Goal: Task Accomplishment & Management: Use online tool/utility

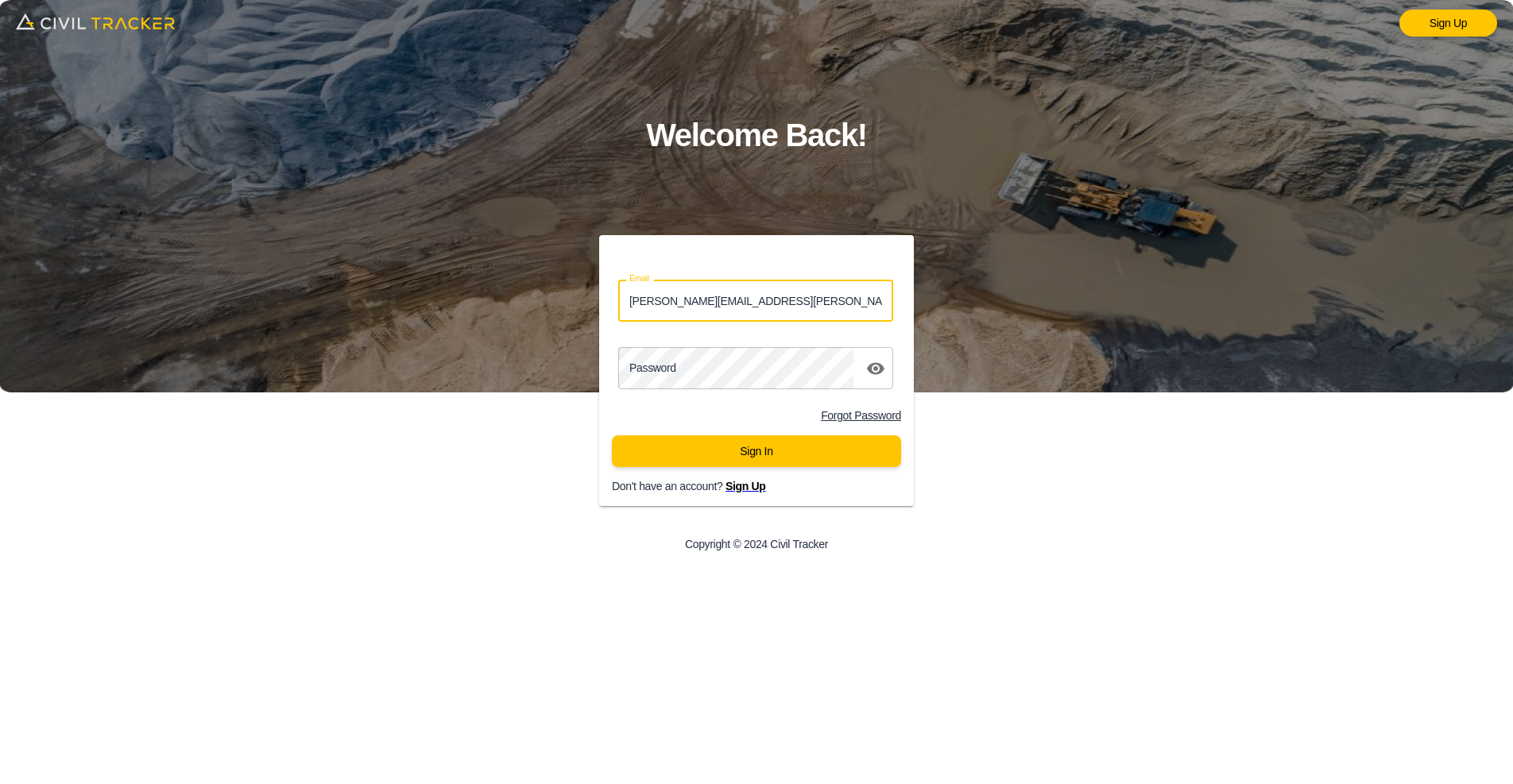
type input "lucas.musilek@gmail.com"
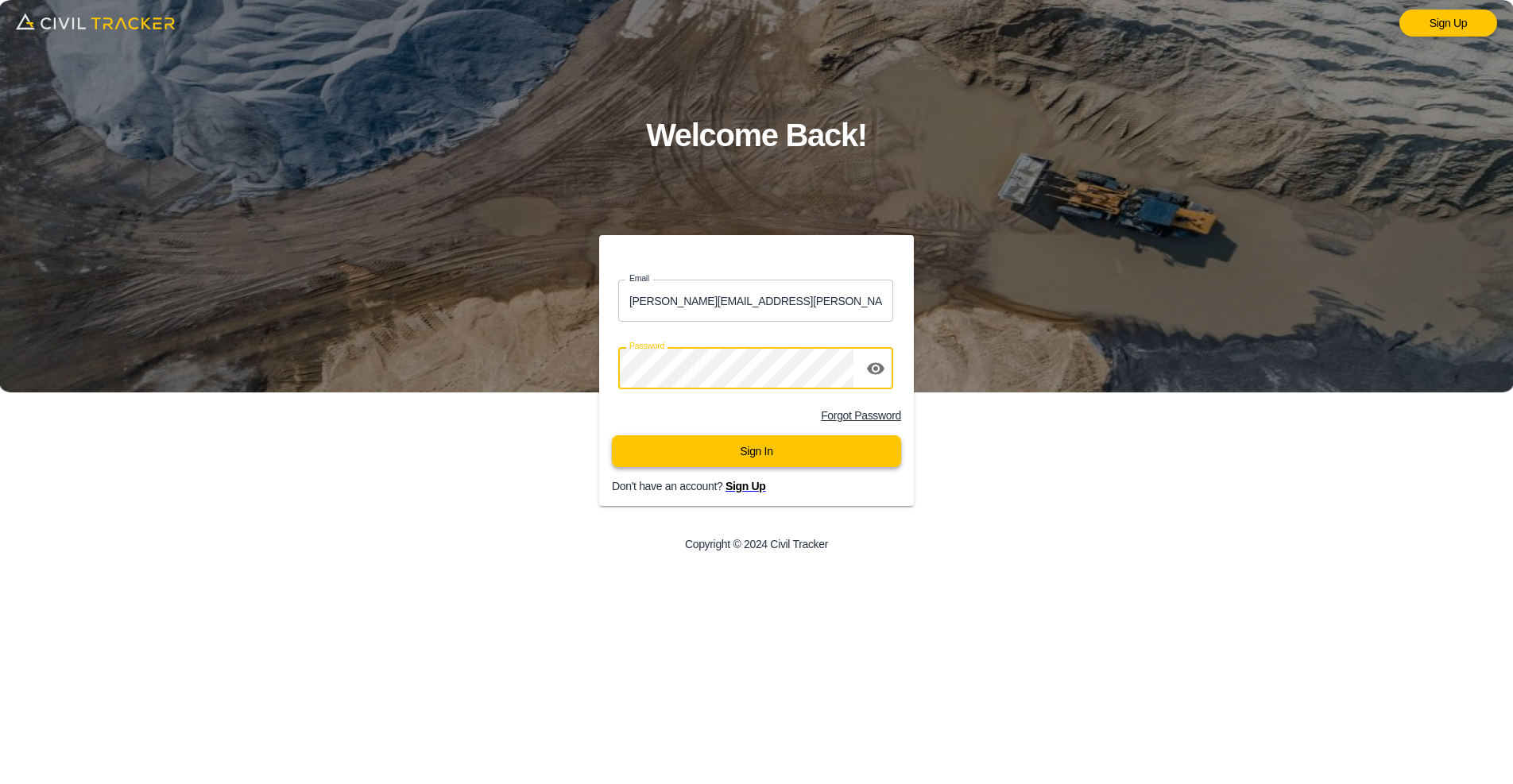
click at [735, 449] on button "Sign In" at bounding box center [757, 452] width 289 height 32
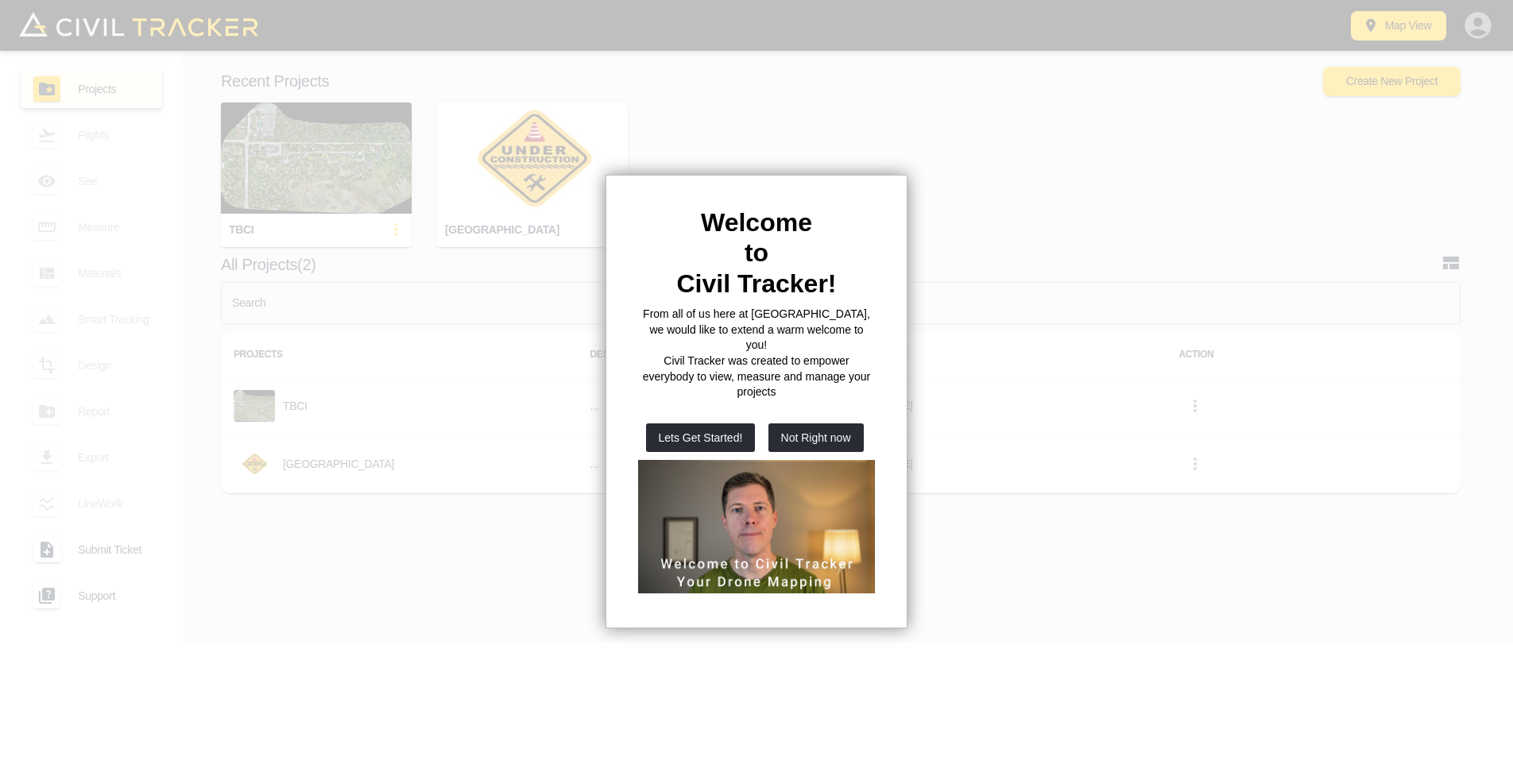
click at [1035, 227] on div at bounding box center [756, 392] width 1513 height 784
click at [719, 105] on div at bounding box center [756, 392] width 1513 height 784
click at [539, 572] on div at bounding box center [756, 392] width 1513 height 784
click at [839, 245] on h2 "to" at bounding box center [757, 253] width 237 height 30
click at [992, 191] on div at bounding box center [756, 392] width 1513 height 784
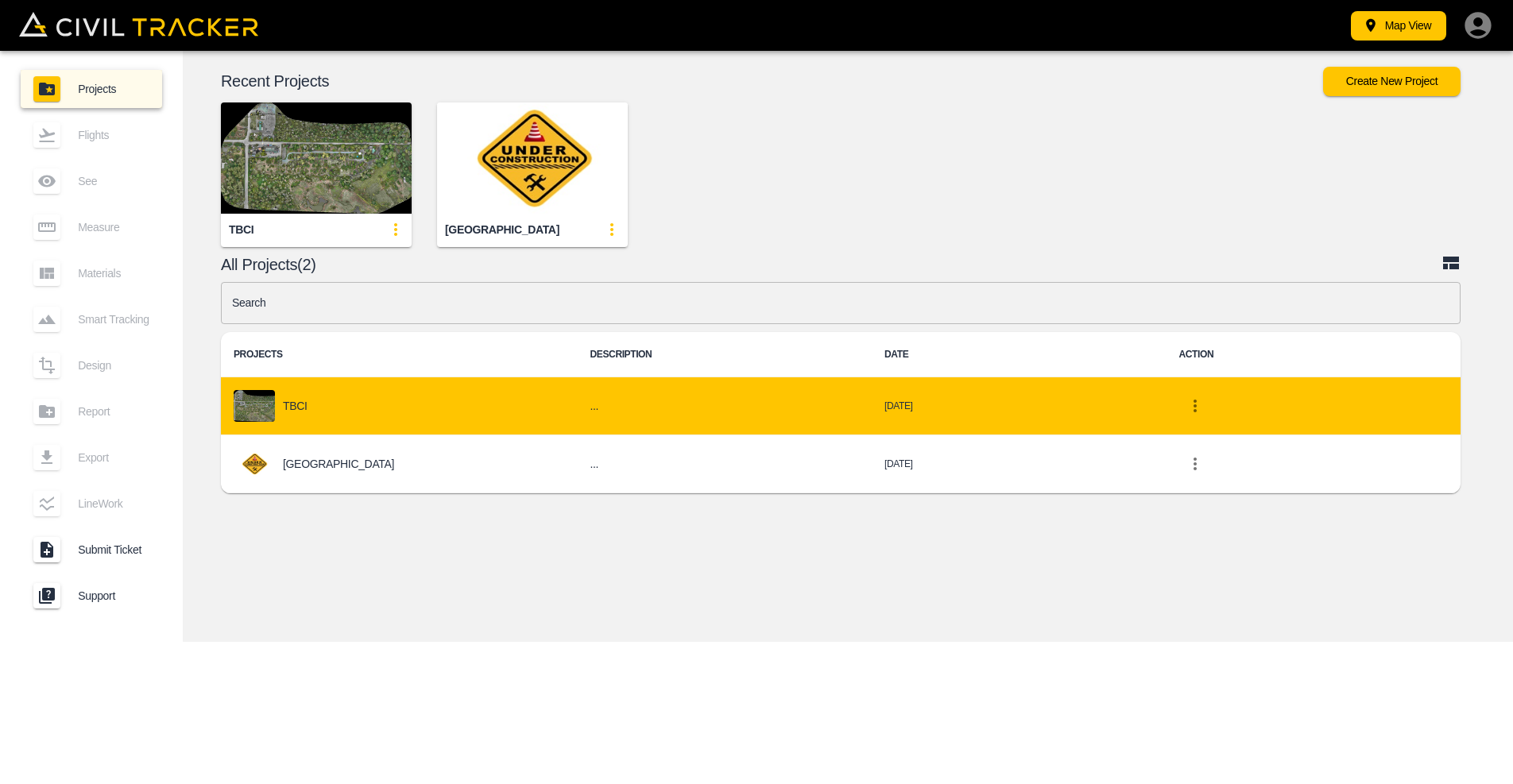
click at [307, 404] on p "TBCI" at bounding box center [295, 406] width 24 height 13
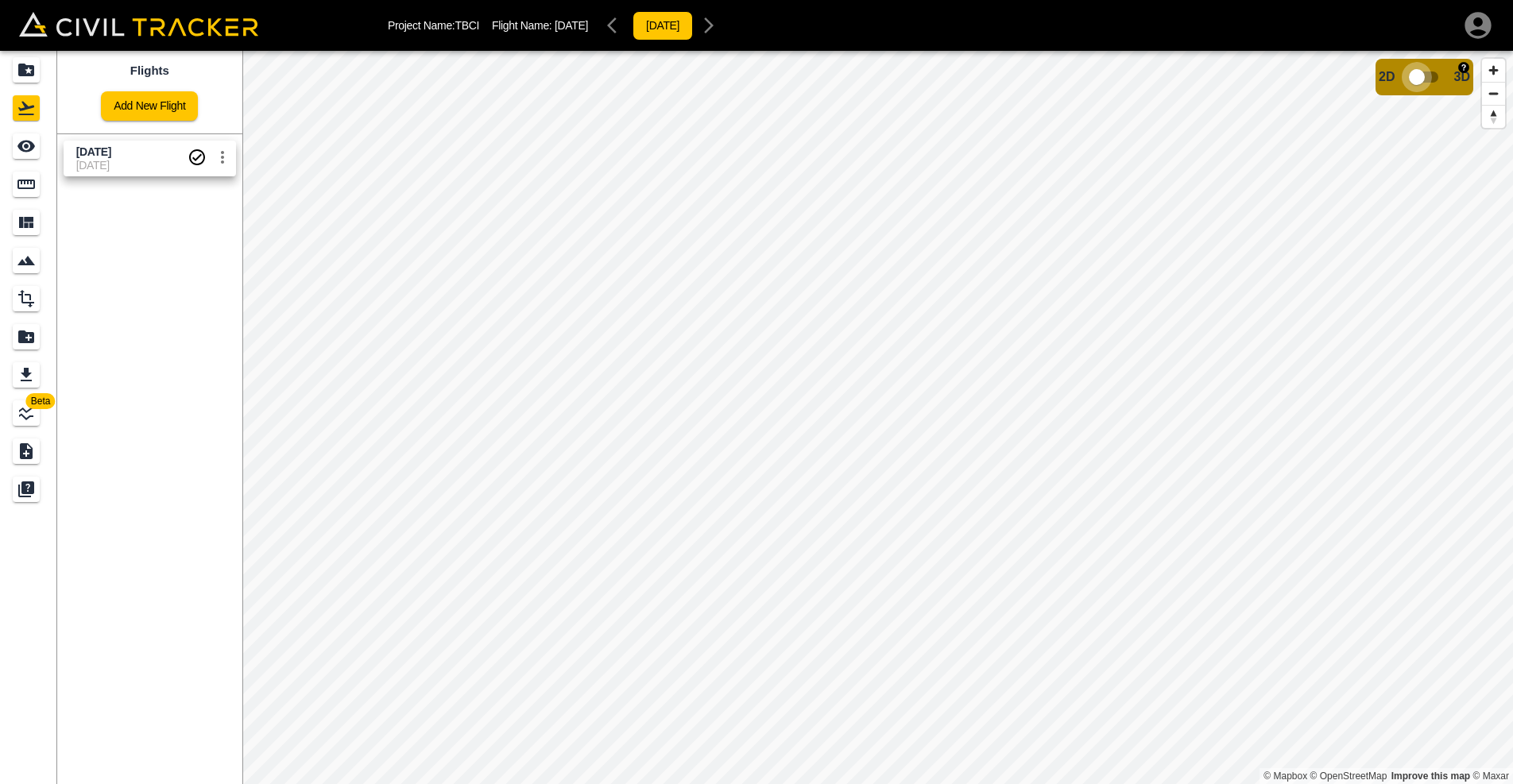
click at [1439, 77] on input "checkbox" at bounding box center [1416, 77] width 91 height 30
click at [25, 189] on icon "Measure" at bounding box center [26, 184] width 18 height 9
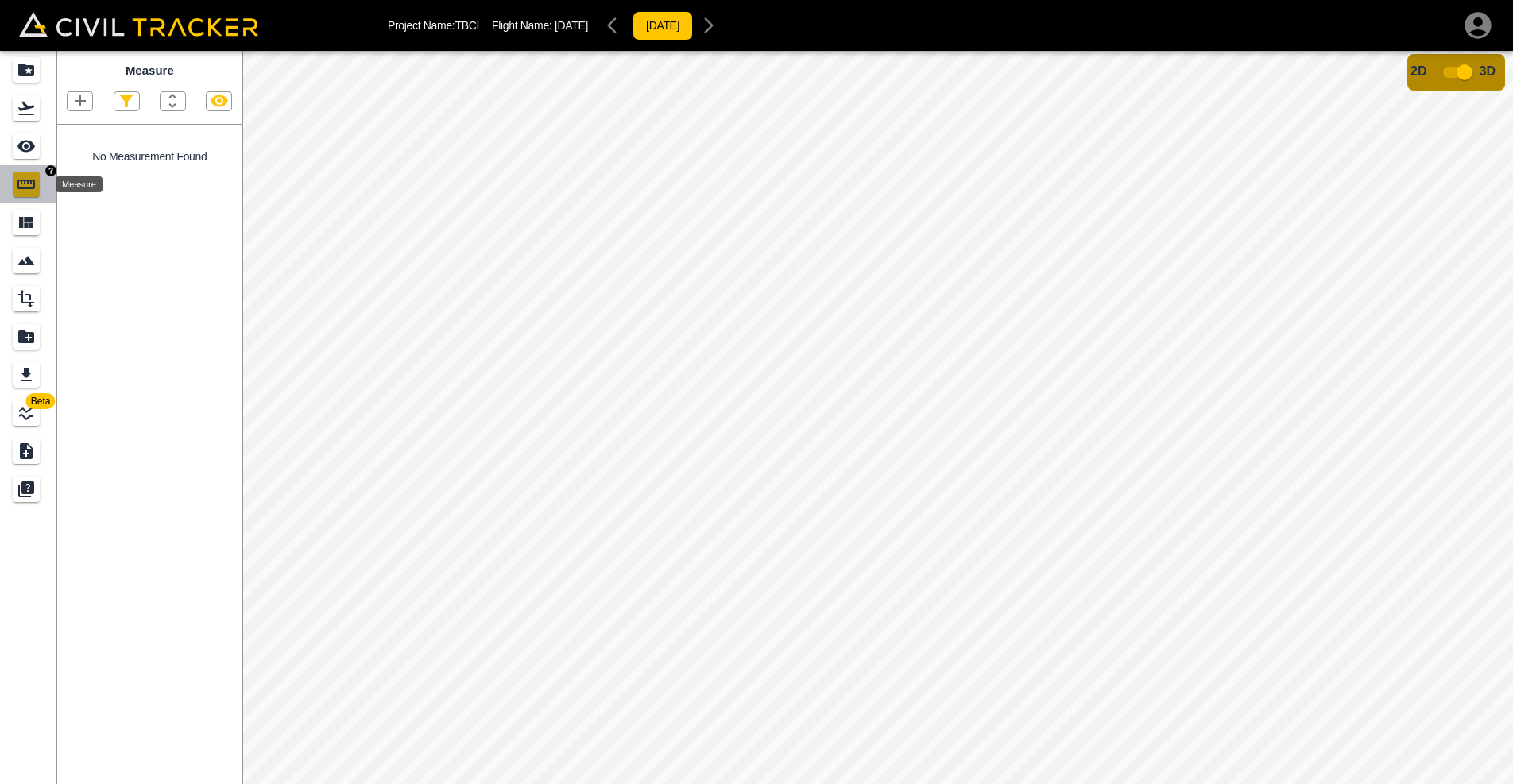
click at [28, 179] on icon "Measure" at bounding box center [26, 184] width 18 height 9
click at [25, 112] on icon "Flights" at bounding box center [26, 108] width 19 height 19
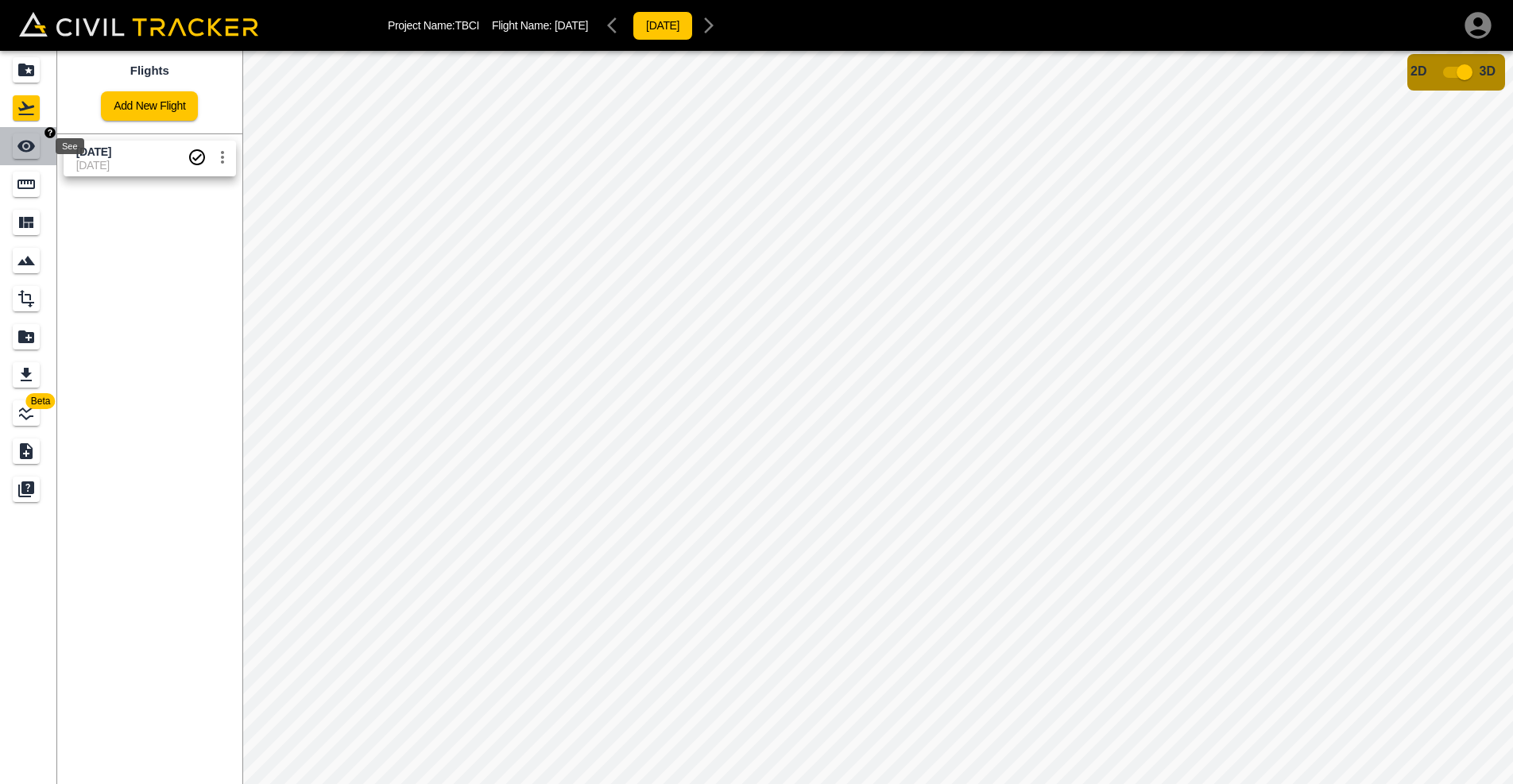
click at [26, 145] on icon "See" at bounding box center [26, 147] width 18 height 12
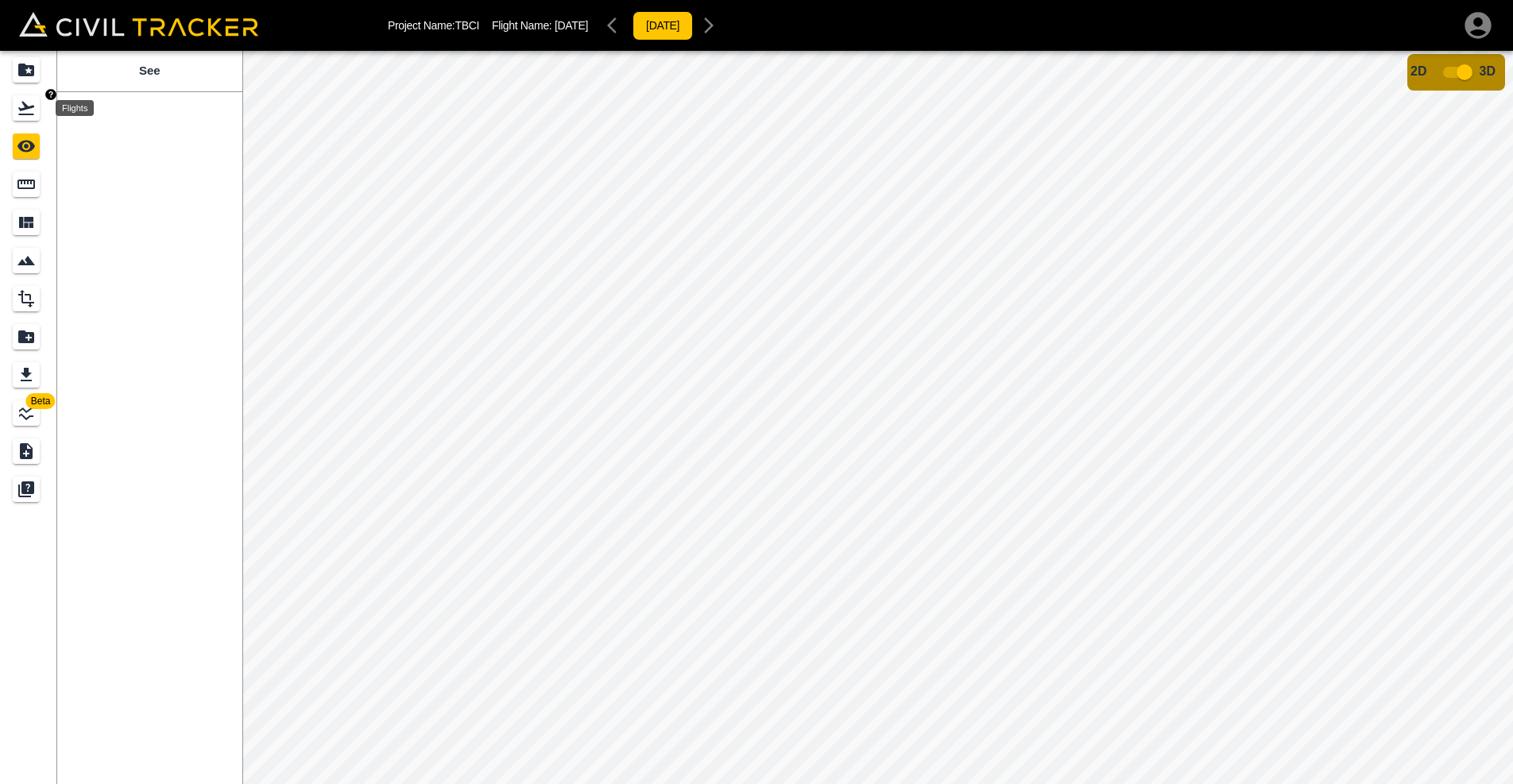
click at [23, 111] on icon "Flights" at bounding box center [26, 108] width 19 height 19
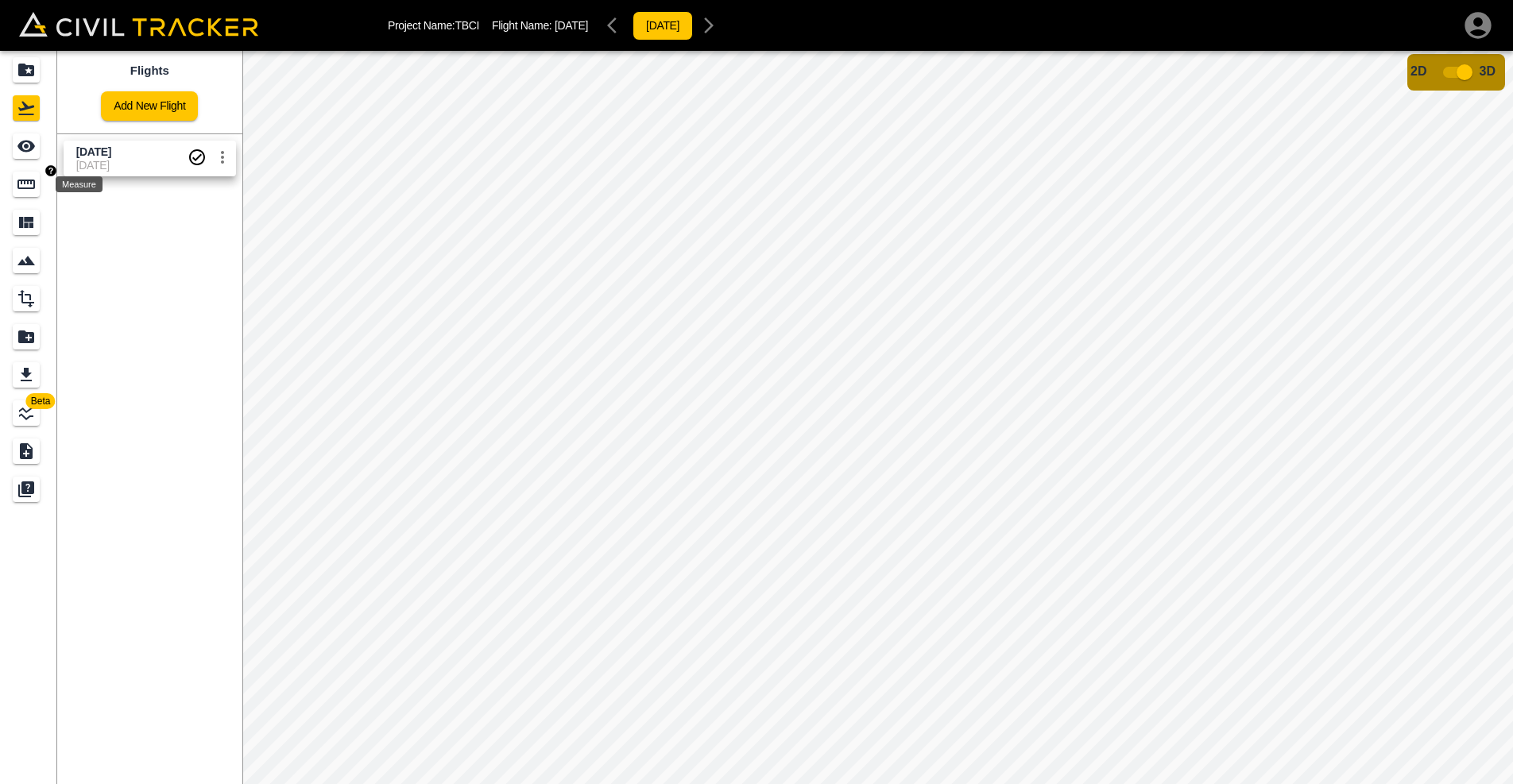
click at [21, 175] on icon "Measure" at bounding box center [26, 184] width 19 height 19
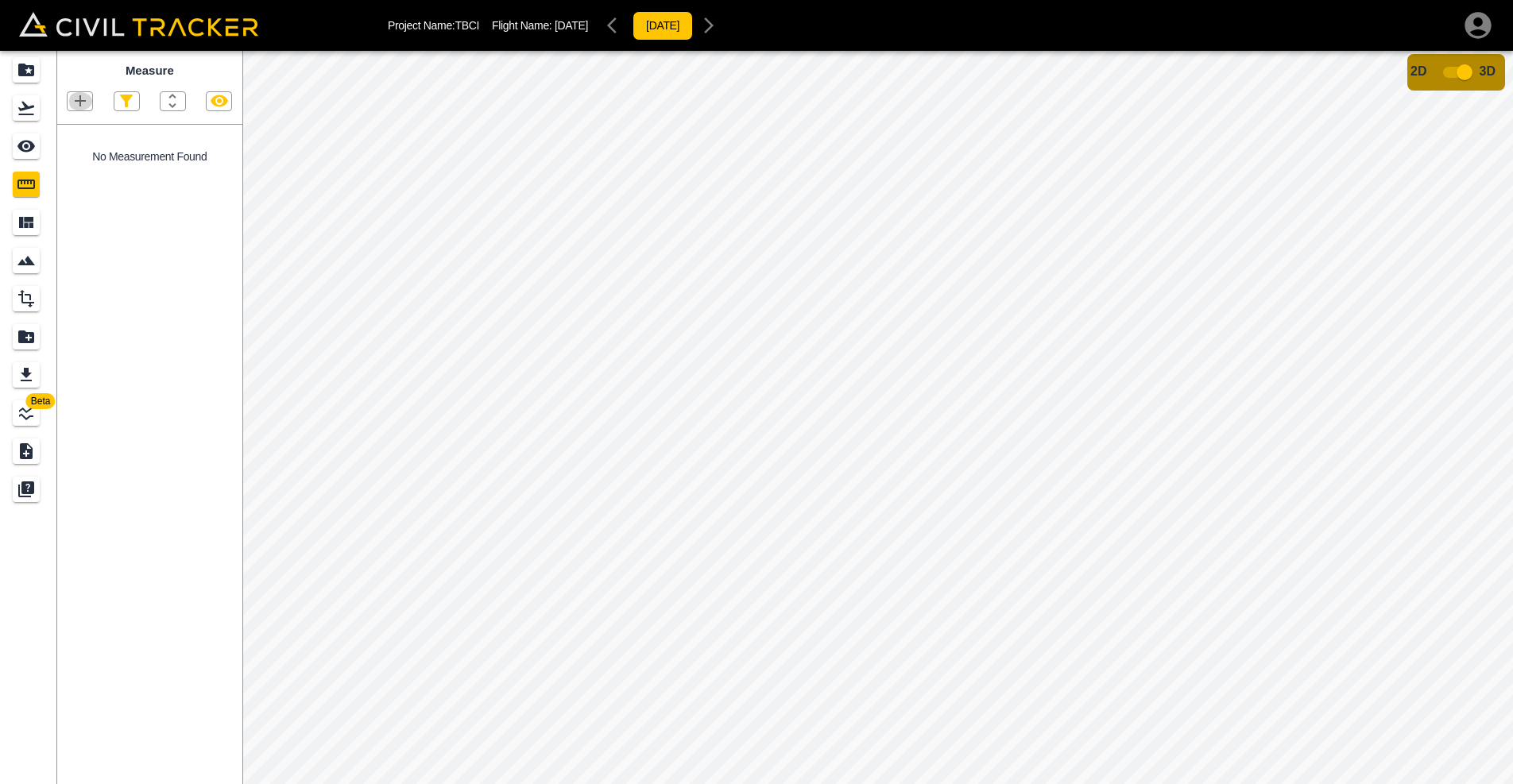
click at [80, 103] on icon "button" at bounding box center [80, 101] width 11 height 11
click at [83, 128] on li "Point" at bounding box center [61, 128] width 95 height 24
click at [79, 103] on icon "button" at bounding box center [80, 101] width 19 height 19
click at [78, 127] on p "Point" at bounding box center [69, 128] width 24 height 13
click at [131, 104] on icon "button" at bounding box center [126, 101] width 19 height 19
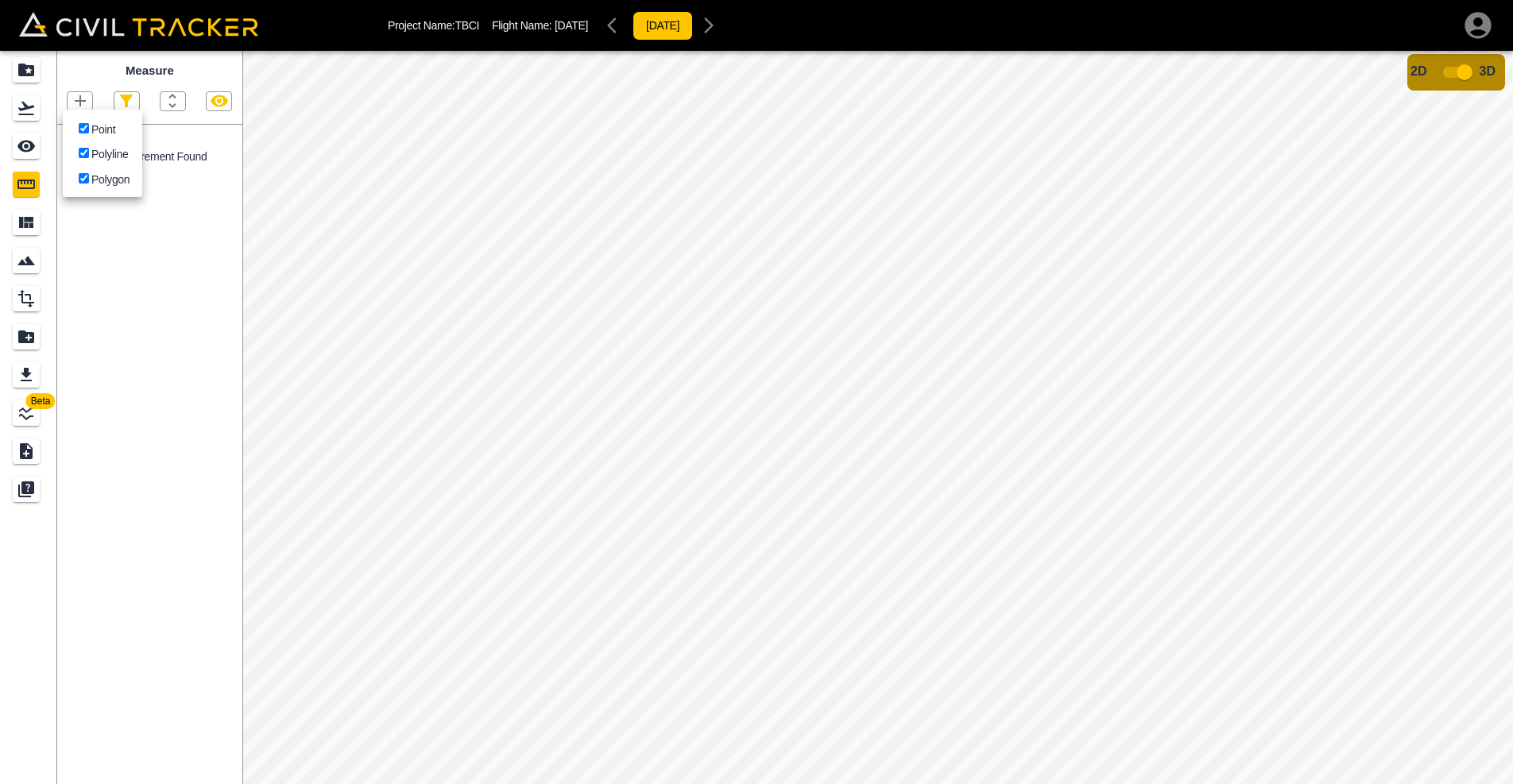
click at [131, 104] on div at bounding box center [756, 392] width 1513 height 784
click at [174, 99] on icon "button" at bounding box center [173, 101] width 19 height 19
click at [174, 99] on div at bounding box center [756, 392] width 1513 height 784
click at [80, 97] on icon "button" at bounding box center [80, 101] width 19 height 19
click at [82, 124] on li "Point" at bounding box center [61, 128] width 95 height 24
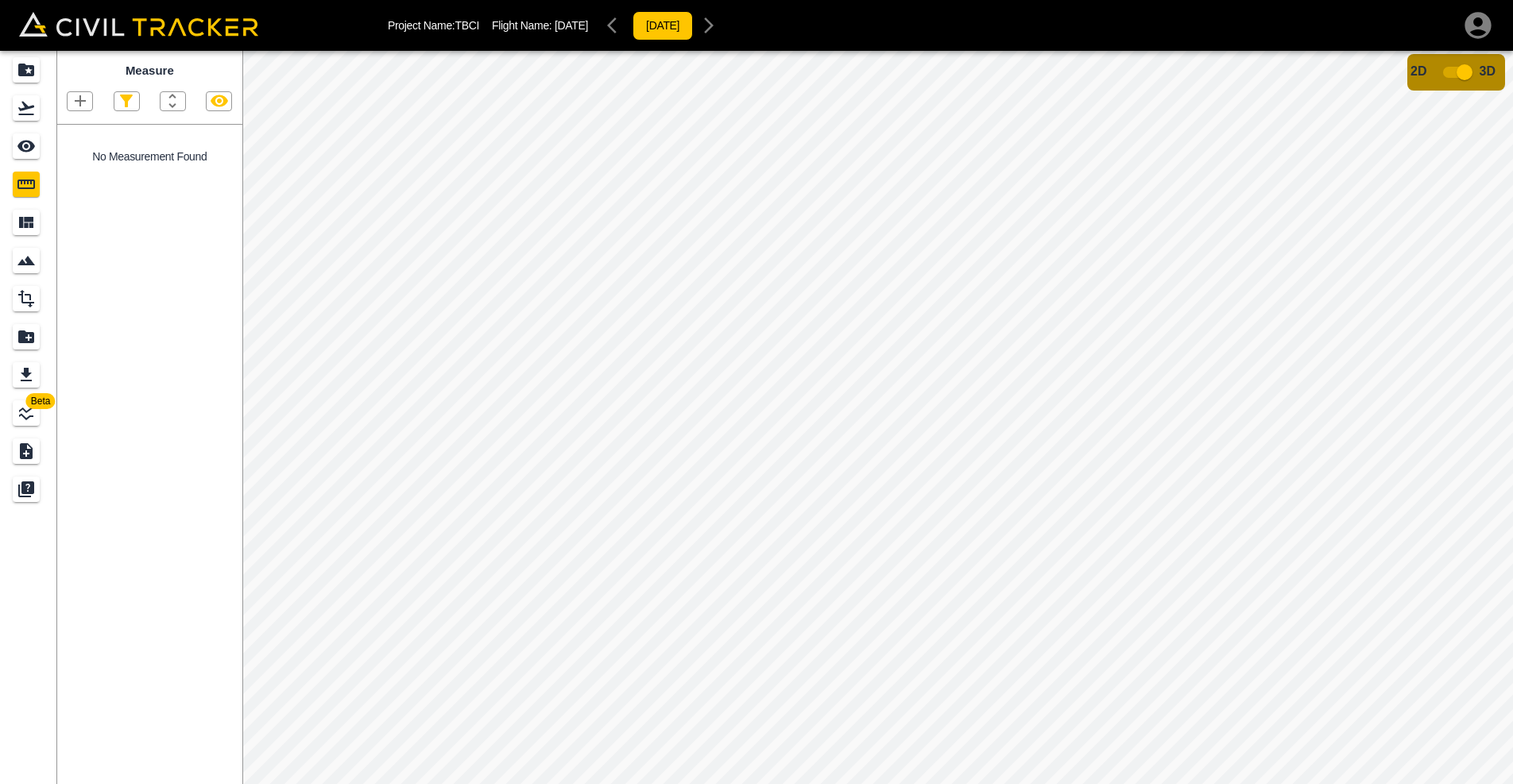
click at [101, 156] on p "No Measurement Found" at bounding box center [149, 157] width 185 height 13
click at [103, 156] on p "No Measurement Found" at bounding box center [149, 157] width 185 height 13
click at [29, 72] on icon "Projects" at bounding box center [26, 70] width 19 height 19
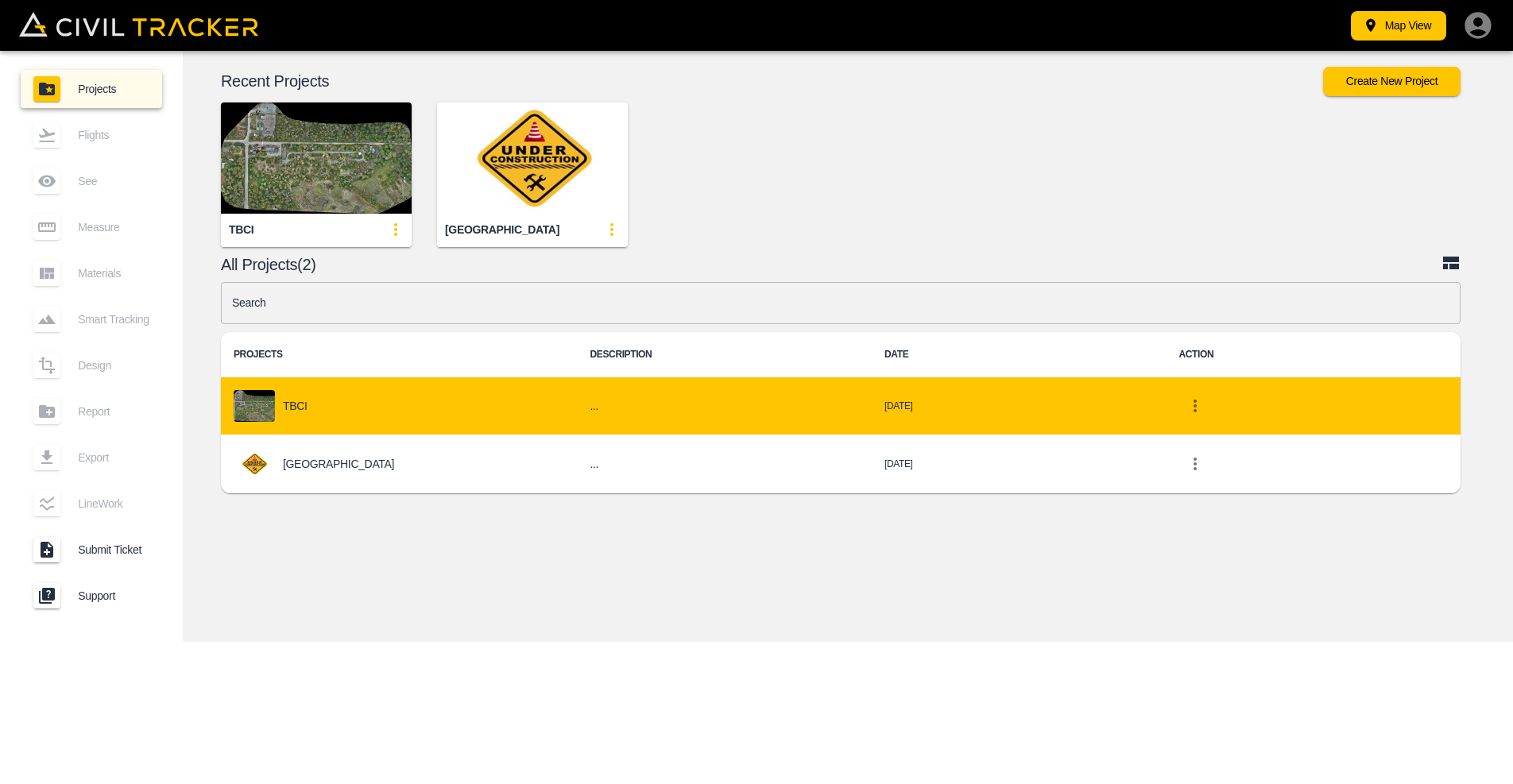
click at [328, 413] on div "TBCI" at bounding box center [399, 406] width 331 height 32
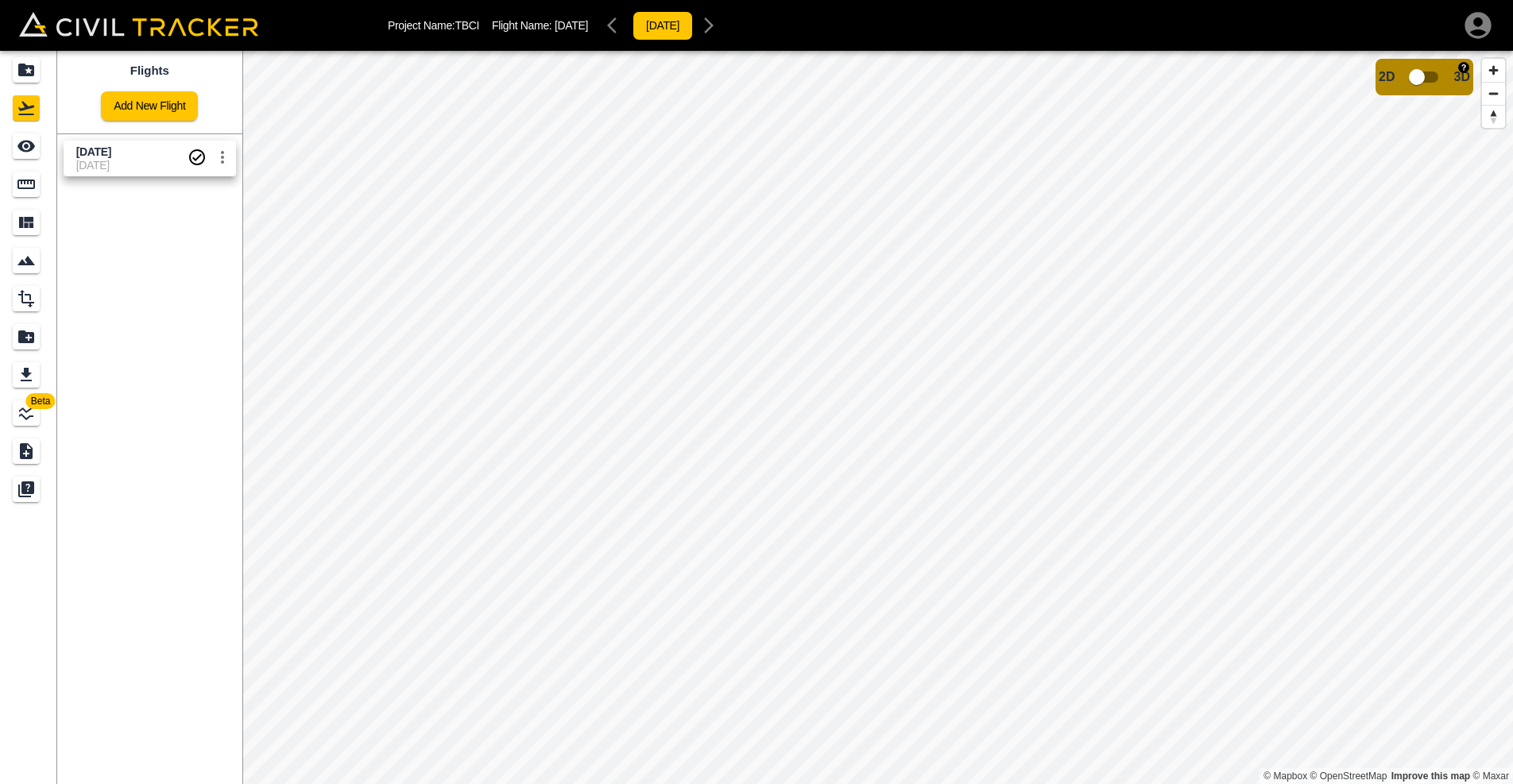
click at [1434, 79] on input "checkbox" at bounding box center [1416, 77] width 91 height 30
click at [27, 219] on icon "Materials" at bounding box center [25, 222] width 14 height 11
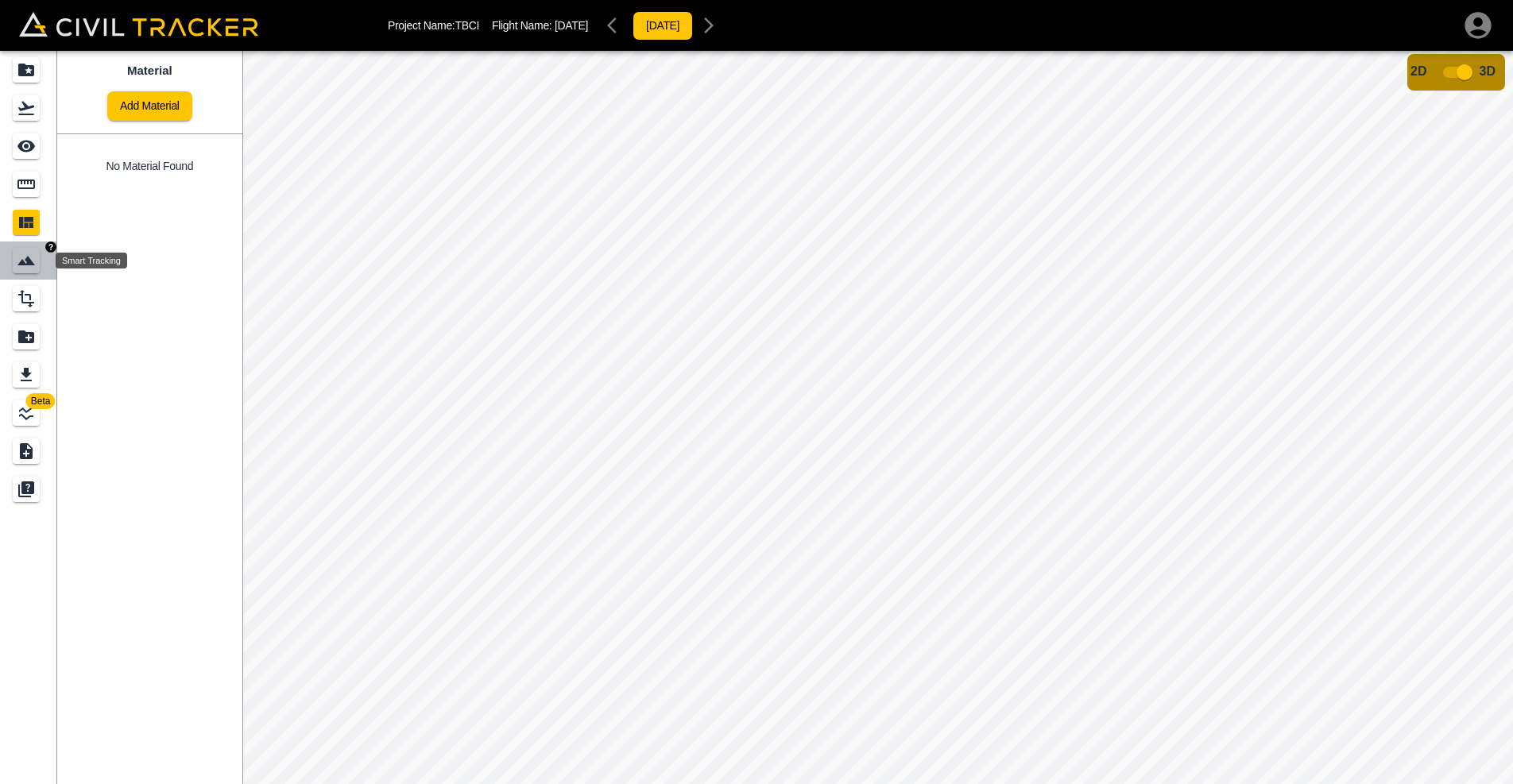
click at [23, 259] on icon "Smart Tracking" at bounding box center [26, 260] width 19 height 19
click at [16, 301] on div "Design" at bounding box center [26, 298] width 27 height 25
click at [24, 115] on icon "Flights" at bounding box center [26, 108] width 16 height 13
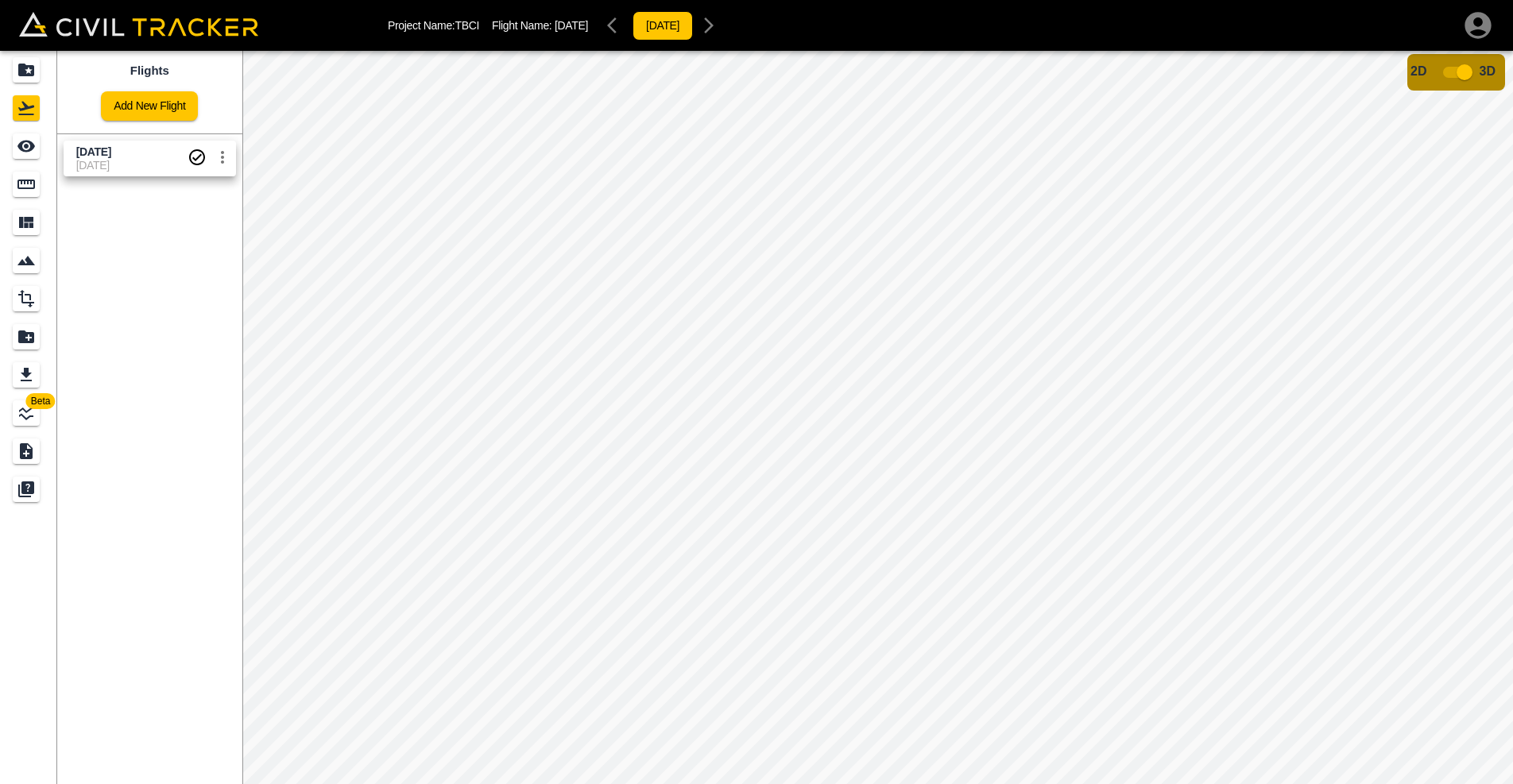
click at [226, 151] on icon "settings" at bounding box center [222, 157] width 19 height 19
drag, startPoint x: 93, startPoint y: 382, endPoint x: 115, endPoint y: 256, distance: 127.9
click at [93, 381] on div at bounding box center [756, 392] width 1513 height 784
click at [29, 183] on icon "Measure" at bounding box center [26, 184] width 18 height 9
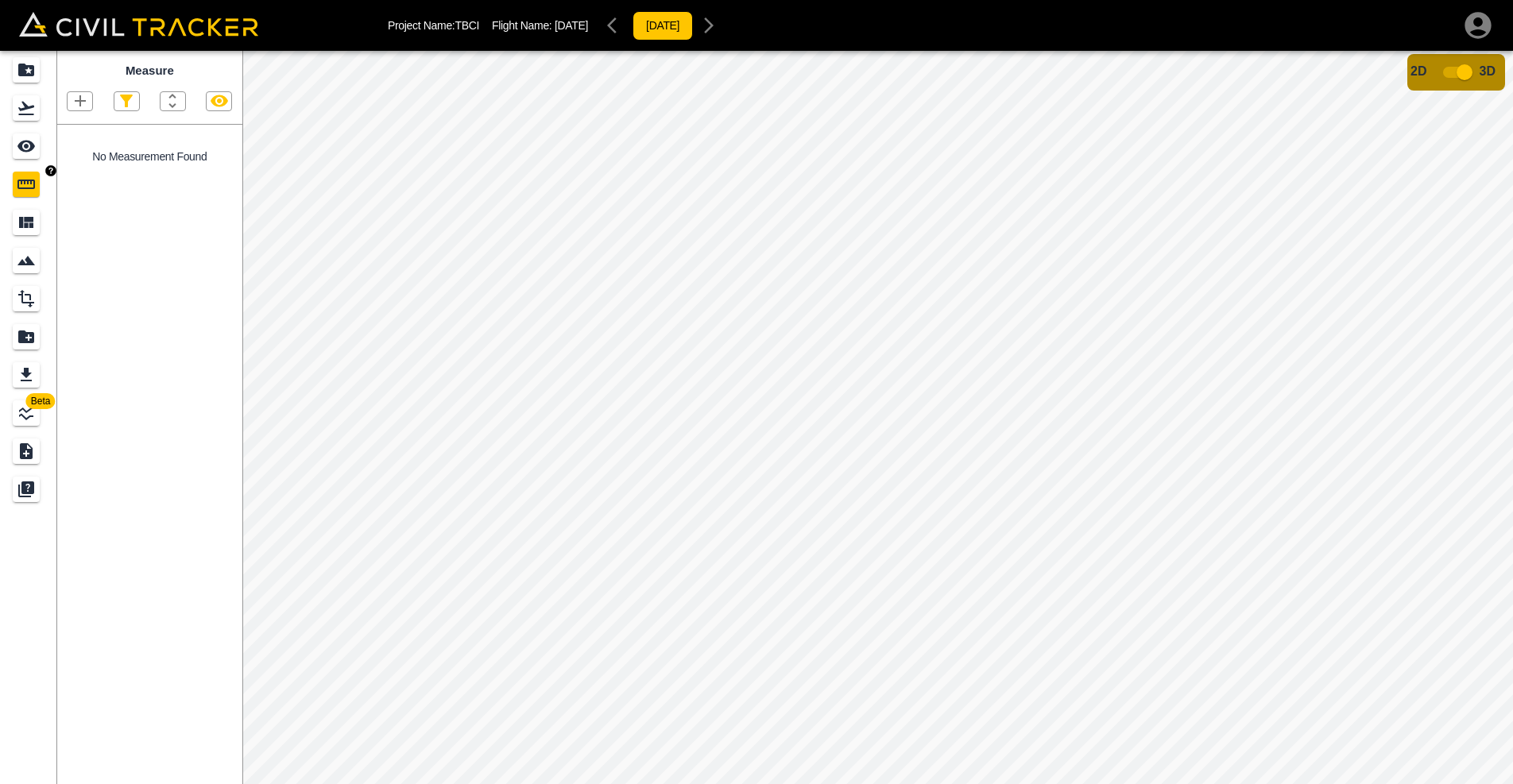
click at [53, 171] on img "button" at bounding box center [51, 171] width 11 height 11
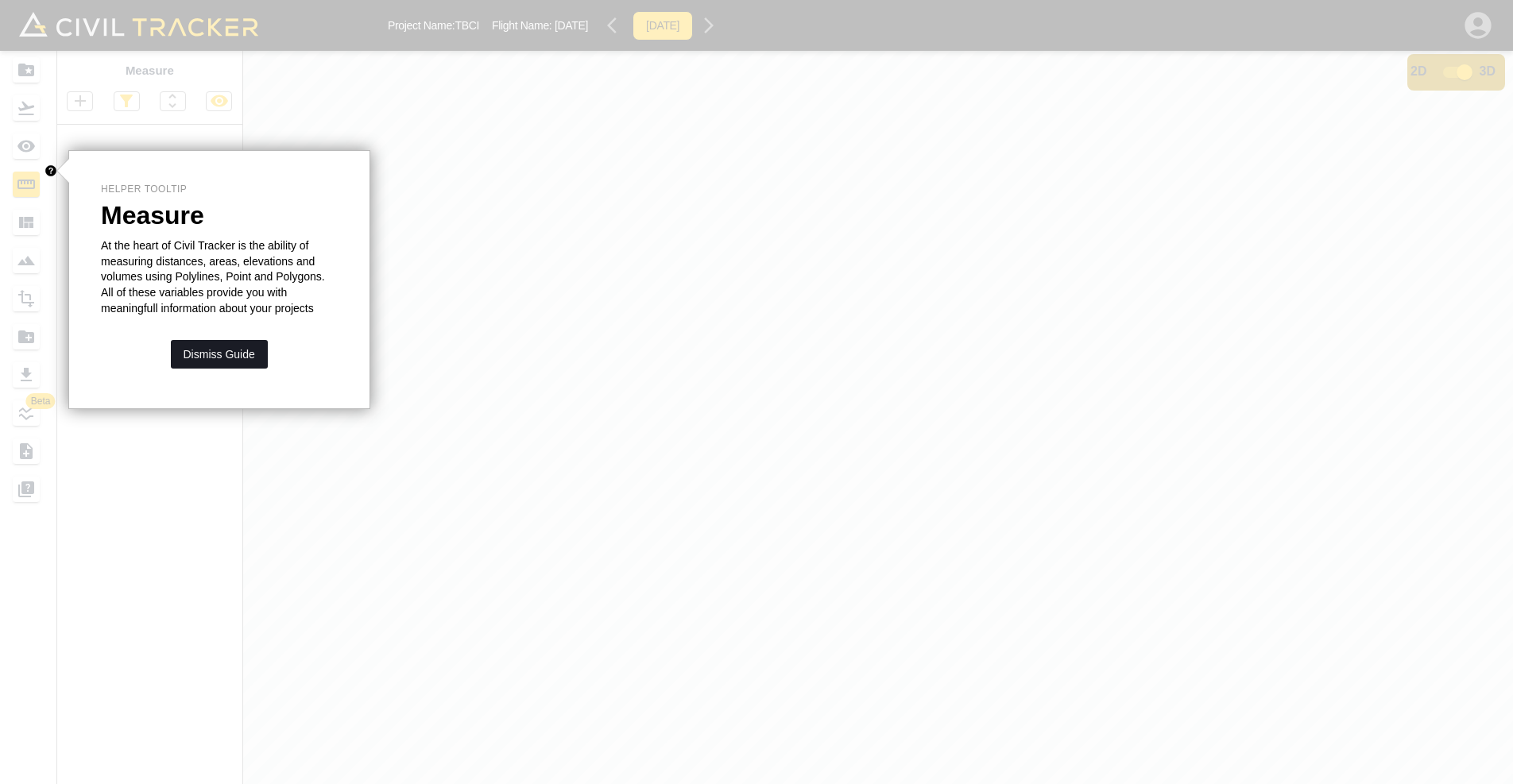
click at [214, 352] on button "Dismiss Guide" at bounding box center [219, 354] width 97 height 29
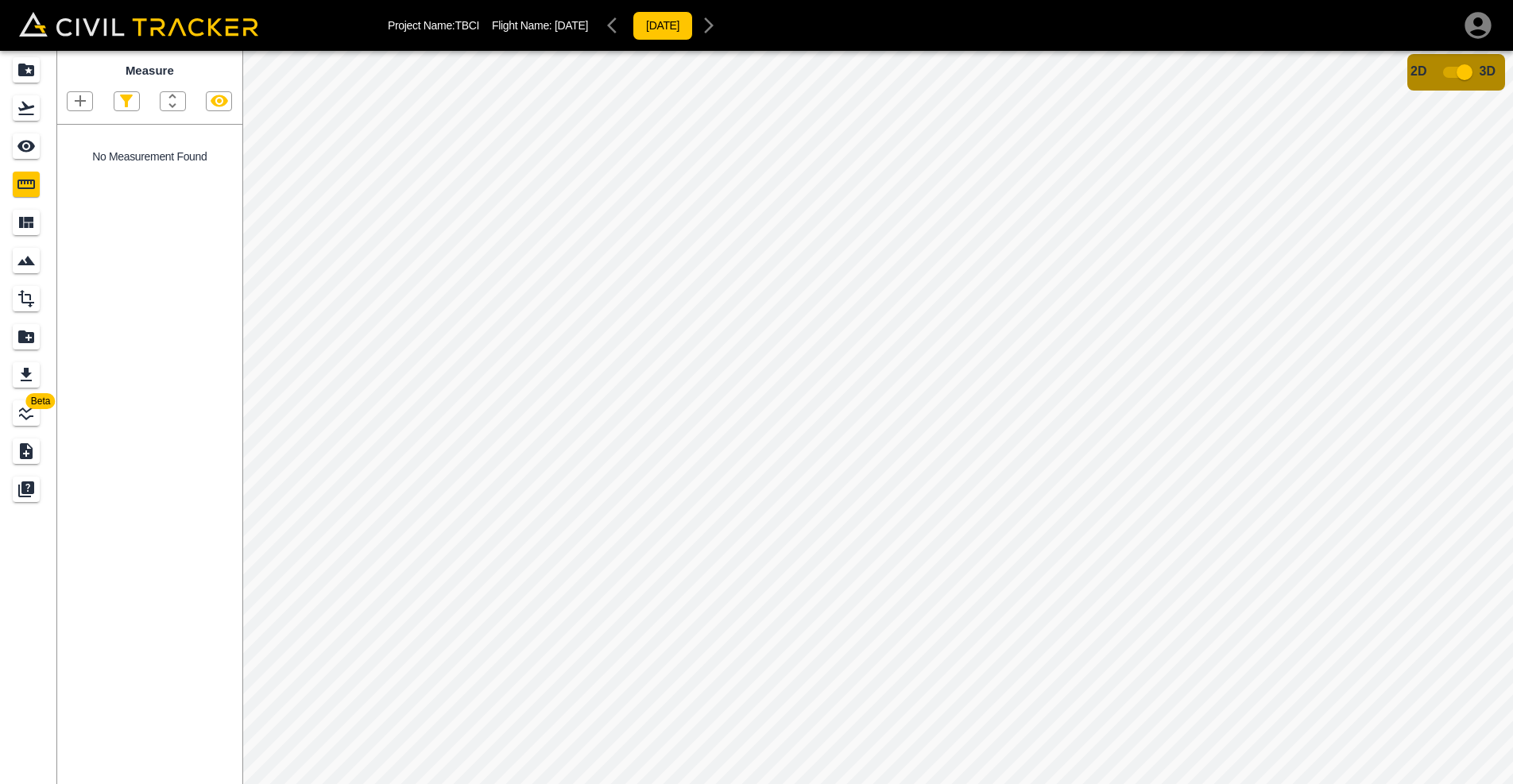
click at [80, 101] on icon "button" at bounding box center [80, 101] width 11 height 11
click at [42, 127] on icon "button" at bounding box center [41, 128] width 11 height 16
click at [1457, 75] on input "checkbox" at bounding box center [1464, 72] width 91 height 30
click at [86, 103] on icon "button" at bounding box center [80, 101] width 19 height 19
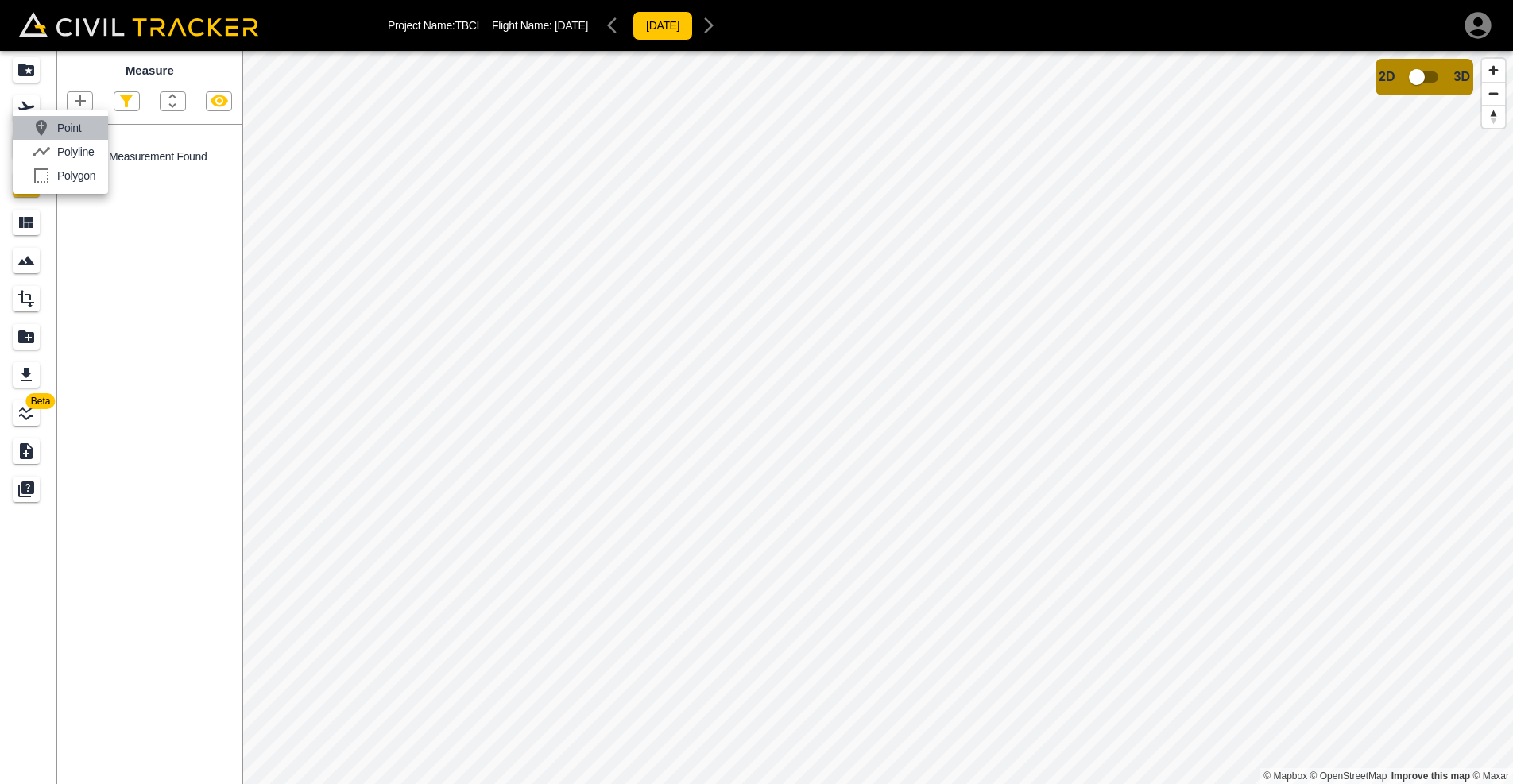
click at [81, 125] on p "Point" at bounding box center [69, 128] width 24 height 13
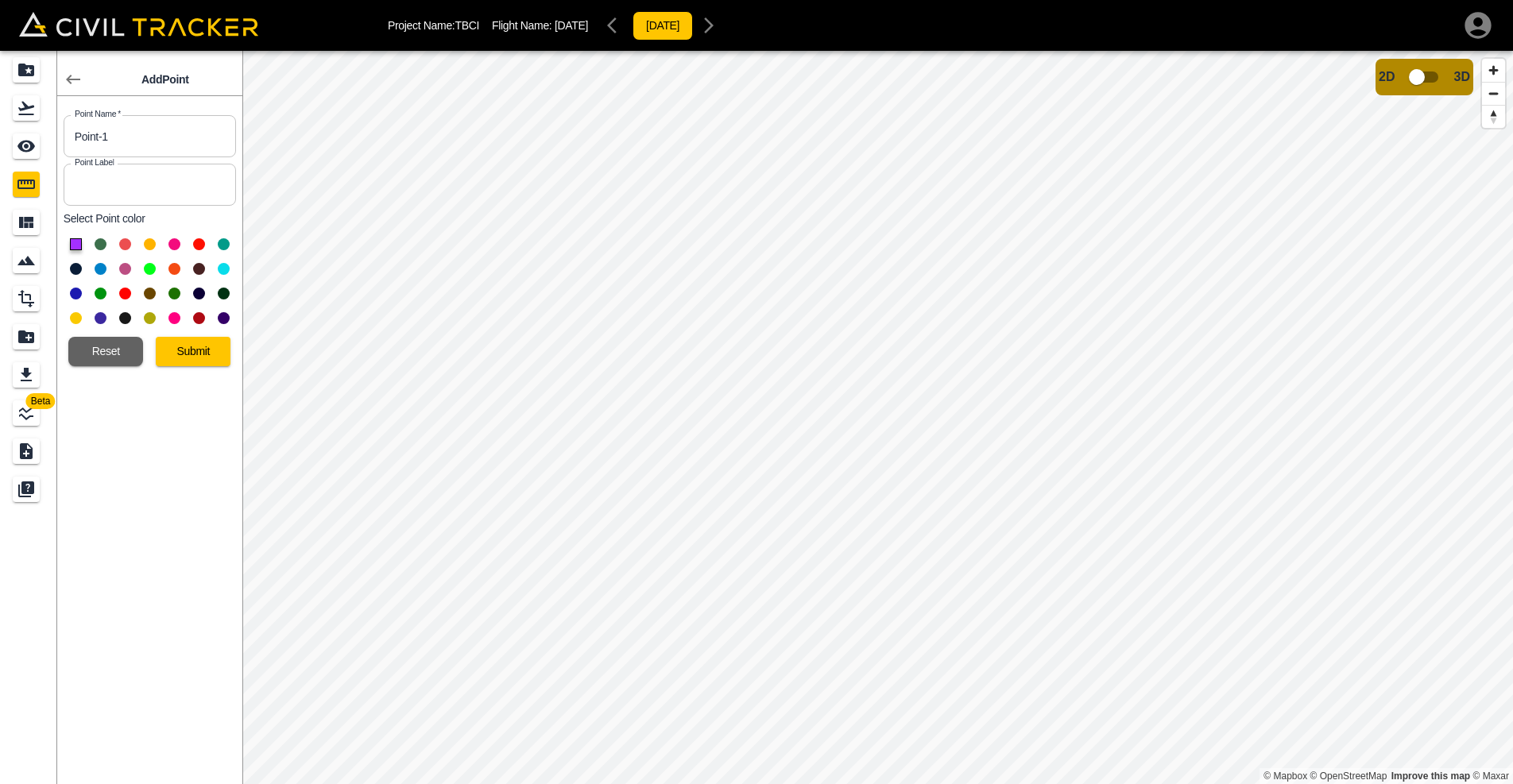
click at [77, 318] on button at bounding box center [76, 318] width 12 height 12
click at [184, 352] on button "Submit" at bounding box center [193, 352] width 75 height 30
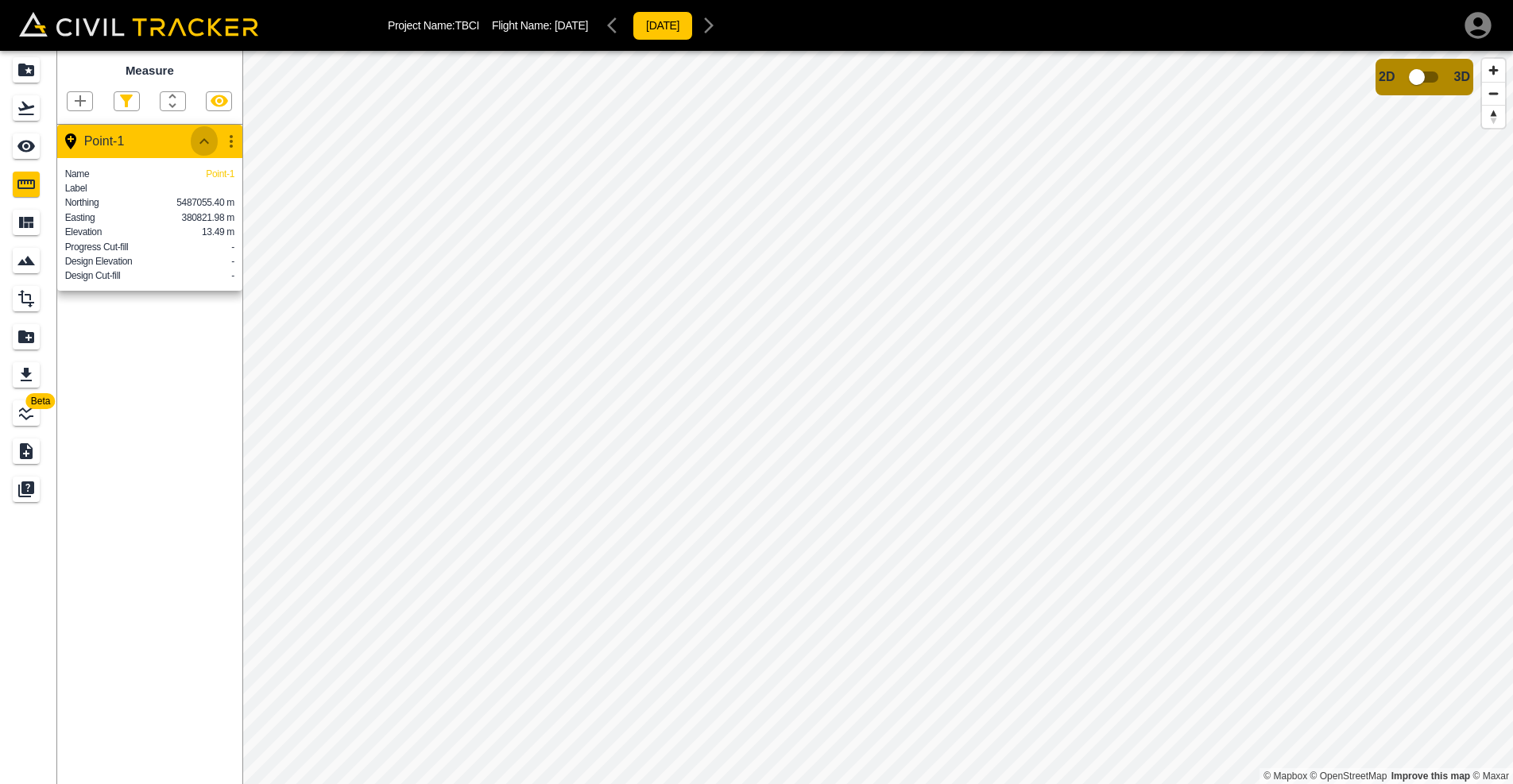
click at [210, 141] on icon "button" at bounding box center [204, 141] width 19 height 19
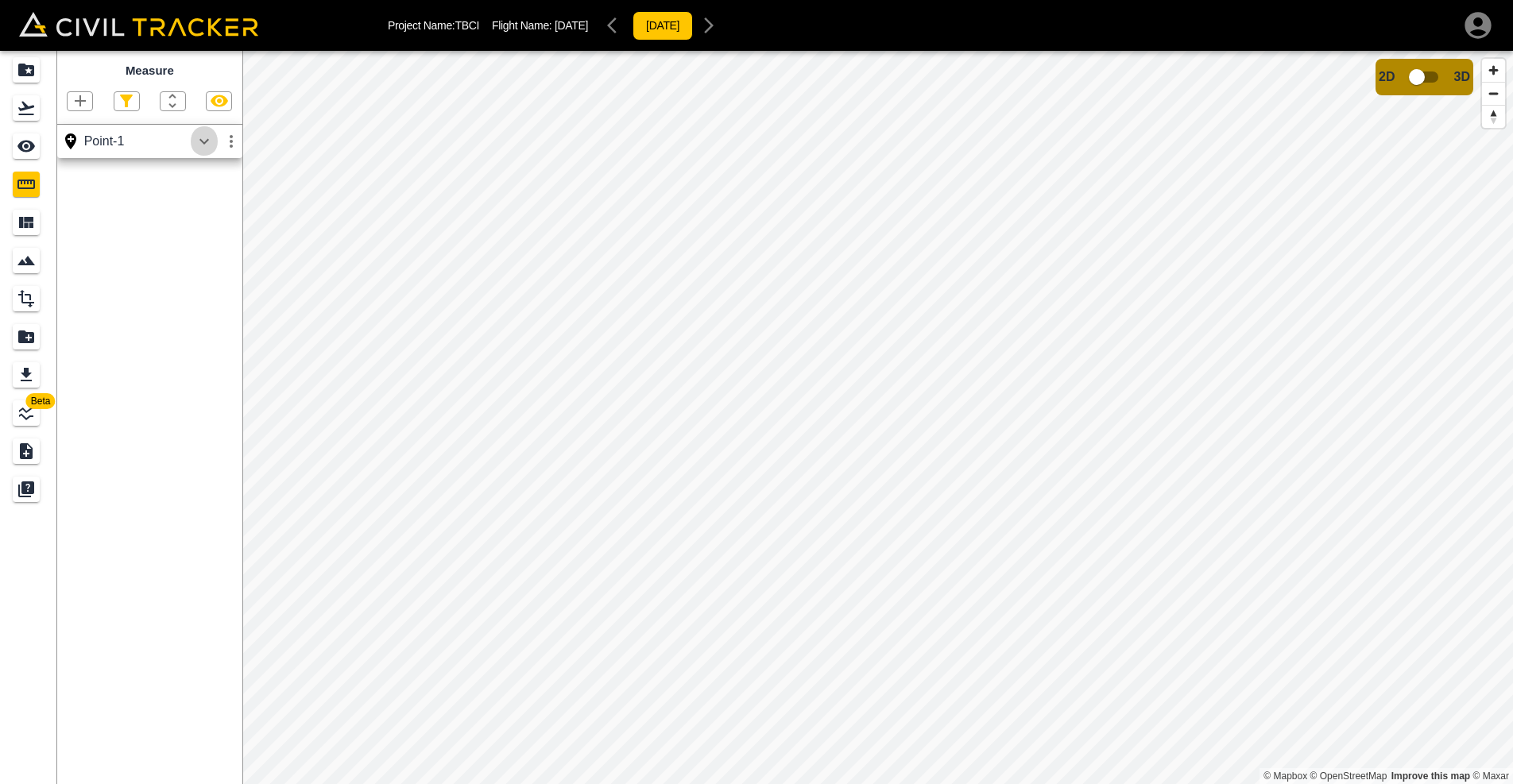
click at [210, 141] on icon "button" at bounding box center [204, 141] width 19 height 19
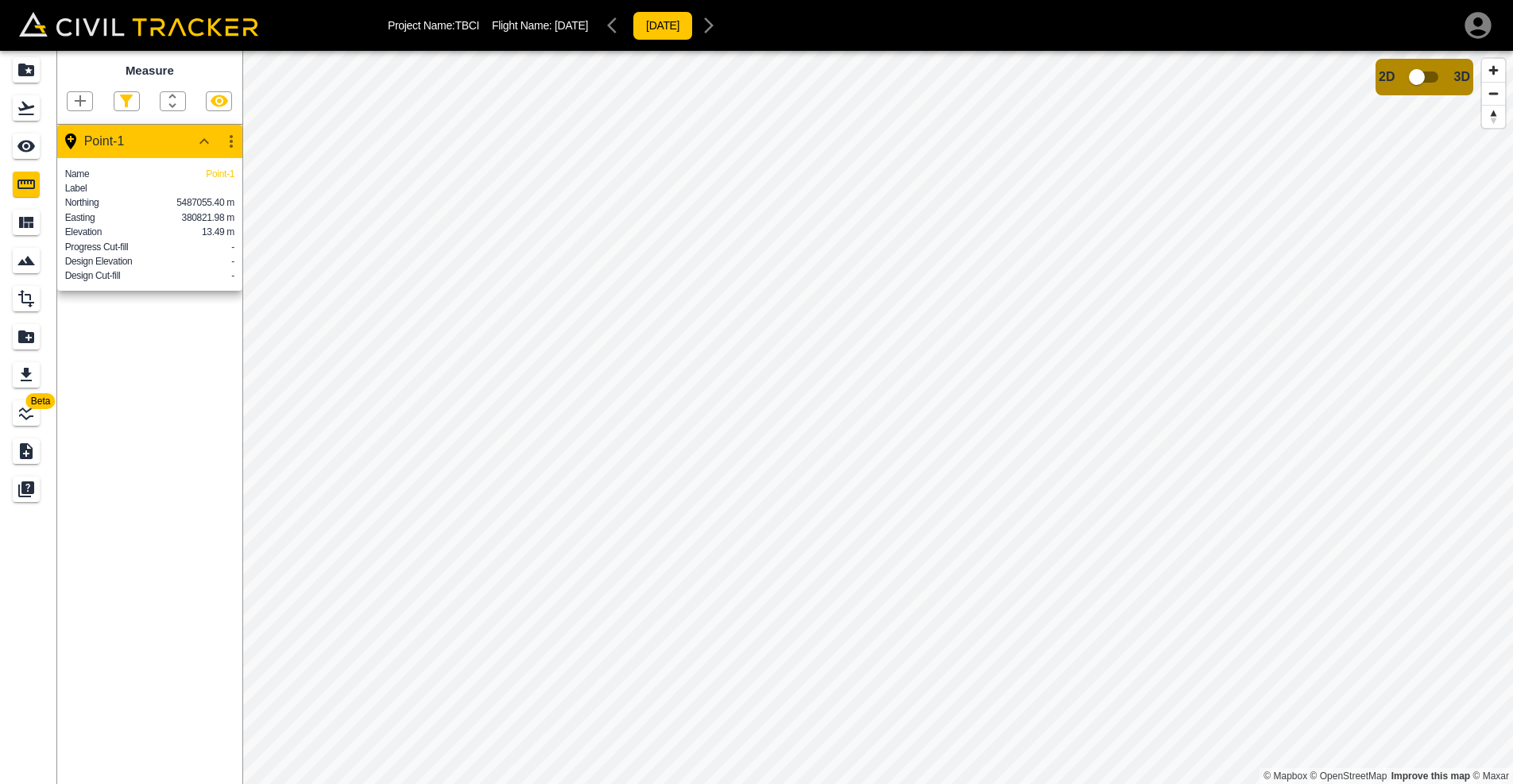
click at [231, 141] on icon "button" at bounding box center [231, 142] width 3 height 13
click at [221, 223] on h6 "Delete" at bounding box center [217, 227] width 32 height 9
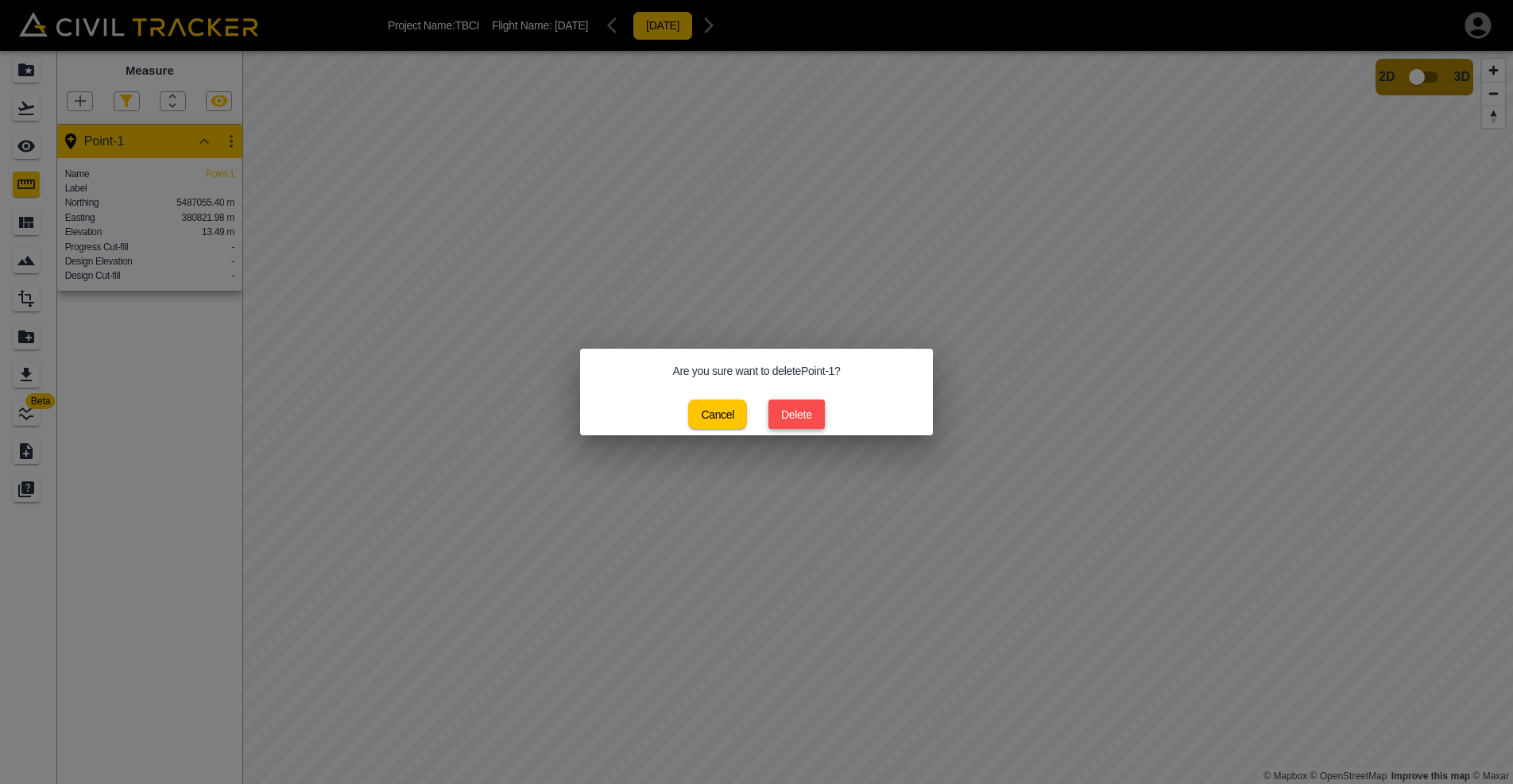
click at [794, 410] on button "Delete" at bounding box center [796, 414] width 56 height 30
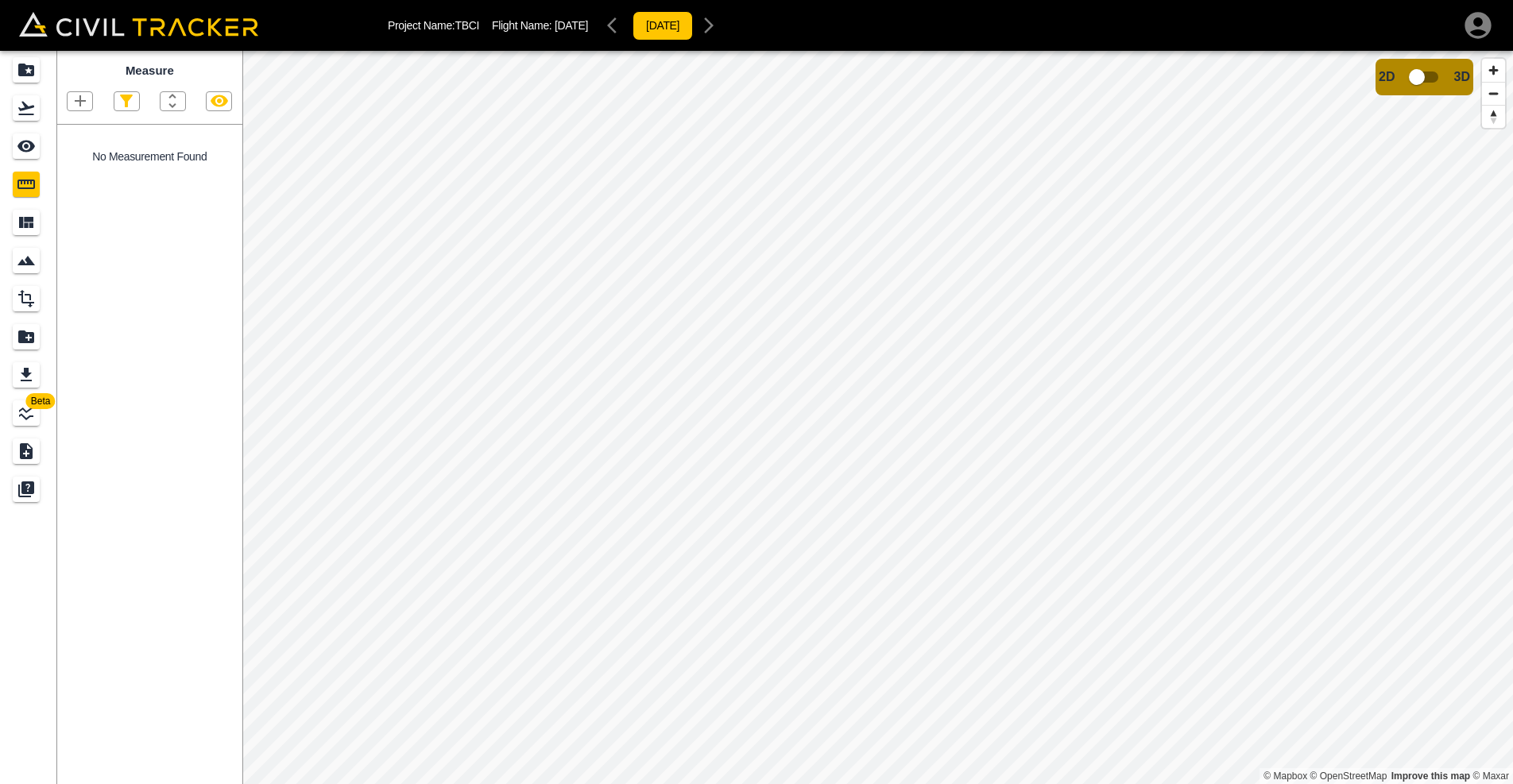
click at [75, 103] on icon "button" at bounding box center [80, 101] width 19 height 19
click at [85, 176] on p "Polygon" at bounding box center [76, 175] width 38 height 13
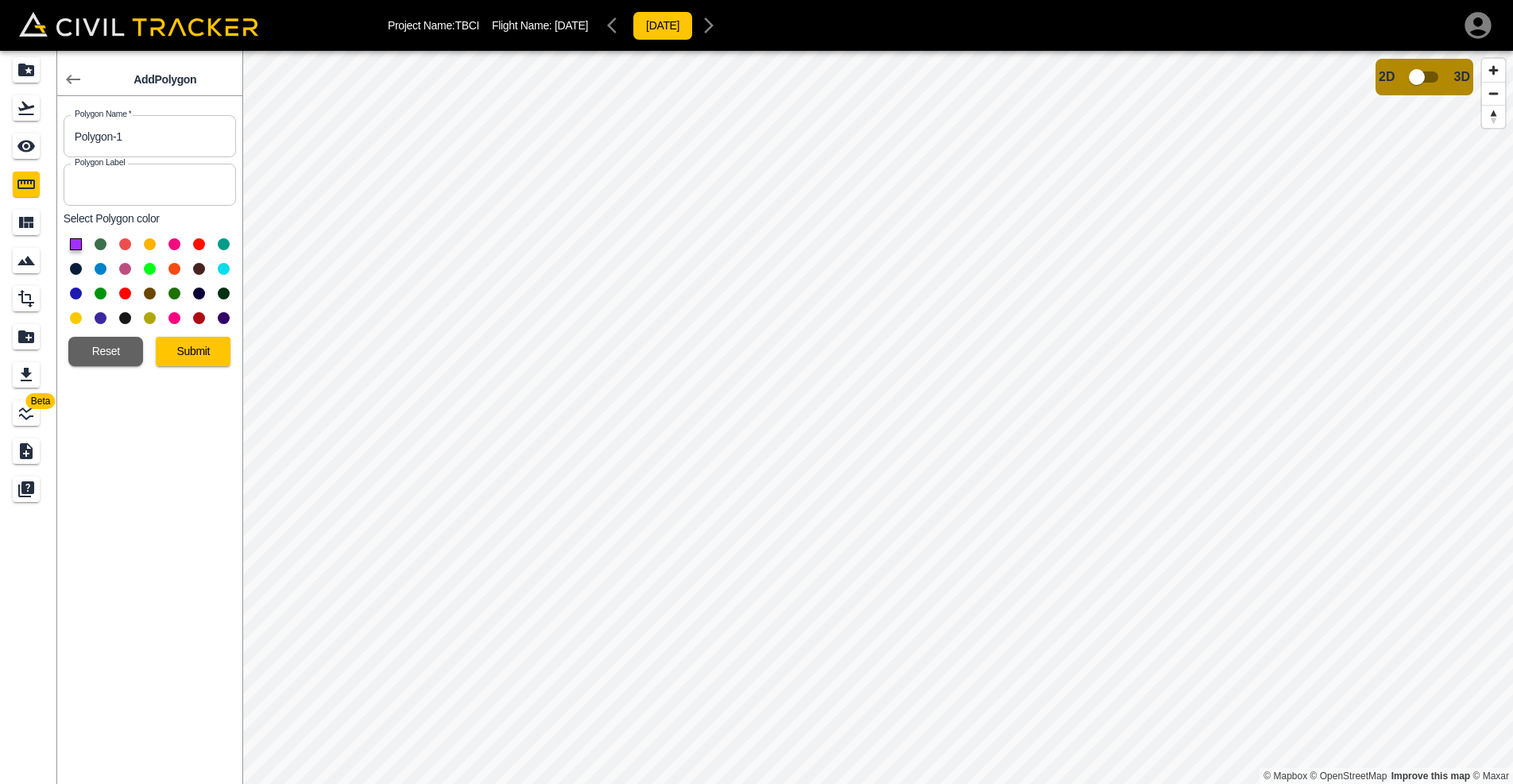
click at [74, 318] on button at bounding box center [76, 318] width 12 height 12
click at [202, 354] on button "Submit" at bounding box center [193, 352] width 75 height 30
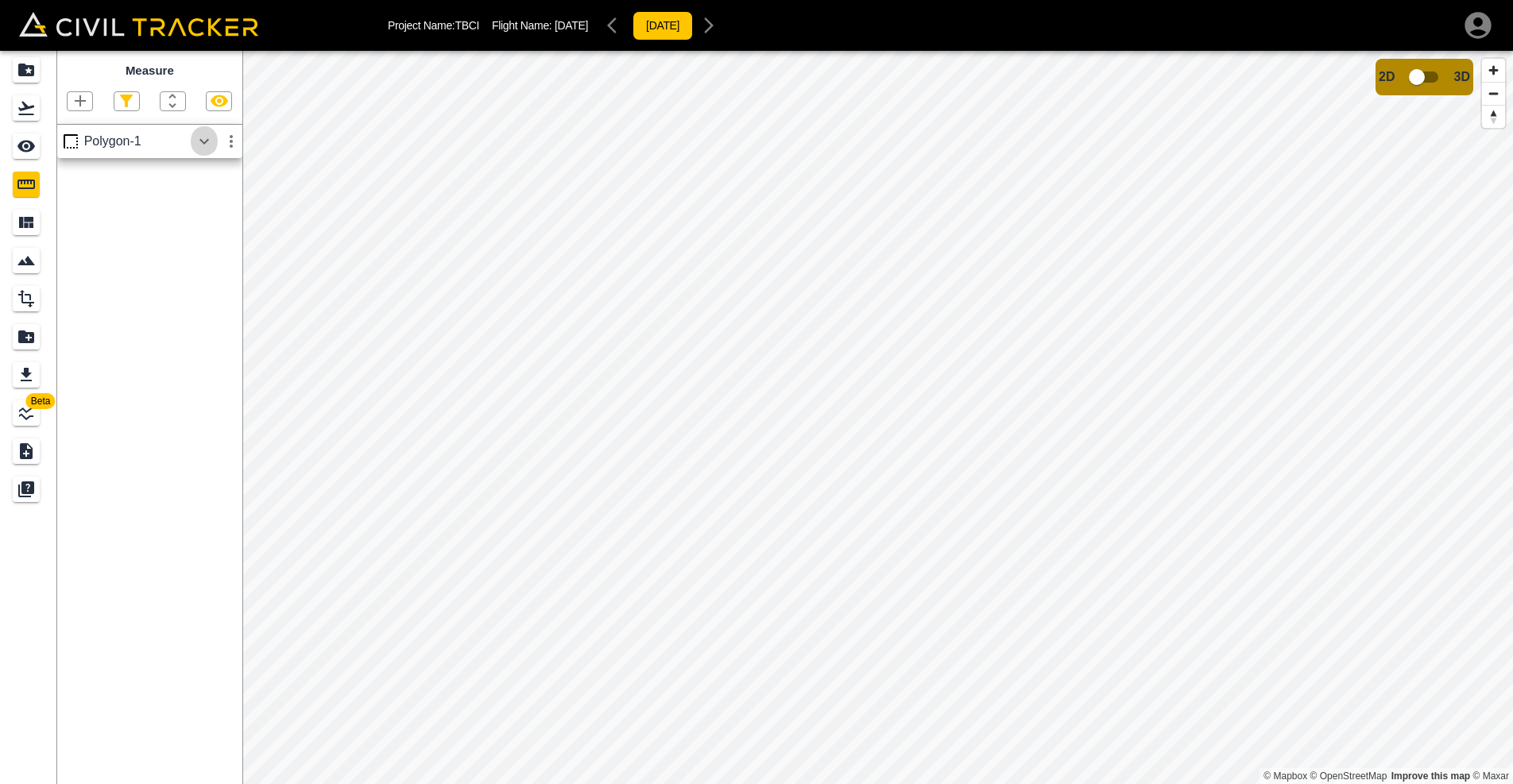
click at [206, 144] on icon "button" at bounding box center [204, 141] width 19 height 19
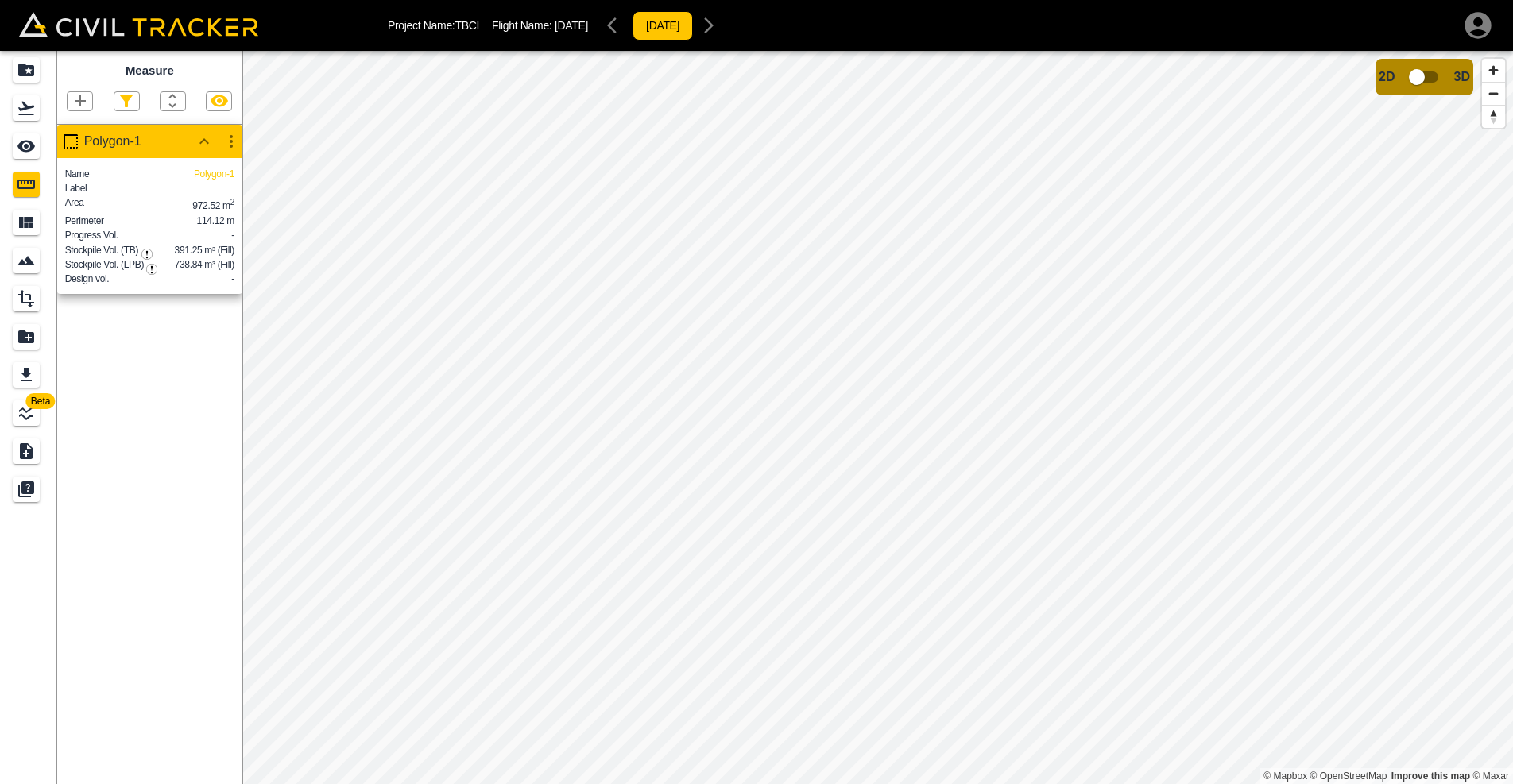
click at [146, 253] on img "button" at bounding box center [147, 254] width 11 height 11
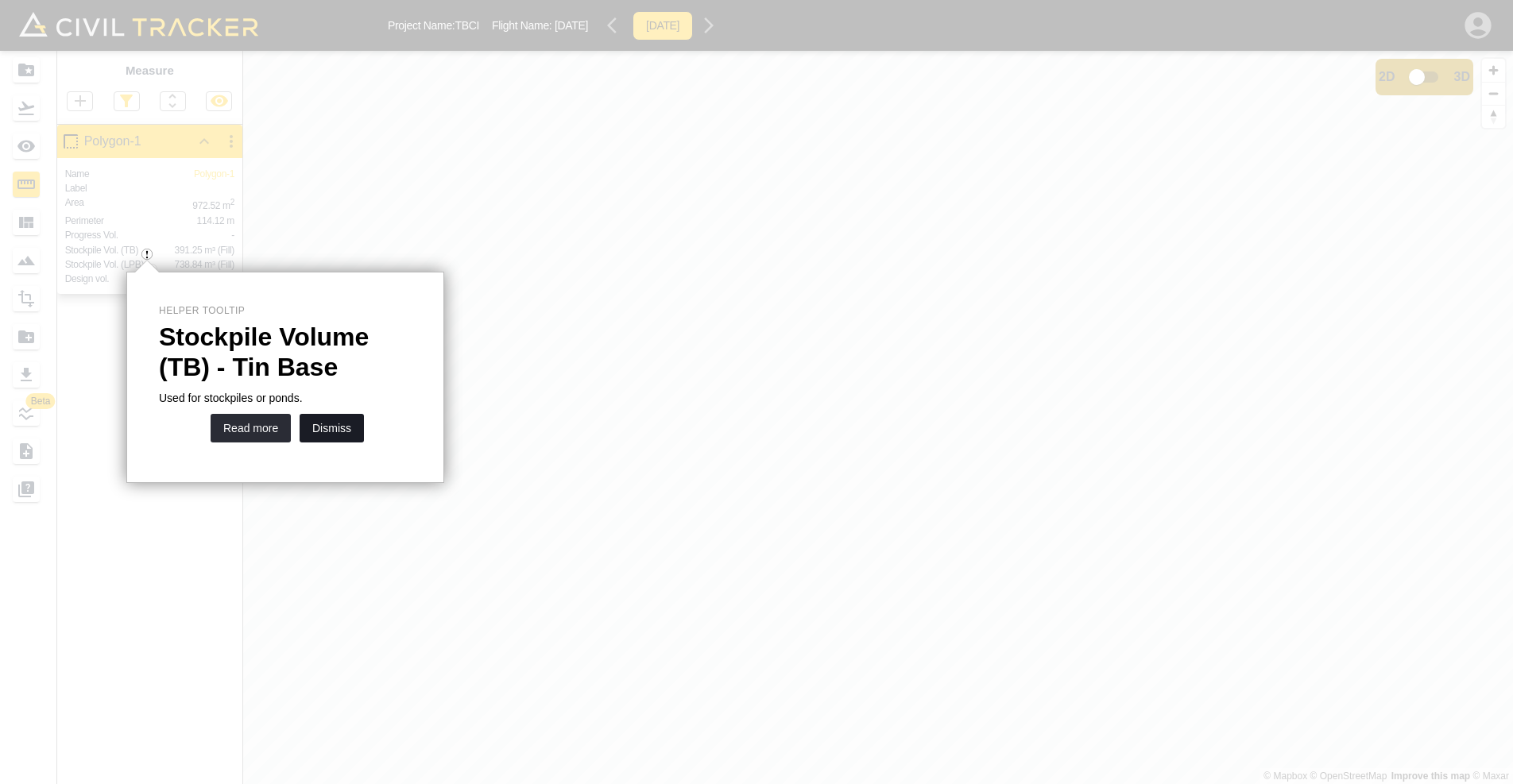
click at [332, 433] on button "Dismiss" at bounding box center [331, 428] width 64 height 29
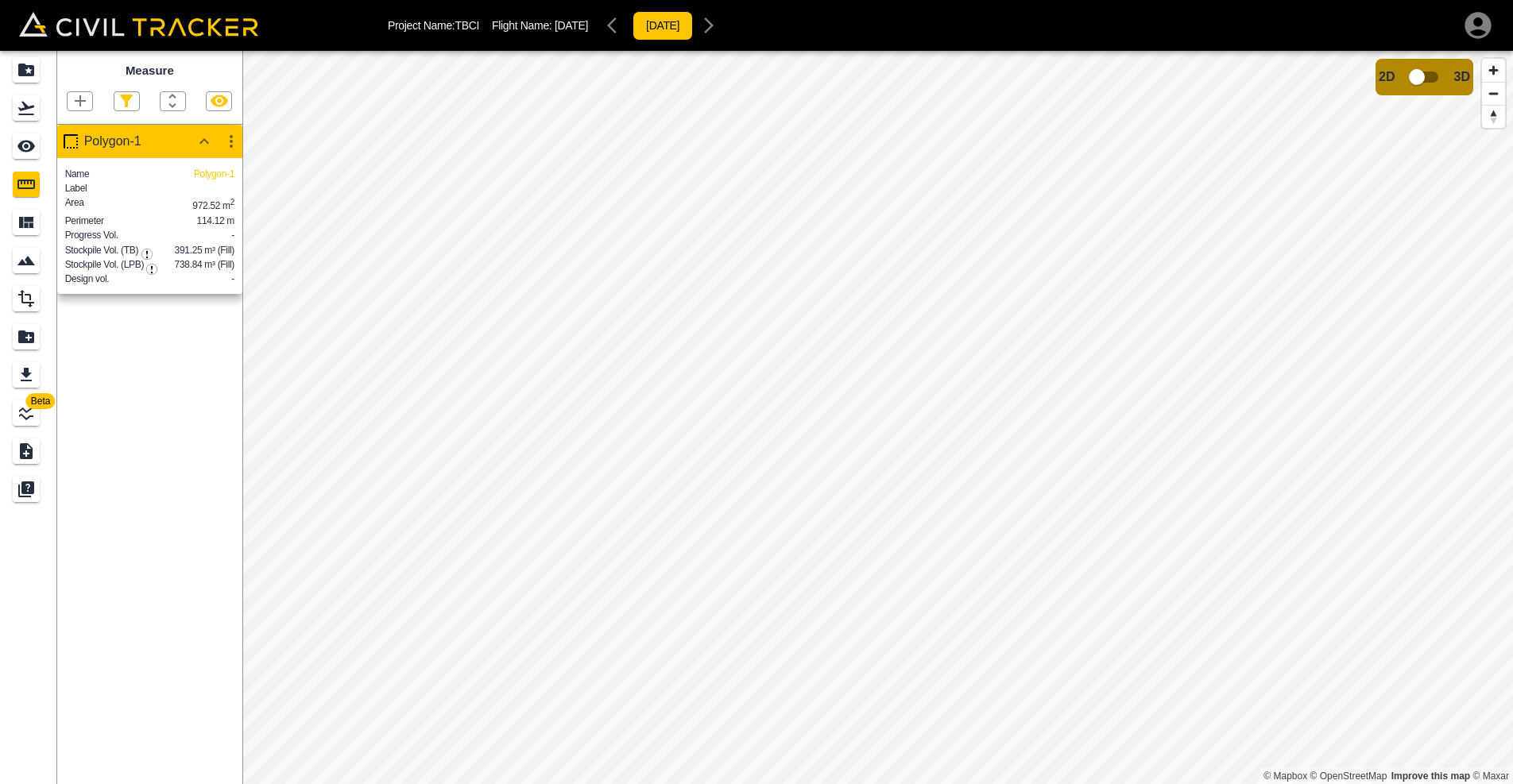
click at [227, 138] on icon "button" at bounding box center [231, 141] width 19 height 19
click at [220, 219] on li "Delete" at bounding box center [193, 226] width 102 height 25
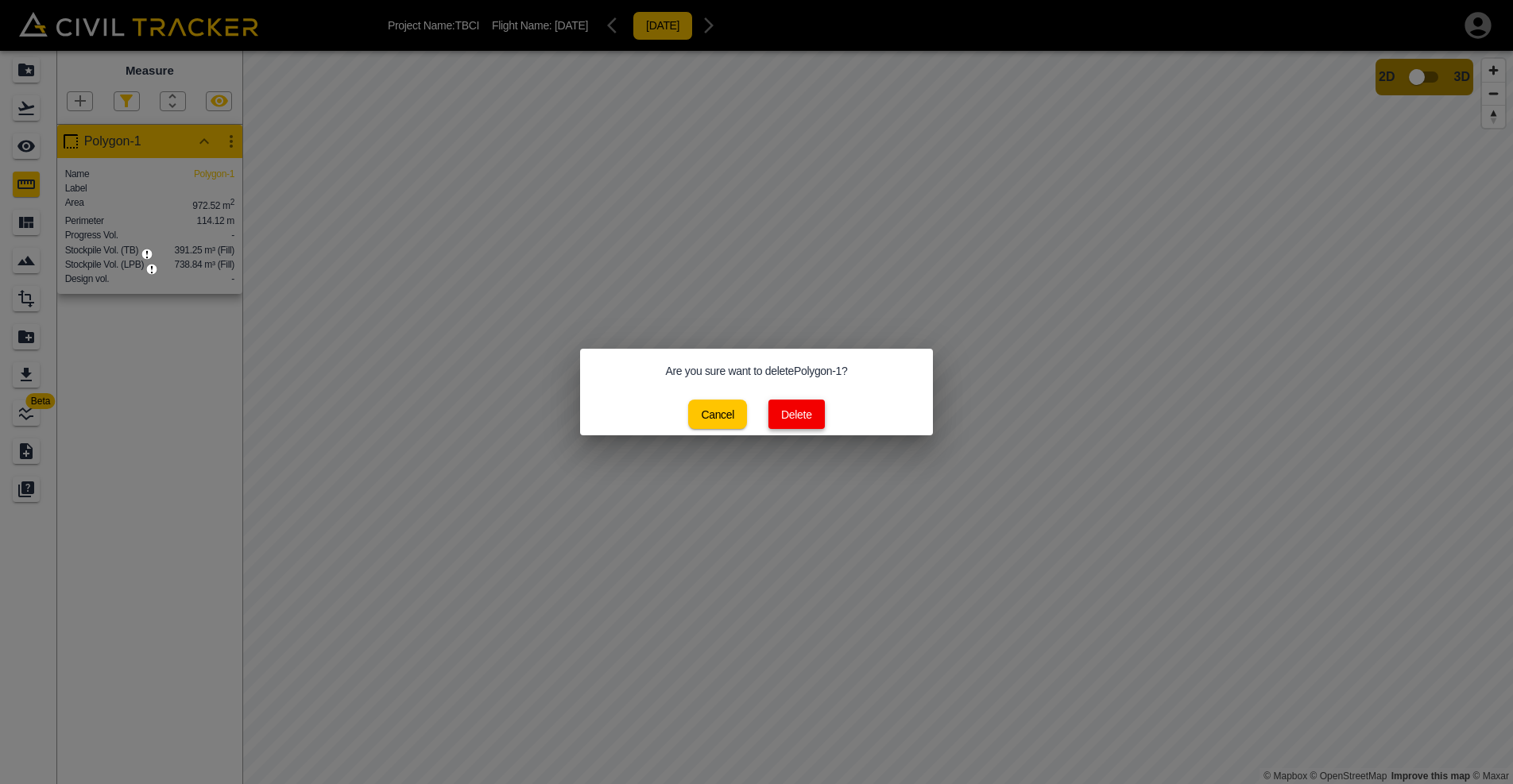
click at [794, 408] on button "Delete" at bounding box center [796, 414] width 56 height 30
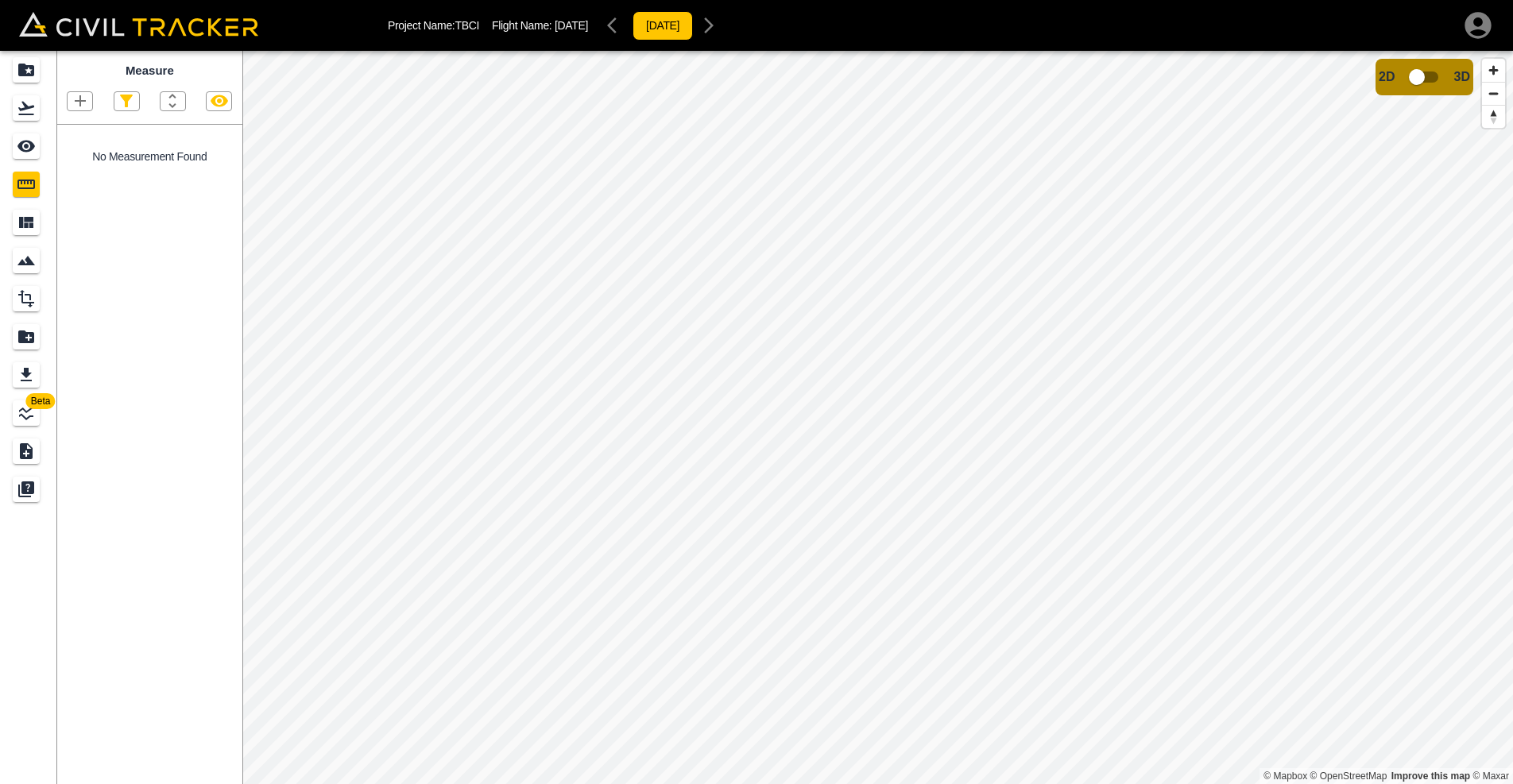
click at [86, 101] on icon "button" at bounding box center [80, 101] width 11 height 11
click at [119, 277] on div at bounding box center [756, 392] width 1513 height 784
click at [23, 259] on icon "Smart Tracking" at bounding box center [26, 260] width 19 height 19
click at [163, 105] on icon "button" at bounding box center [161, 101] width 16 height 16
click at [163, 101] on div at bounding box center [756, 392] width 1513 height 784
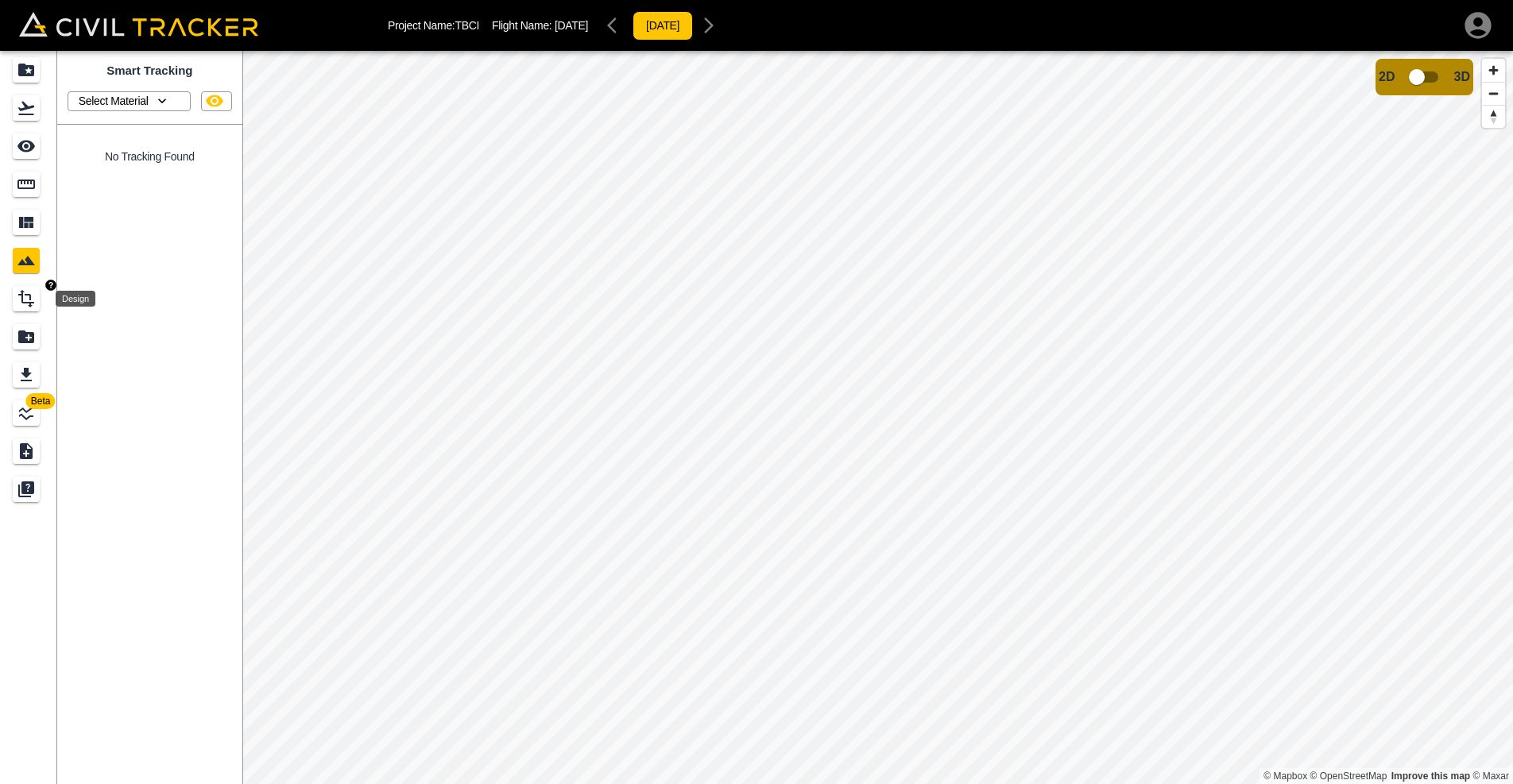
click at [24, 297] on icon "Design" at bounding box center [26, 299] width 19 height 19
click at [157, 104] on link "Add Design" at bounding box center [149, 106] width 80 height 30
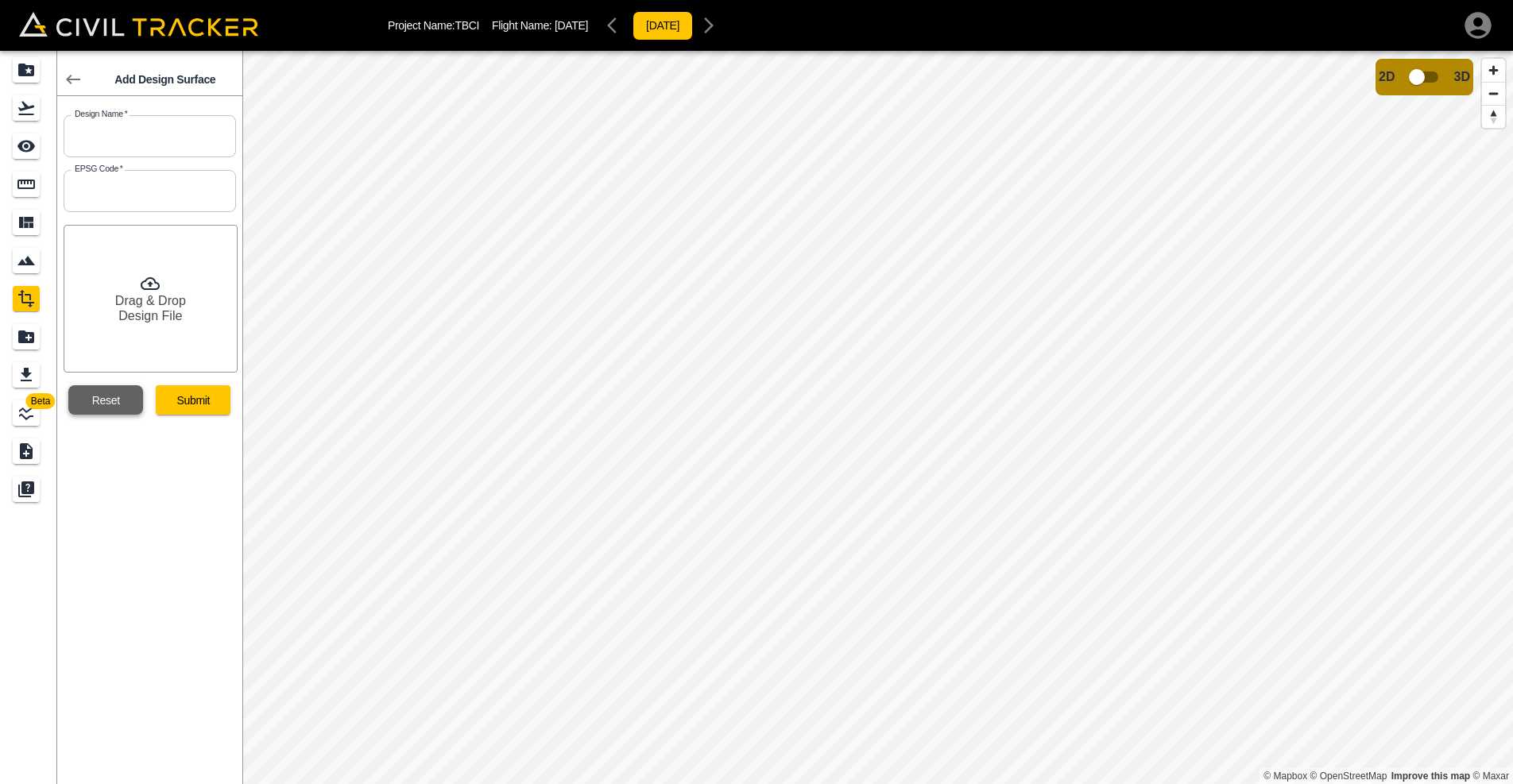
click at [120, 407] on button "Reset" at bounding box center [105, 400] width 75 height 30
click at [21, 155] on icon "See" at bounding box center [26, 146] width 19 height 19
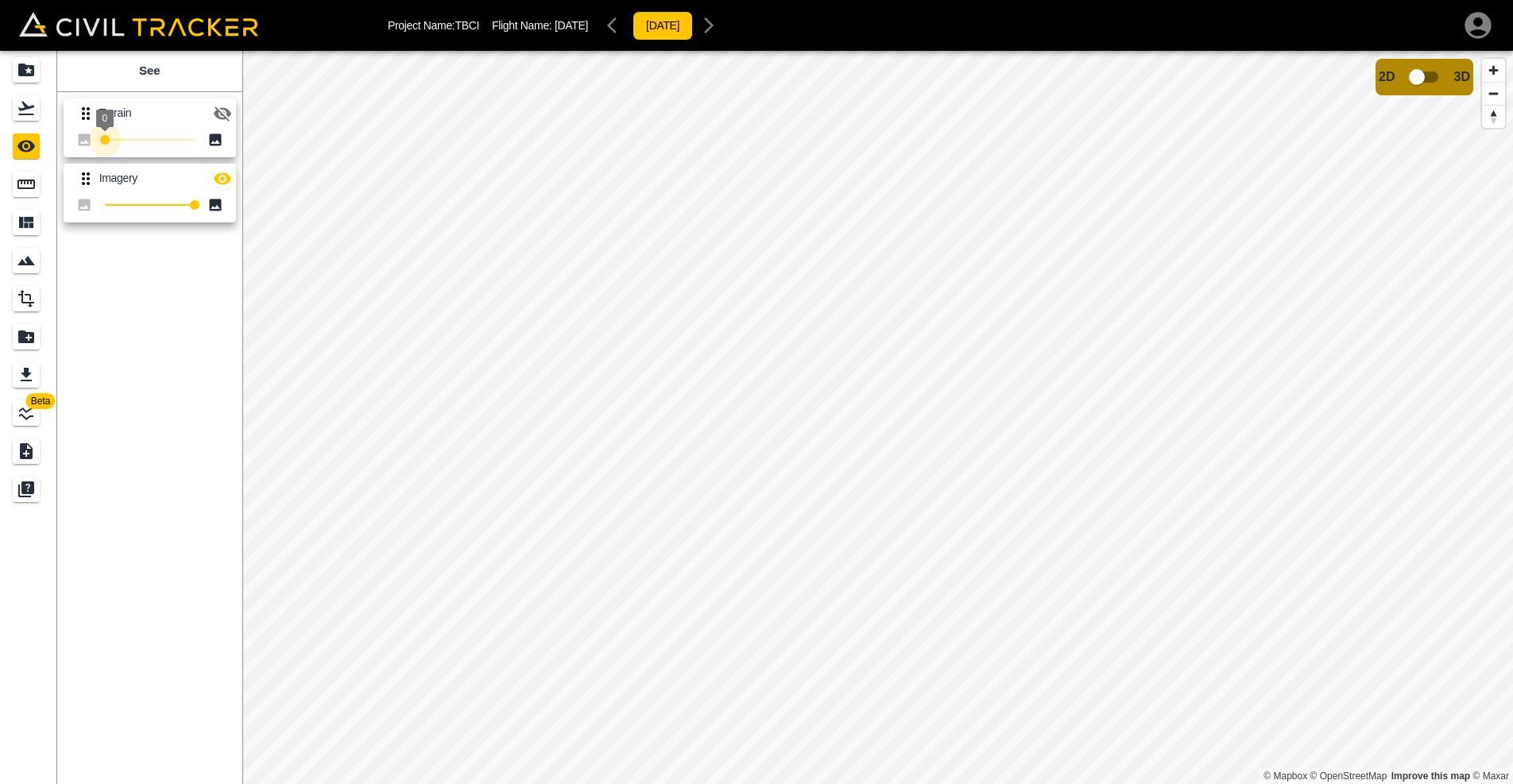
drag, startPoint x: 201, startPoint y: 138, endPoint x: 76, endPoint y: 147, distance: 125.3
click at [77, 147] on div "0" at bounding box center [150, 140] width 147 height 22
click at [325, 136] on div "Beta See Terrain 100 Imagery 100 © Mapbox © OpenStreetMap Improve this map © Ma…" at bounding box center [756, 417] width 1513 height 734
click at [82, 140] on icon at bounding box center [83, 139] width 12 height 12
click at [222, 116] on icon "button" at bounding box center [222, 114] width 19 height 19
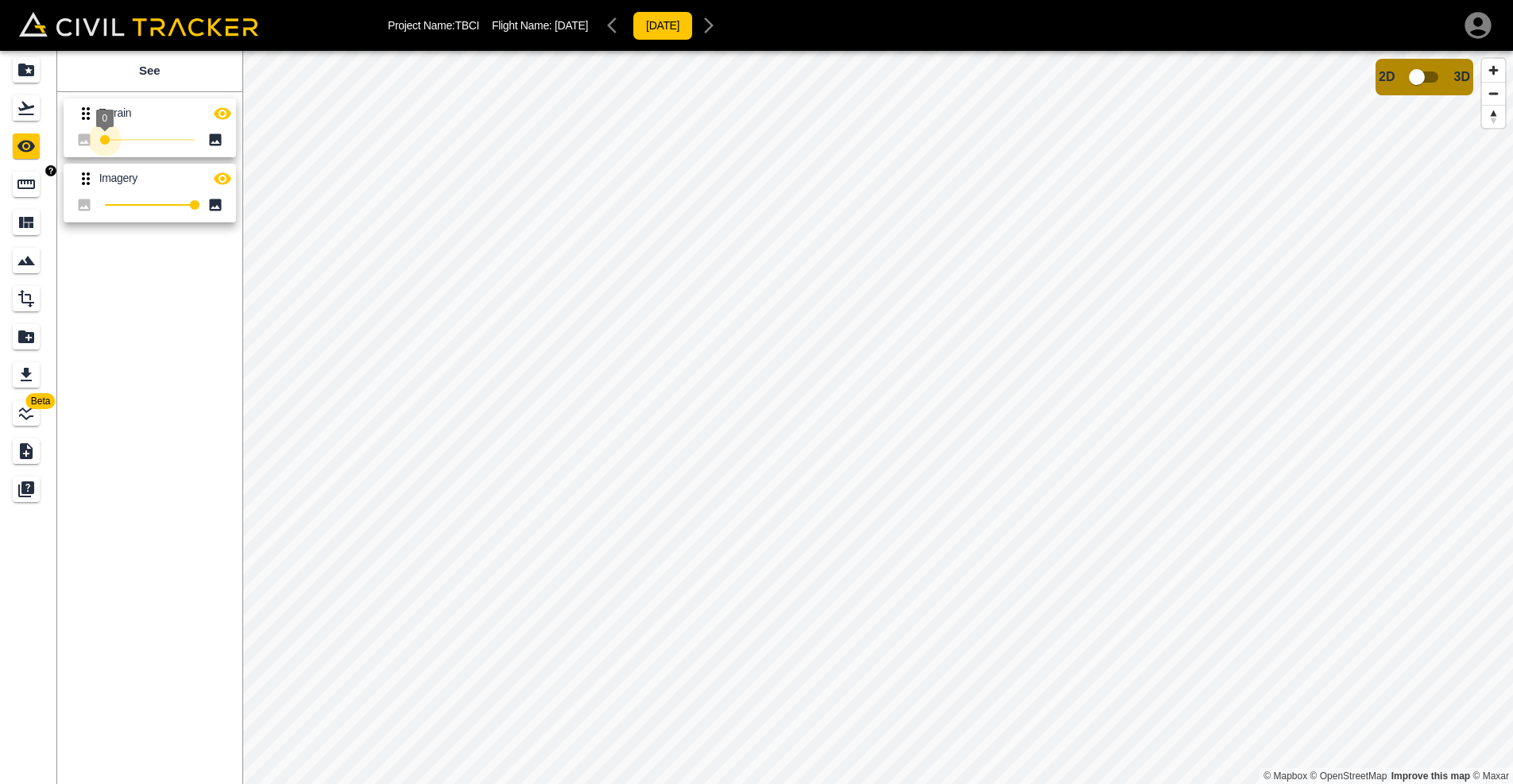
drag, startPoint x: 193, startPoint y: 142, endPoint x: 19, endPoint y: 186, distance: 179.5
click at [0, 175] on div "Beta See Terrain 0 Imagery 100" at bounding box center [121, 417] width 243 height 734
click at [500, 783] on html "Project Name: TBCI Flight Name: Sep 30, 2025 2025-09-30 Beta See Terrain 0 Imag…" at bounding box center [756, 392] width 1513 height 784
type input "0"
drag, startPoint x: 105, startPoint y: 140, endPoint x: 35, endPoint y: 179, distance: 80.1
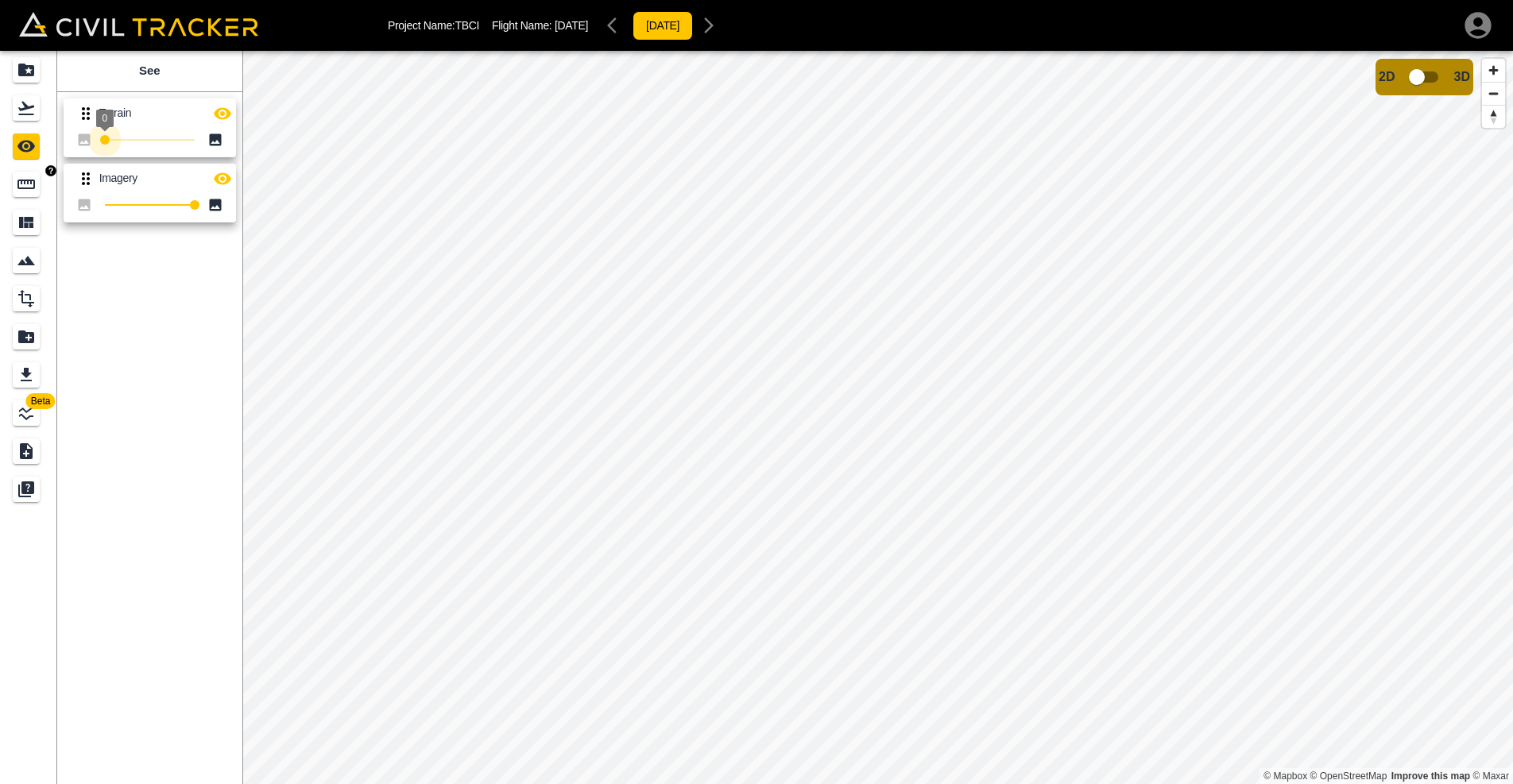
click at [35, 179] on div "Beta See Terrain 0 Imagery 100" at bounding box center [121, 417] width 243 height 734
type input "100"
click at [399, 198] on div "Beta See Terrain 0 Imagery 100 © Mapbox © OpenStreetMap Improve this map © Maxa…" at bounding box center [756, 417] width 1513 height 734
click at [24, 268] on icon "Smart Tracking" at bounding box center [26, 260] width 19 height 19
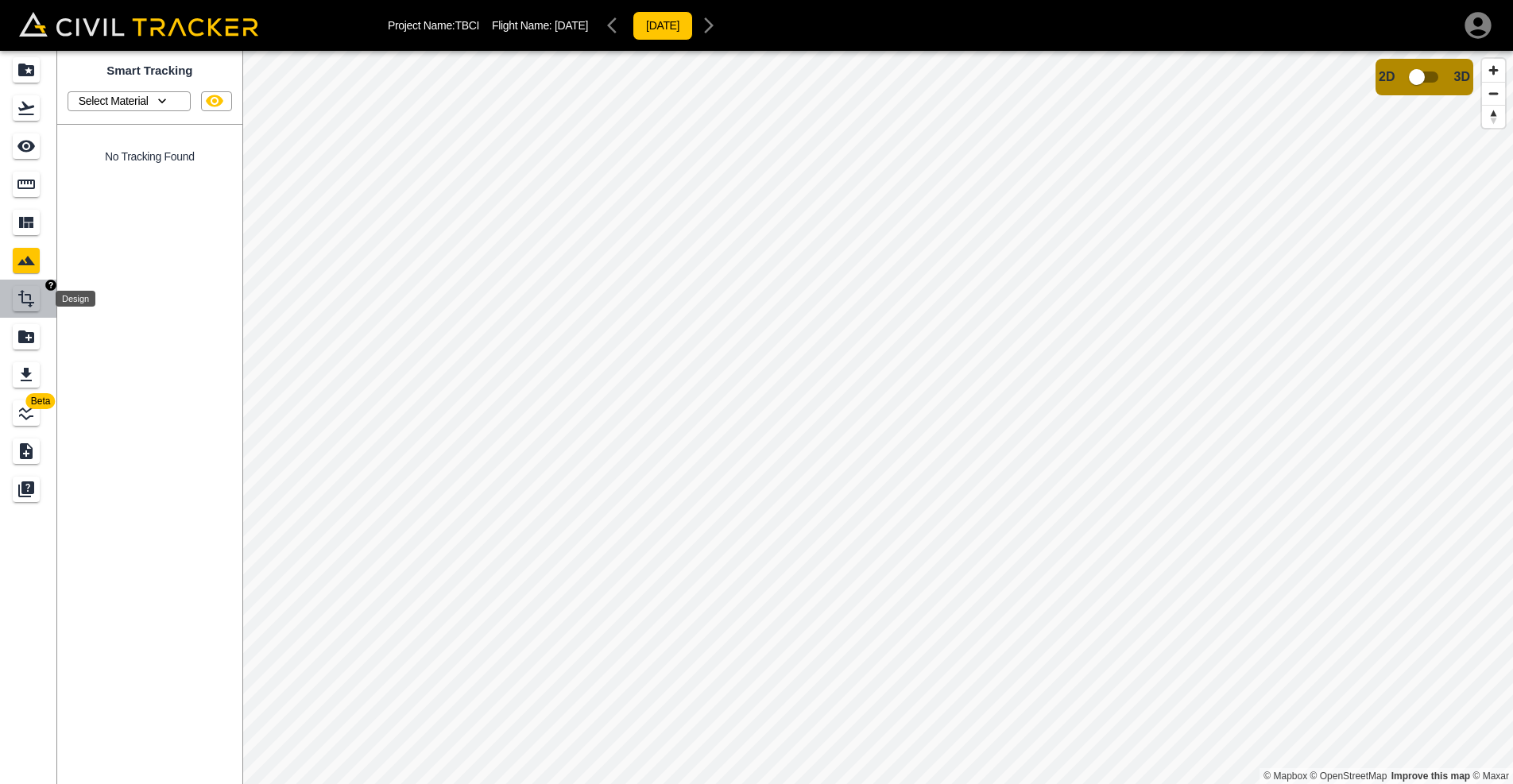
click at [18, 301] on icon "Design" at bounding box center [26, 299] width 19 height 19
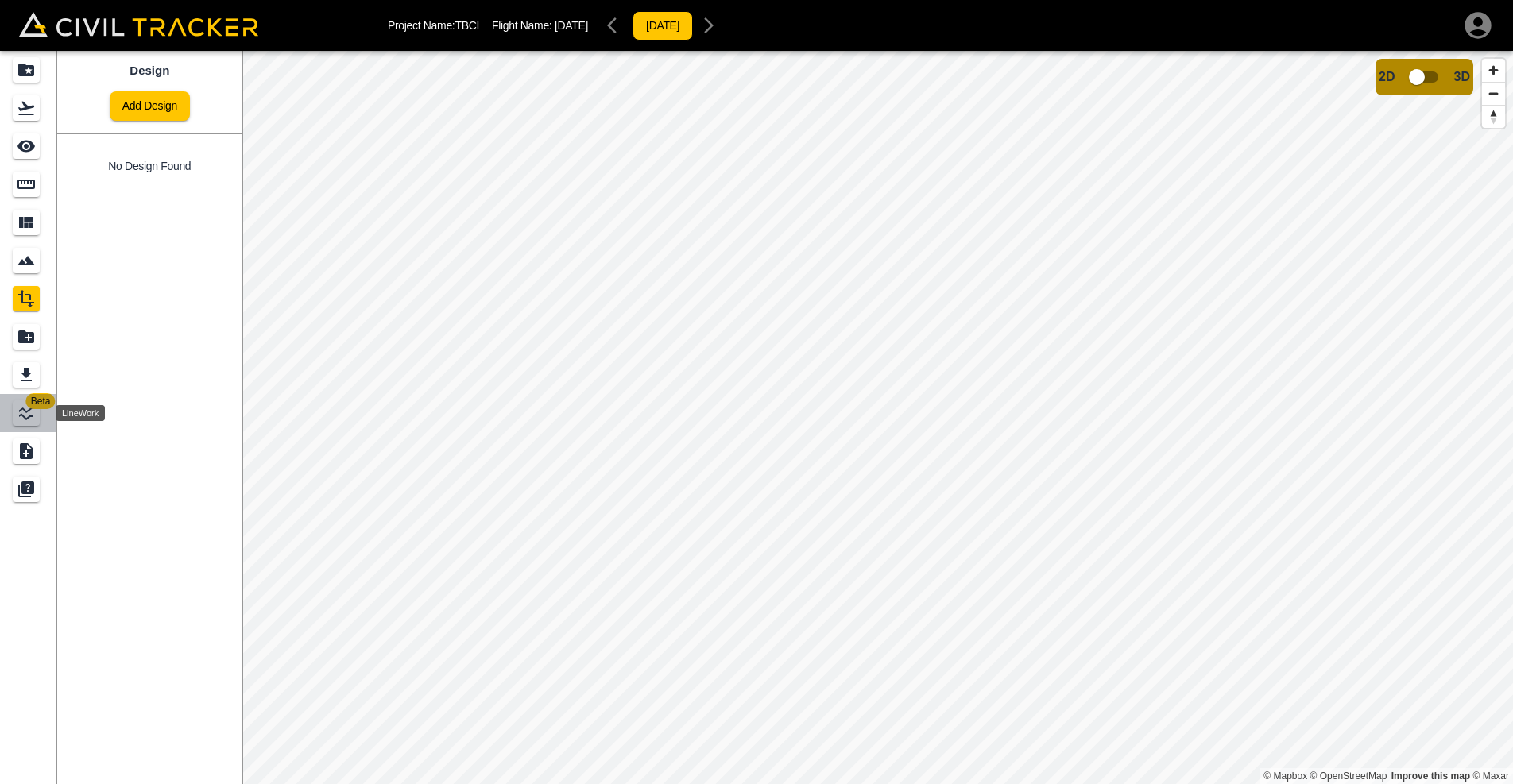
click at [24, 415] on icon "LineWork" at bounding box center [26, 413] width 19 height 19
click at [168, 106] on link "Add New Linework" at bounding box center [150, 106] width 114 height 30
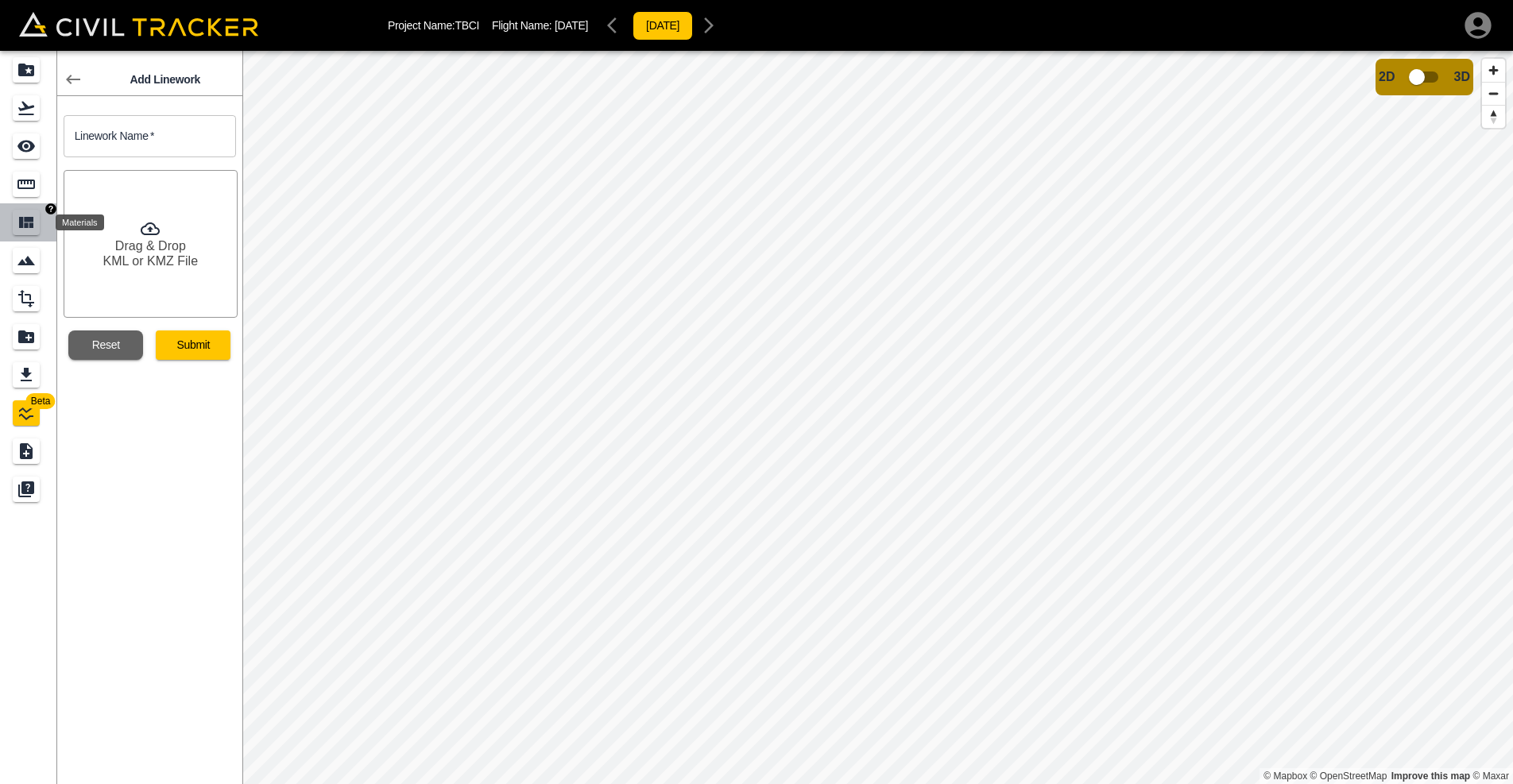
click at [24, 215] on icon "Materials" at bounding box center [26, 222] width 19 height 19
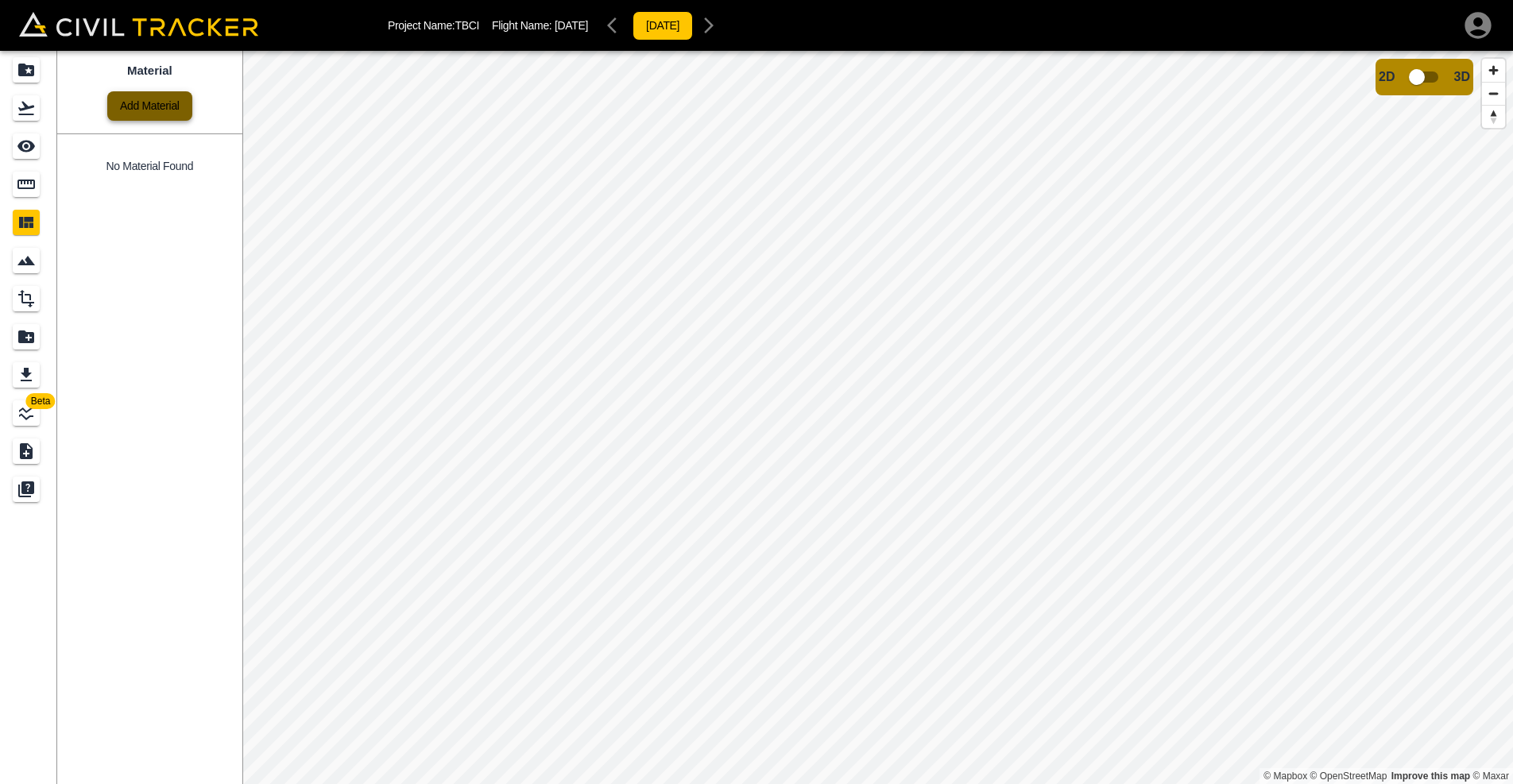
click at [131, 103] on link "Add Material" at bounding box center [149, 106] width 85 height 30
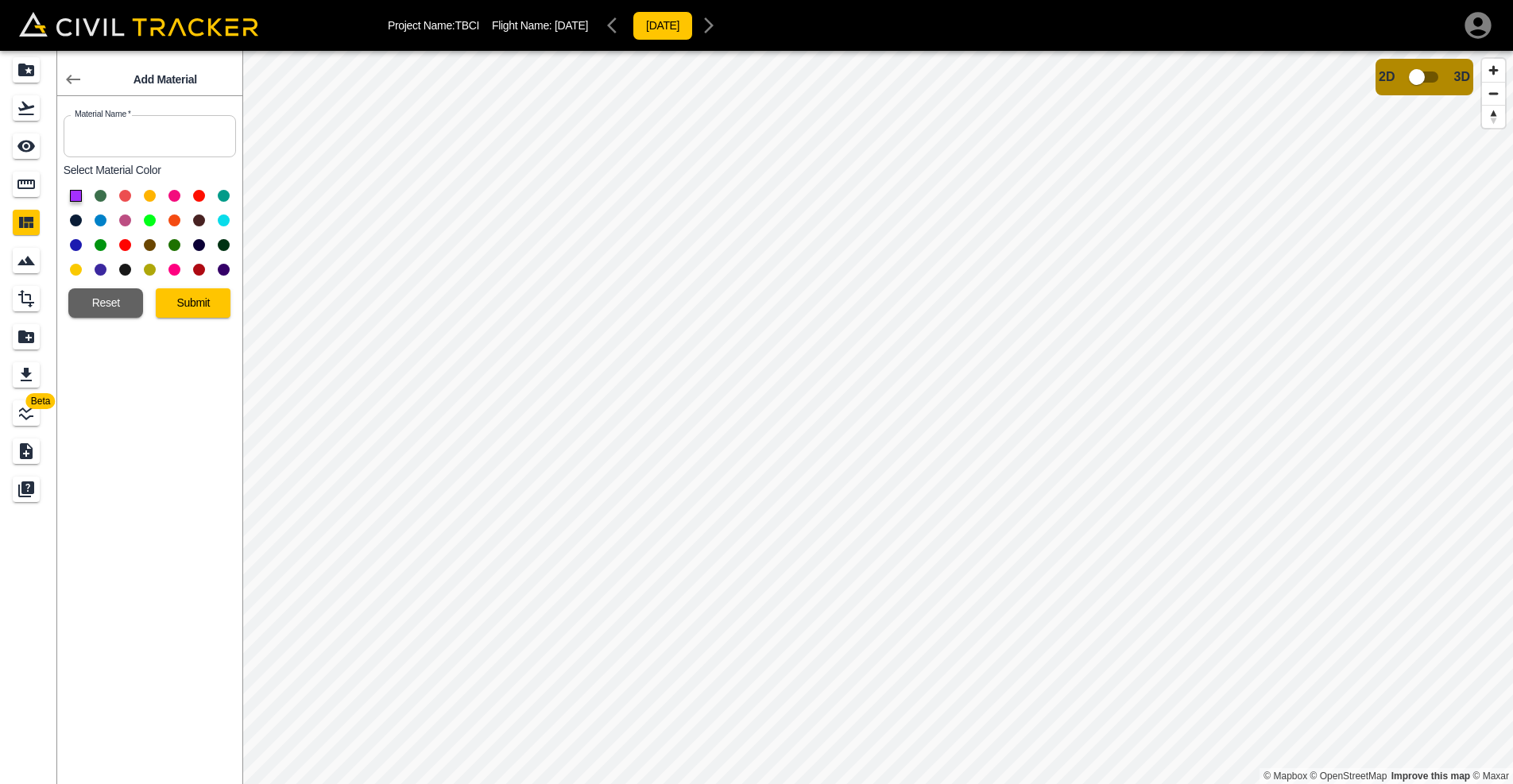
click at [68, 74] on icon at bounding box center [73, 79] width 19 height 19
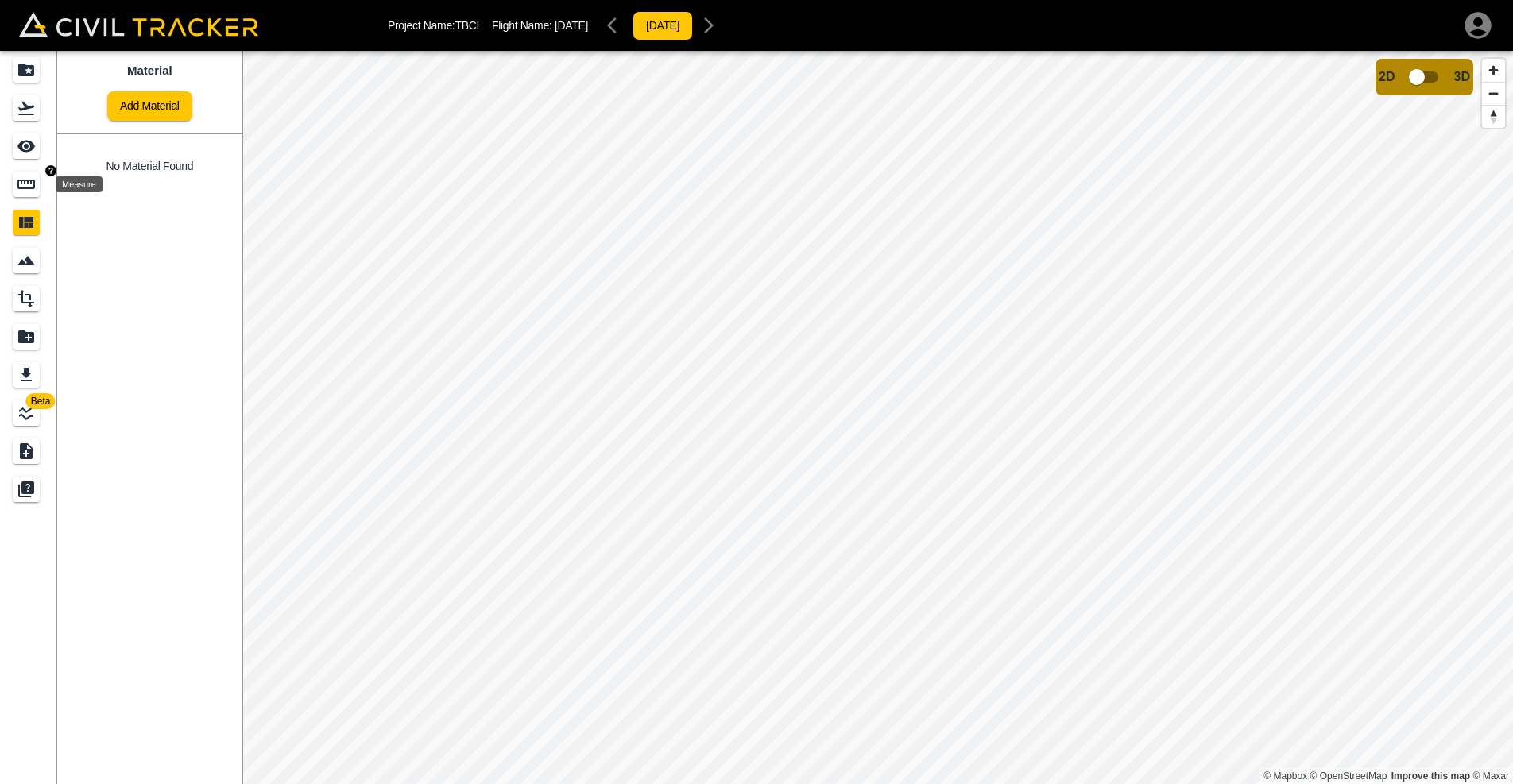
click at [30, 189] on icon "Measure" at bounding box center [26, 184] width 18 height 9
click at [176, 99] on icon "button" at bounding box center [173, 101] width 19 height 19
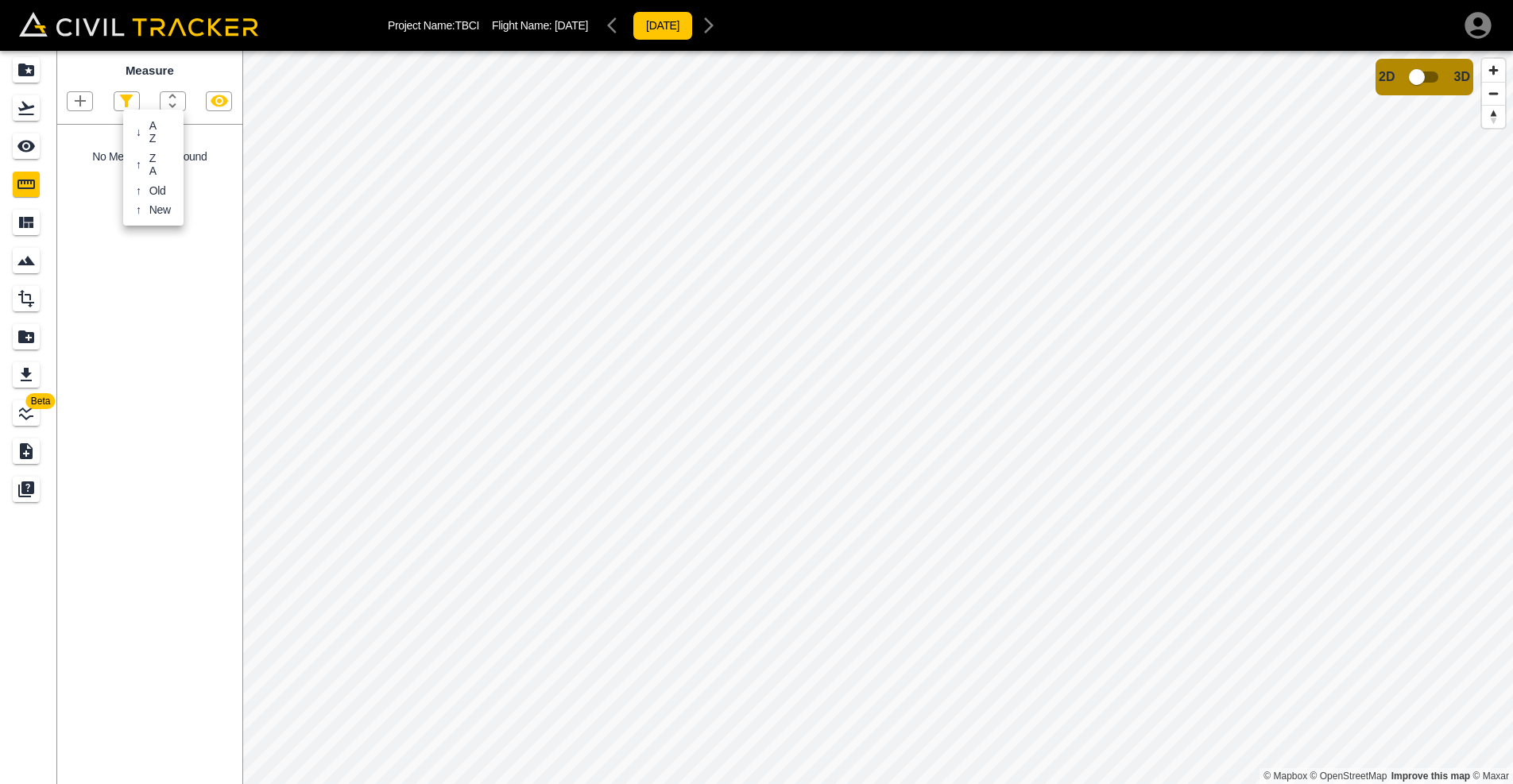
click at [176, 99] on div at bounding box center [756, 392] width 1513 height 784
click at [217, 99] on icon "button" at bounding box center [219, 101] width 19 height 19
click at [217, 99] on icon "button" at bounding box center [219, 101] width 18 height 15
click at [87, 100] on icon "button" at bounding box center [80, 101] width 19 height 19
click at [74, 148] on p "Polyline" at bounding box center [75, 152] width 36 height 13
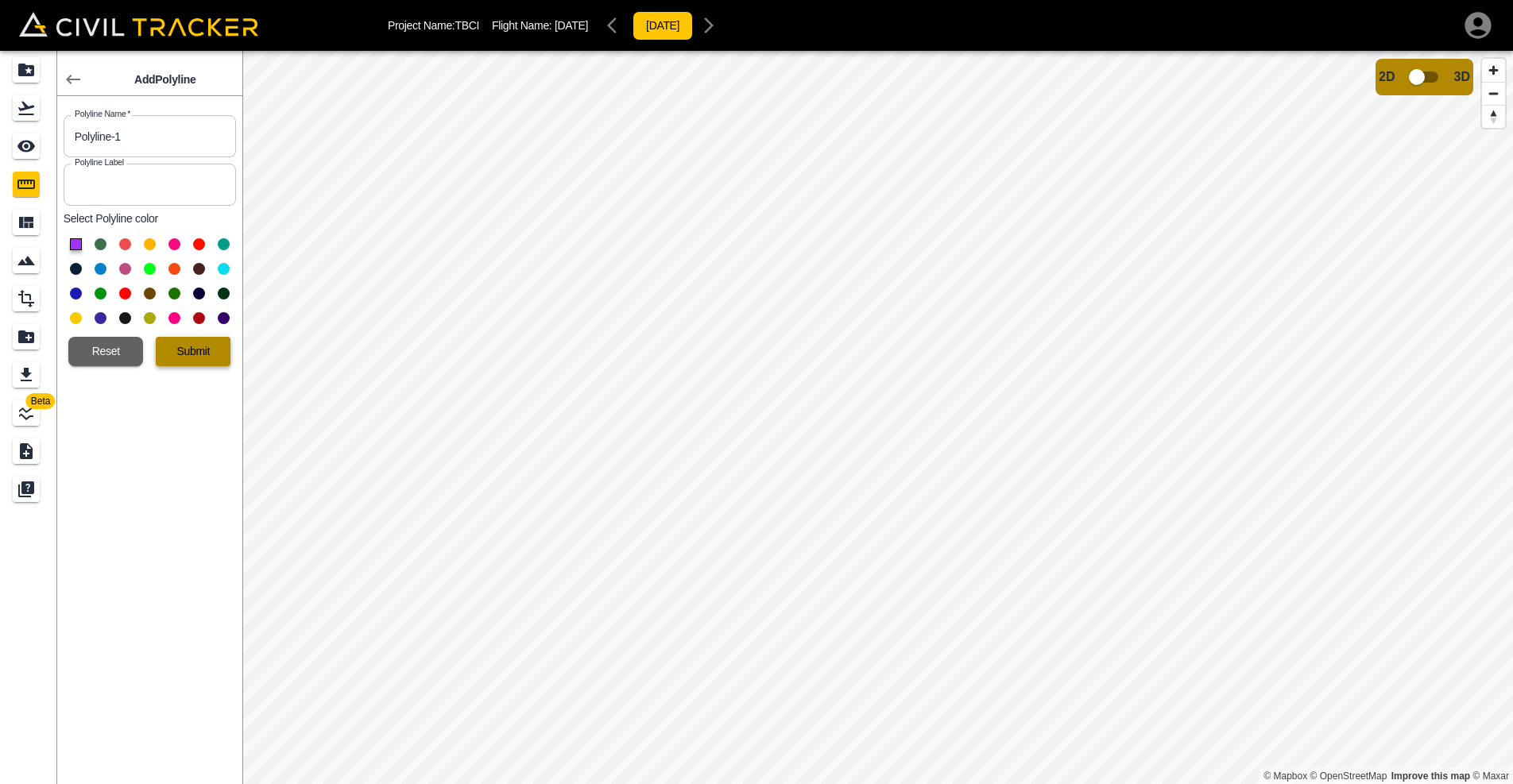
click at [172, 358] on button "Submit" at bounding box center [193, 352] width 75 height 30
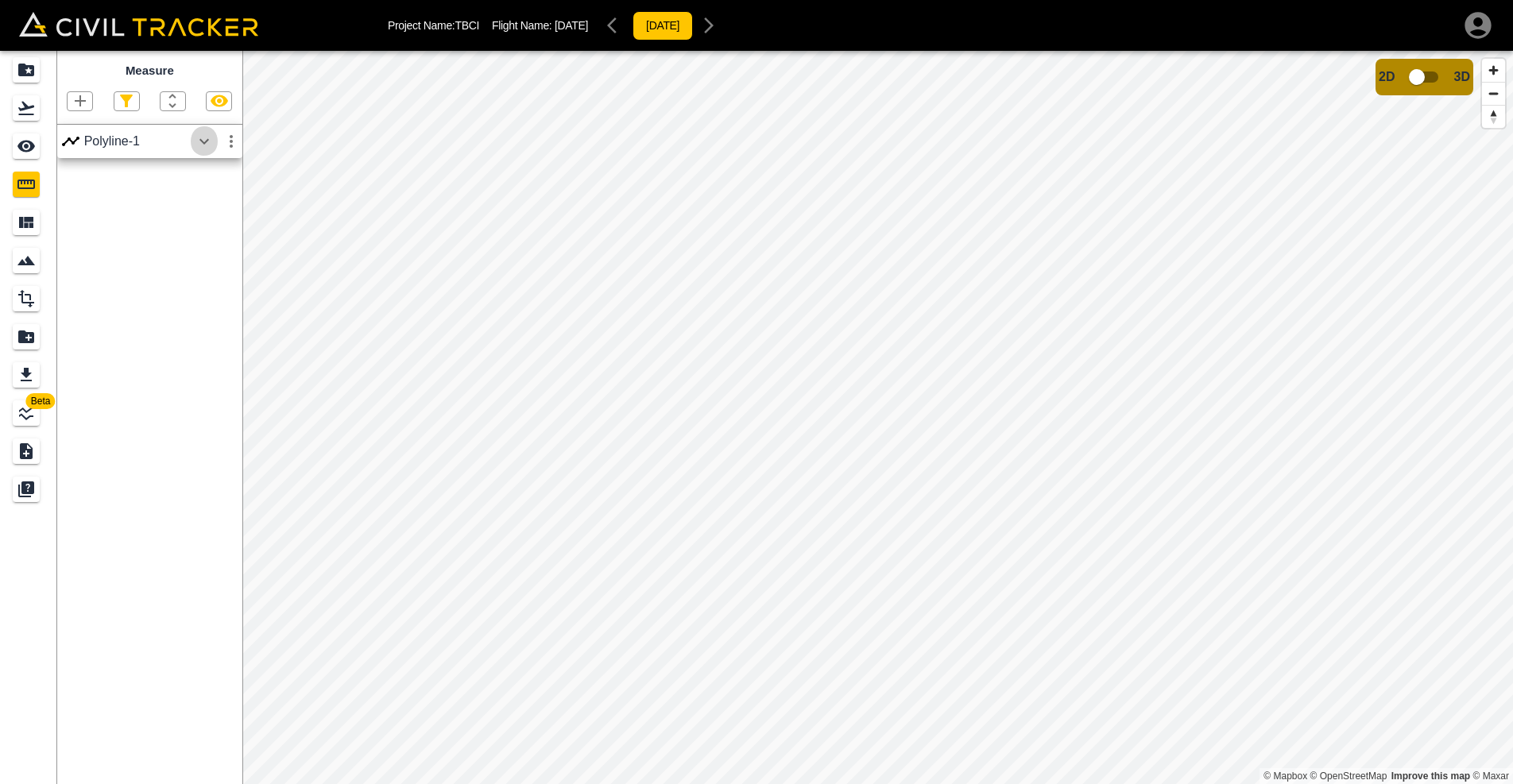
click at [203, 143] on icon "button" at bounding box center [204, 141] width 9 height 6
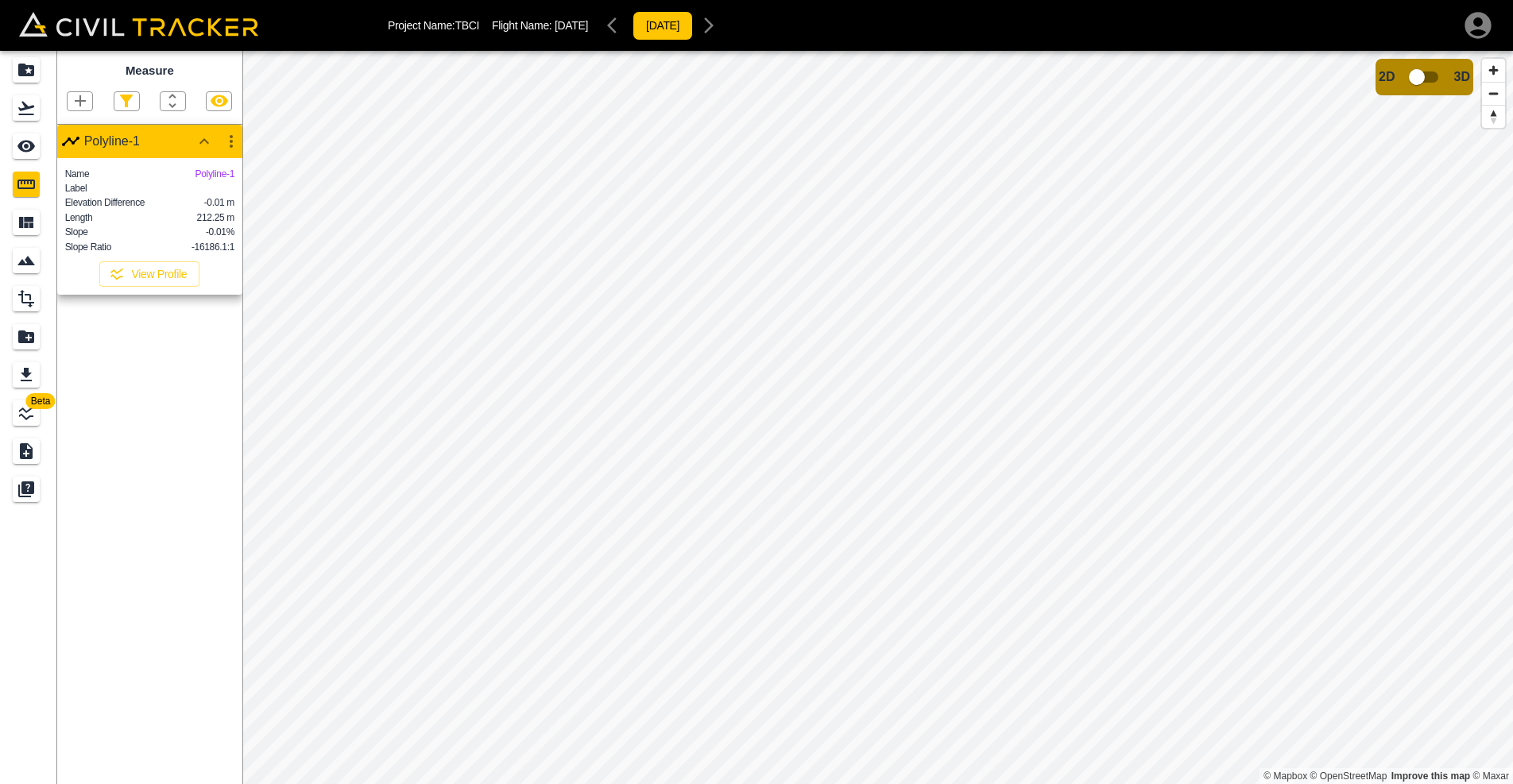
click at [230, 142] on icon "button" at bounding box center [231, 141] width 19 height 19
click at [222, 224] on h6 "Delete" at bounding box center [217, 227] width 32 height 9
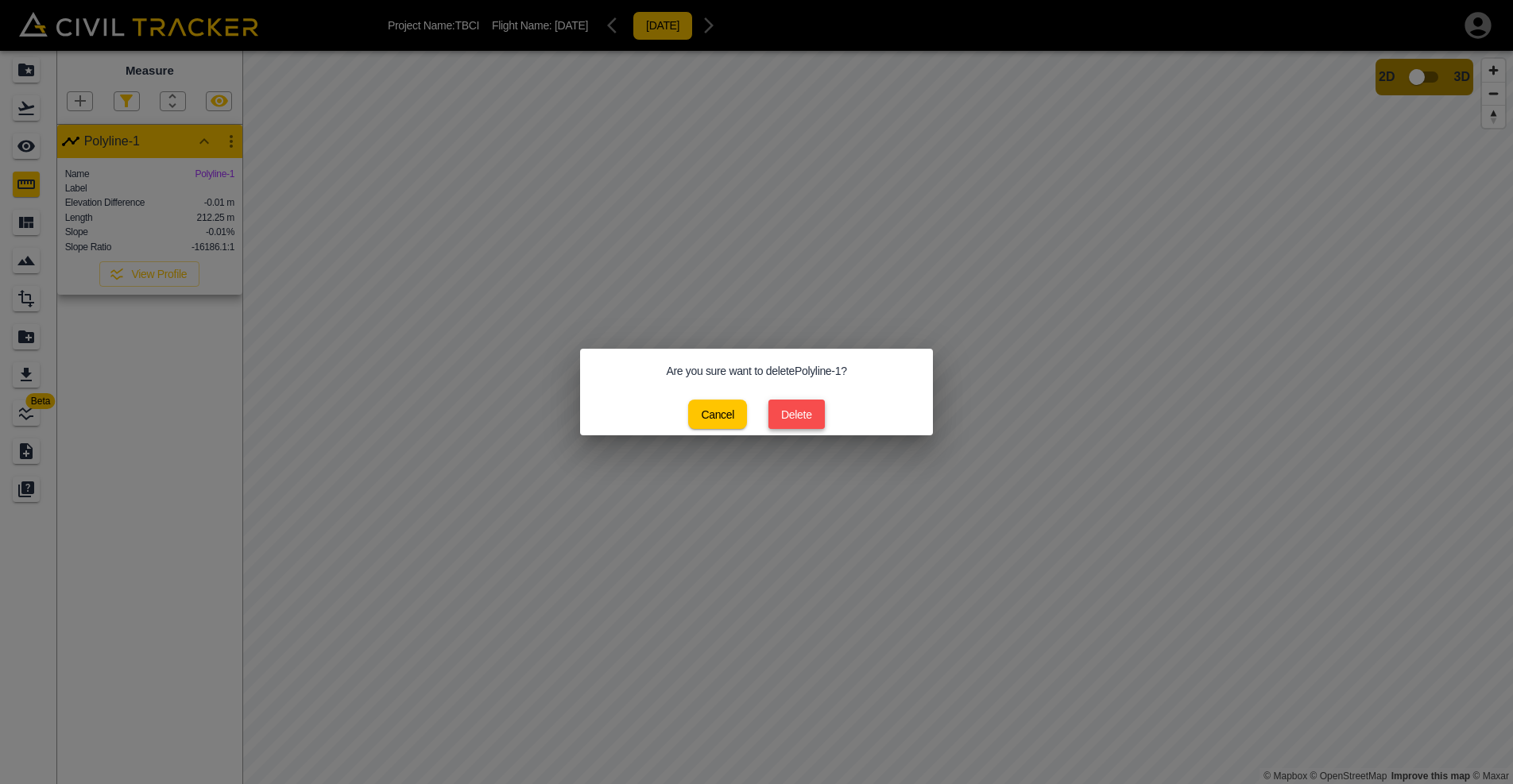
click at [788, 412] on button "Delete" at bounding box center [796, 414] width 56 height 30
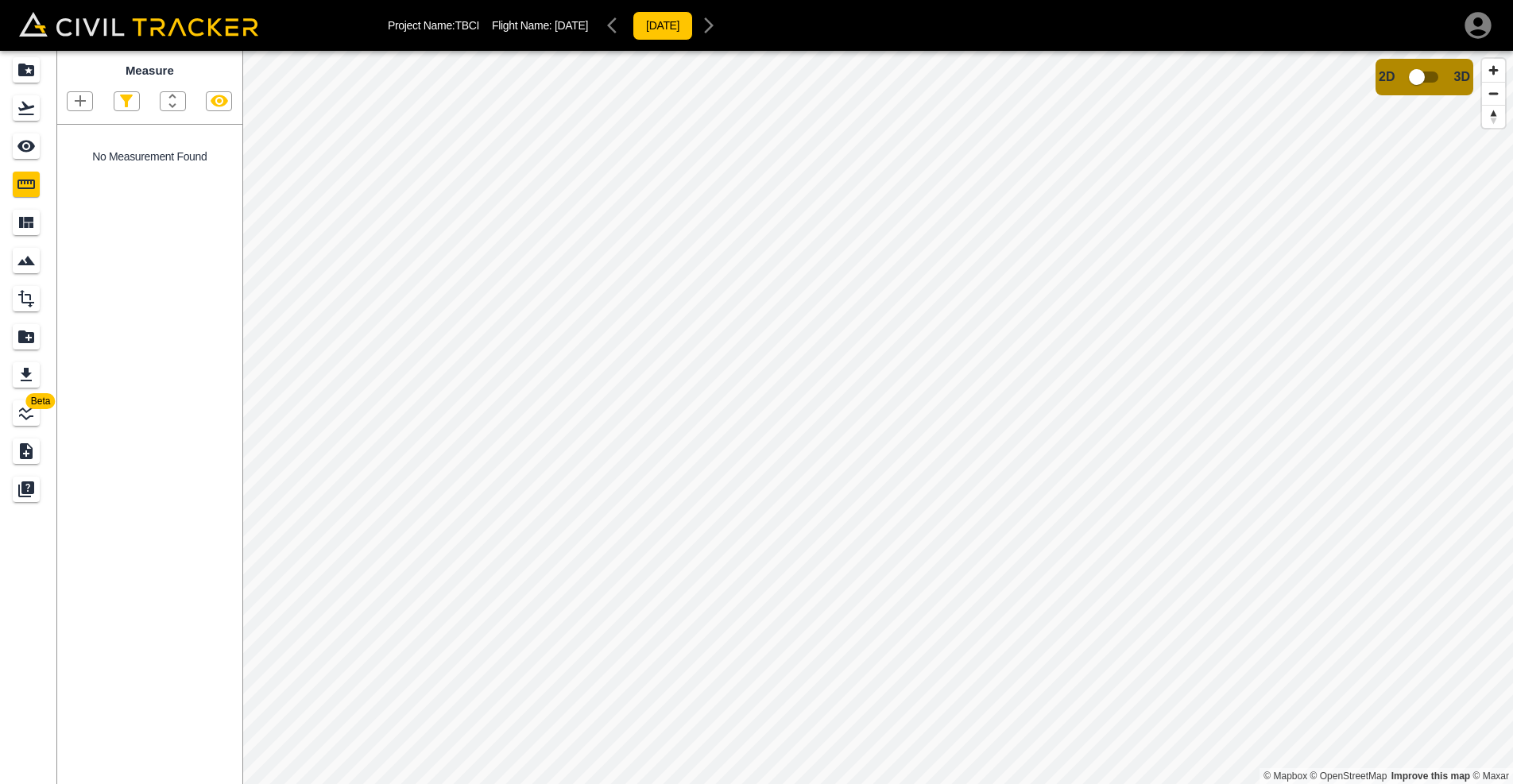
click at [88, 106] on icon "button" at bounding box center [80, 101] width 19 height 19
click at [75, 147] on p "Polyline" at bounding box center [75, 152] width 36 height 13
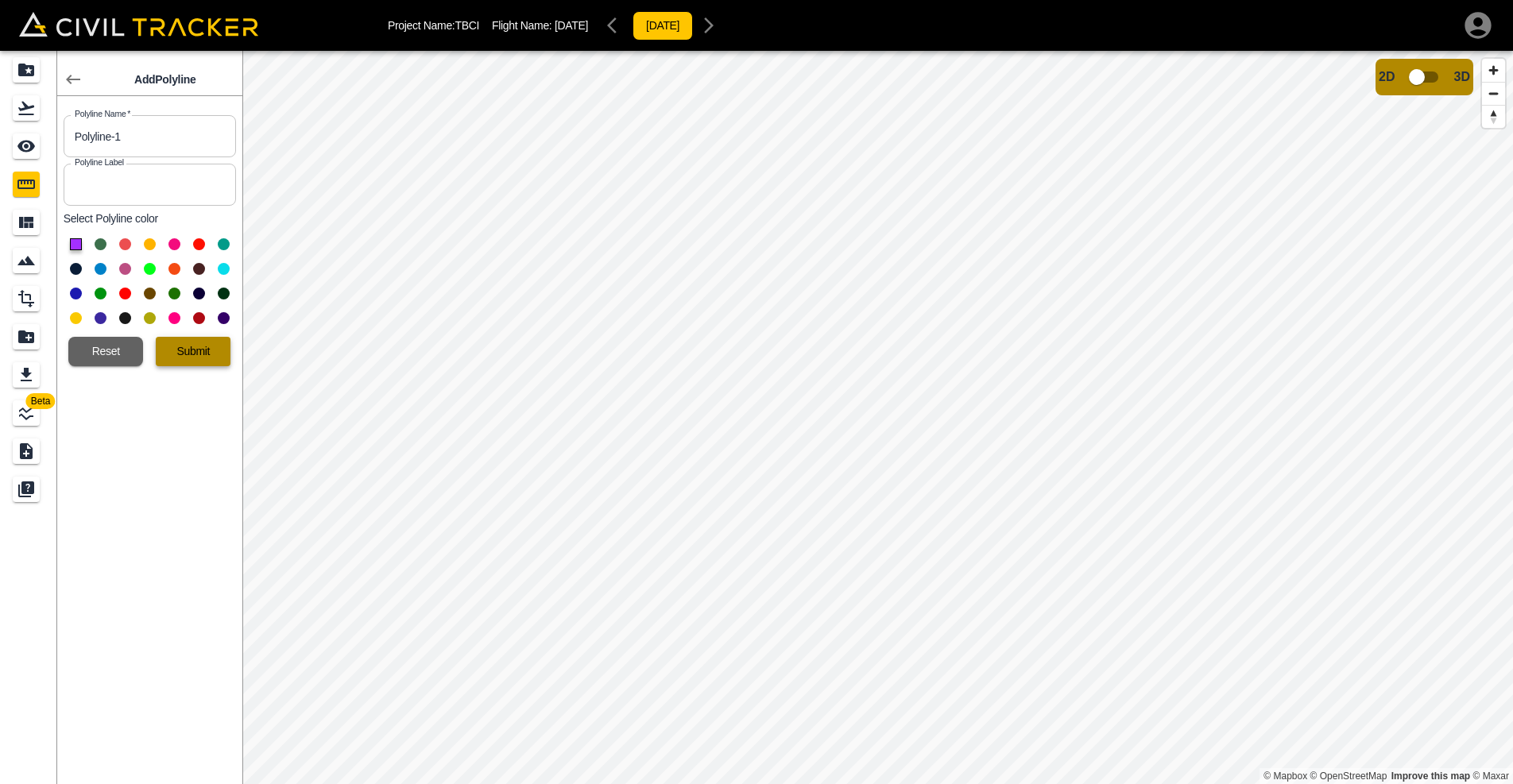
click at [207, 348] on button "Submit" at bounding box center [193, 352] width 75 height 30
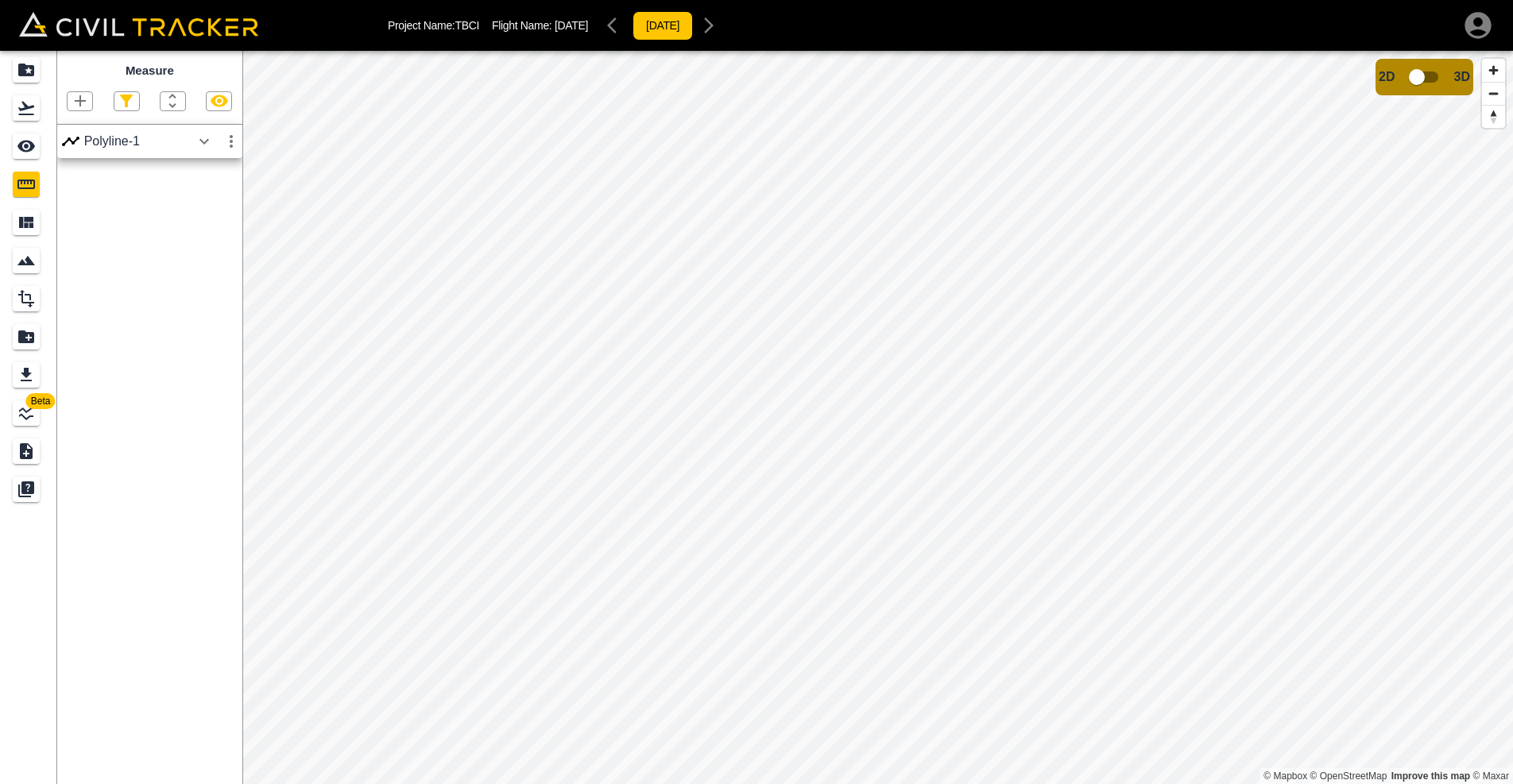
click at [204, 142] on icon "button" at bounding box center [204, 141] width 9 height 6
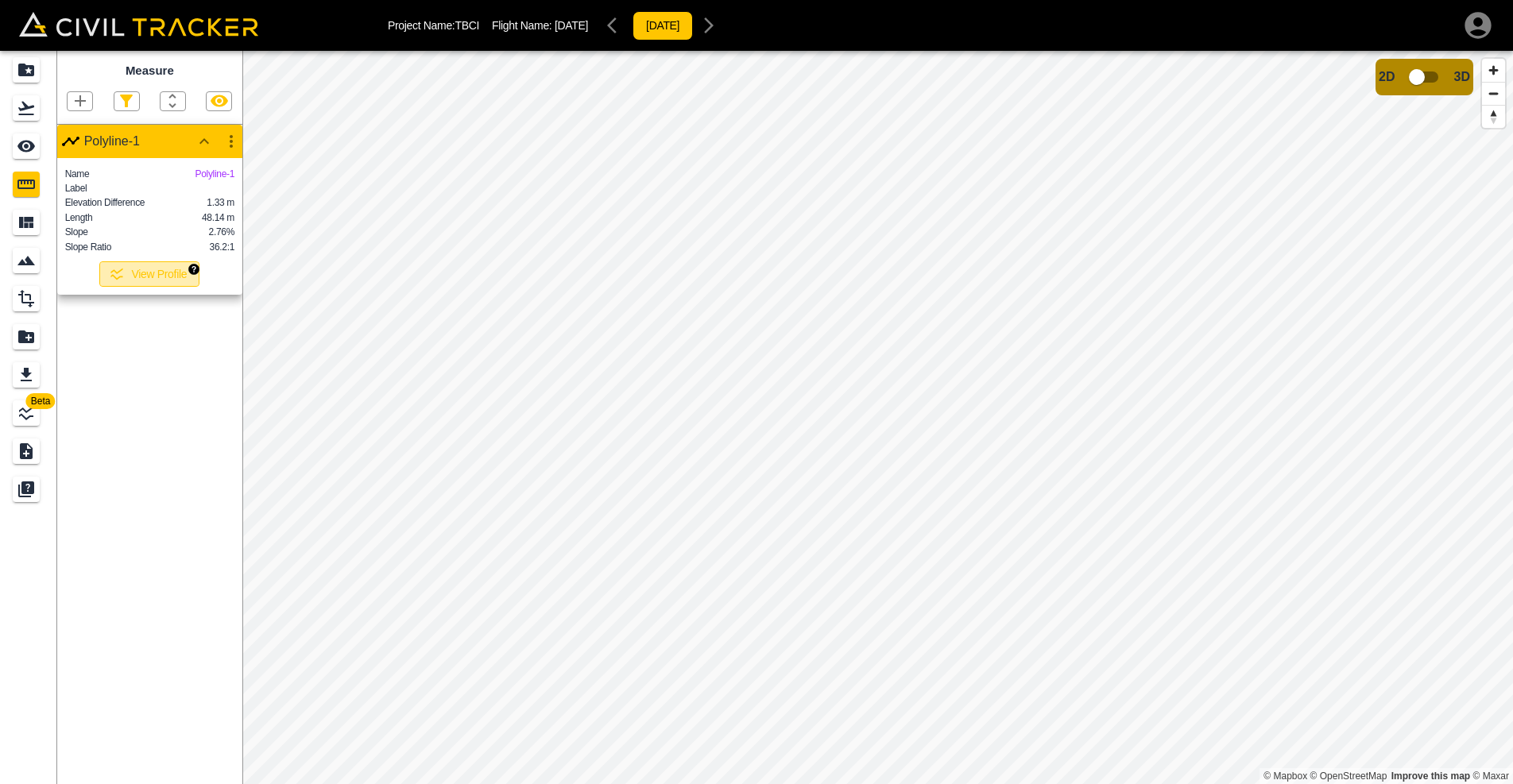
click at [162, 278] on button "View Profile" at bounding box center [148, 273] width 100 height 25
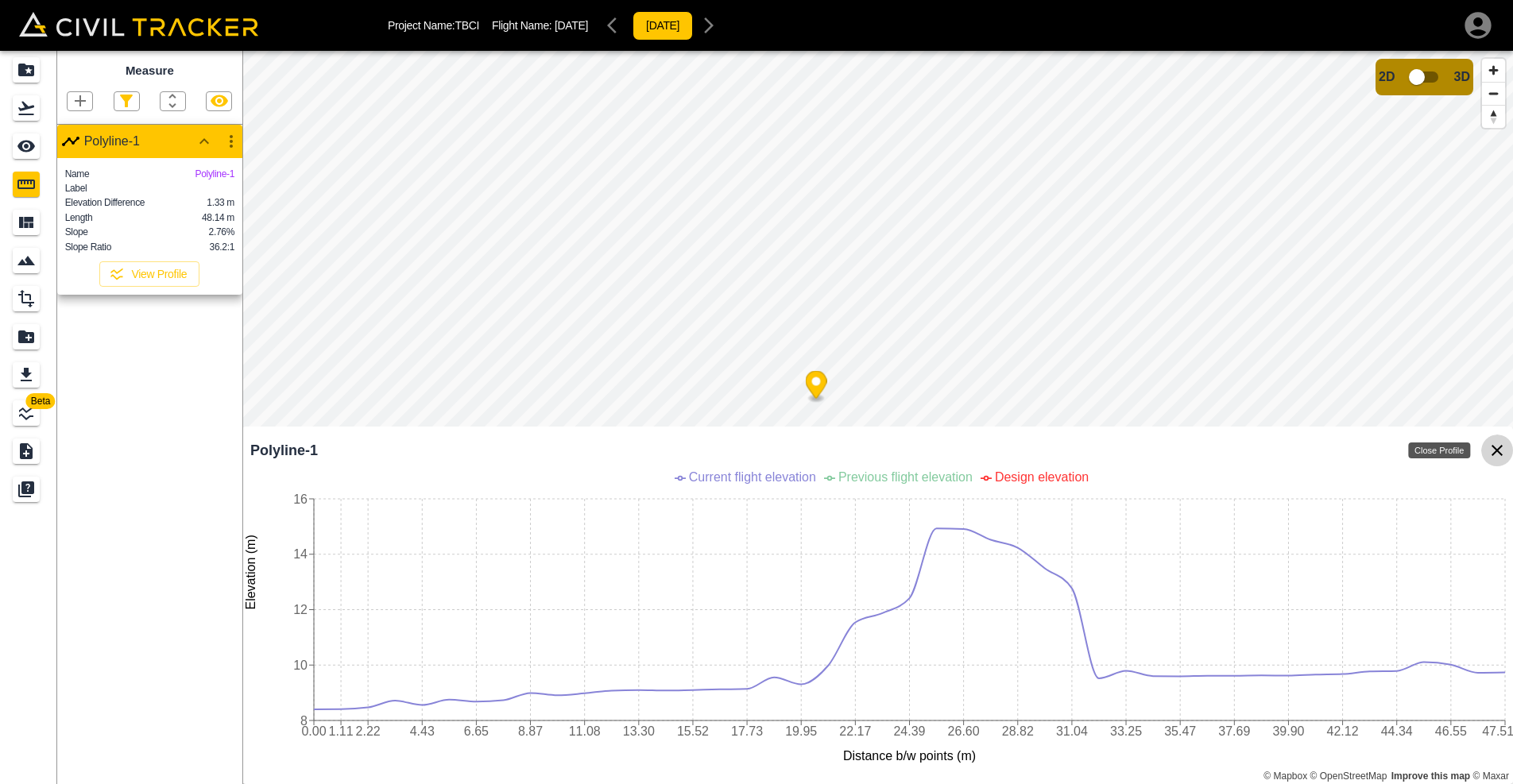
click at [1494, 449] on icon "Close Profile" at bounding box center [1497, 451] width 19 height 19
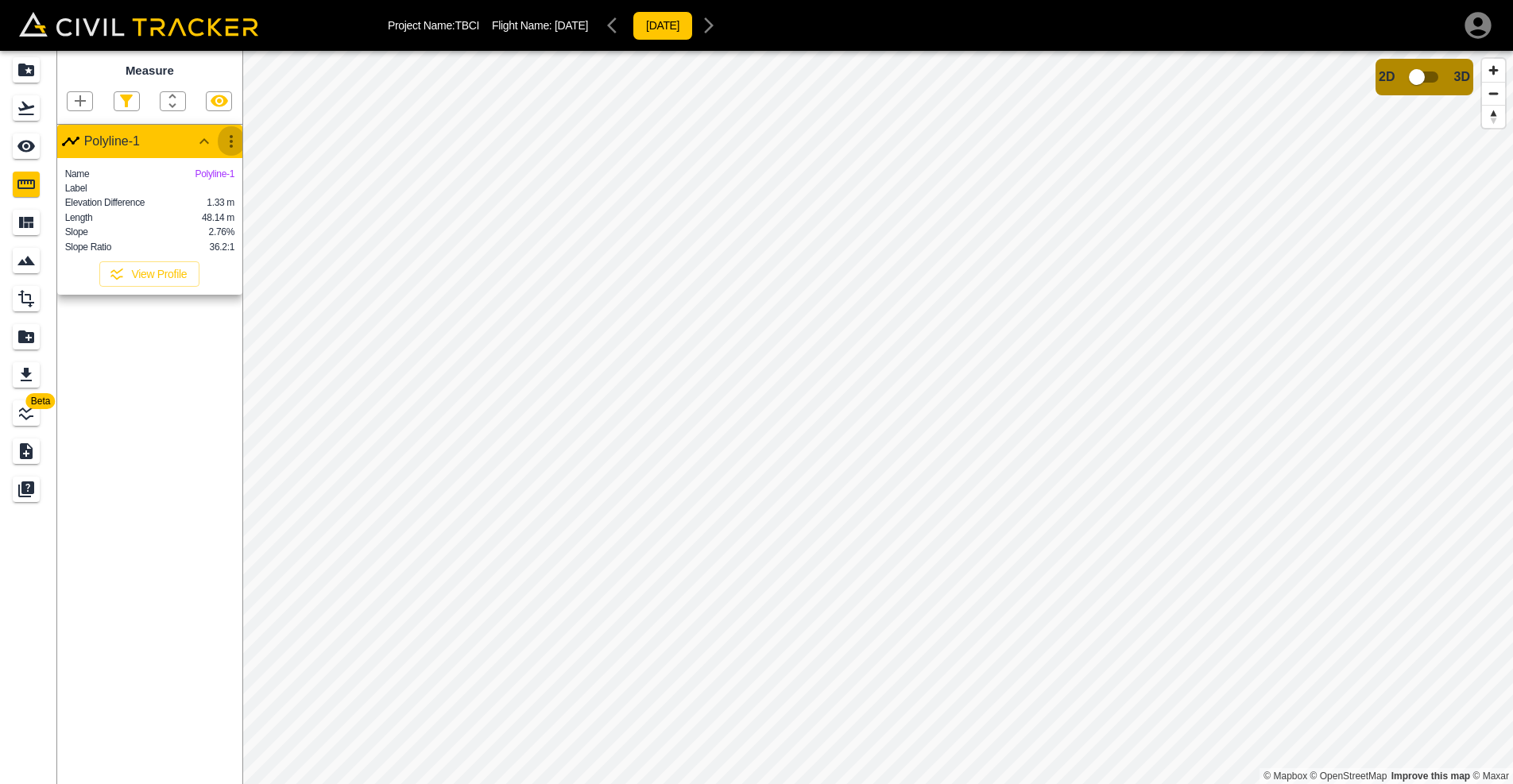
click at [235, 136] on icon "button" at bounding box center [231, 141] width 19 height 19
click at [222, 221] on li "Delete" at bounding box center [193, 226] width 102 height 25
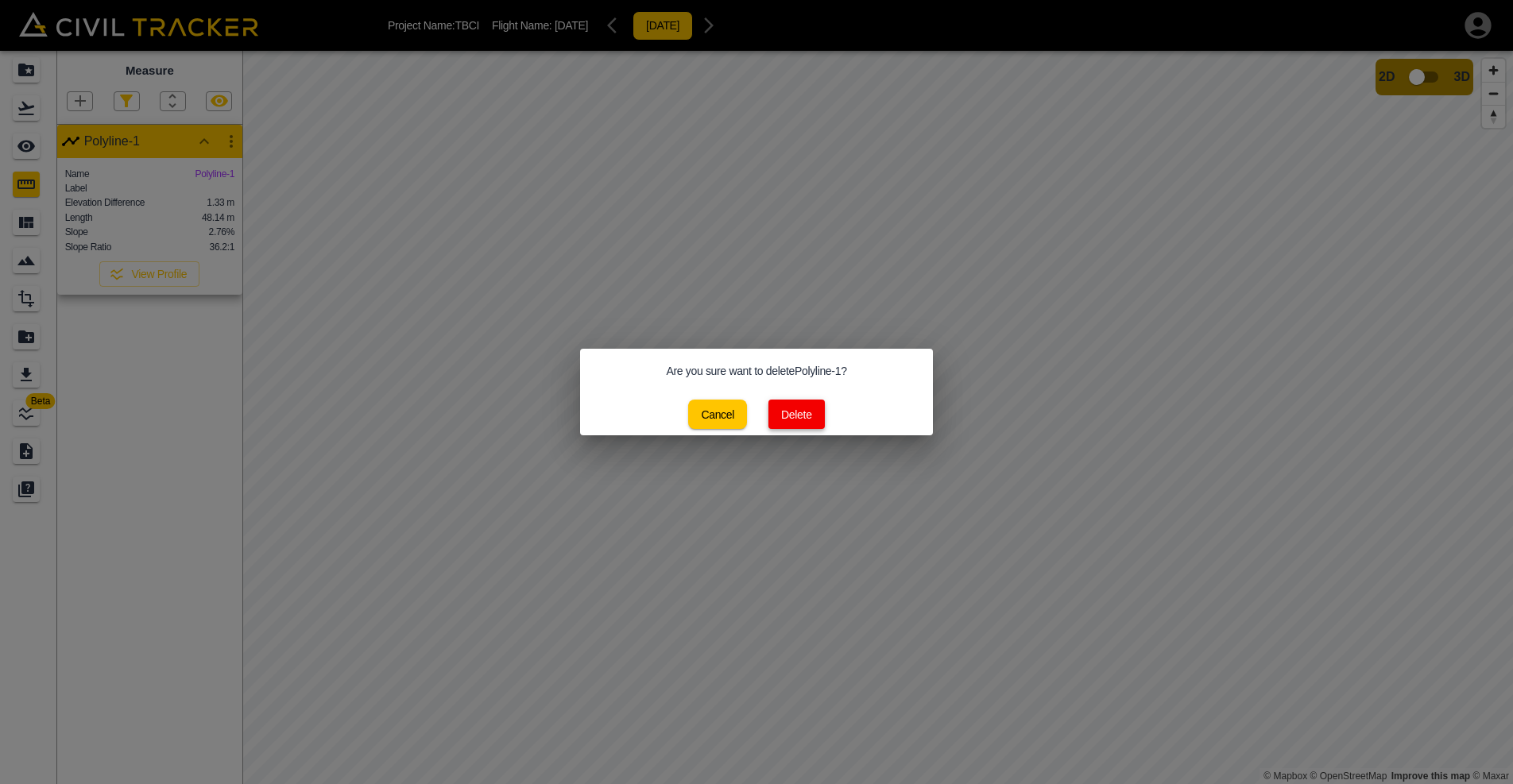
click at [791, 403] on button "Delete" at bounding box center [796, 414] width 56 height 30
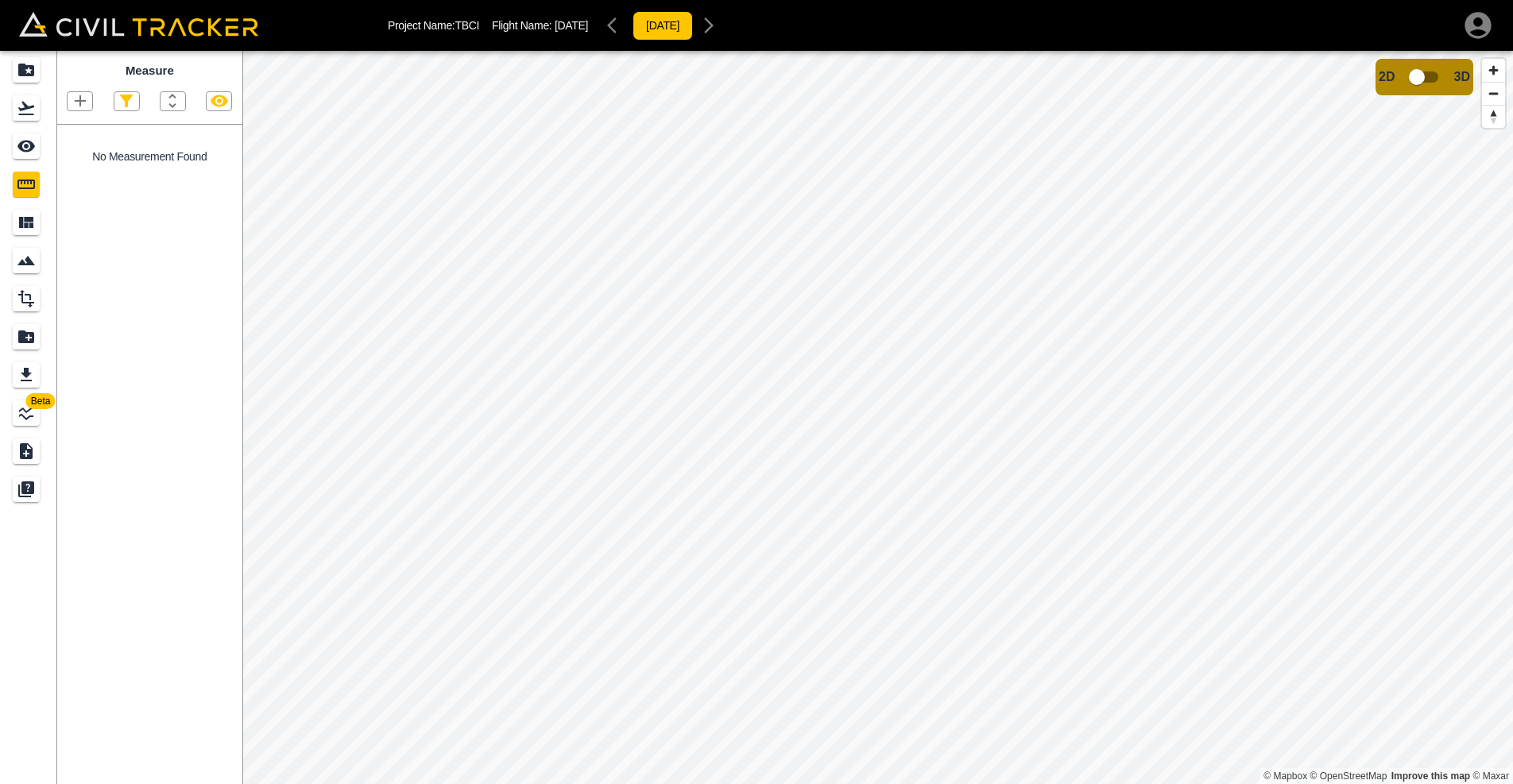
click at [84, 99] on icon "button" at bounding box center [80, 101] width 19 height 19
click at [78, 141] on div "Polyline" at bounding box center [59, 152] width 68 height 32
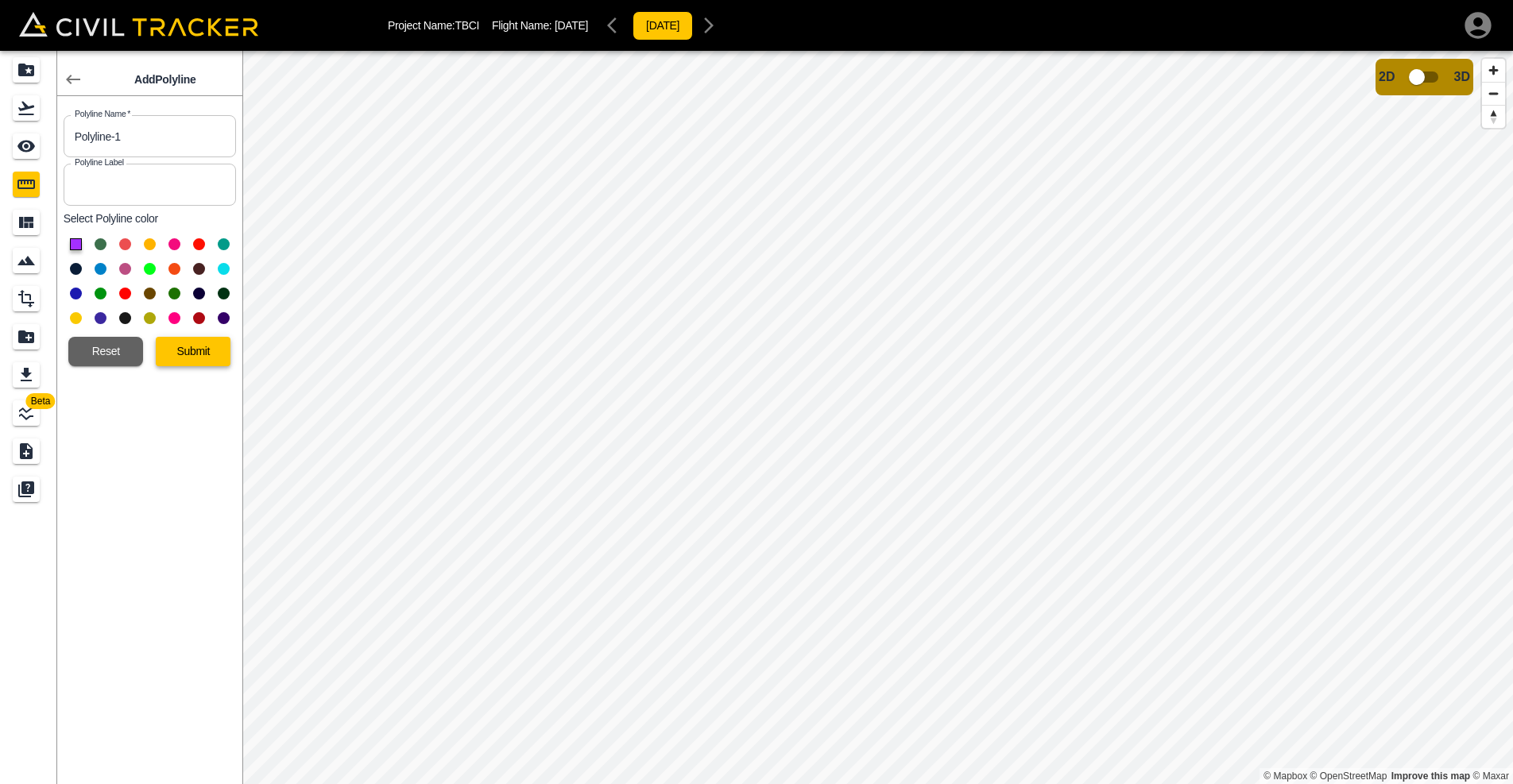
click at [206, 349] on button "Submit" at bounding box center [193, 352] width 75 height 30
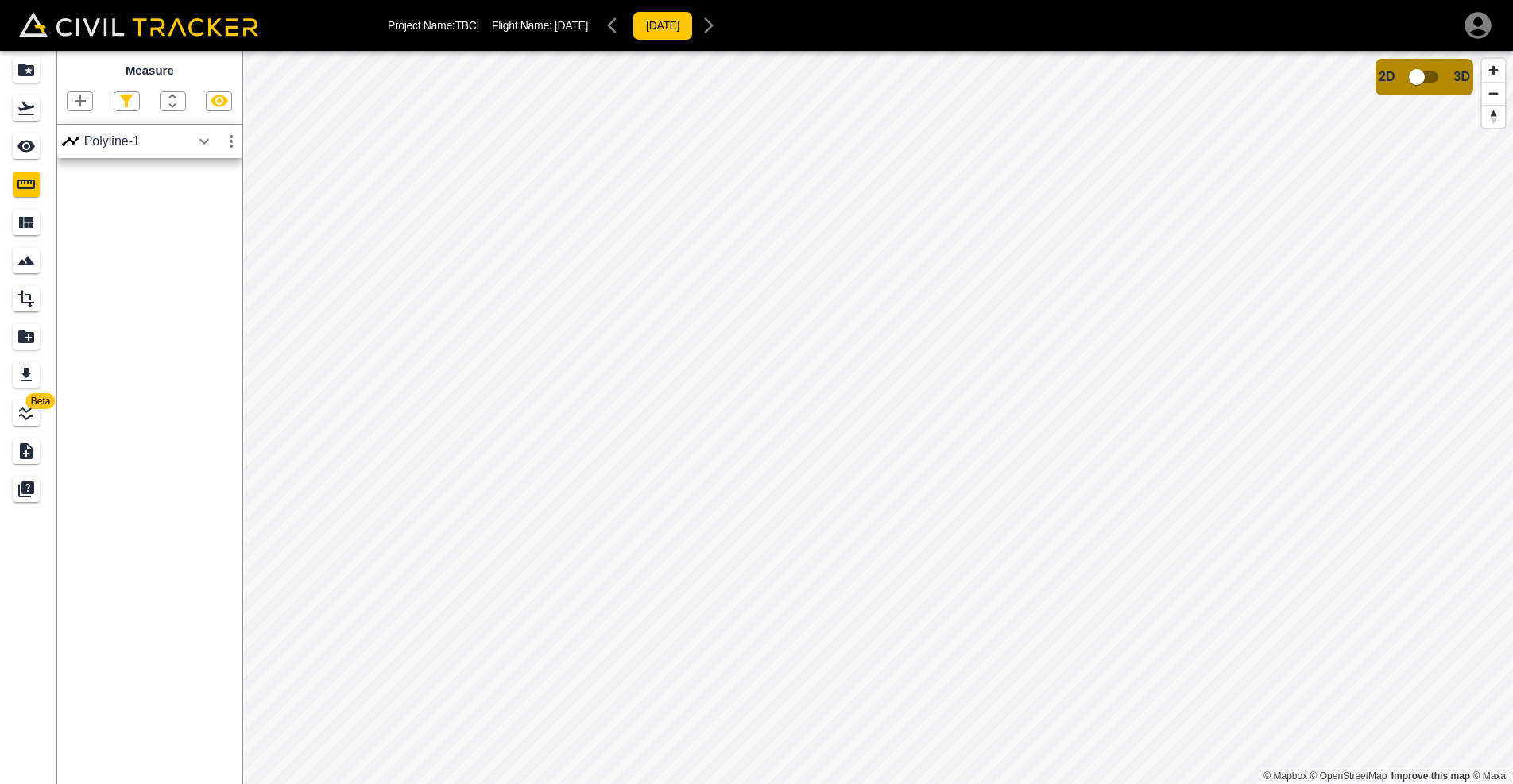
click at [212, 141] on icon "button" at bounding box center [204, 141] width 19 height 19
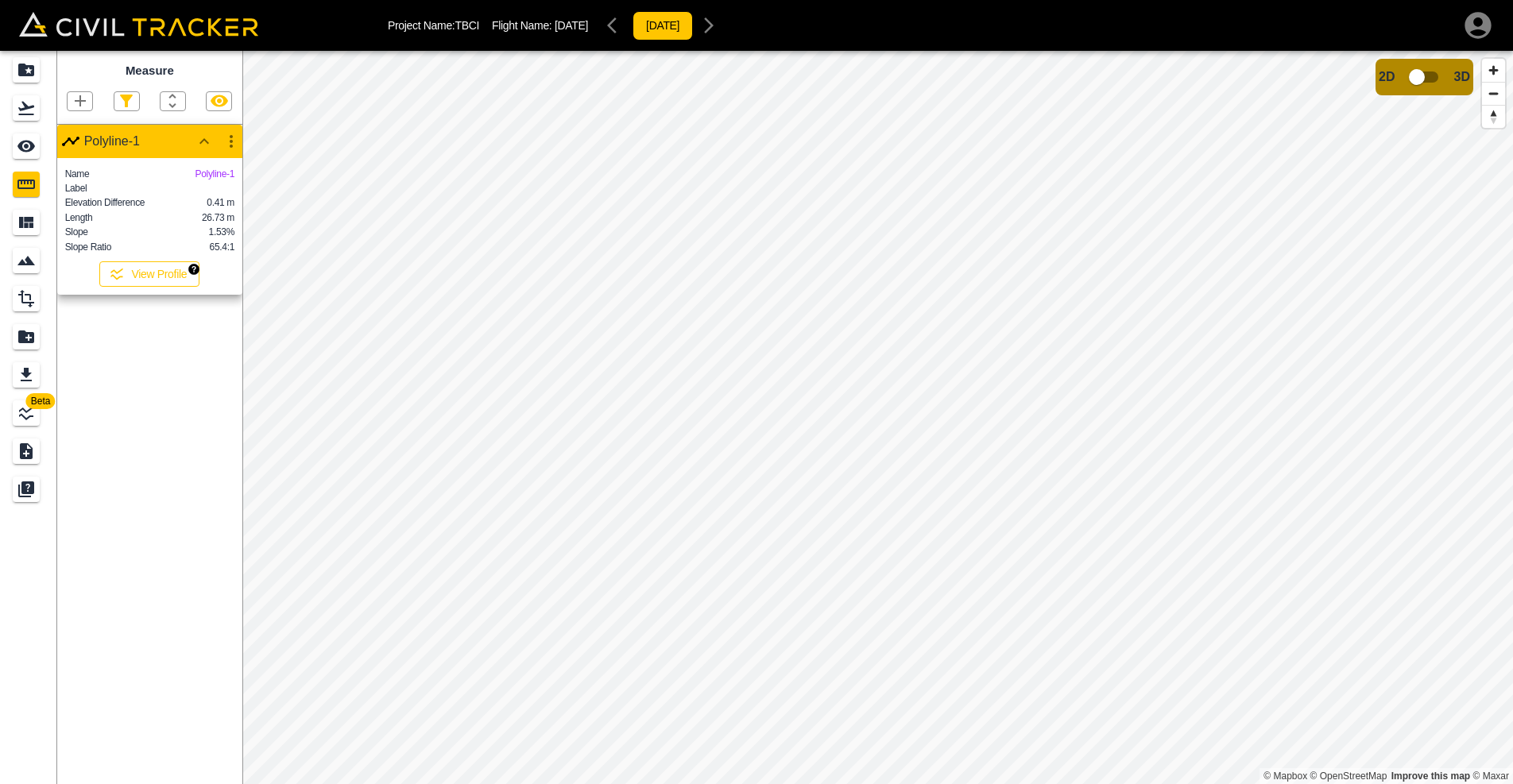
click at [174, 276] on button "View Profile" at bounding box center [148, 273] width 100 height 25
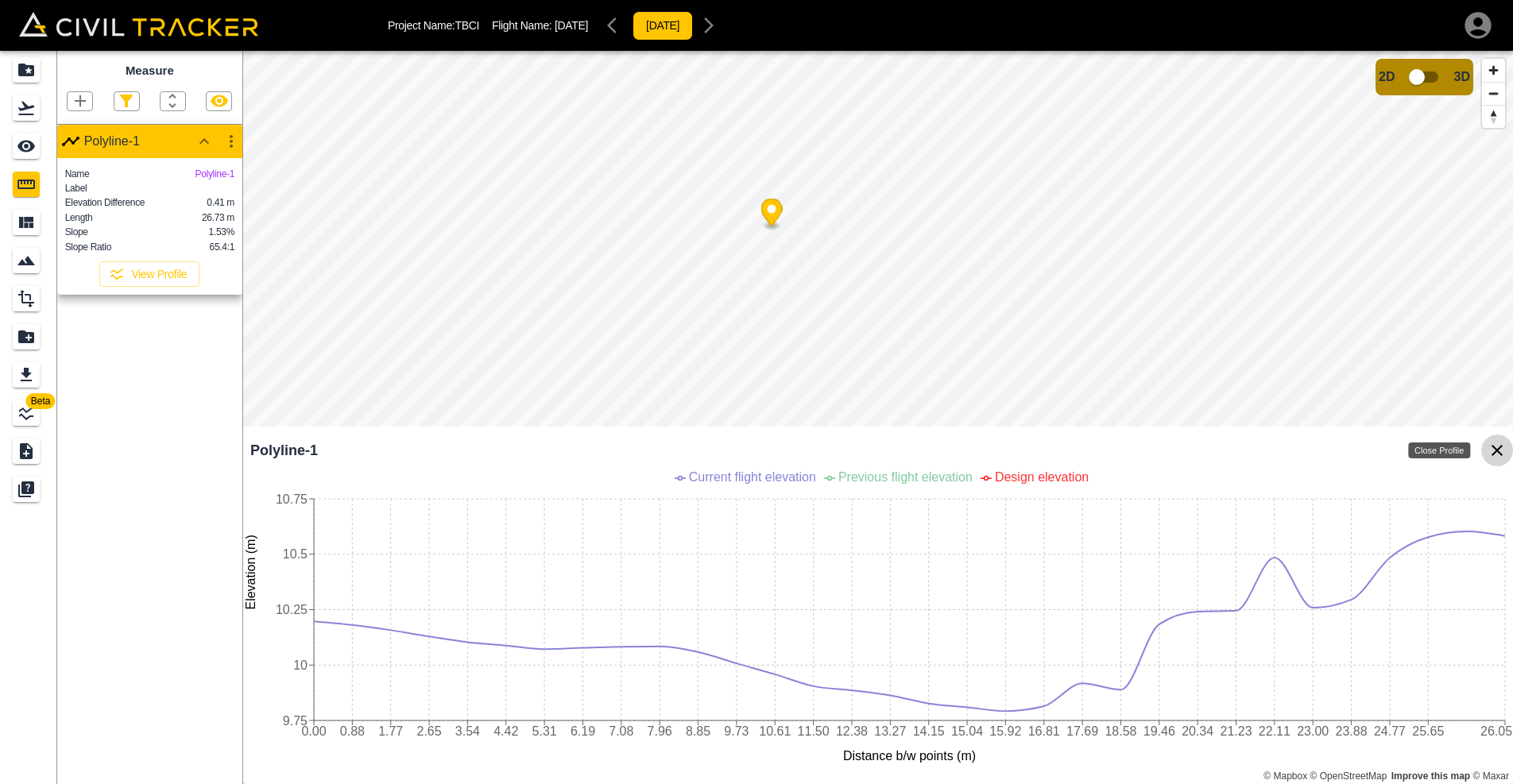
click at [1493, 452] on icon "Close Profile" at bounding box center [1497, 451] width 19 height 19
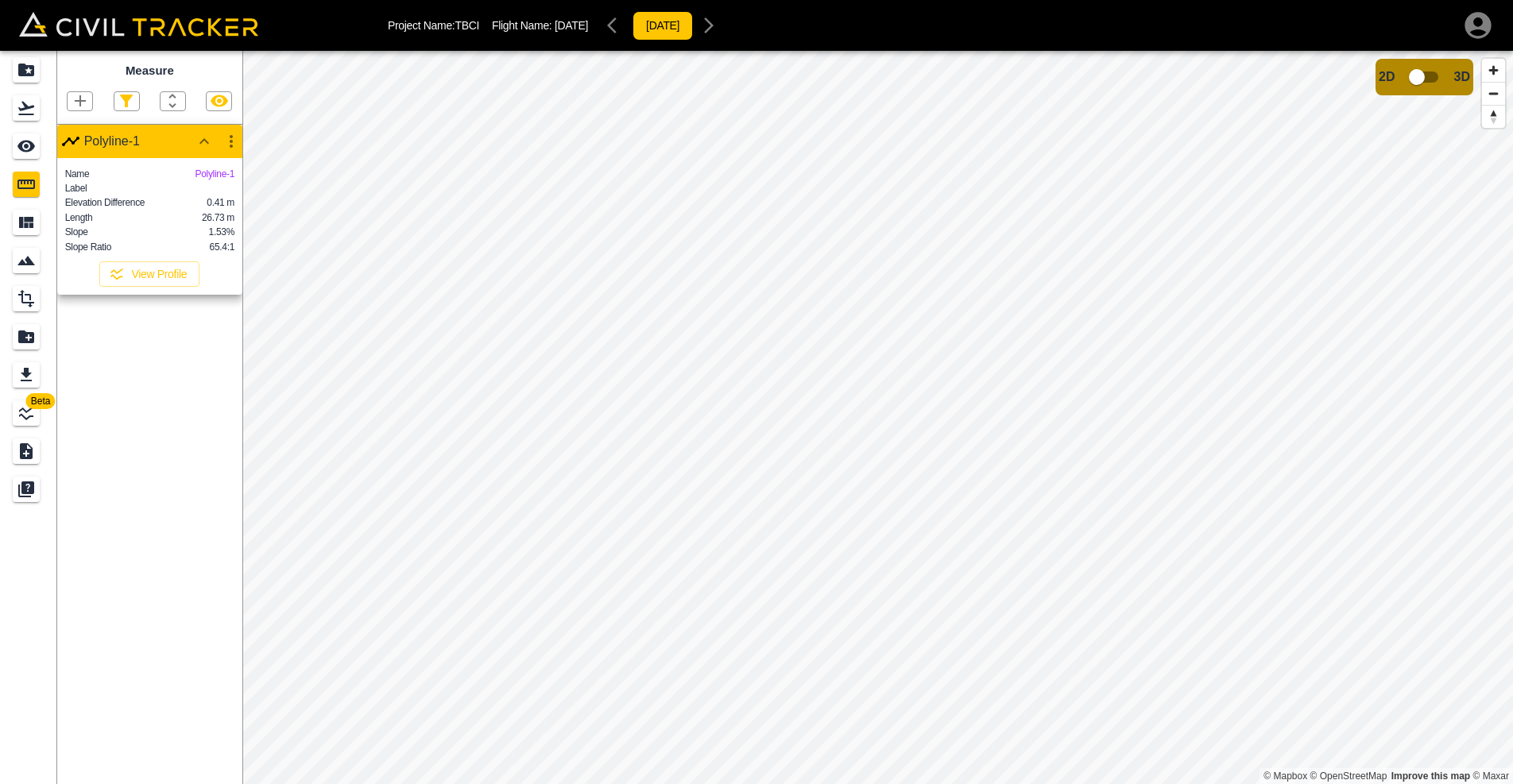
click at [223, 142] on icon "button" at bounding box center [231, 141] width 19 height 19
click at [199, 227] on div at bounding box center [178, 227] width 45 height 32
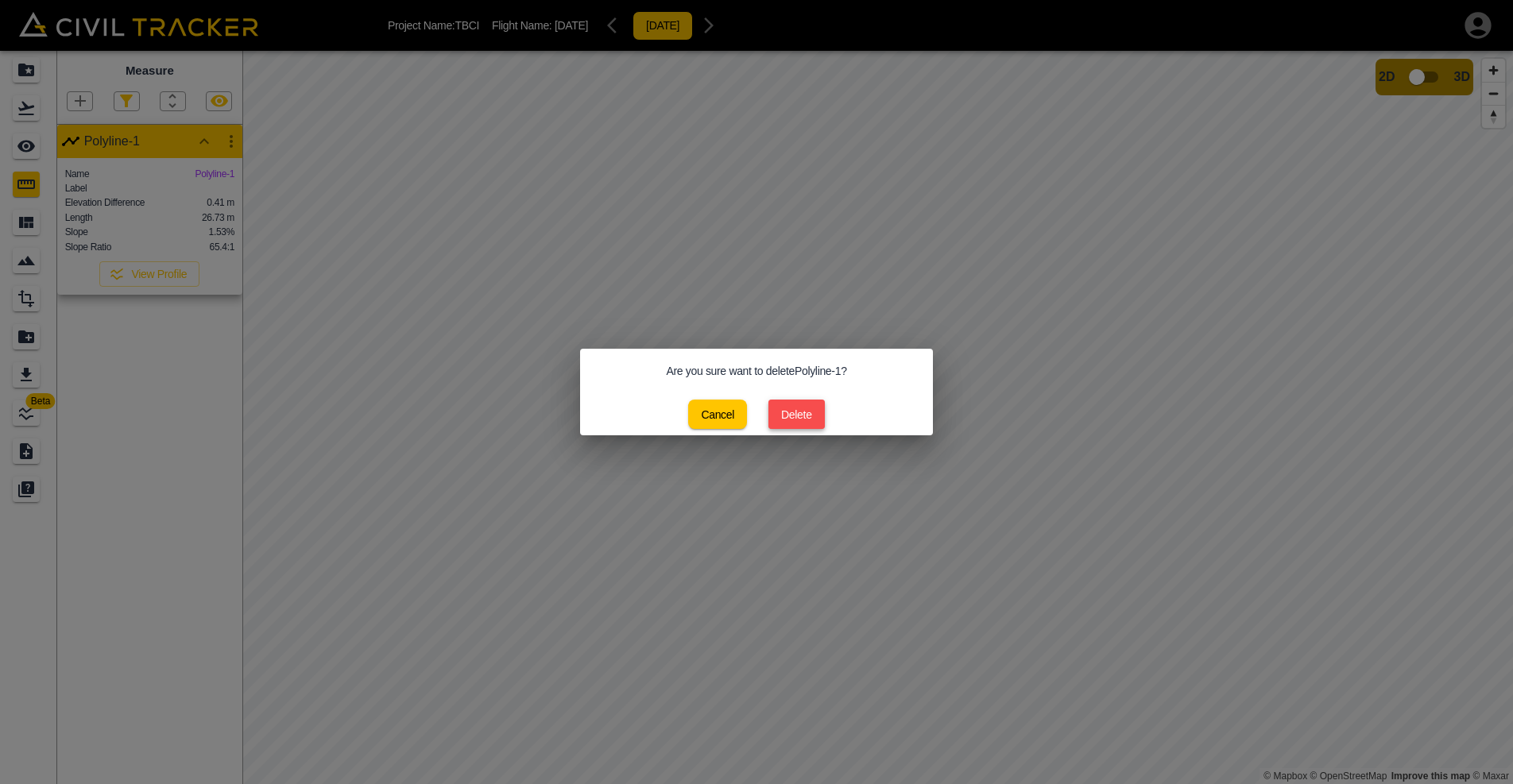
click at [803, 414] on button "Delete" at bounding box center [796, 414] width 56 height 30
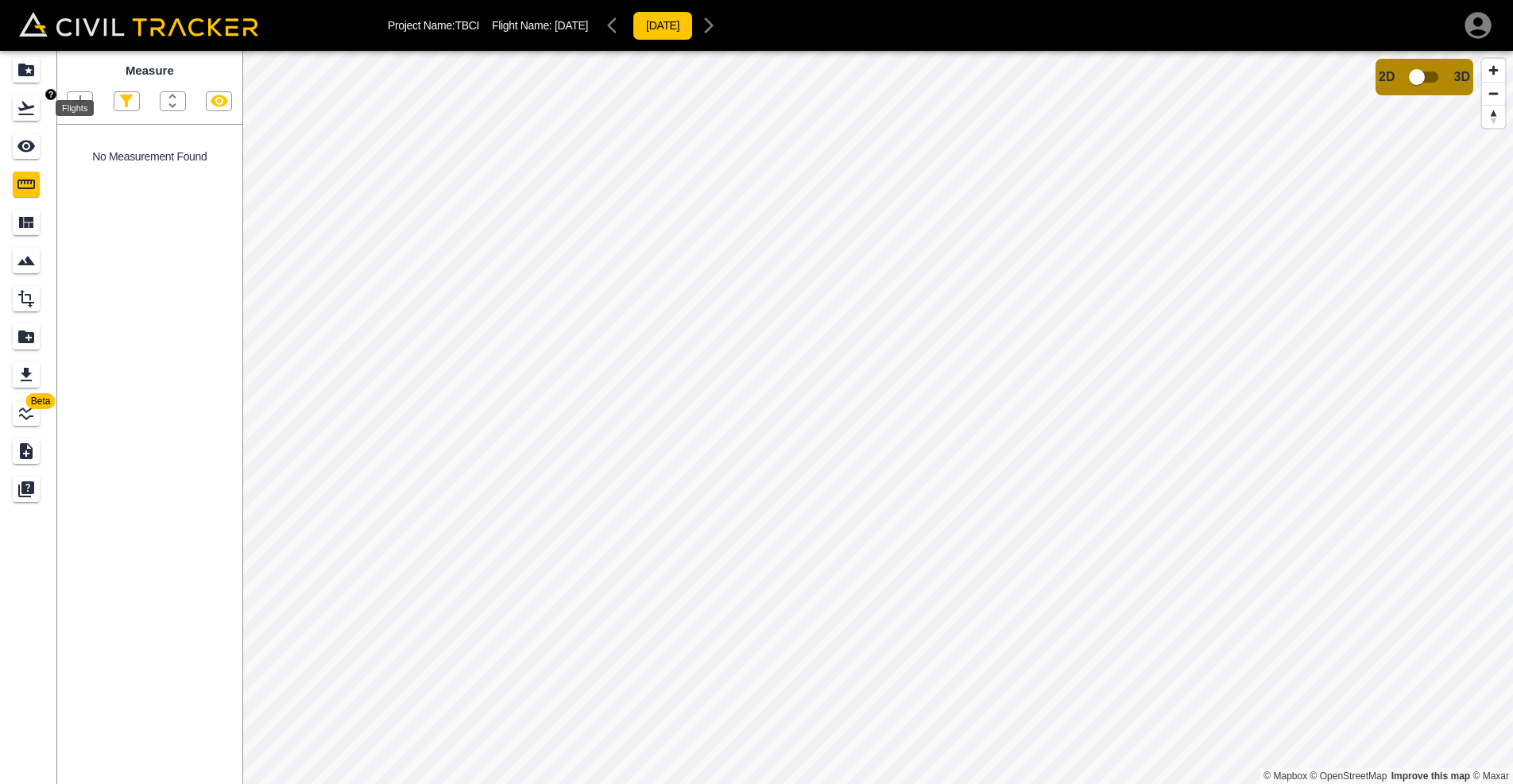
click at [31, 115] on icon "Flights" at bounding box center [26, 108] width 16 height 13
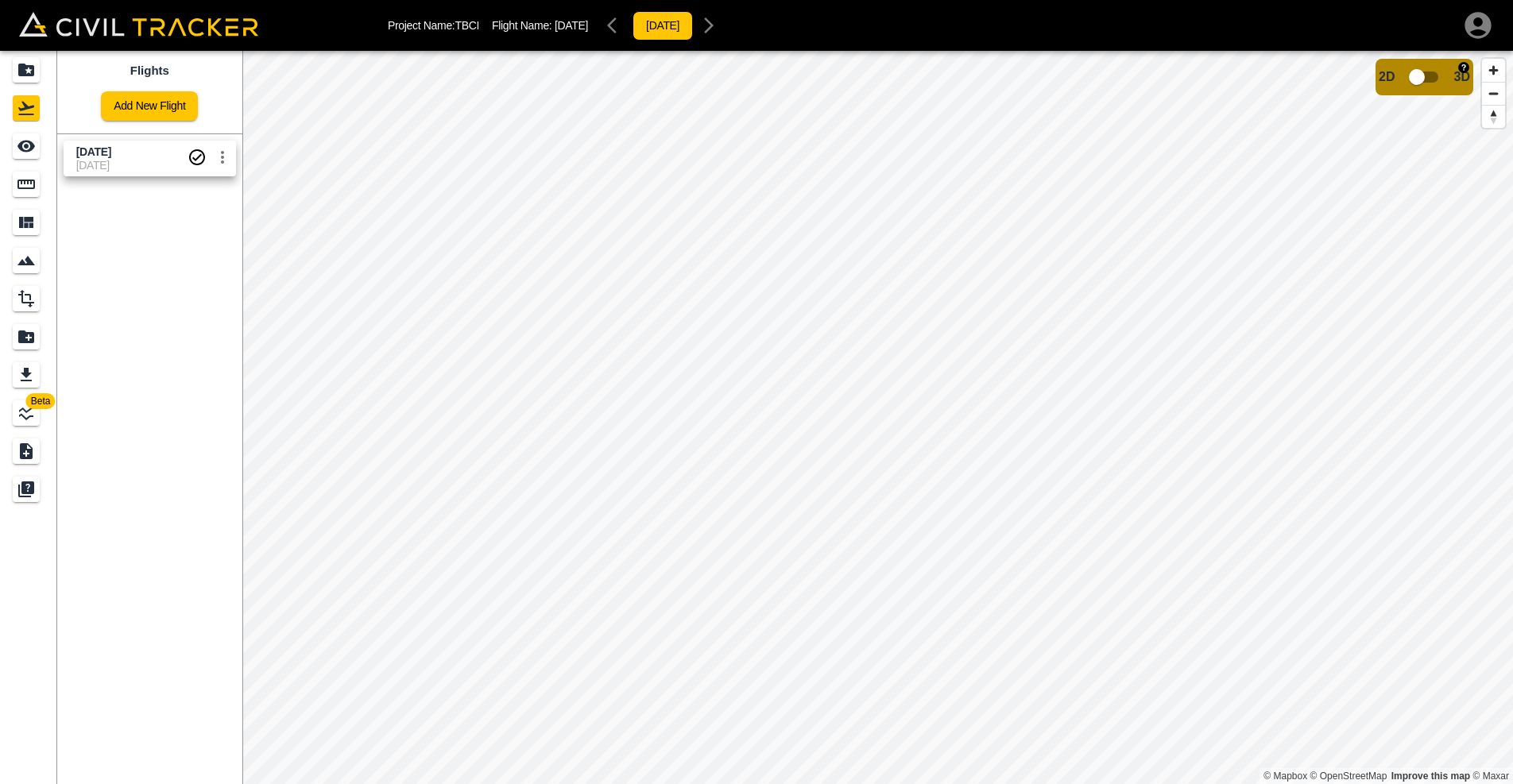
click at [1424, 78] on input "checkbox" at bounding box center [1416, 77] width 91 height 30
click at [1038, 783] on html "Project Name: TBCI Flight Name: Sep 30, 2025 2025-09-30 Beta Flights Add New Fl…" at bounding box center [756, 392] width 1513 height 784
click at [773, 783] on html "Project Name: TBCI Flight Name: Sep 30, 2025 2025-09-30 Beta Flights Add New Fl…" at bounding box center [756, 392] width 1513 height 784
click at [612, 783] on html "Project Name: TBCI Flight Name: Sep 30, 2025 2025-09-30 Beta Flights Add New Fl…" at bounding box center [756, 392] width 1513 height 784
click at [701, 783] on html "Project Name: TBCI Flight Name: Sep 30, 2025 2025-09-30 Beta Flights Add New Fl…" at bounding box center [756, 392] width 1513 height 784
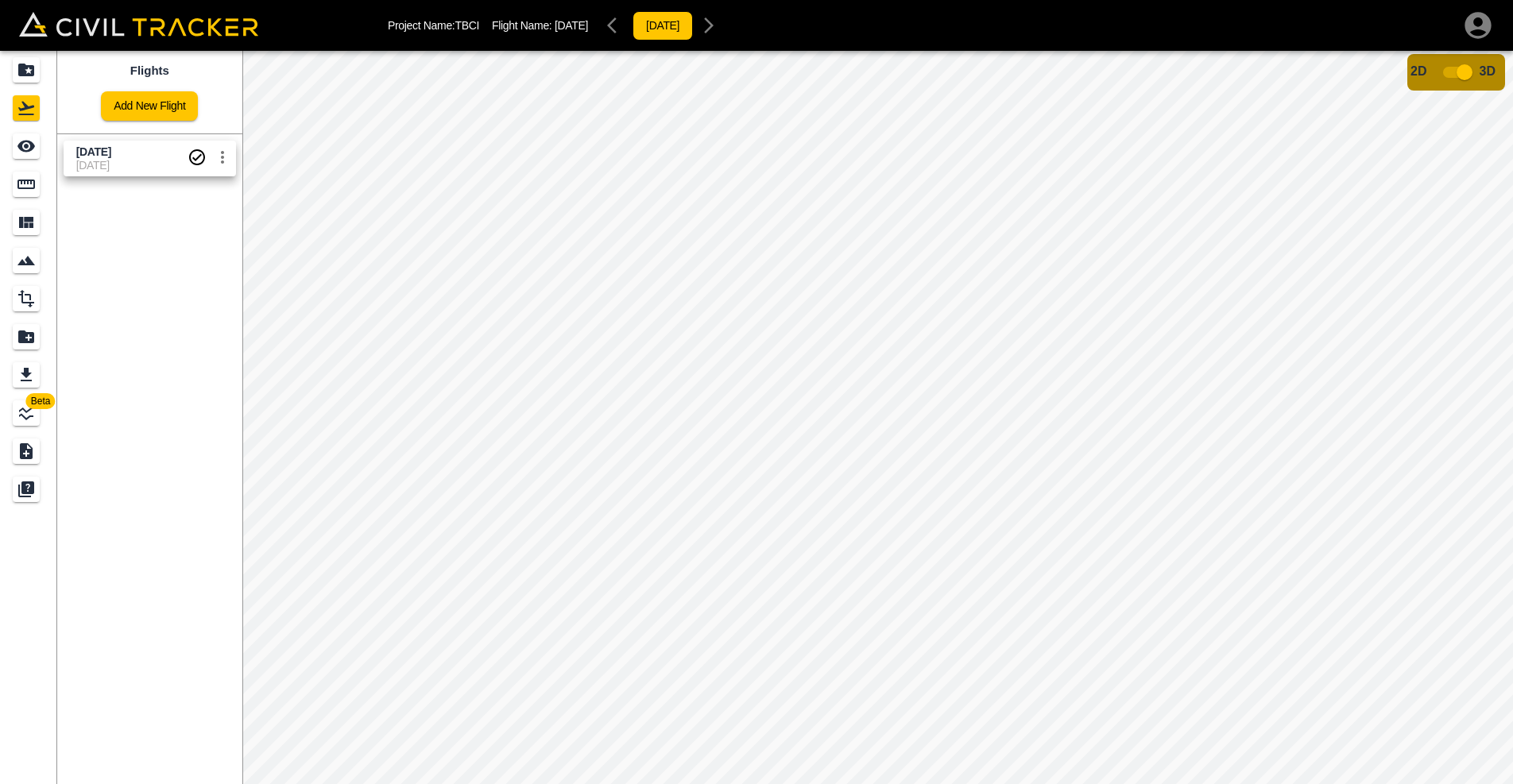
click at [1464, 73] on input "checkbox" at bounding box center [1464, 72] width 91 height 30
click at [1432, 72] on input "checkbox" at bounding box center [1416, 77] width 91 height 30
click at [1458, 71] on input "checkbox" at bounding box center [1464, 72] width 91 height 30
click at [1422, 81] on input "checkbox" at bounding box center [1416, 77] width 91 height 30
click at [31, 182] on icon "Measure" at bounding box center [26, 184] width 18 height 9
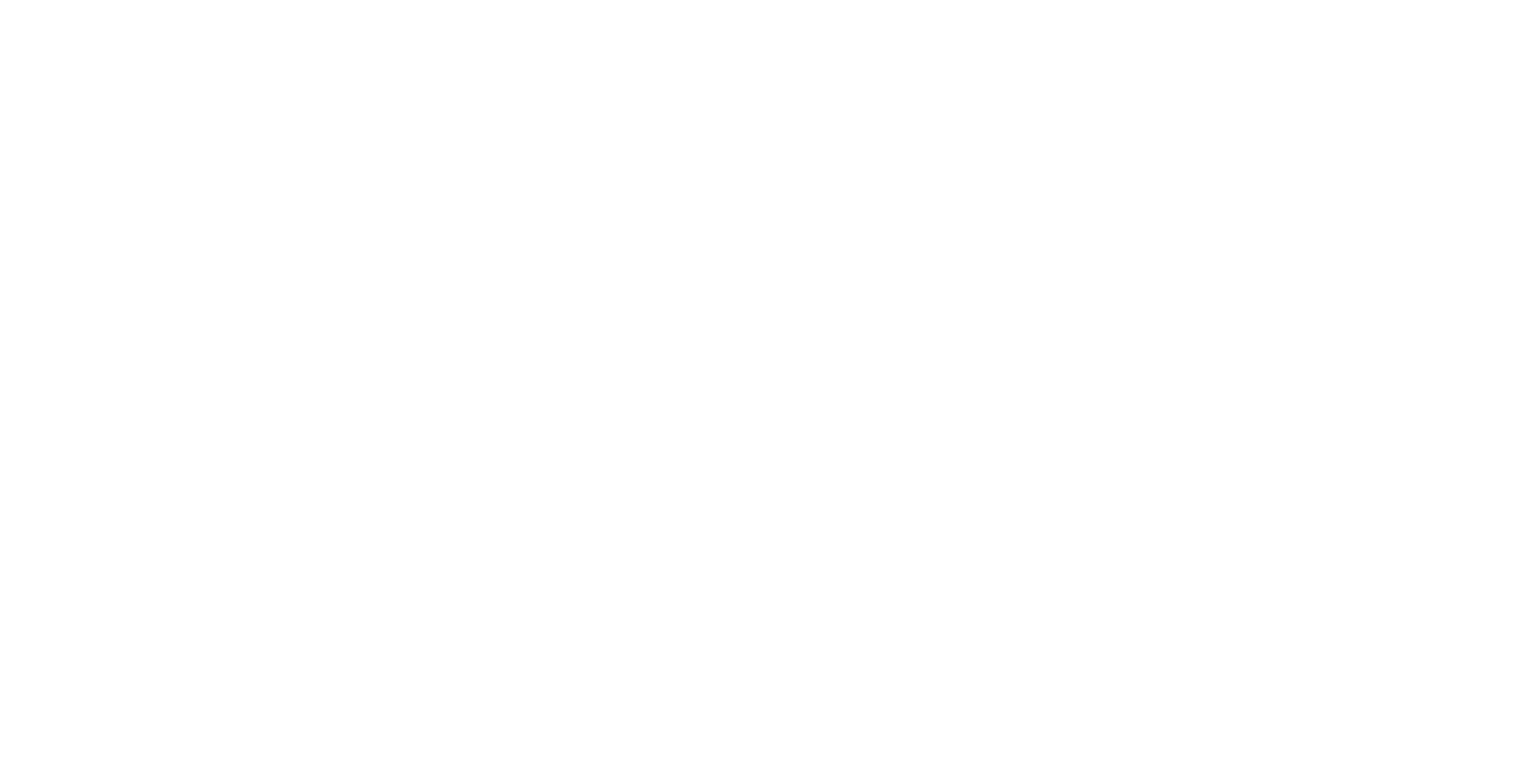
click at [672, 0] on html "0.88" at bounding box center [756, 0] width 1513 height 0
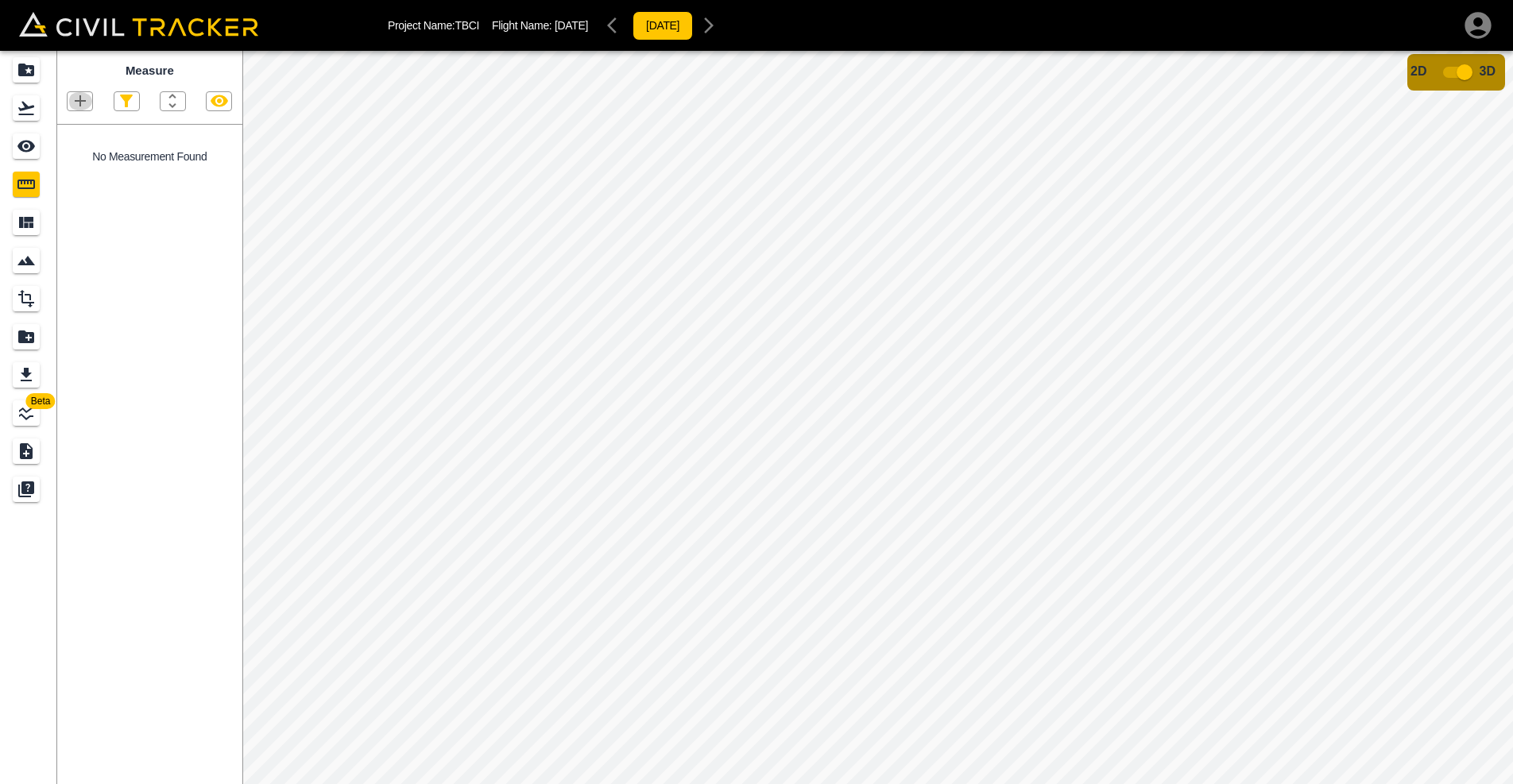
click at [83, 99] on icon "button" at bounding box center [80, 101] width 19 height 19
drag, startPoint x: 553, startPoint y: 158, endPoint x: 550, endPoint y: 222, distance: 64.1
click at [550, 222] on div at bounding box center [756, 392] width 1513 height 784
click at [72, 95] on icon "button" at bounding box center [80, 101] width 19 height 19
click at [77, 127] on p "Point" at bounding box center [69, 128] width 24 height 13
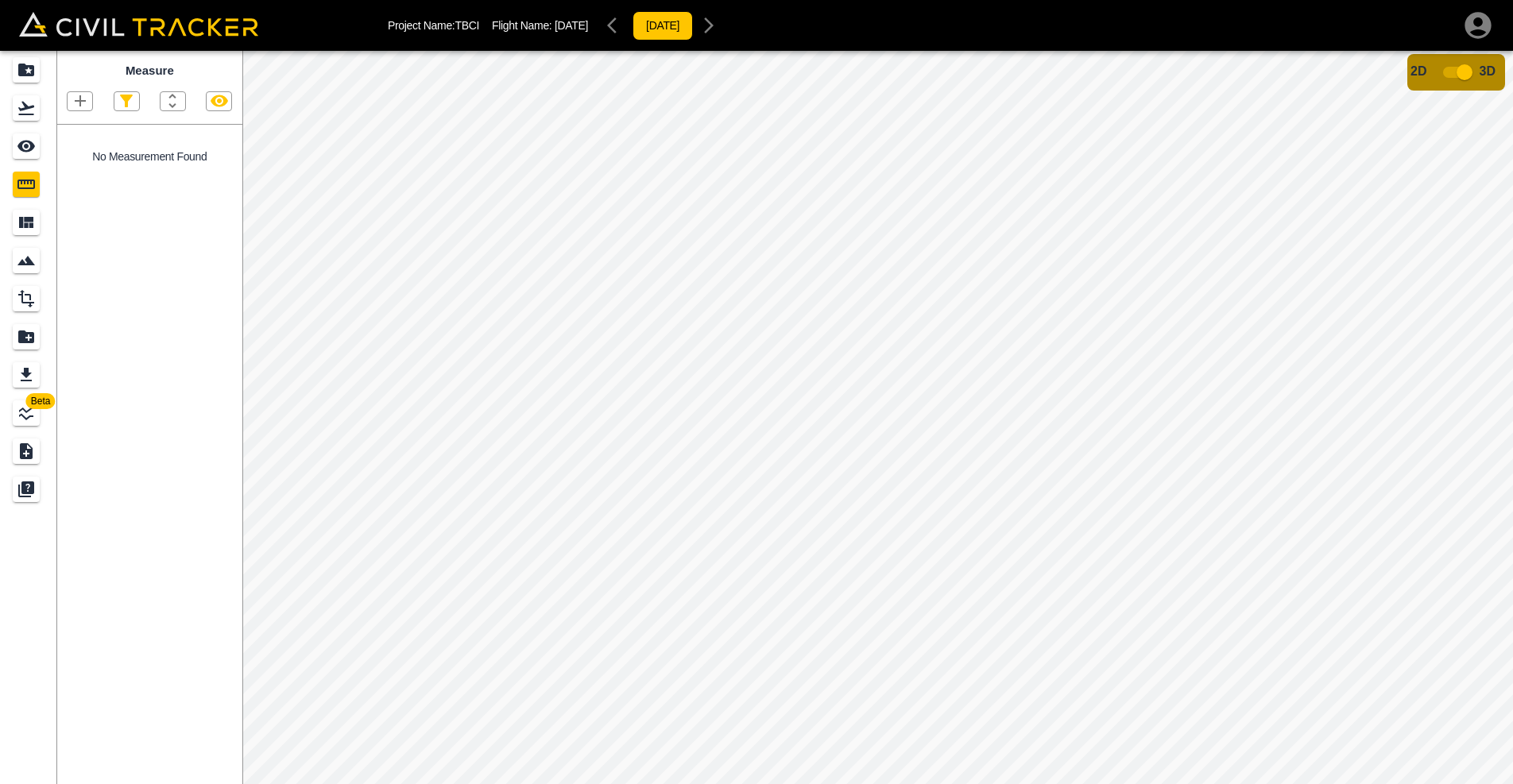
click at [215, 98] on icon "button" at bounding box center [219, 101] width 18 height 12
click at [217, 102] on icon "button" at bounding box center [219, 101] width 18 height 15
click at [86, 101] on icon "button" at bounding box center [80, 101] width 19 height 19
click at [74, 123] on p "Point" at bounding box center [69, 128] width 24 height 13
click at [1455, 74] on input "checkbox" at bounding box center [1464, 72] width 91 height 30
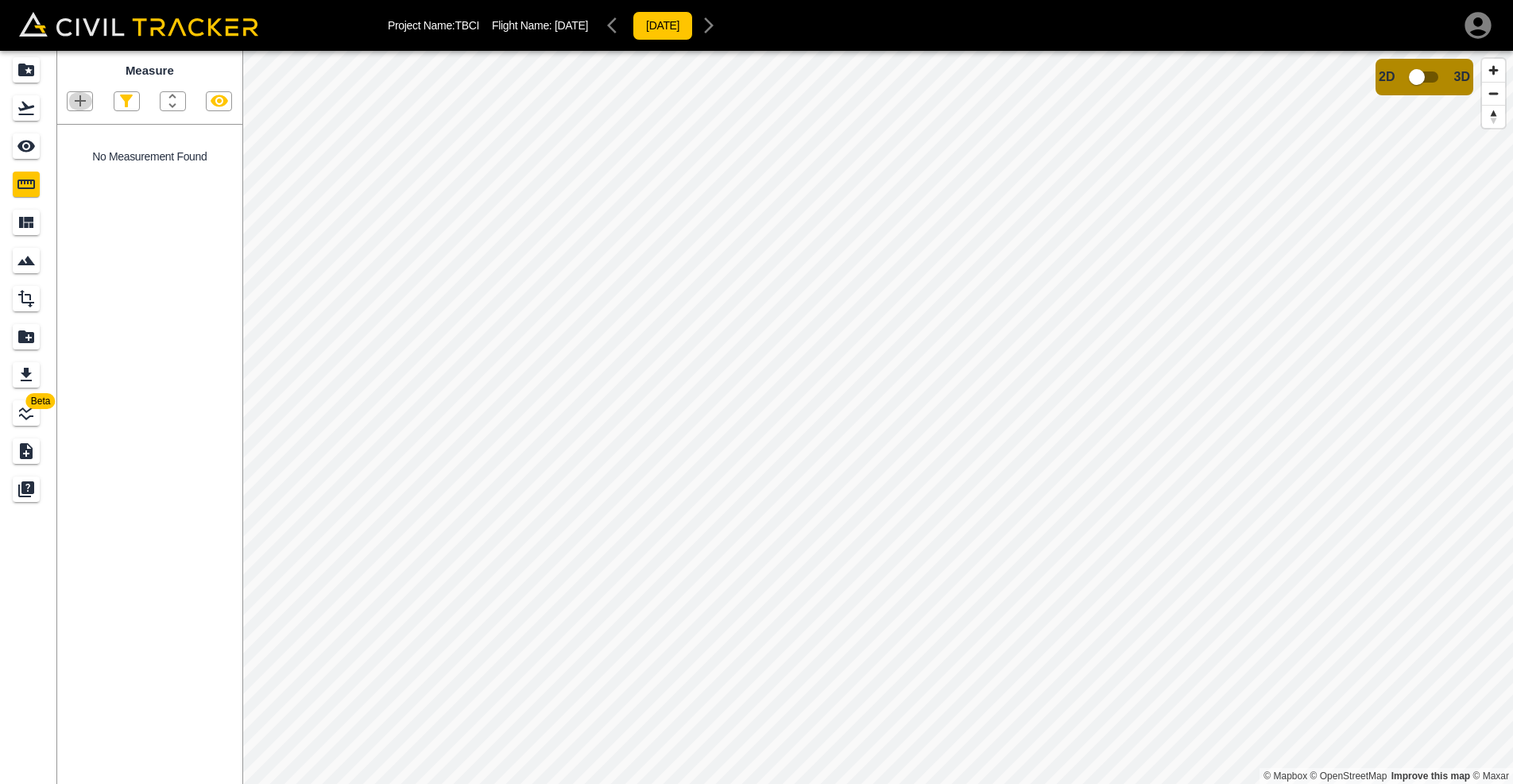
click at [84, 98] on icon "button" at bounding box center [80, 101] width 19 height 19
click at [77, 126] on p "Point" at bounding box center [69, 128] width 24 height 13
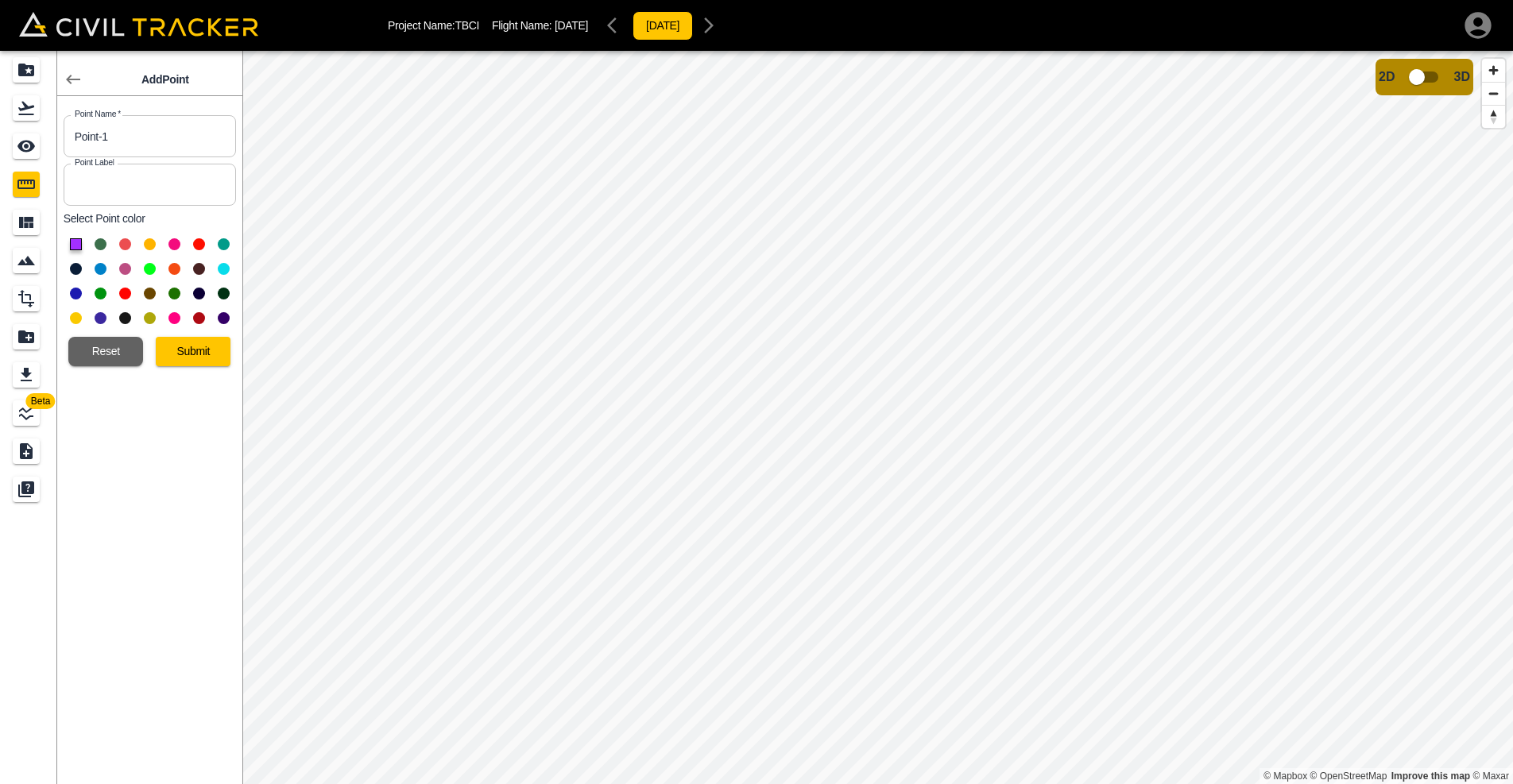
click at [75, 317] on button at bounding box center [76, 318] width 12 height 12
click at [201, 353] on button "Submit" at bounding box center [193, 352] width 75 height 30
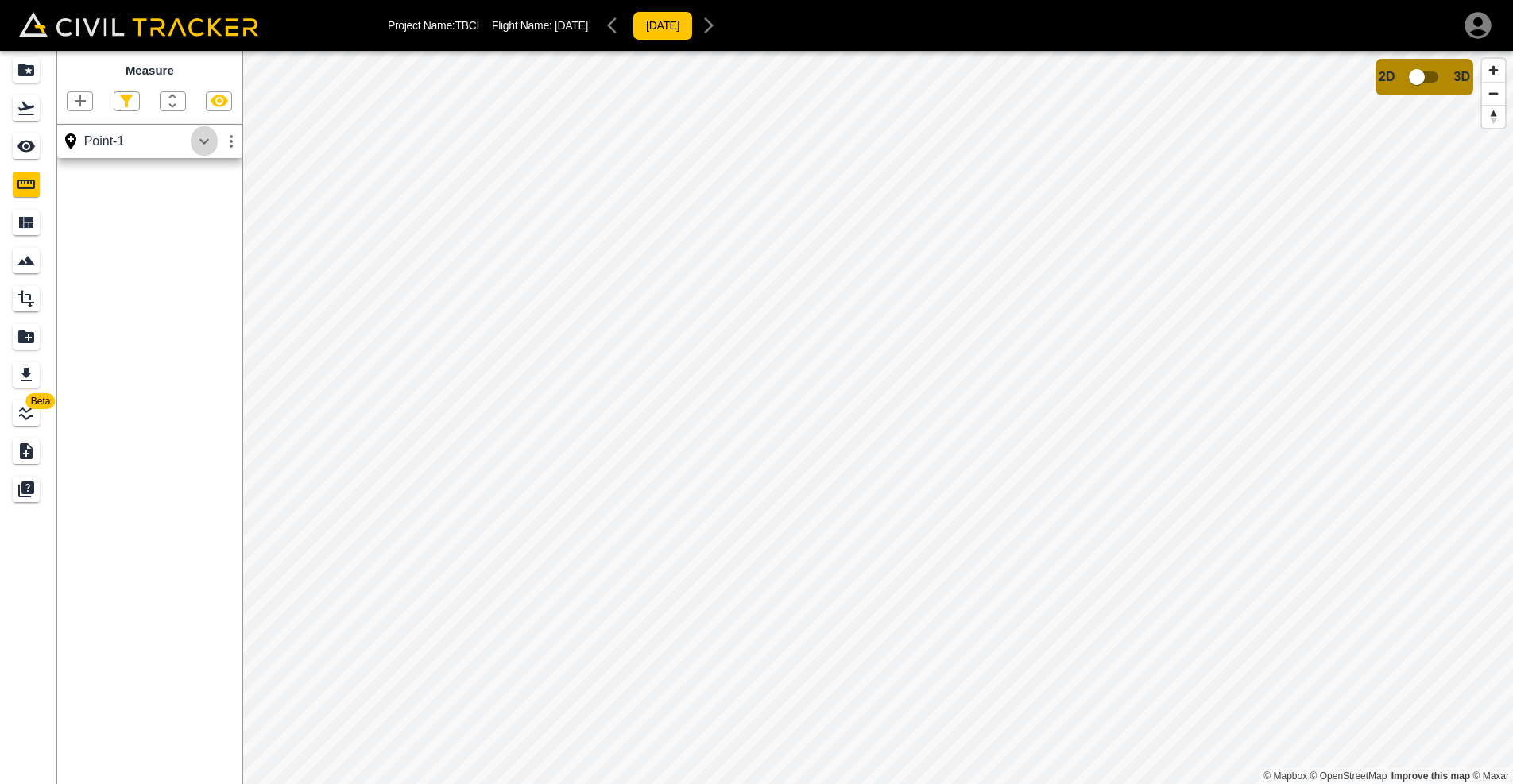
click at [204, 142] on icon "button" at bounding box center [204, 141] width 19 height 19
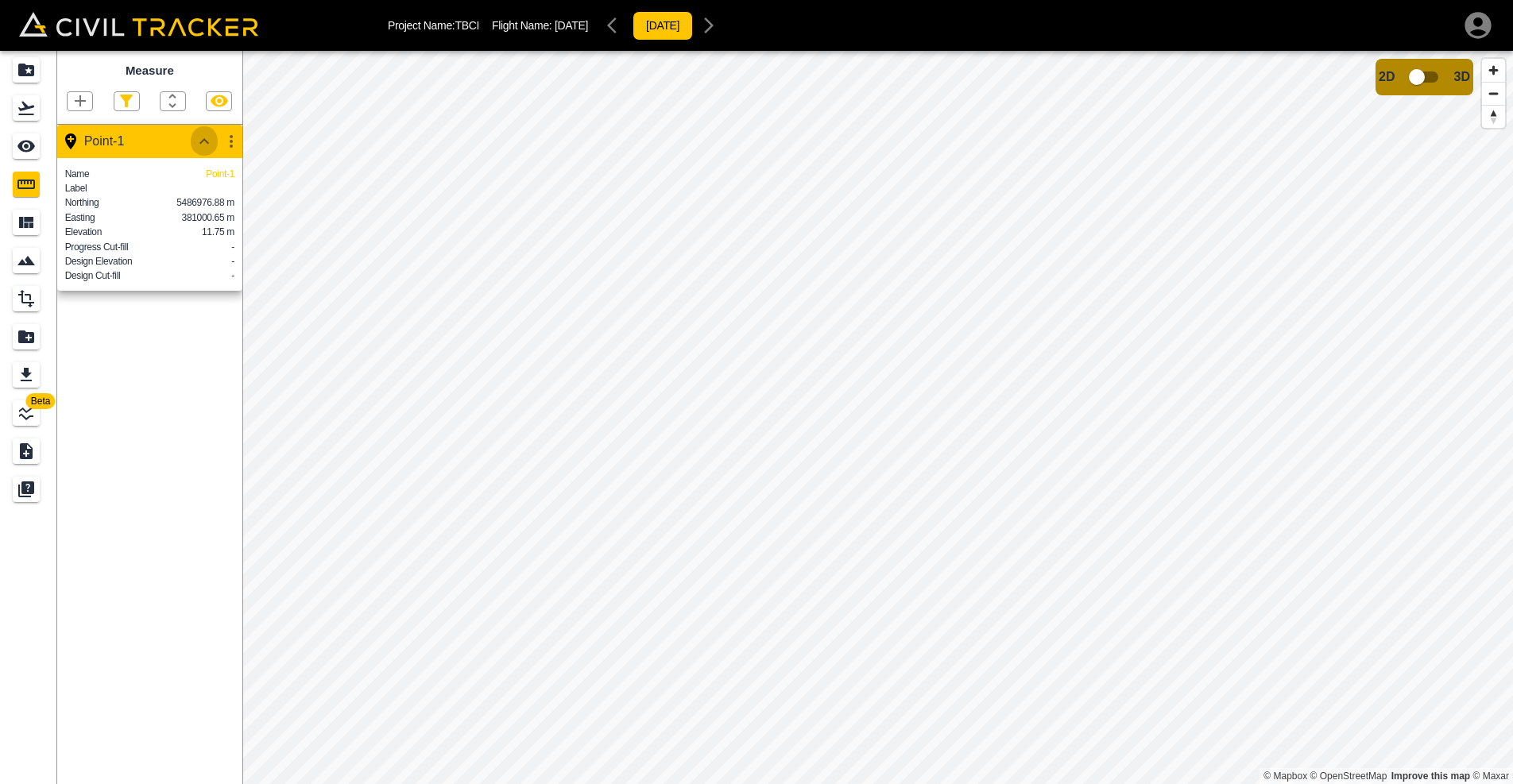
click at [201, 137] on icon "button" at bounding box center [204, 141] width 19 height 19
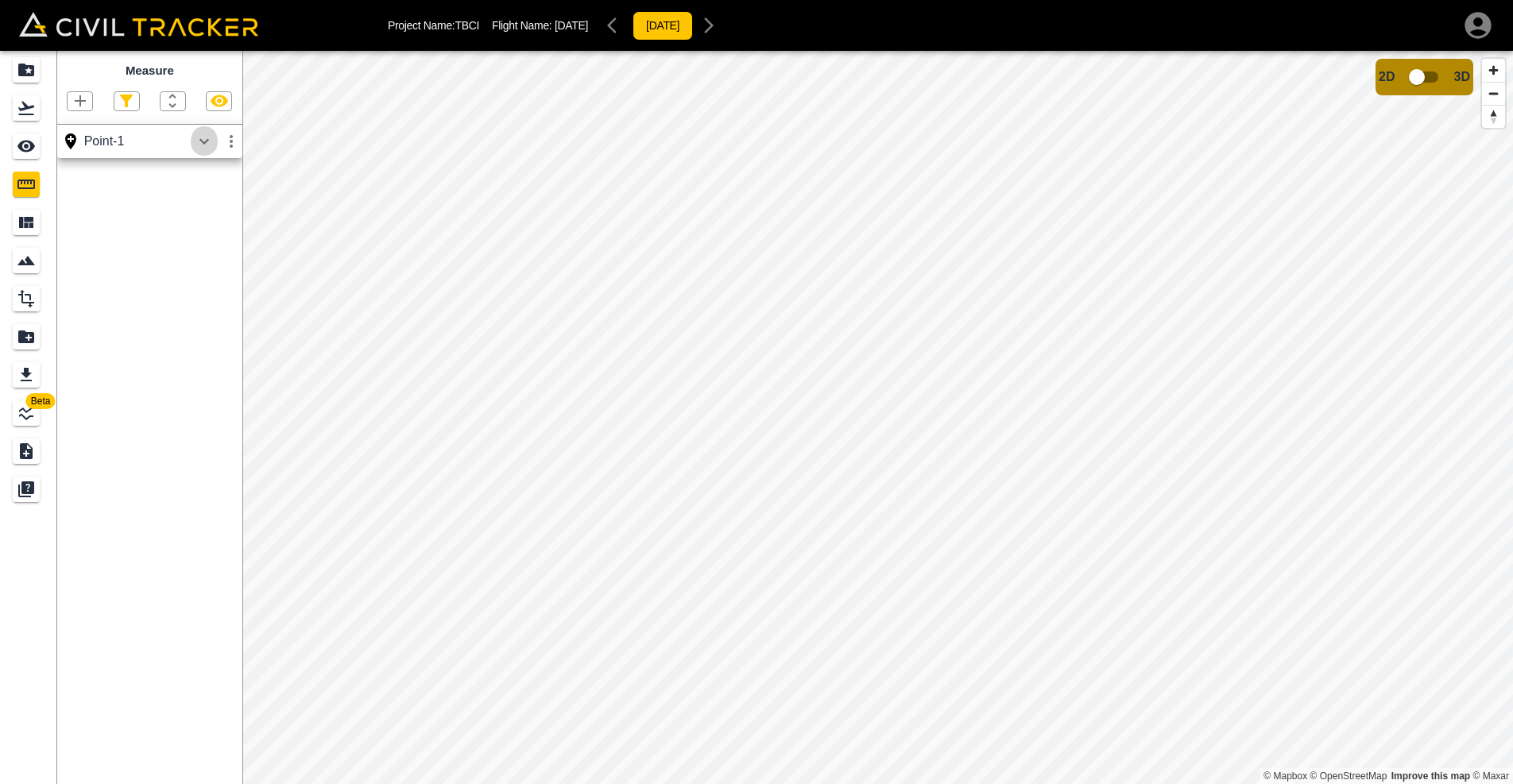
click at [202, 136] on icon "button" at bounding box center [204, 141] width 19 height 19
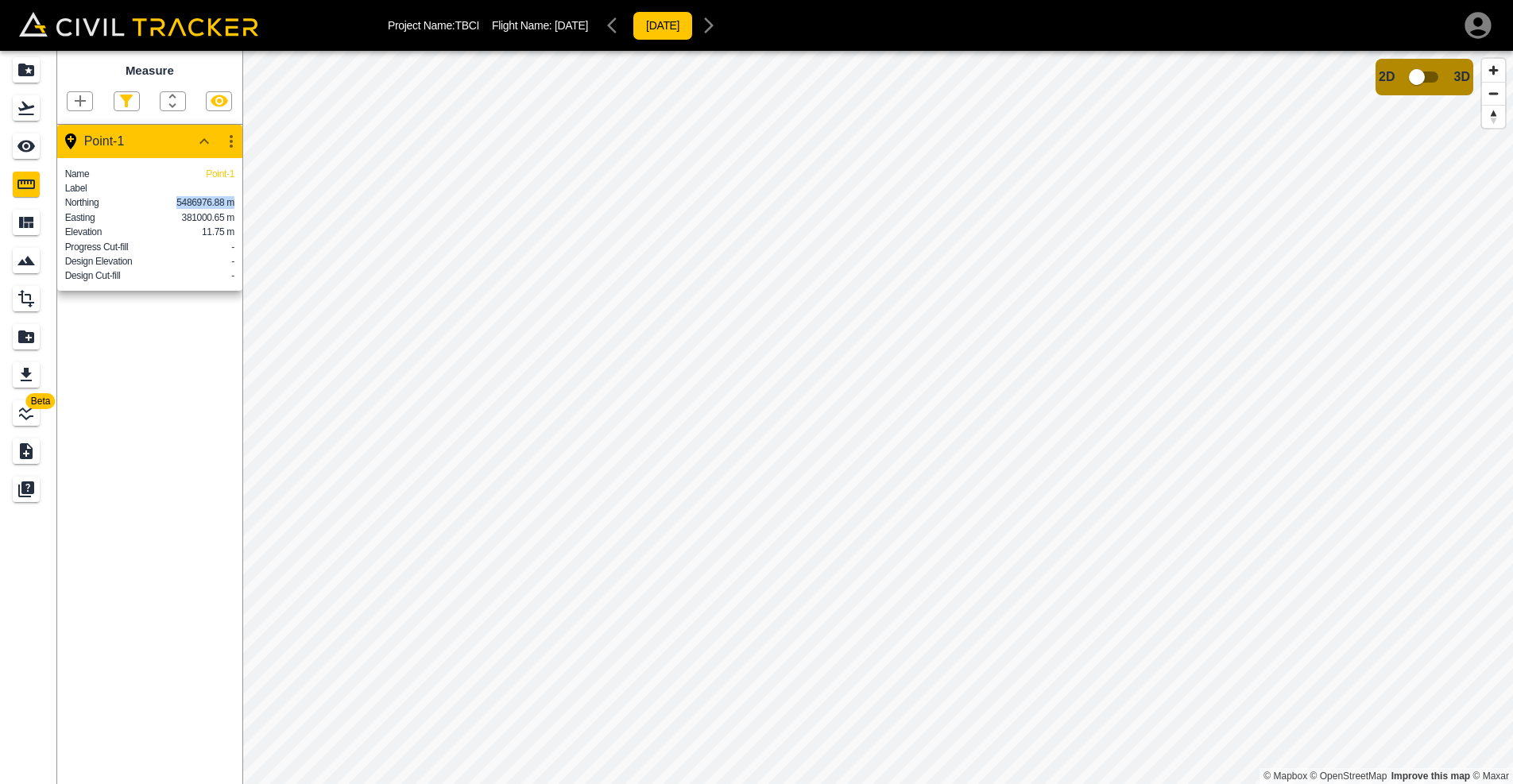
drag, startPoint x: 173, startPoint y: 203, endPoint x: 233, endPoint y: 203, distance: 60.0
click at [233, 203] on div "Northing 5486976.88 m" at bounding box center [149, 203] width 169 height 13
click at [178, 217] on div "Easting 381000.65 m" at bounding box center [149, 217] width 169 height 13
drag, startPoint x: 196, startPoint y: 230, endPoint x: 230, endPoint y: 230, distance: 34.0
click at [230, 230] on div "Elevation 11.75 m" at bounding box center [149, 232] width 169 height 13
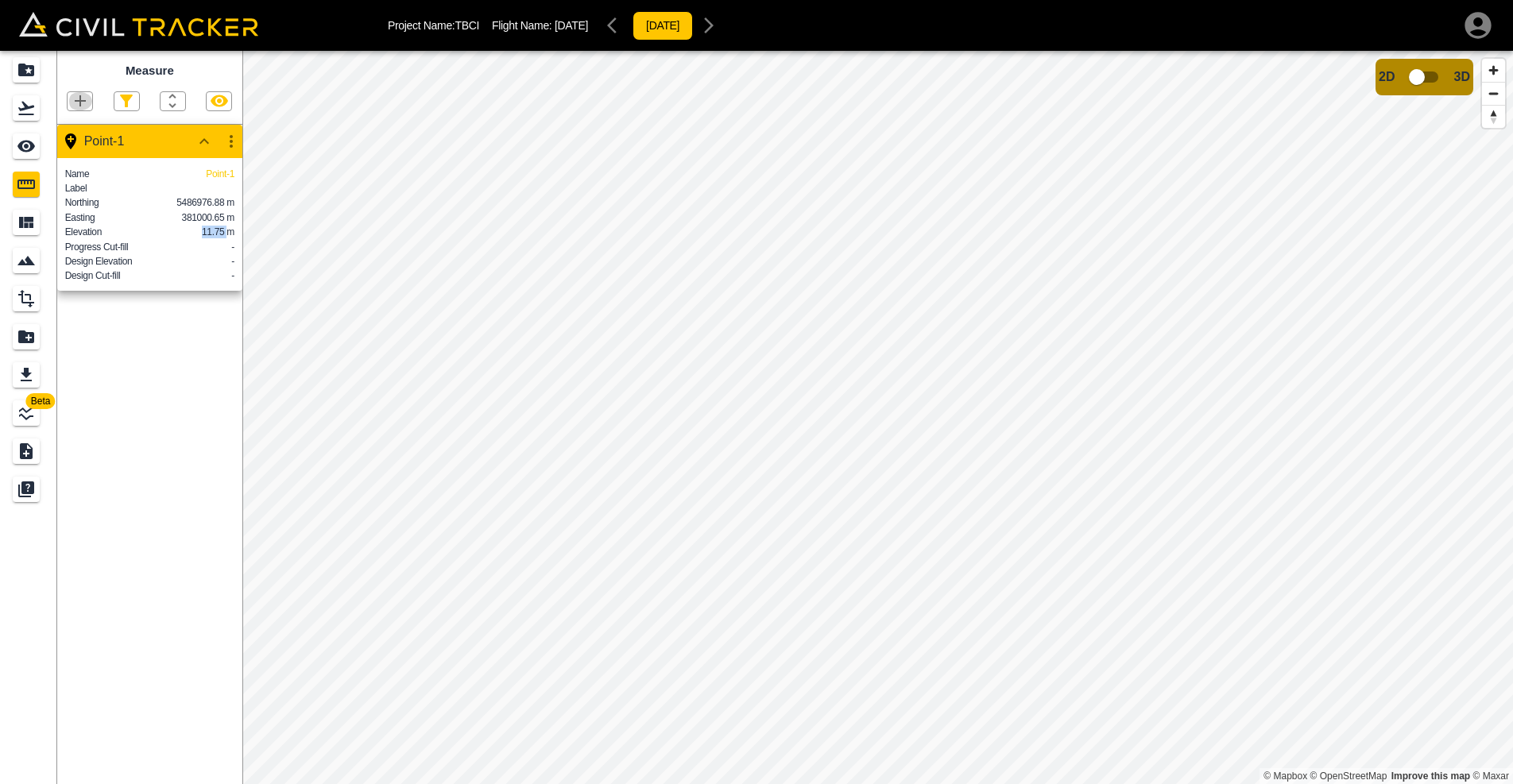
click at [81, 99] on icon "button" at bounding box center [80, 101] width 11 height 11
click at [77, 122] on p "Point" at bounding box center [69, 128] width 24 height 13
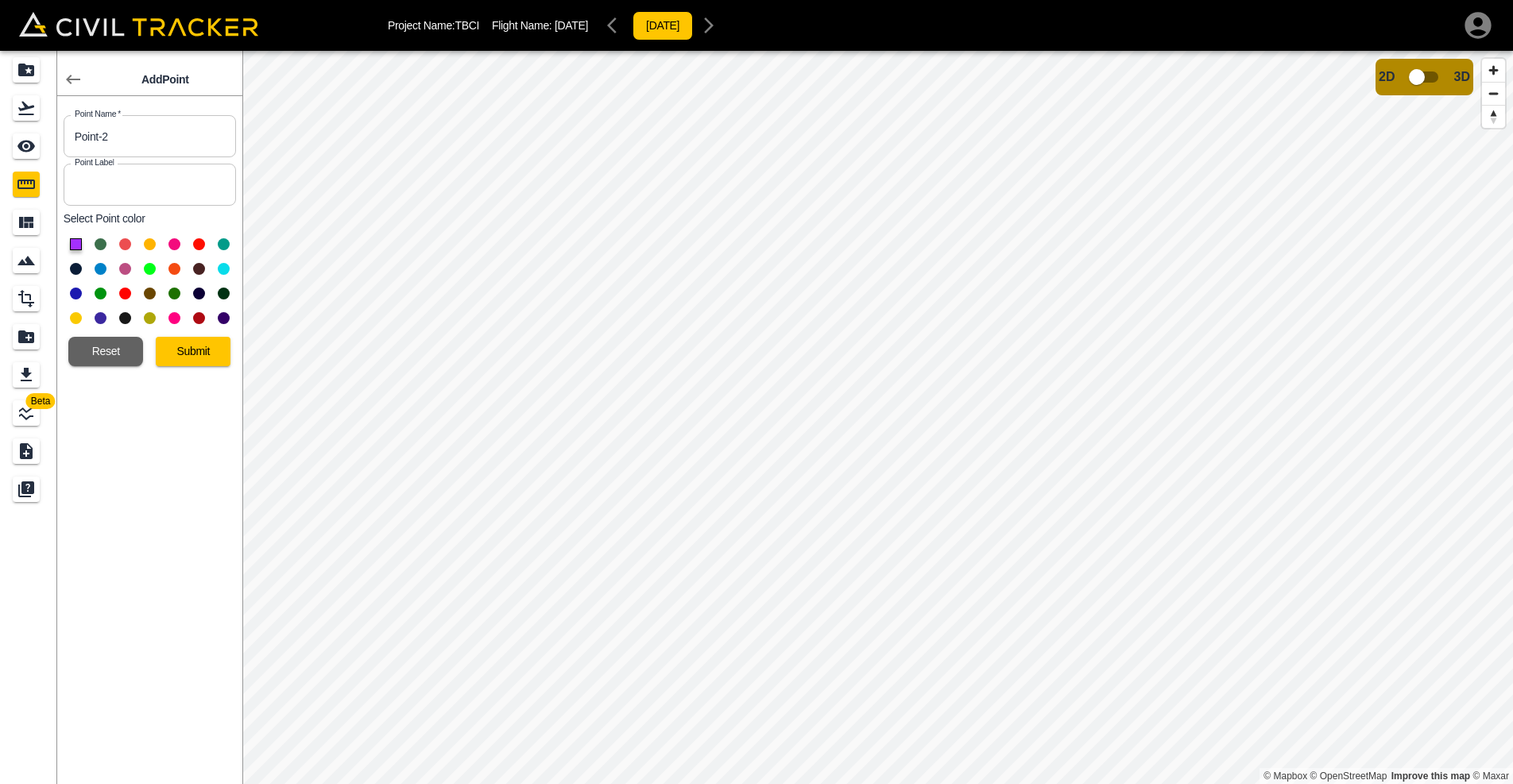
click at [227, 268] on button at bounding box center [223, 269] width 12 height 12
click at [193, 352] on button "Submit" at bounding box center [193, 352] width 75 height 30
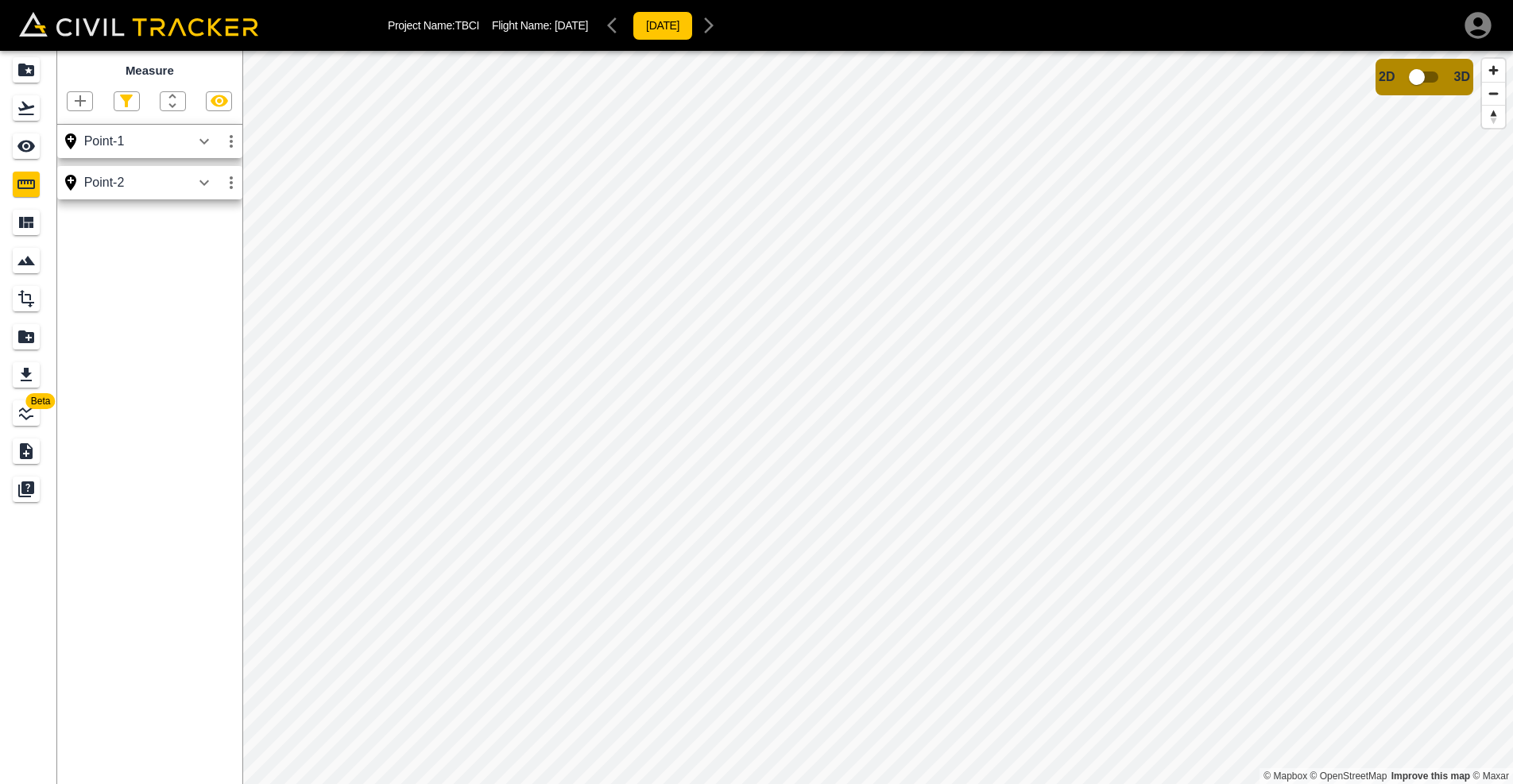
click at [203, 182] on icon "button" at bounding box center [204, 182] width 9 height 6
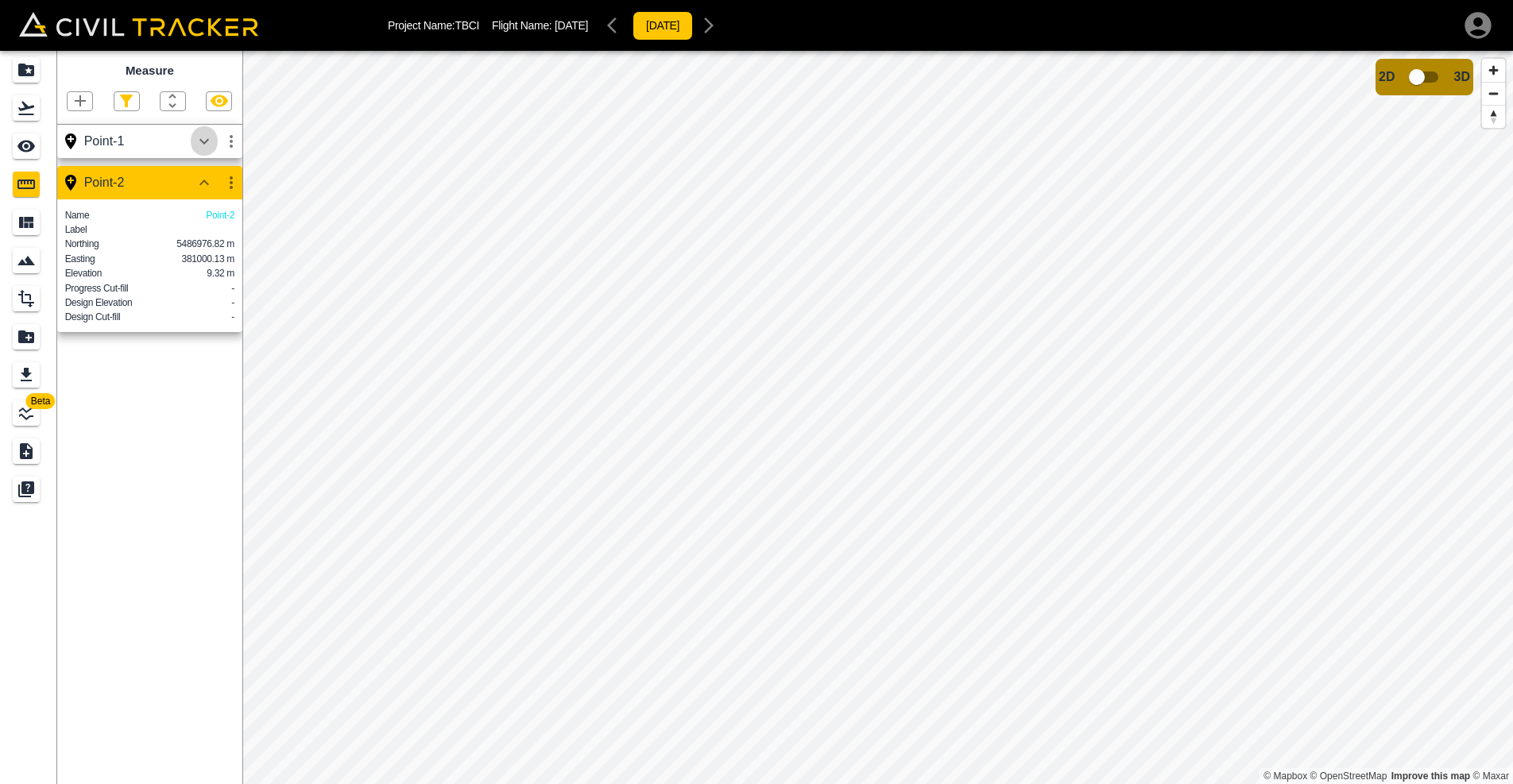
click at [203, 148] on icon "button" at bounding box center [204, 141] width 19 height 19
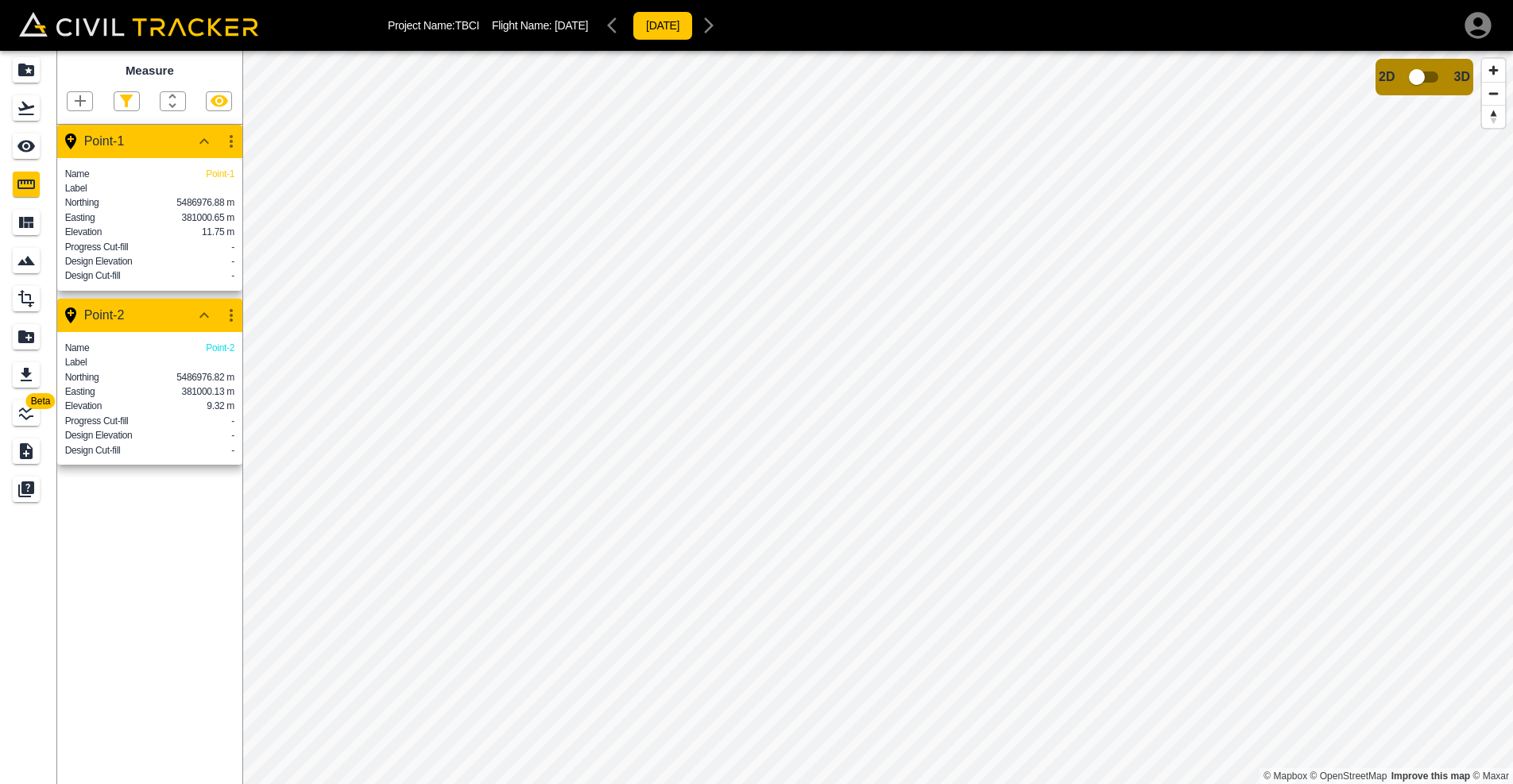
click at [84, 93] on icon "button" at bounding box center [80, 101] width 19 height 19
drag, startPoint x: 650, startPoint y: 338, endPoint x: 672, endPoint y: 413, distance: 78.2
click at [672, 413] on div at bounding box center [756, 392] width 1513 height 784
click at [210, 136] on icon "button" at bounding box center [204, 141] width 19 height 19
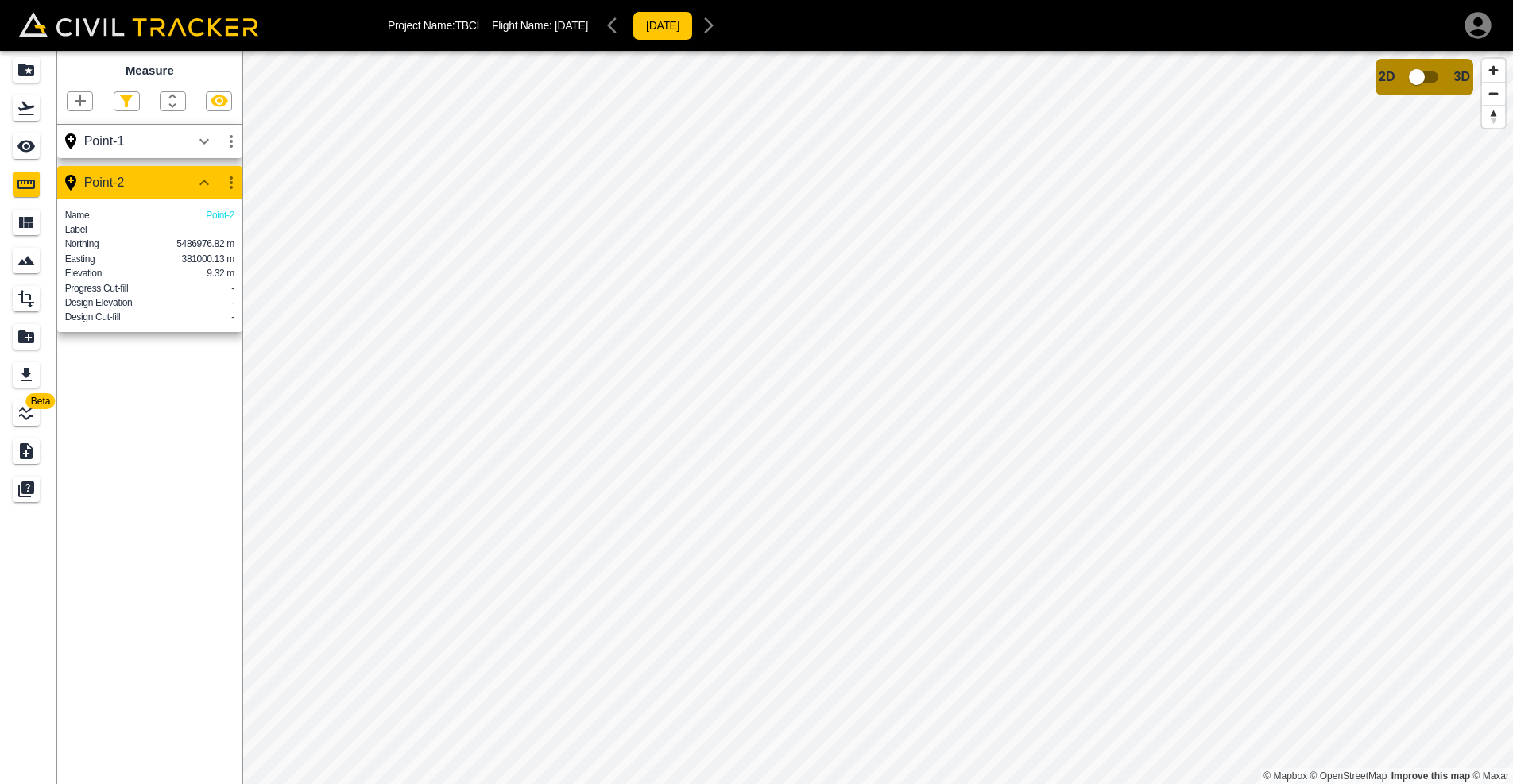
click at [210, 176] on icon "button" at bounding box center [204, 183] width 19 height 19
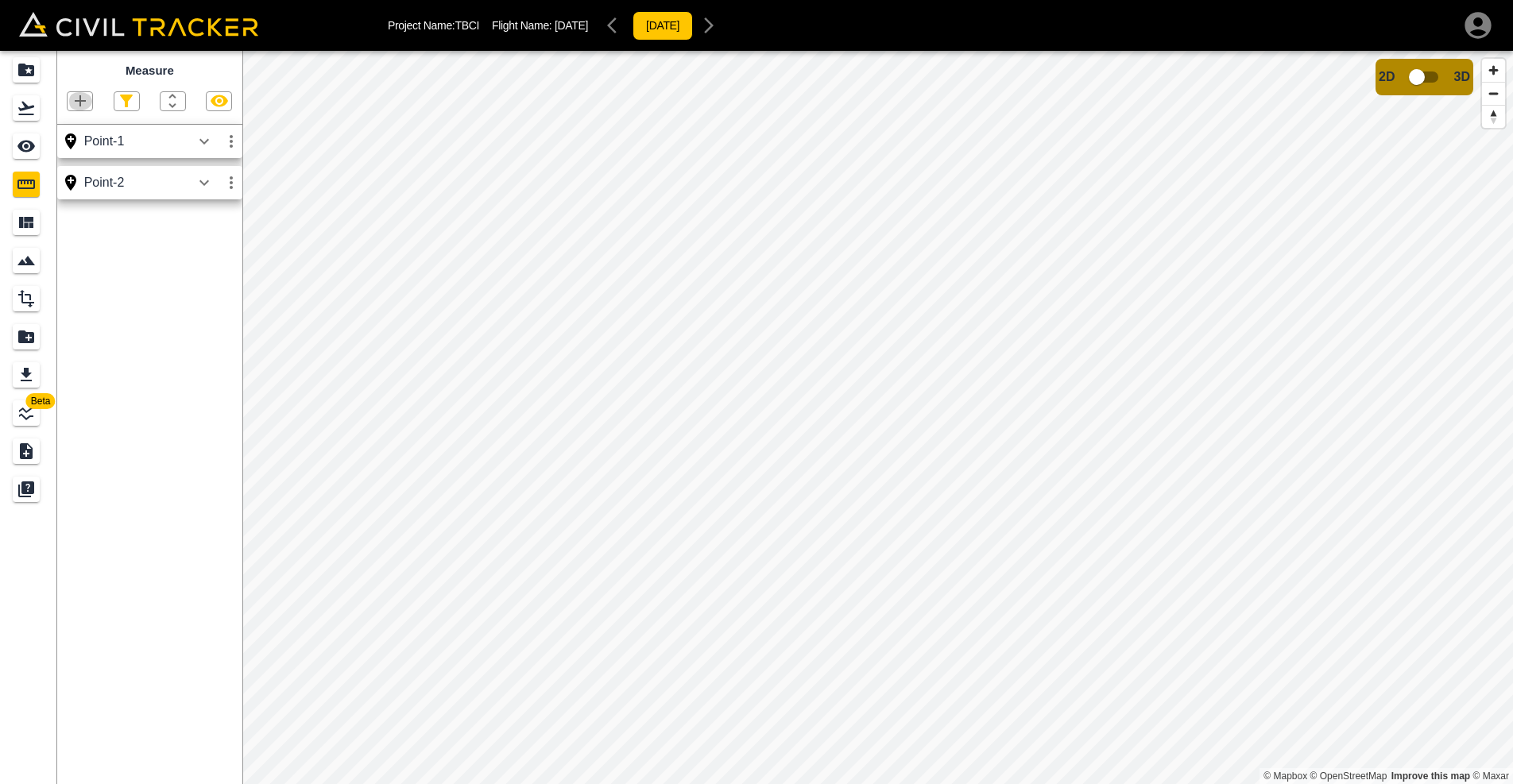
click at [81, 99] on icon "button" at bounding box center [80, 101] width 11 height 11
click at [84, 151] on p "Polyline" at bounding box center [75, 152] width 36 height 13
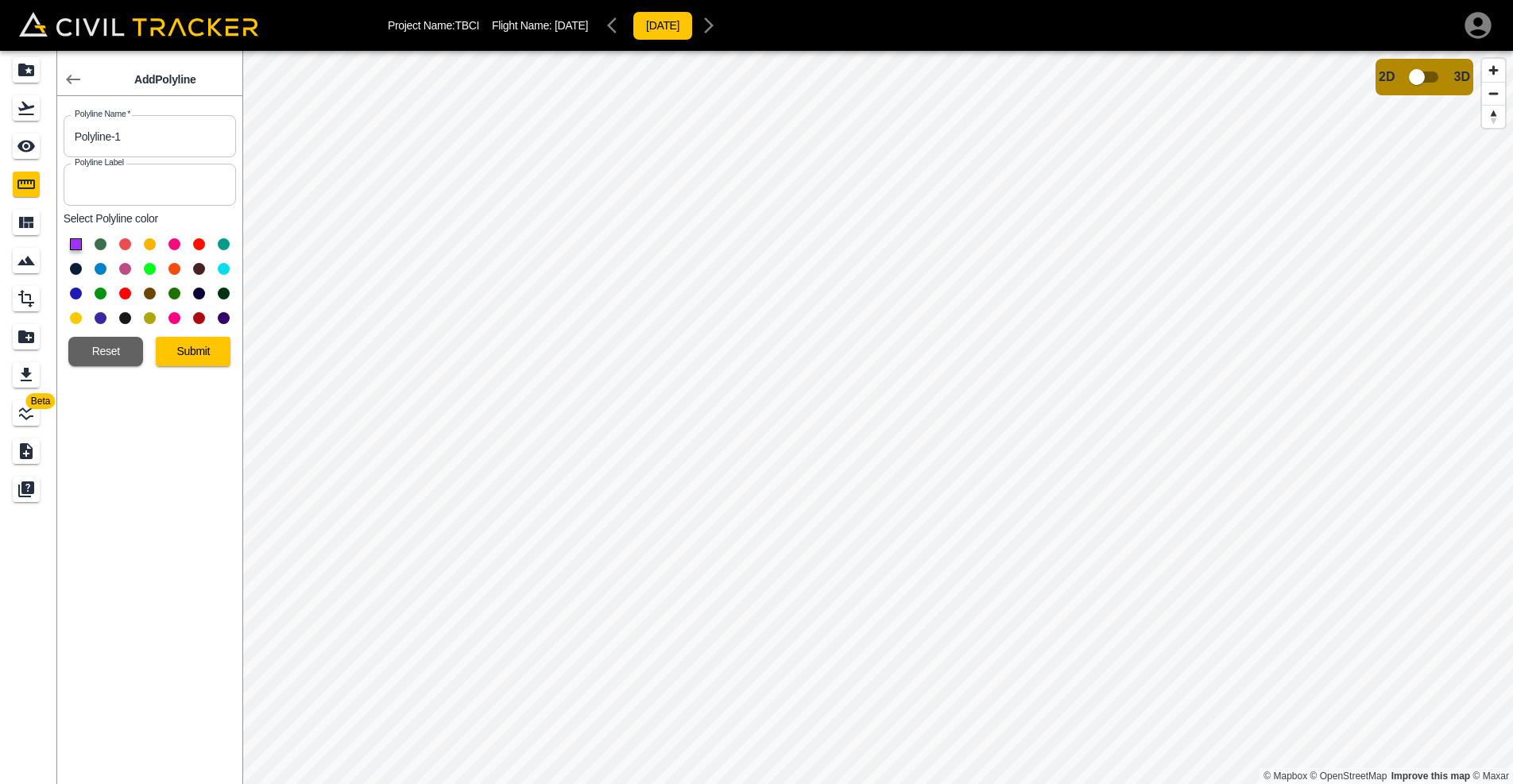
click at [76, 315] on button at bounding box center [76, 318] width 12 height 12
click at [186, 351] on button "Submit" at bounding box center [193, 352] width 75 height 30
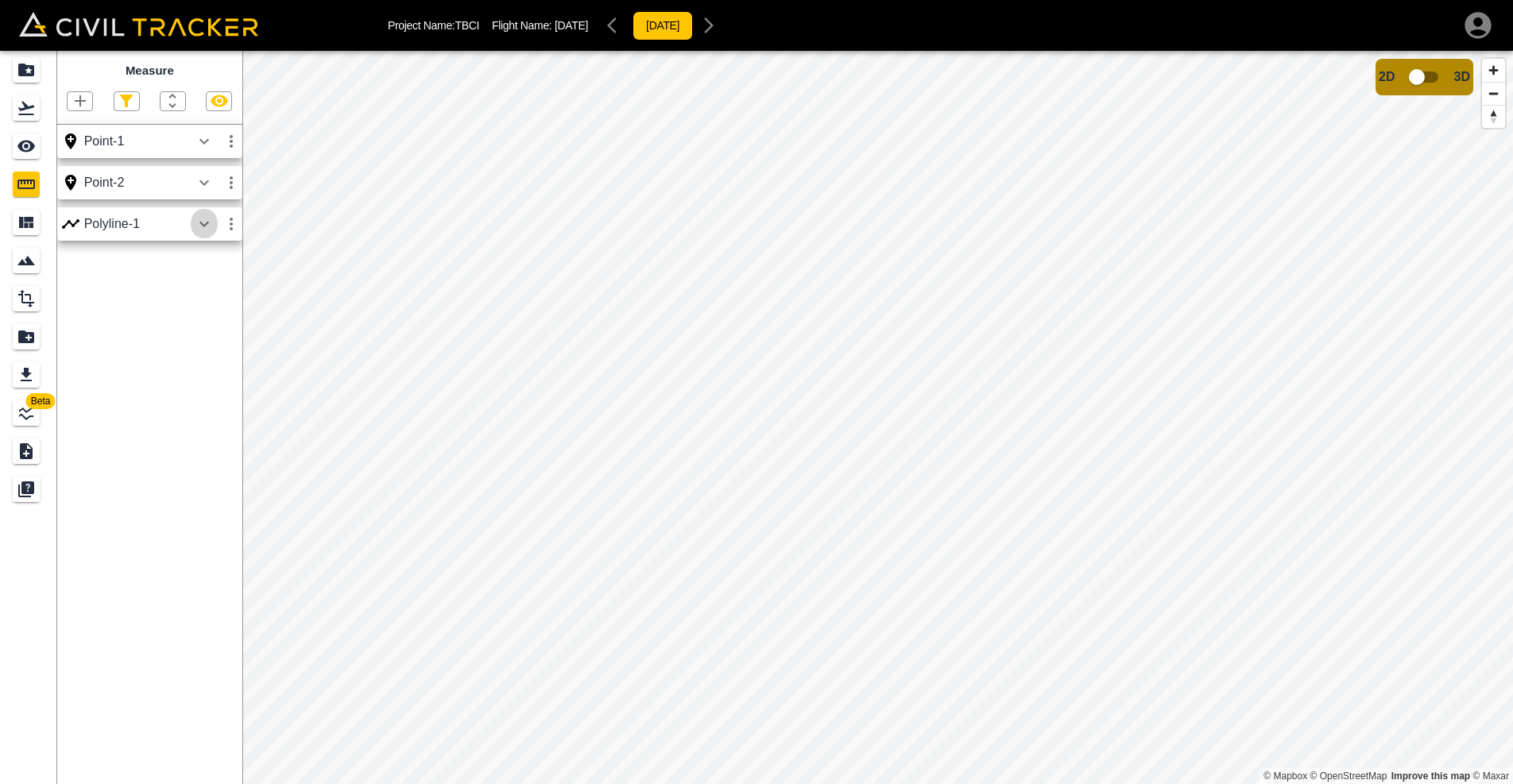
click at [204, 215] on icon "button" at bounding box center [204, 224] width 19 height 19
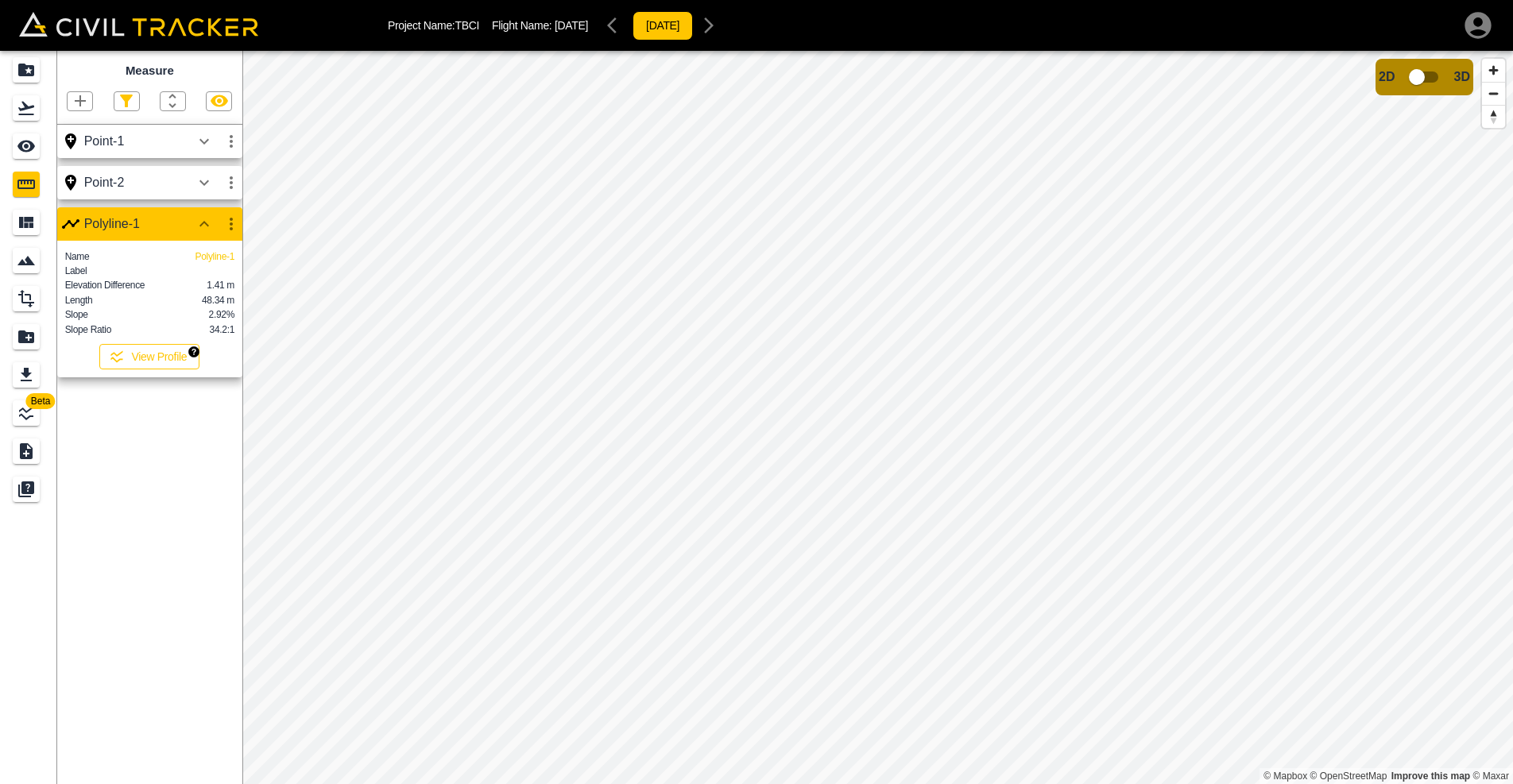
click at [148, 361] on button "View Profile" at bounding box center [148, 357] width 100 height 25
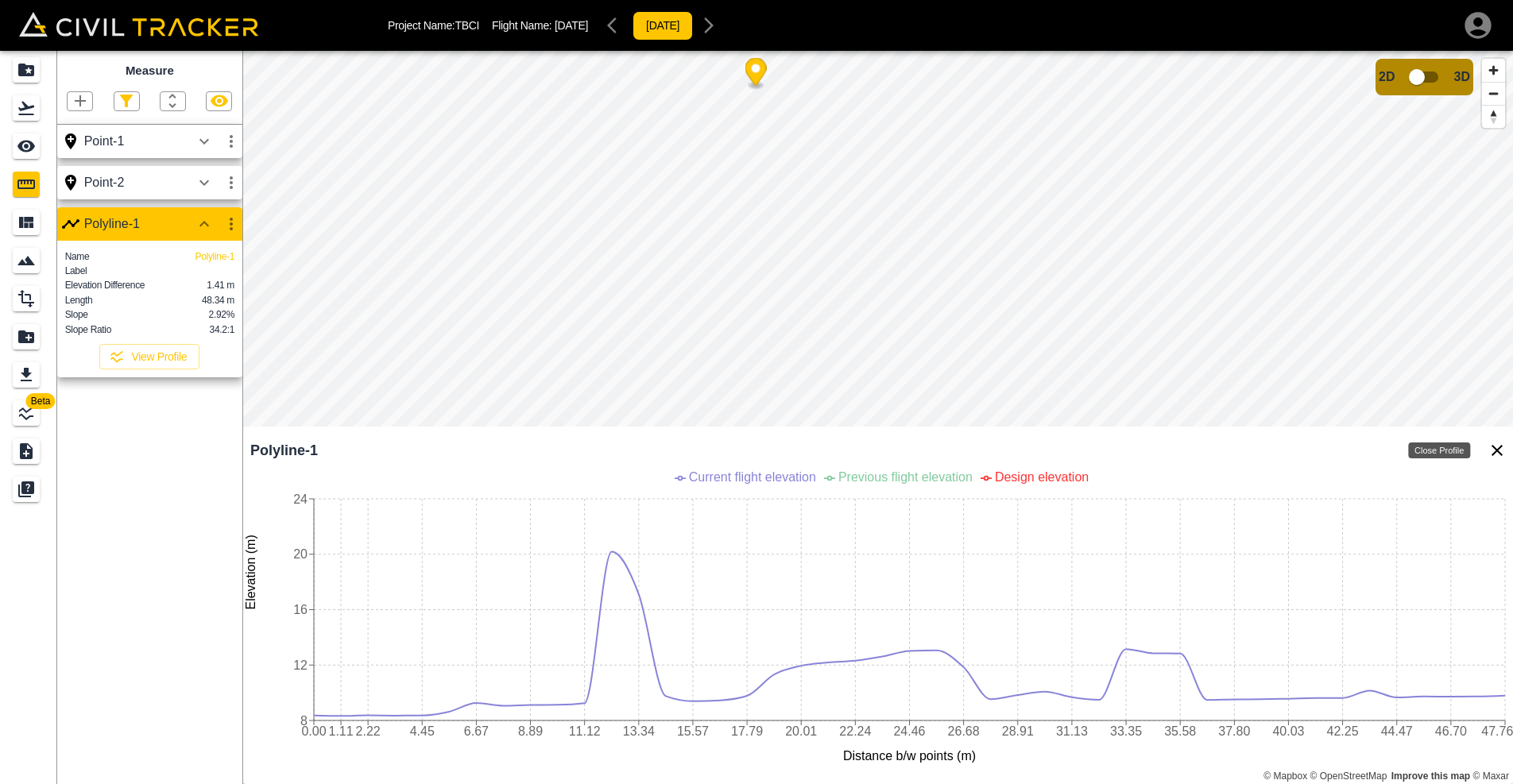
click at [1497, 448] on icon "Close Profile" at bounding box center [1497, 451] width 19 height 19
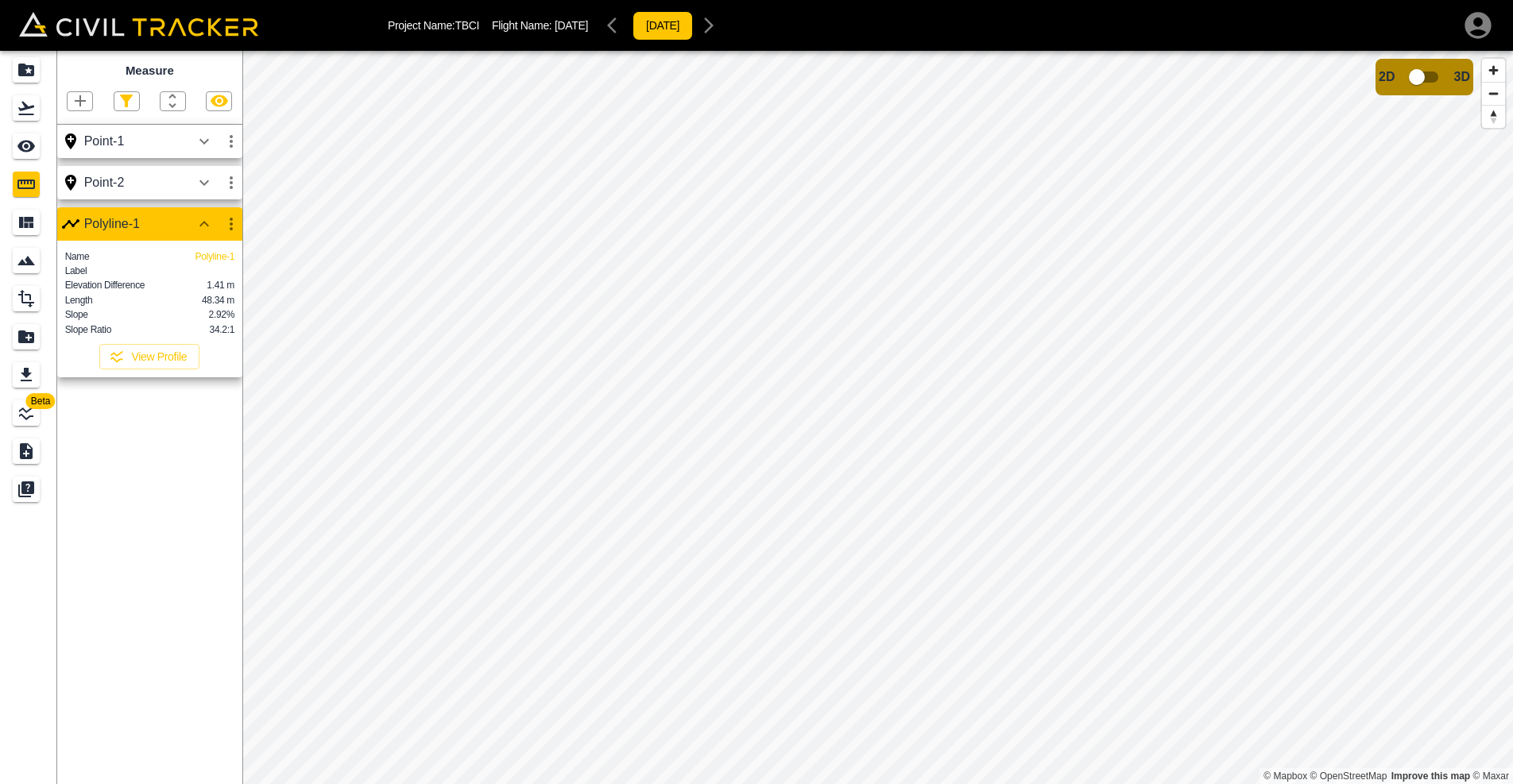
click at [242, 178] on div "Beta Measure Point-1 Point-2 Polyline-1 Name Polyline-1 Label Elevation Differe…" at bounding box center [756, 417] width 1513 height 734
click at [85, 95] on icon "button" at bounding box center [80, 101] width 19 height 19
click at [82, 146] on p "Polyline" at bounding box center [75, 152] width 36 height 13
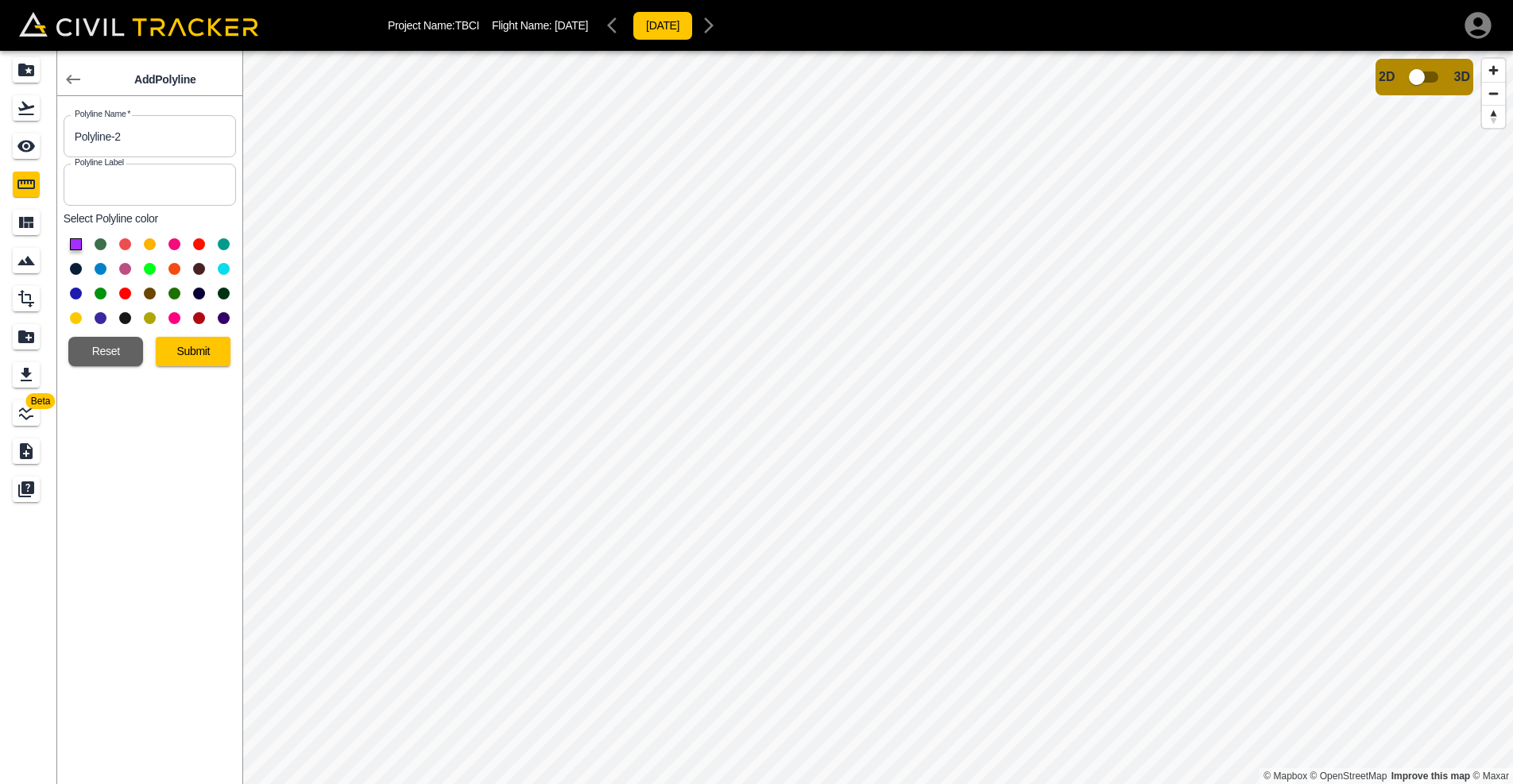
click at [153, 266] on button at bounding box center [149, 269] width 12 height 12
click at [183, 344] on button "Submit" at bounding box center [193, 352] width 75 height 30
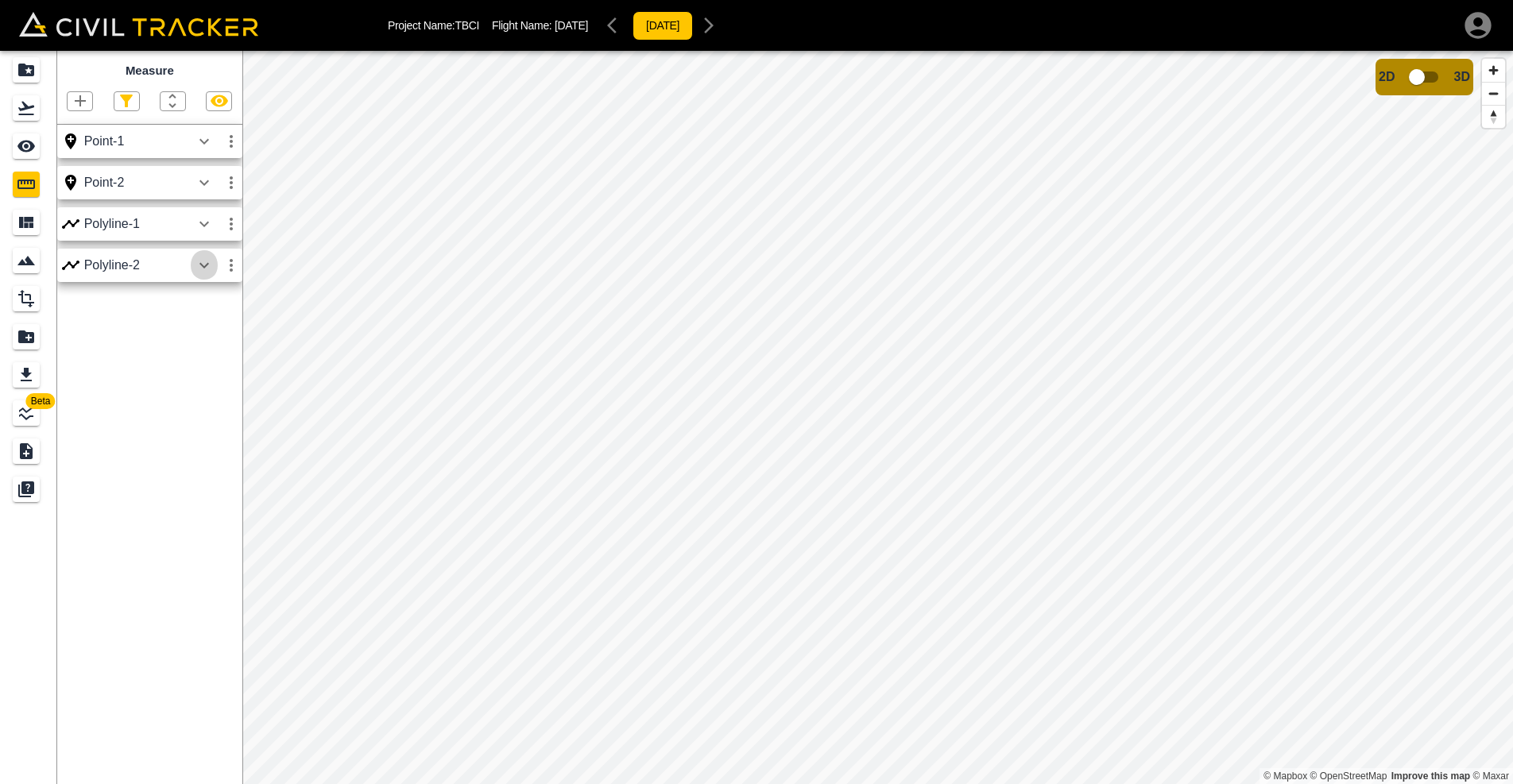
click at [204, 259] on icon "button" at bounding box center [204, 265] width 19 height 19
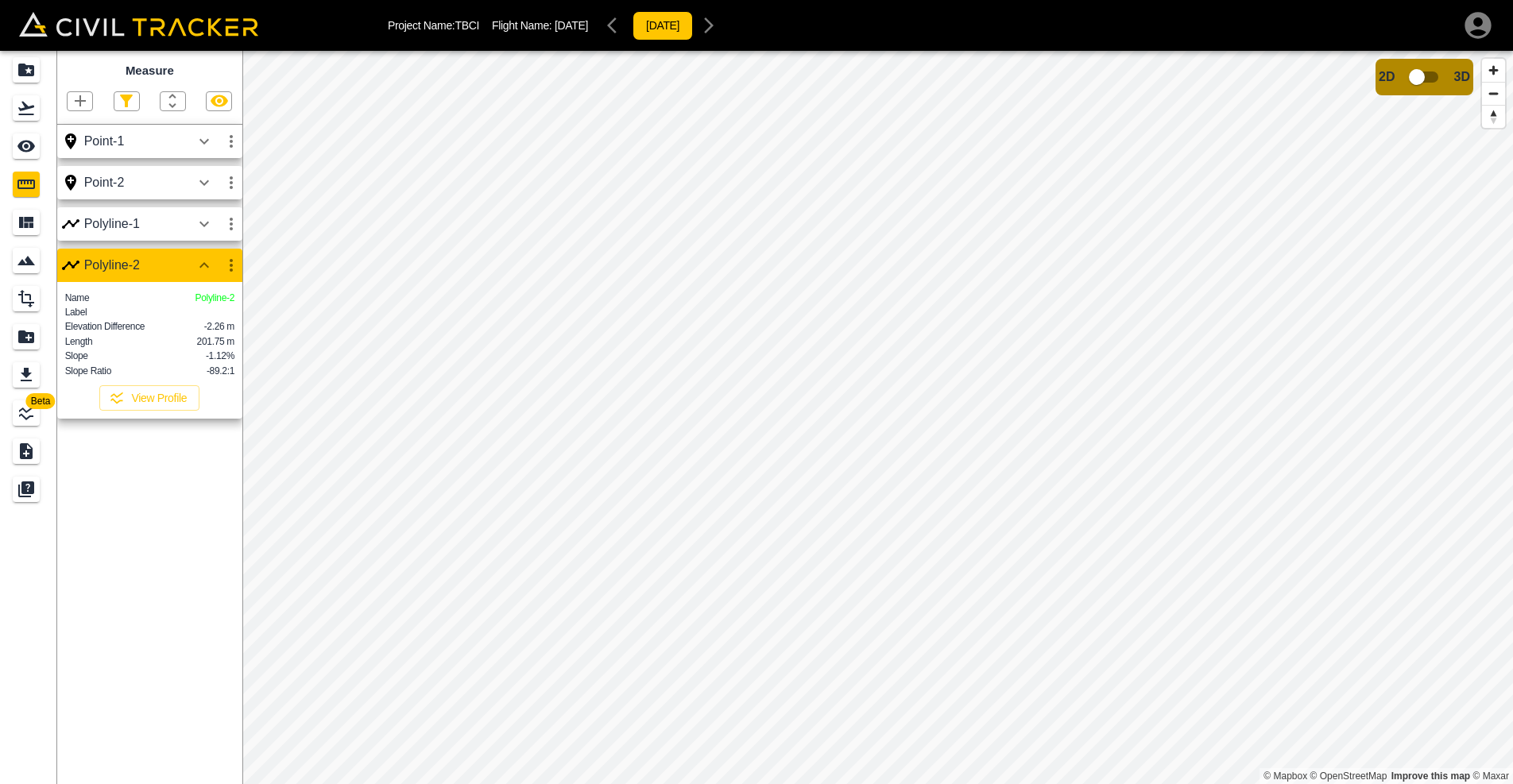
click at [141, 419] on div "Name Polyline-2 Label Elevation Difference -2.26 m Length 201.75 m Slope -1.12%…" at bounding box center [149, 350] width 185 height 136
click at [143, 407] on button "View Profile" at bounding box center [148, 398] width 100 height 25
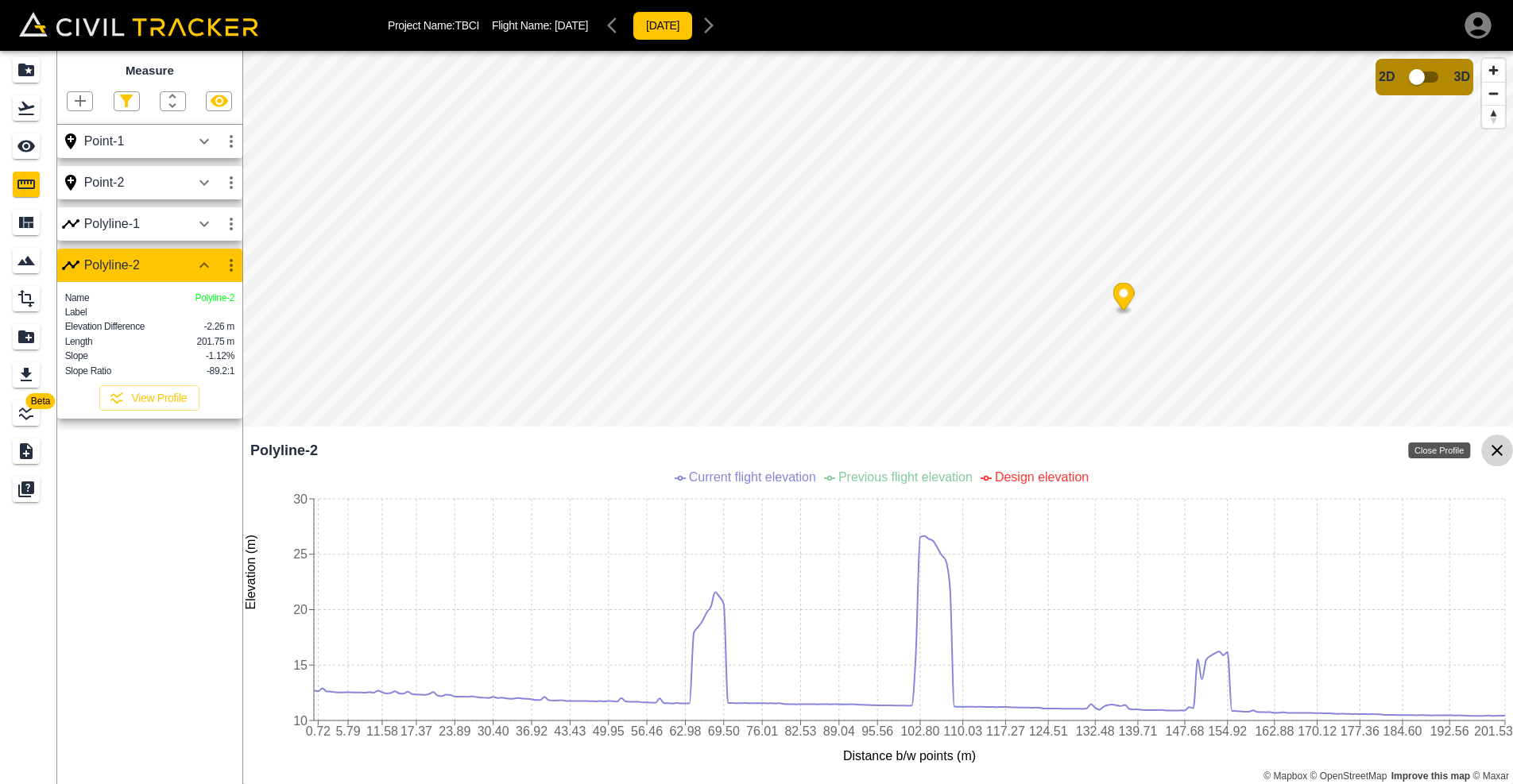
click at [1500, 449] on icon "Close Profile" at bounding box center [1497, 451] width 11 height 11
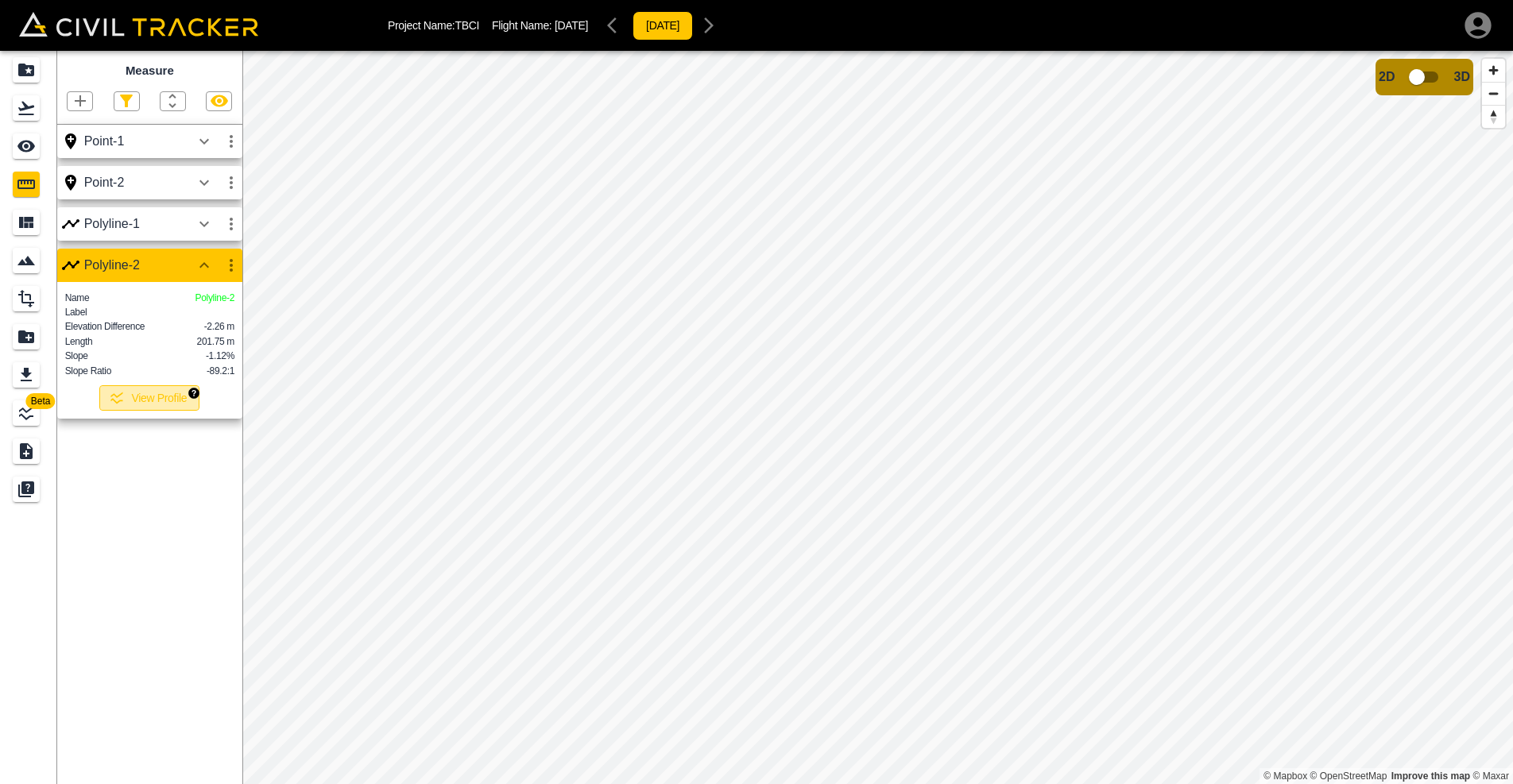
click at [168, 400] on button "View Profile" at bounding box center [148, 398] width 100 height 25
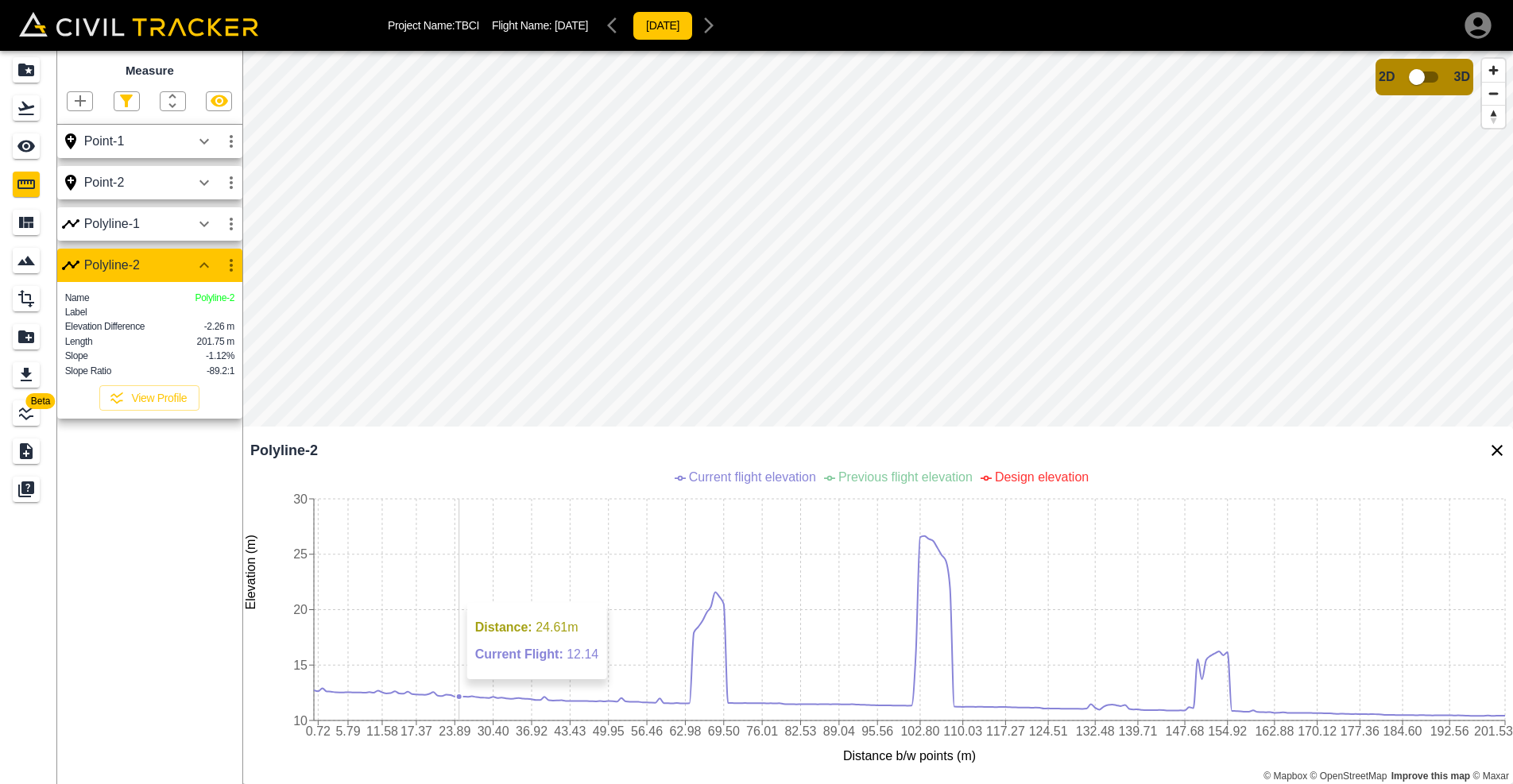
click at [457, 687] on icon "0.72 5.79 11.58 17.37 23.89 30.40 36.92 43.43 49.95 56.46 62.98 69.50 76.01 82.…" at bounding box center [877, 625] width 1270 height 318
click at [388, 699] on icon "0.72 5.79 11.58 17.37 23.89 30.40 36.92 43.43 49.95 56.46 62.98 69.50 76.01 82.…" at bounding box center [877, 625] width 1270 height 318
click at [829, 698] on icon "0.72 5.79 11.58 17.37 23.89 30.40 36.92 43.43 49.95 56.46 62.98 69.50 76.01 82.…" at bounding box center [877, 625] width 1270 height 318
drag, startPoint x: 211, startPoint y: 360, endPoint x: 227, endPoint y: 357, distance: 16.3
click at [227, 357] on p "-1.12%" at bounding box center [220, 357] width 29 height 13
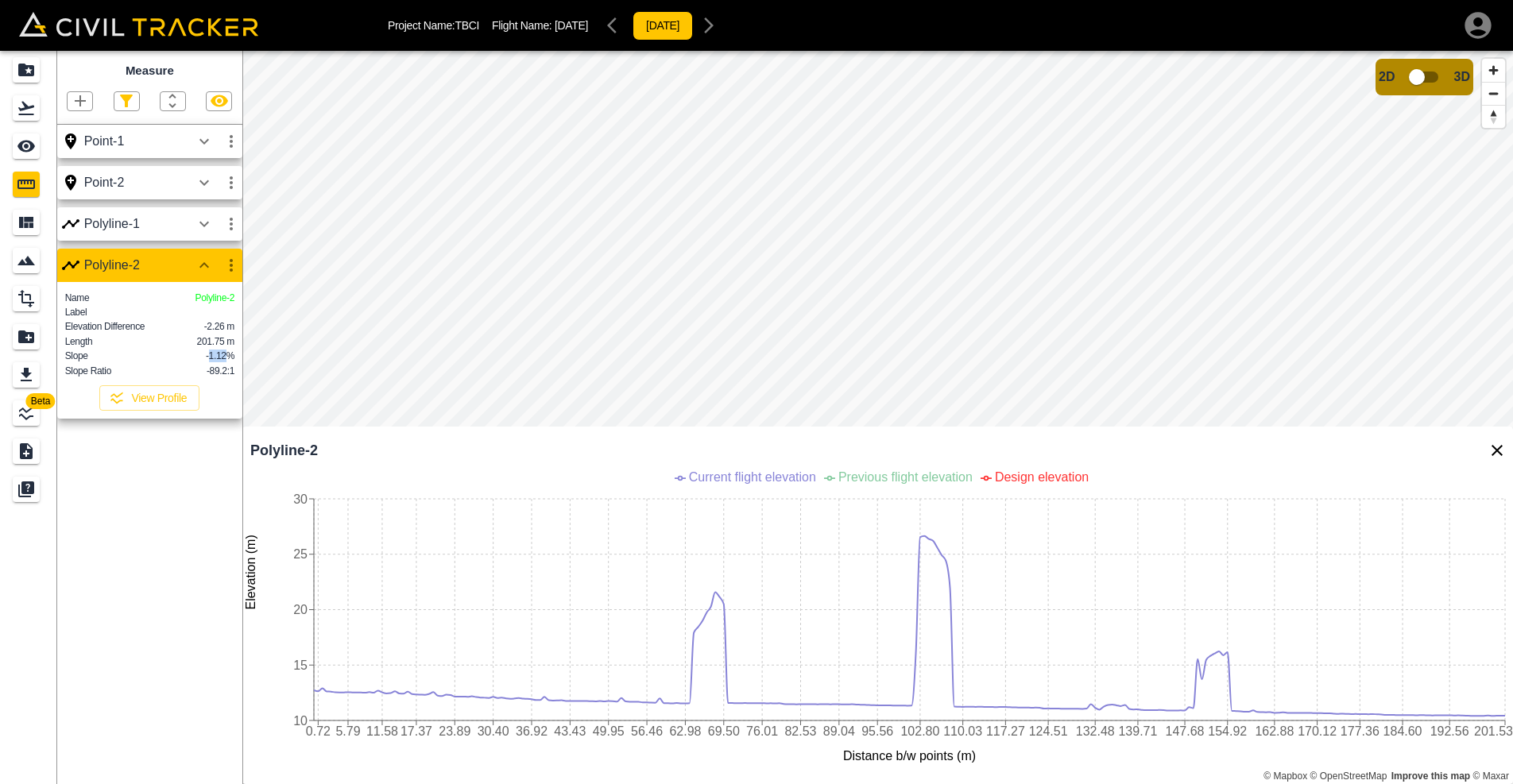
click at [227, 357] on p "-1.12%" at bounding box center [220, 357] width 29 height 13
click at [1492, 447] on icon "Close Profile" at bounding box center [1497, 451] width 19 height 19
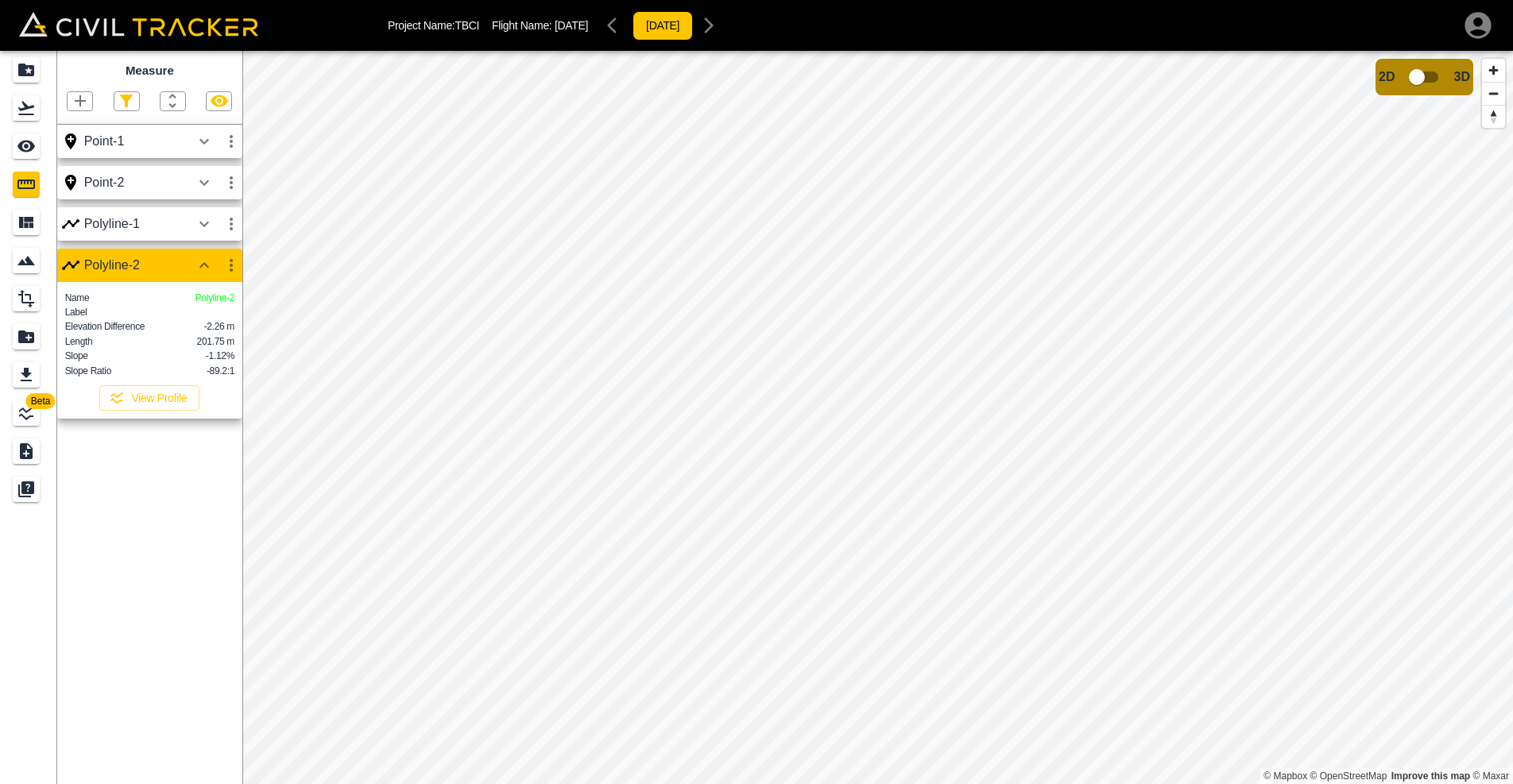
click at [77, 93] on icon "button" at bounding box center [80, 101] width 19 height 19
click at [89, 149] on p "Polyline" at bounding box center [75, 152] width 36 height 13
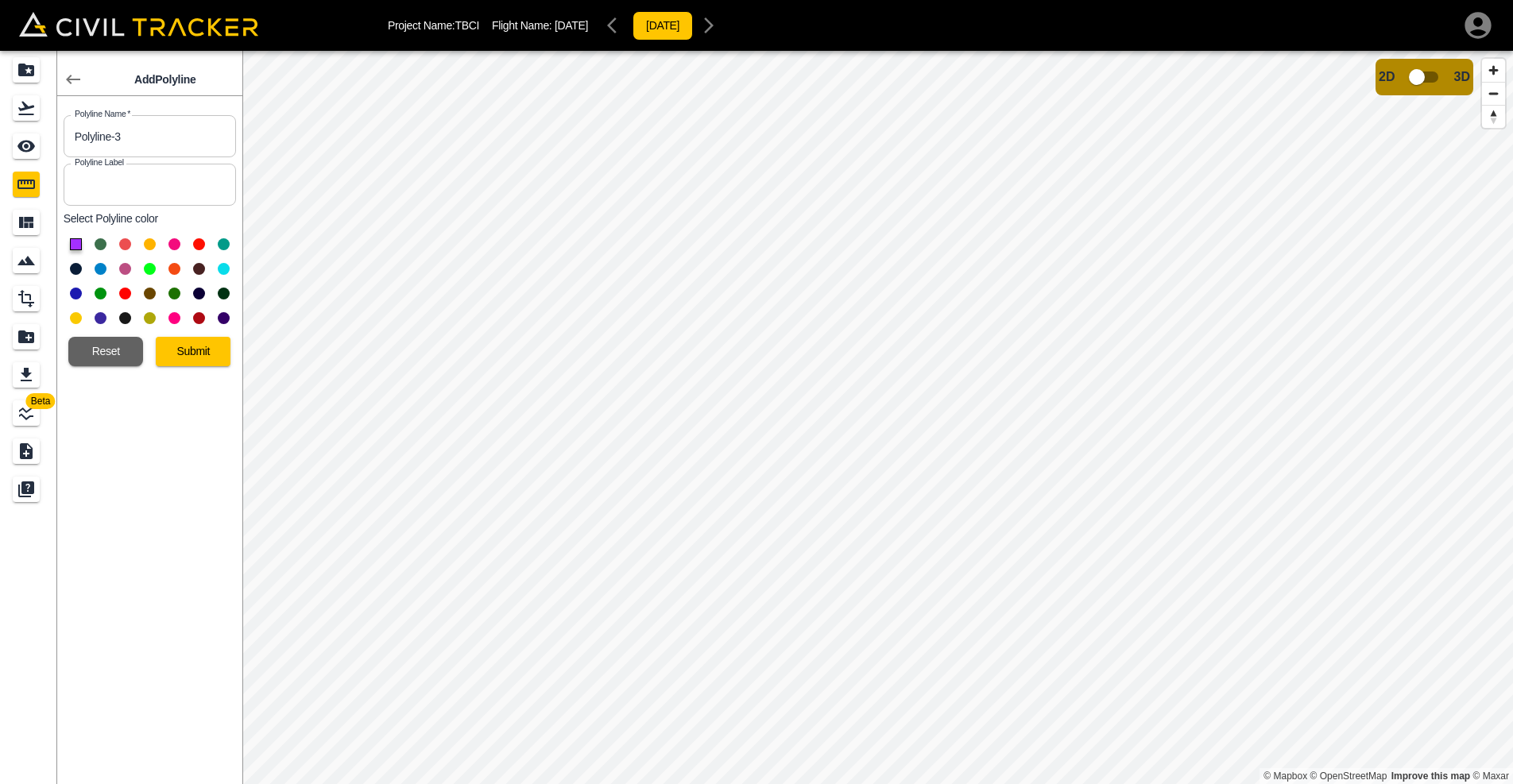
click at [77, 315] on button at bounding box center [76, 318] width 12 height 12
click at [201, 348] on button "Submit" at bounding box center [193, 352] width 75 height 30
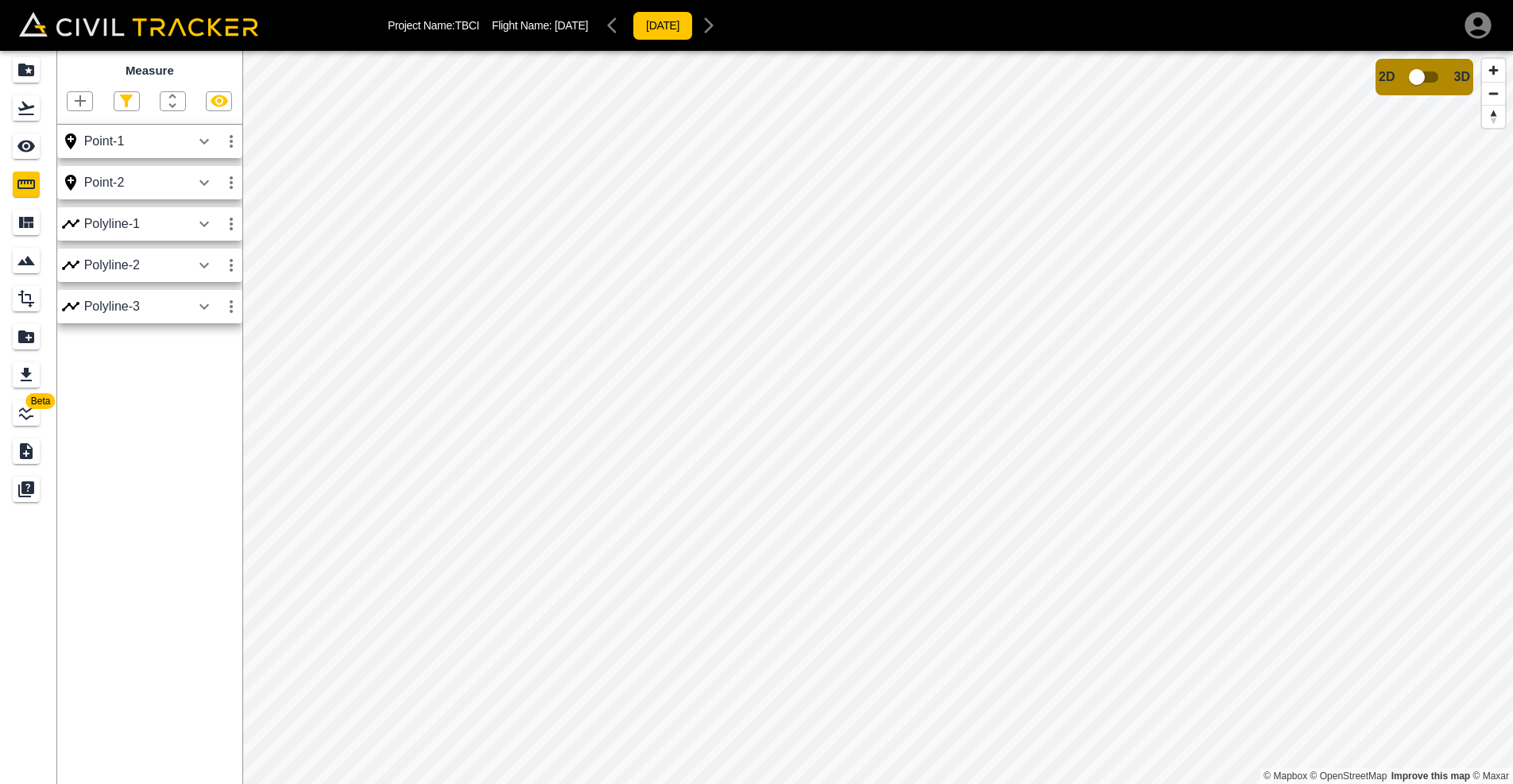
click at [217, 301] on button "button" at bounding box center [203, 307] width 27 height 32
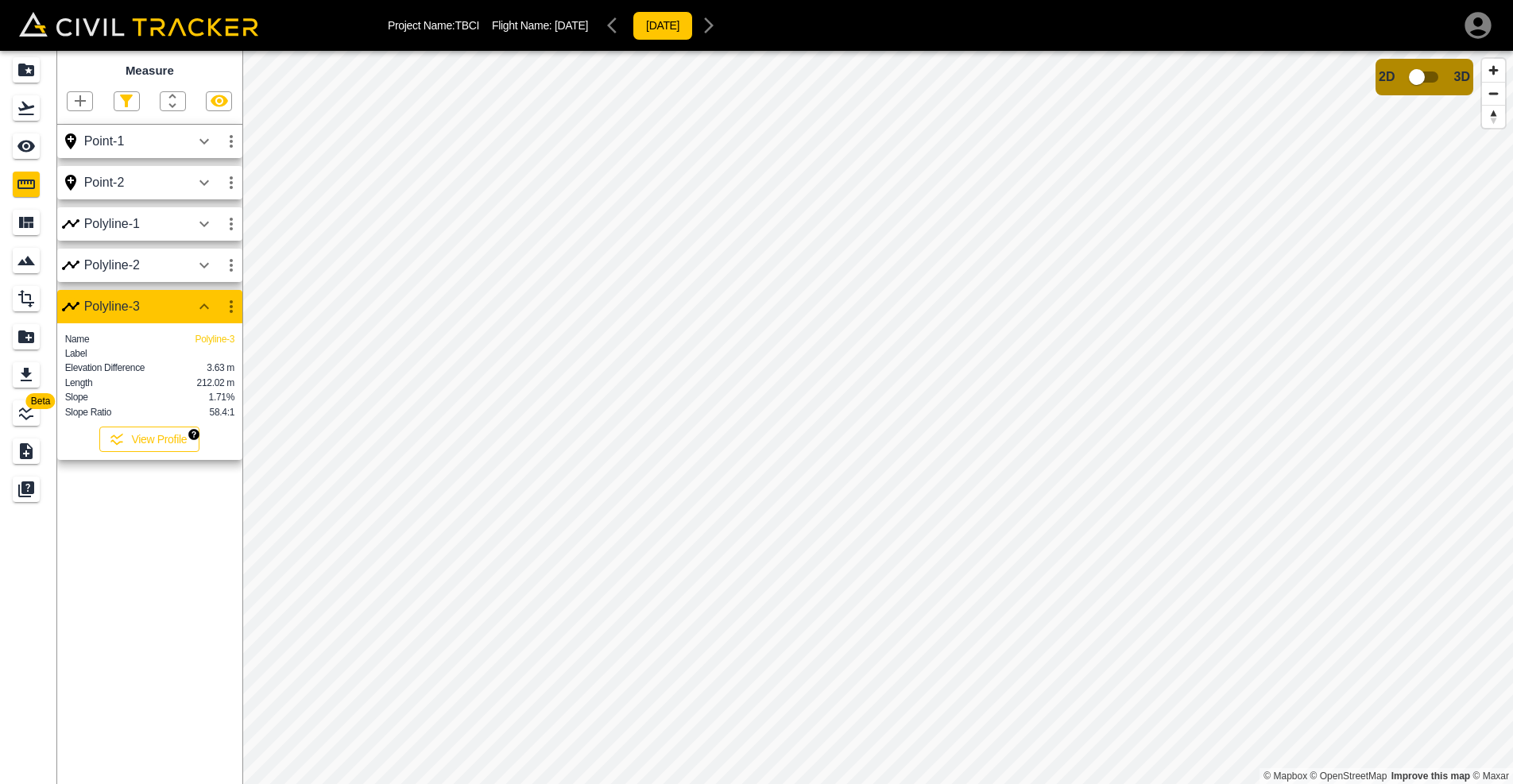
click at [176, 436] on button "View Profile" at bounding box center [148, 439] width 100 height 25
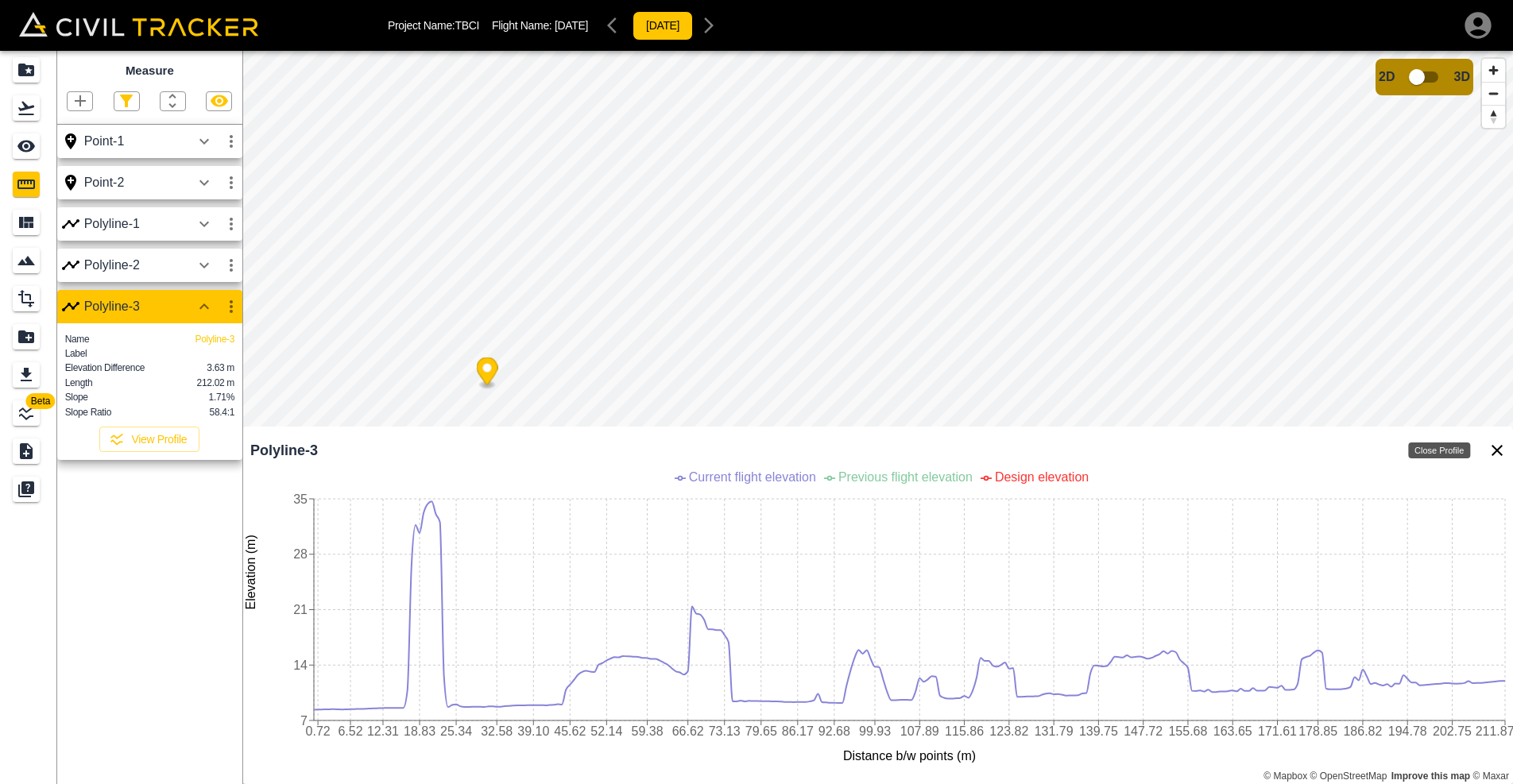
click at [1495, 450] on icon "Close Profile" at bounding box center [1497, 451] width 11 height 11
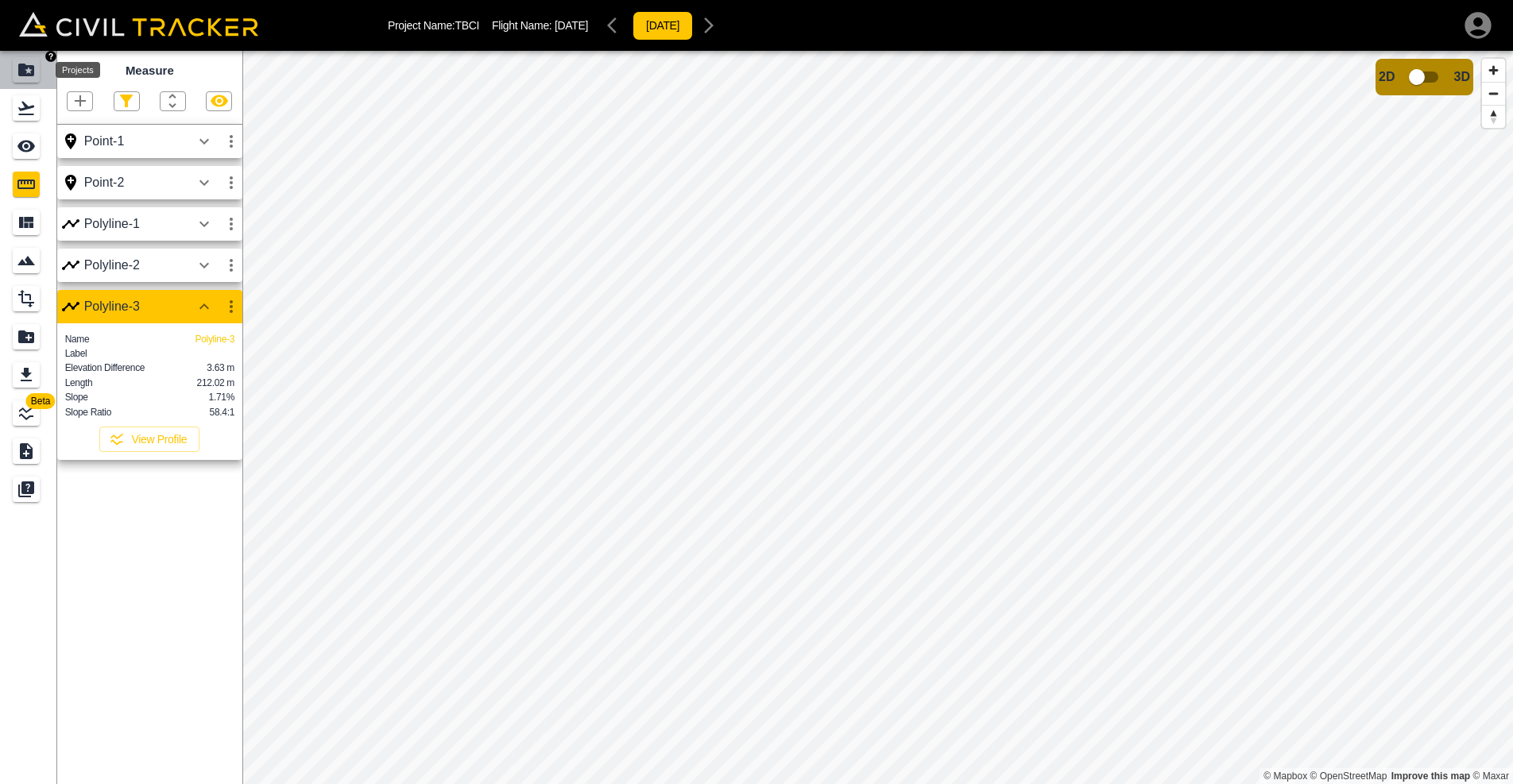
click at [24, 70] on icon "Projects" at bounding box center [26, 70] width 16 height 13
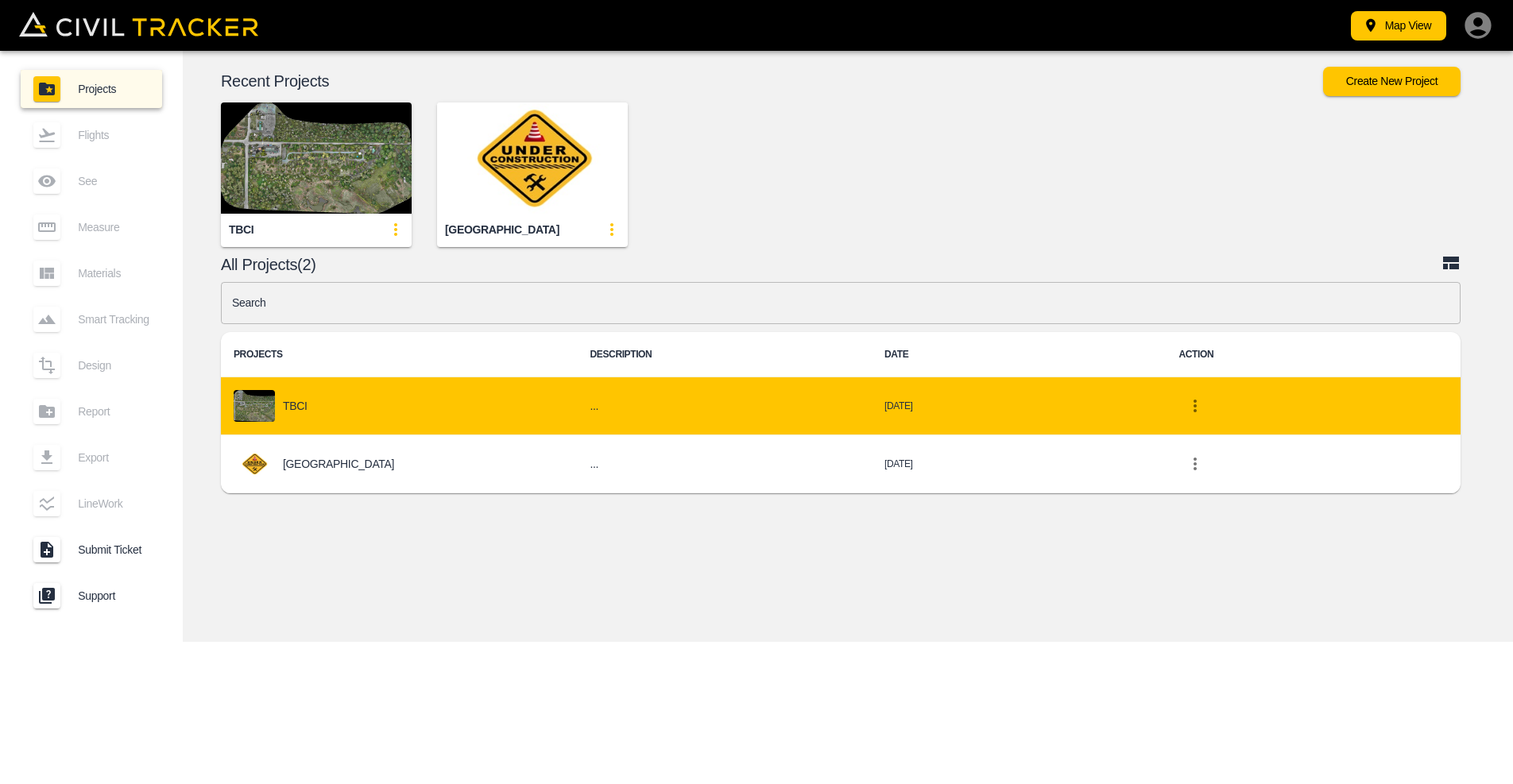
click at [298, 409] on p "TBCI" at bounding box center [295, 406] width 24 height 13
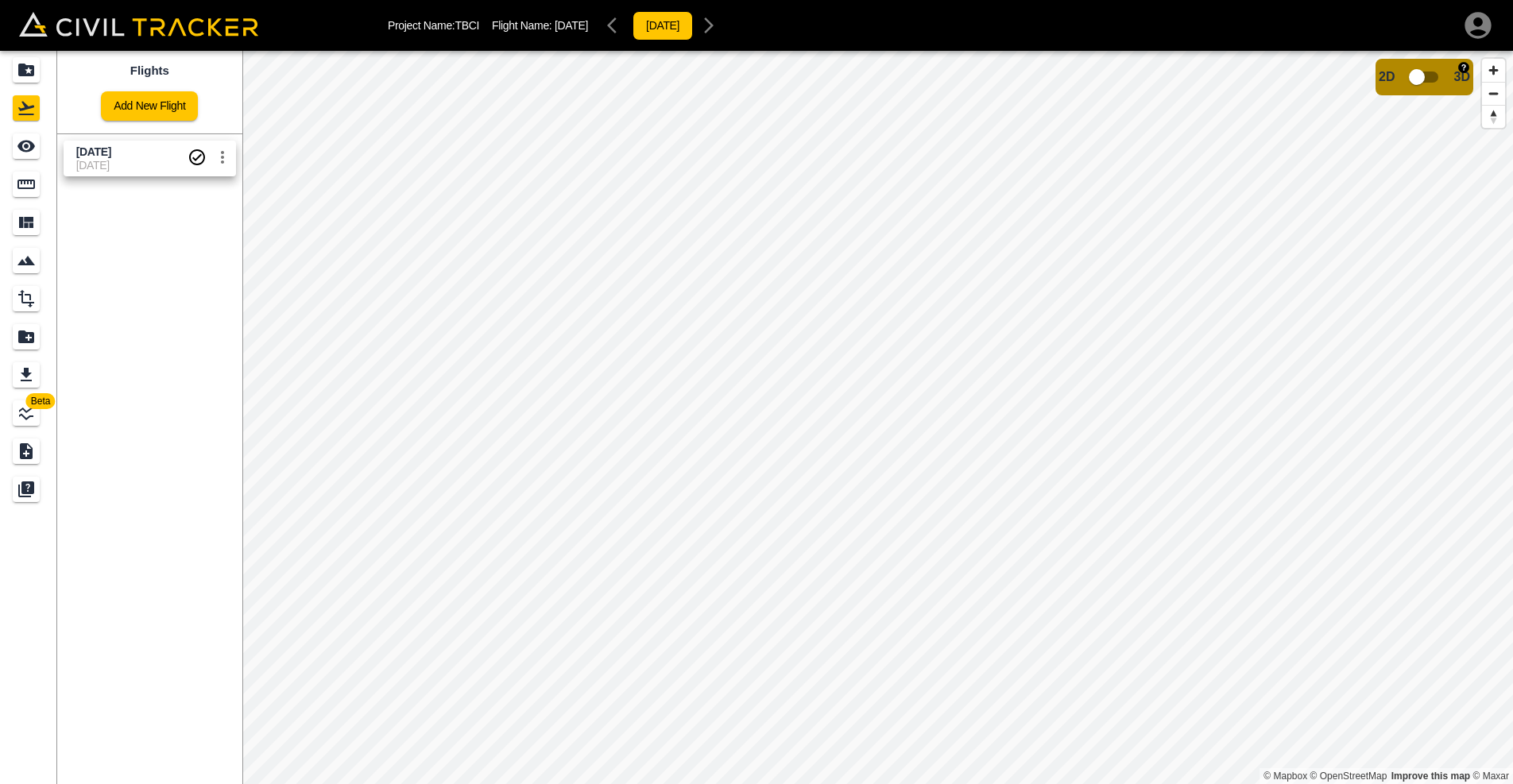
click at [1426, 77] on input "checkbox" at bounding box center [1416, 77] width 91 height 30
click at [1447, 72] on input "checkbox" at bounding box center [1464, 72] width 91 height 30
click at [30, 184] on icon "Measure" at bounding box center [26, 184] width 19 height 19
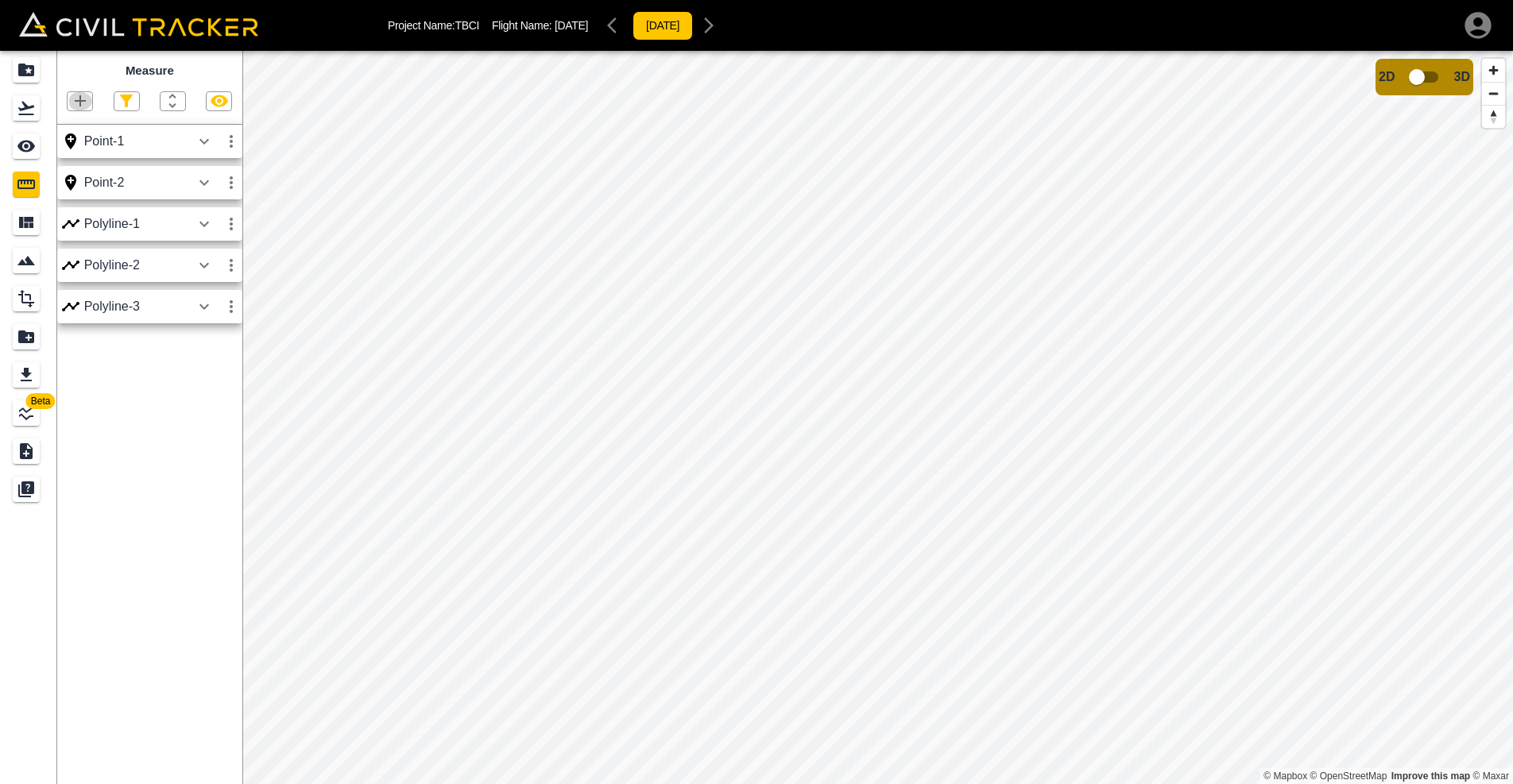
click at [83, 108] on icon "button" at bounding box center [80, 101] width 19 height 19
click at [80, 171] on p "Polygon" at bounding box center [76, 175] width 38 height 13
click at [76, 100] on icon "button" at bounding box center [80, 101] width 11 height 11
click at [64, 178] on p "Polygon" at bounding box center [76, 175] width 38 height 13
click at [78, 100] on icon "button" at bounding box center [80, 101] width 11 height 11
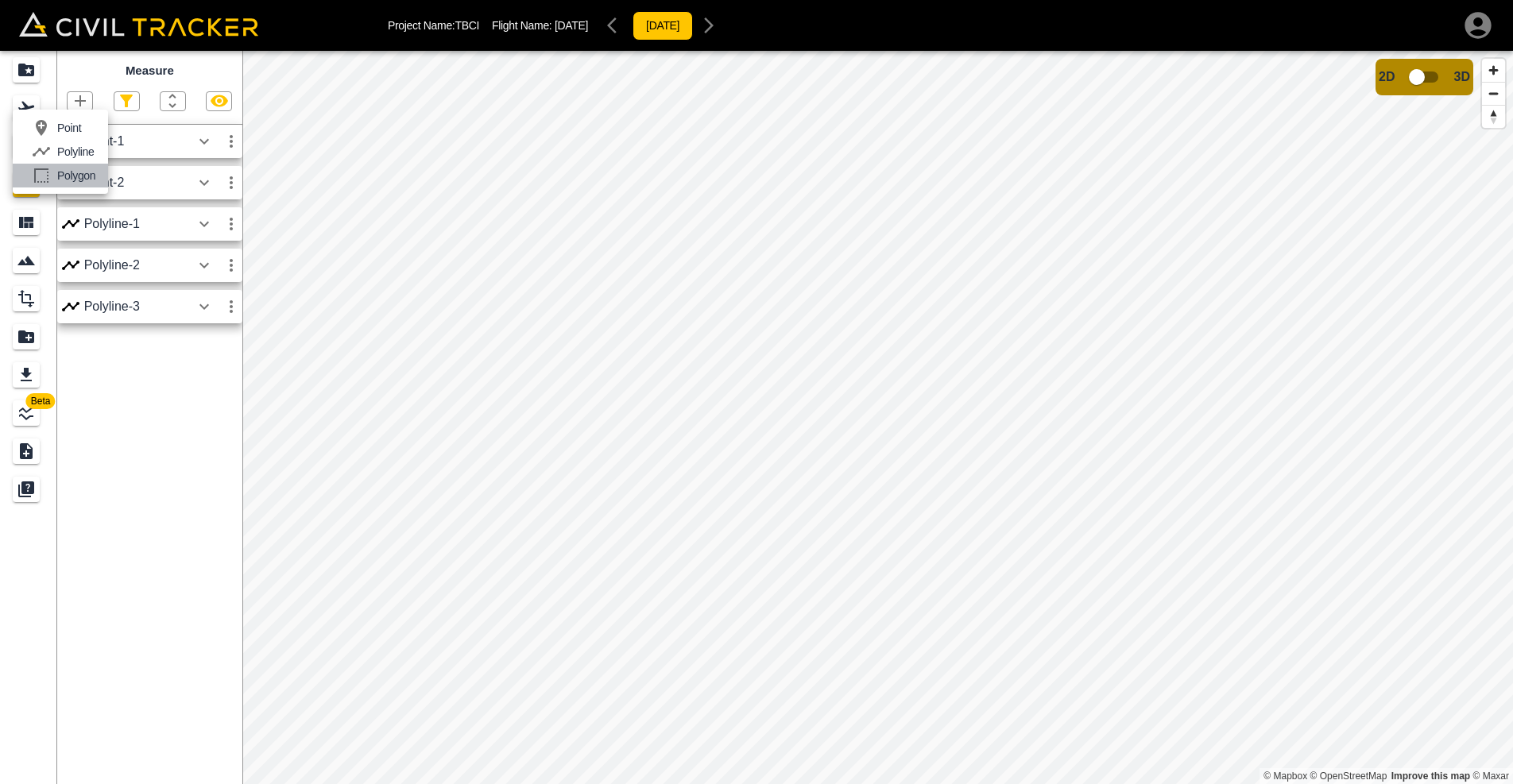
click at [73, 180] on p "Polygon" at bounding box center [76, 175] width 38 height 13
click at [234, 141] on icon "button" at bounding box center [231, 141] width 19 height 19
click at [208, 224] on h6 "Delete" at bounding box center [217, 227] width 32 height 9
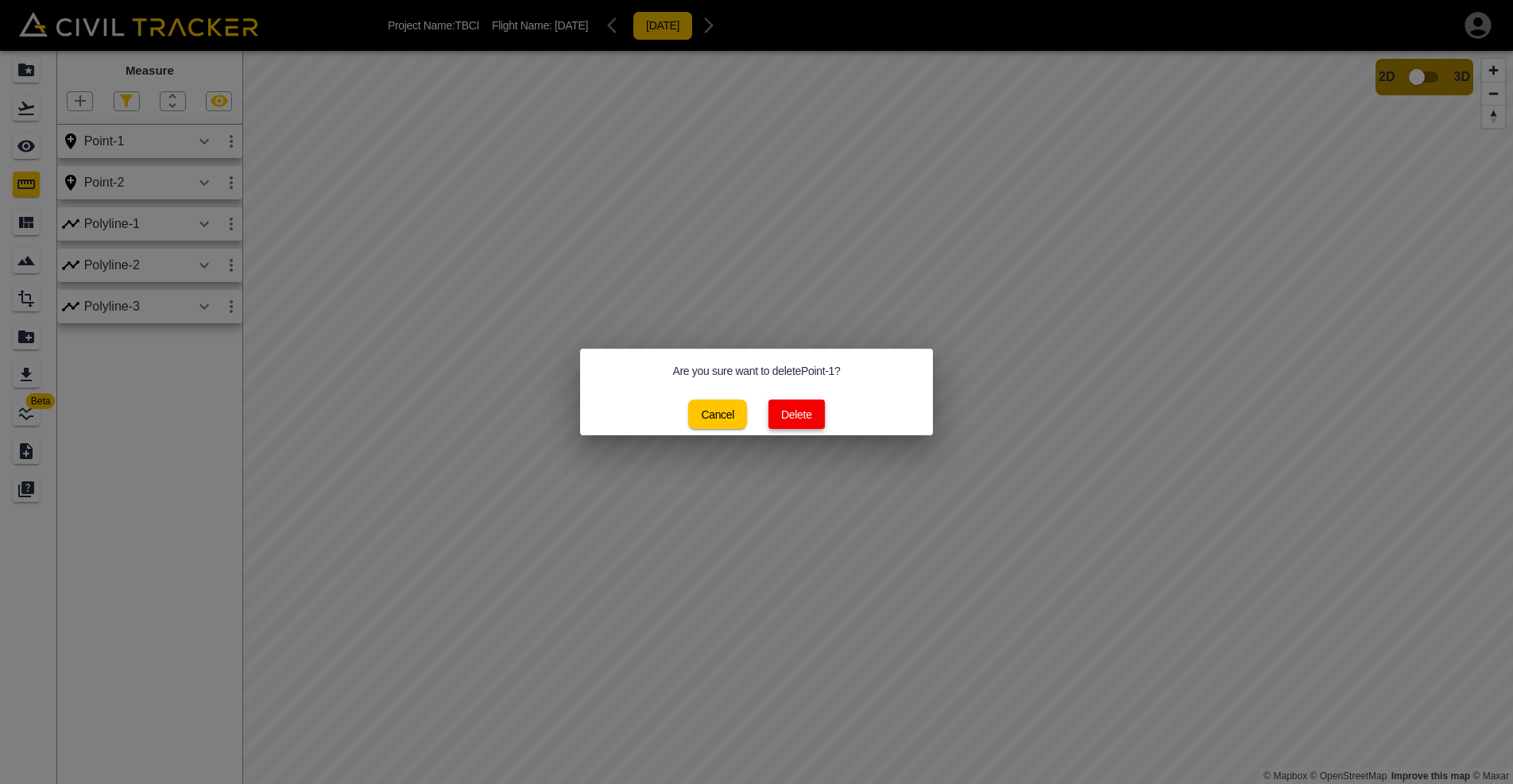
click at [799, 415] on button "Delete" at bounding box center [796, 414] width 56 height 30
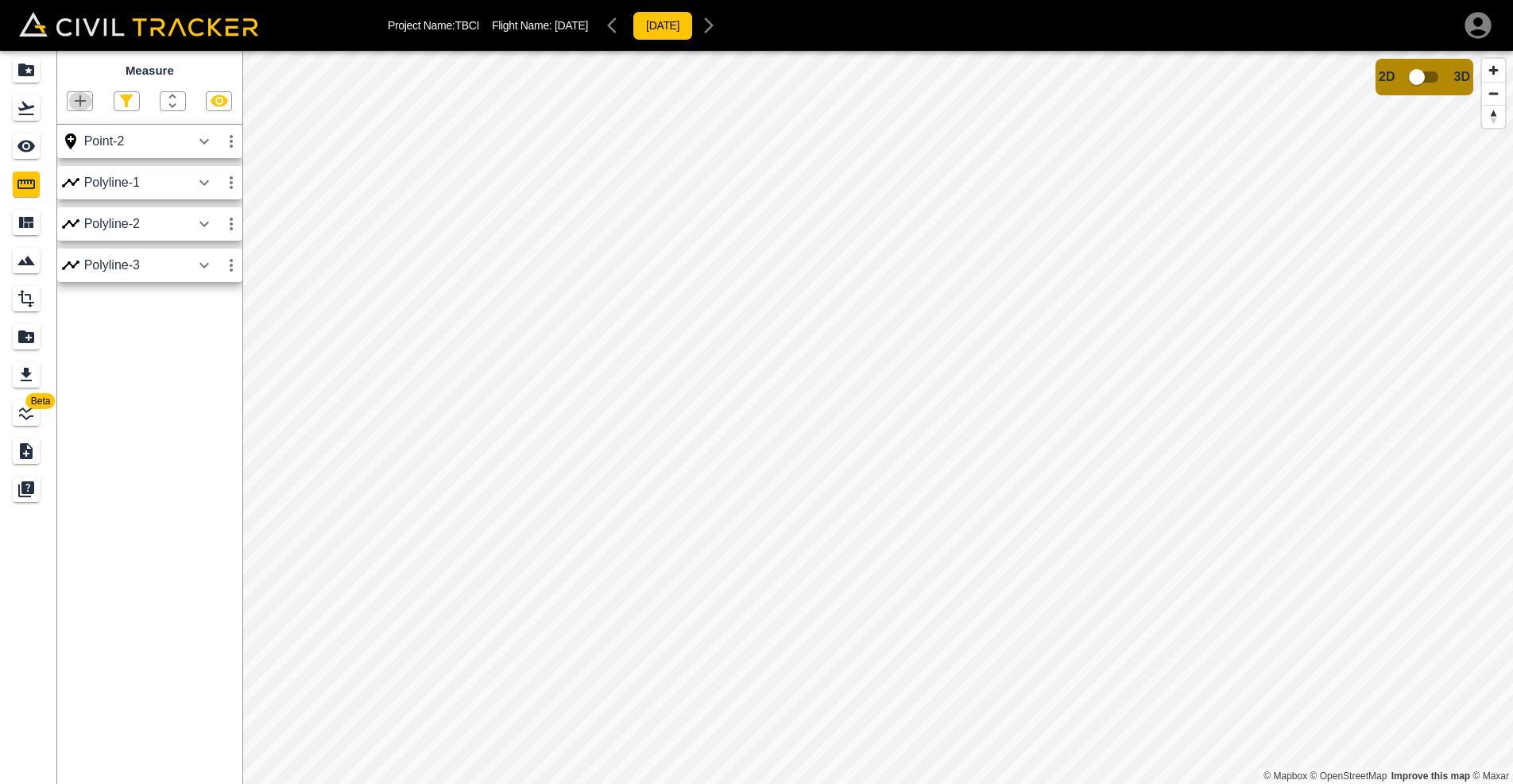
click at [87, 104] on icon "button" at bounding box center [80, 101] width 19 height 19
drag, startPoint x: 634, startPoint y: 352, endPoint x: 646, endPoint y: 368, distance: 20.0
click at [646, 368] on div at bounding box center [756, 392] width 1513 height 784
click at [32, 146] on icon "See" at bounding box center [26, 147] width 18 height 12
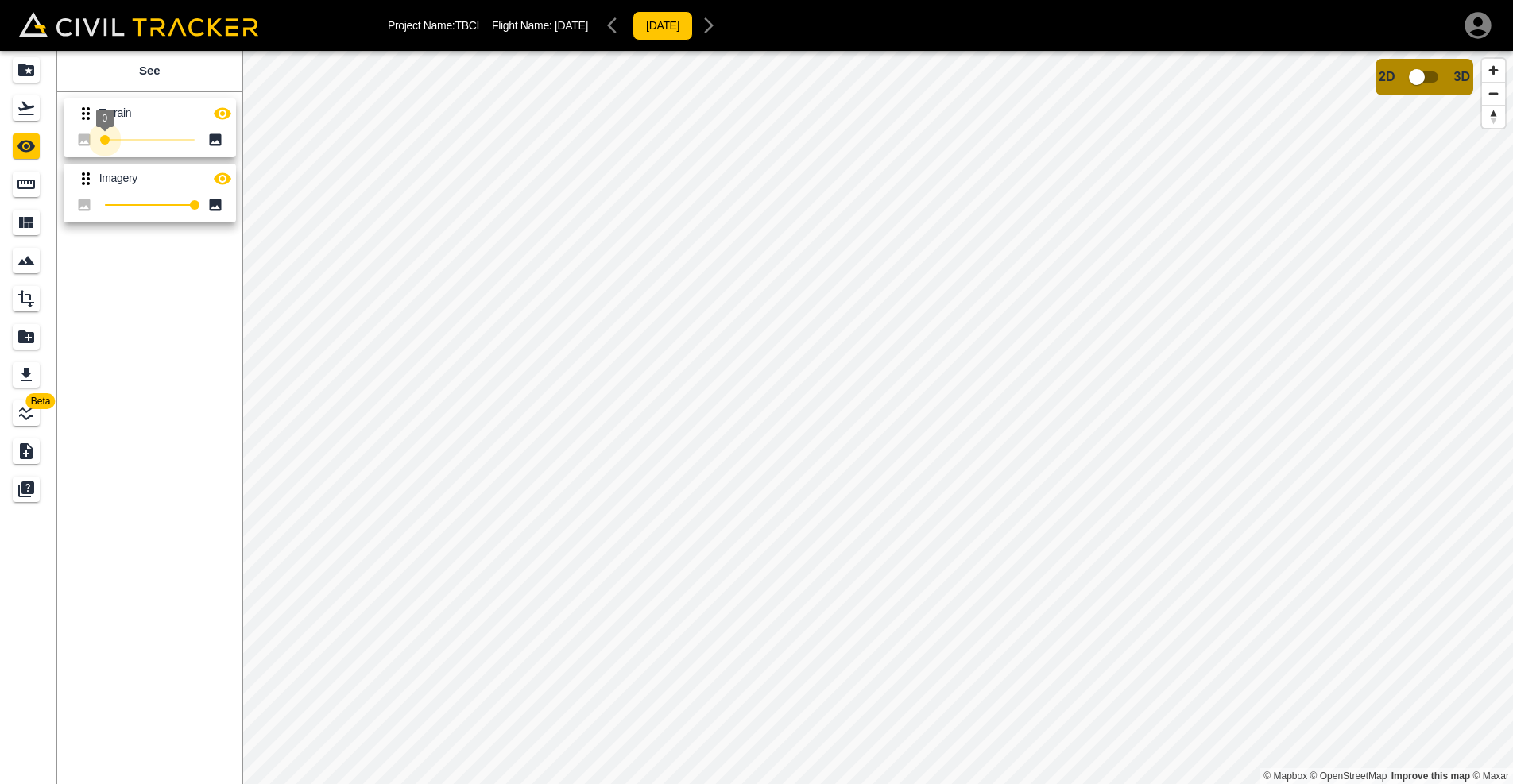
drag, startPoint x: 194, startPoint y: 138, endPoint x: 95, endPoint y: 159, distance: 101.2
click at [95, 159] on div "Terrain 0 Imagery 100" at bounding box center [146, 157] width 191 height 143
type input "8"
drag, startPoint x: 111, startPoint y: 136, endPoint x: 165, endPoint y: 161, distance: 59.5
click at [112, 138] on span "8" at bounding box center [112, 140] width 9 height 9
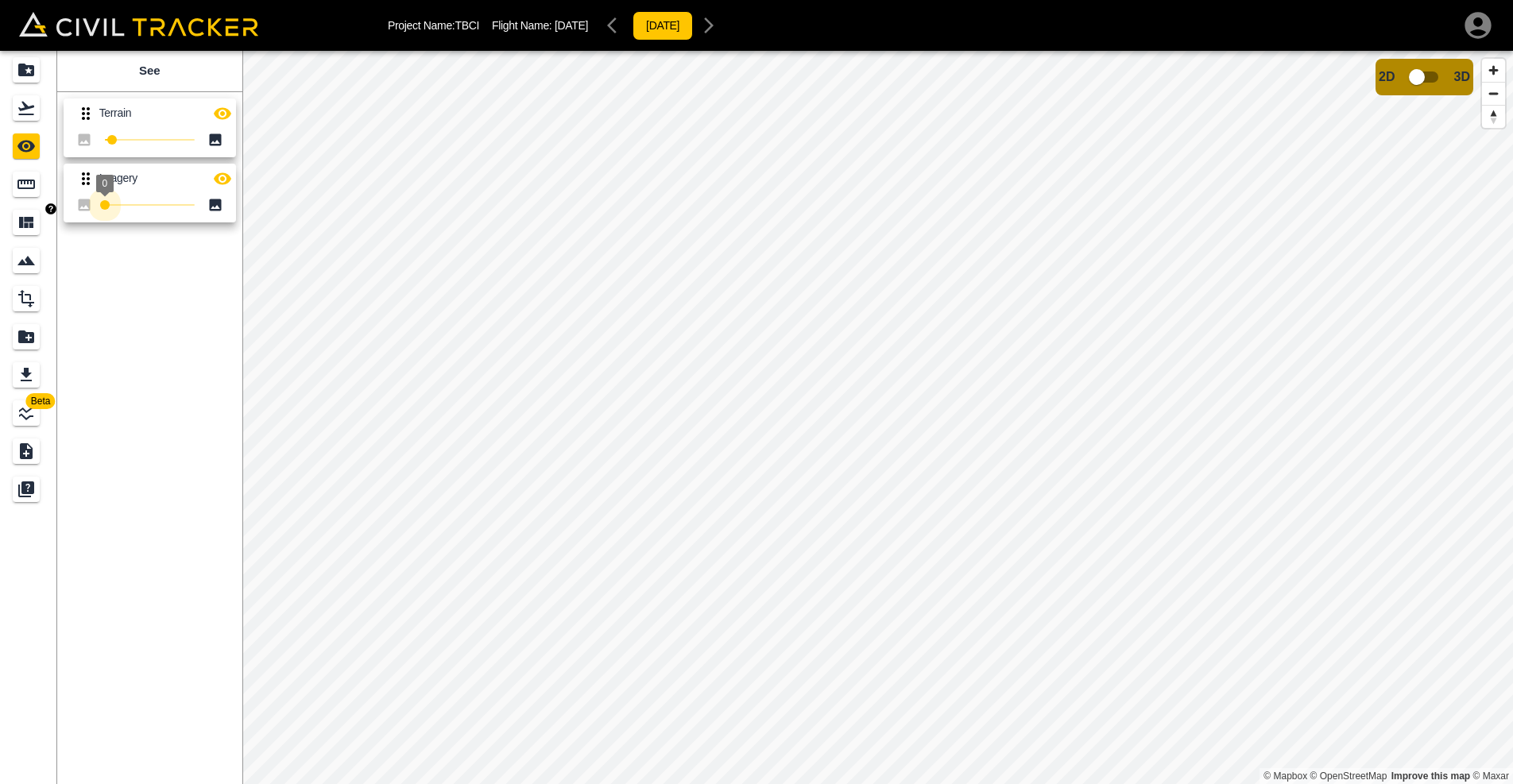
drag, startPoint x: 196, startPoint y: 201, endPoint x: 56, endPoint y: 213, distance: 140.5
click at [56, 213] on body "Project Name: TBCI Flight Name: Sep 30, 2025 2025-09-30 Beta See Terrain 8 Imag…" at bounding box center [756, 392] width 1513 height 784
type input "100"
click at [526, 270] on div "Beta See Terrain 8 Imagery 100 © Mapbox © OpenStreetMap Improve this map © Maxa…" at bounding box center [756, 417] width 1513 height 734
click at [30, 188] on icon "Measure" at bounding box center [26, 184] width 18 height 9
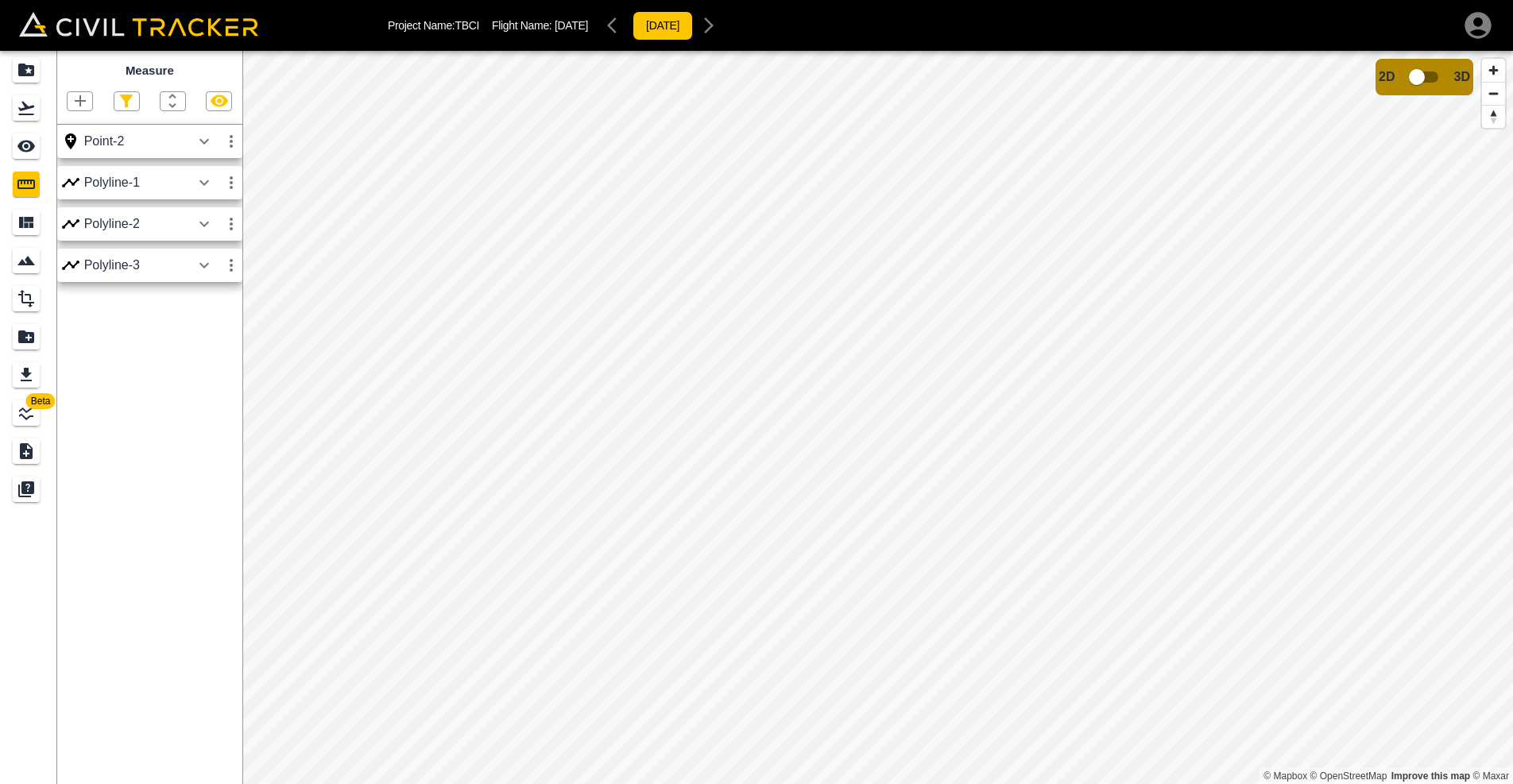
click at [83, 99] on icon "button" at bounding box center [80, 101] width 19 height 19
click at [56, 174] on button "button" at bounding box center [41, 175] width 32 height 32
click at [80, 105] on icon "button" at bounding box center [80, 101] width 11 height 11
click at [35, 175] on icon "button" at bounding box center [41, 175] width 14 height 14
click at [222, 105] on icon "button" at bounding box center [219, 101] width 18 height 12
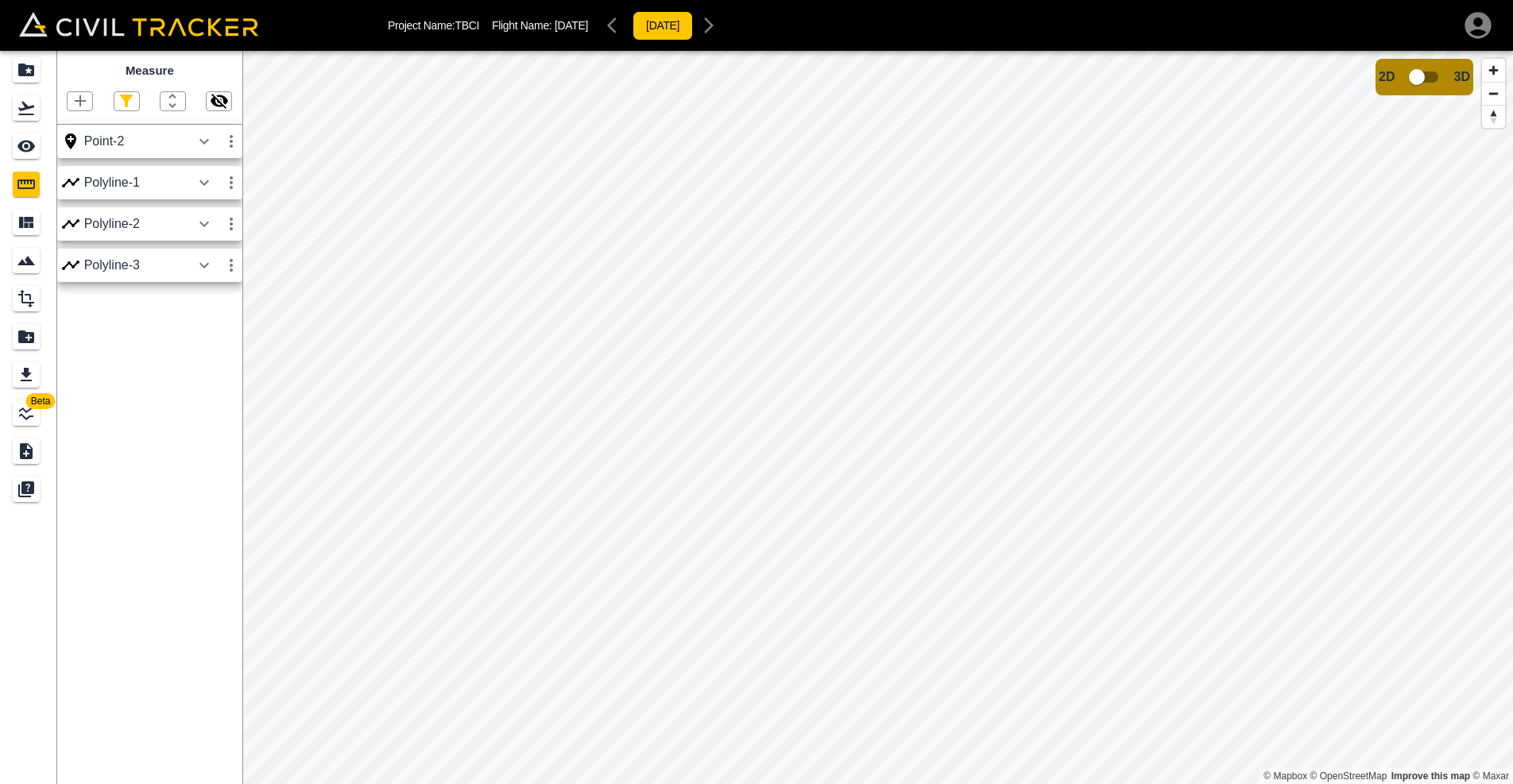
click at [222, 105] on icon "button" at bounding box center [219, 101] width 18 height 15
click at [136, 104] on icon "button" at bounding box center [126, 101] width 19 height 19
click at [133, 104] on div at bounding box center [756, 392] width 1513 height 784
click at [83, 102] on icon "button" at bounding box center [80, 101] width 11 height 11
click at [64, 147] on p "Polyline" at bounding box center [75, 152] width 36 height 13
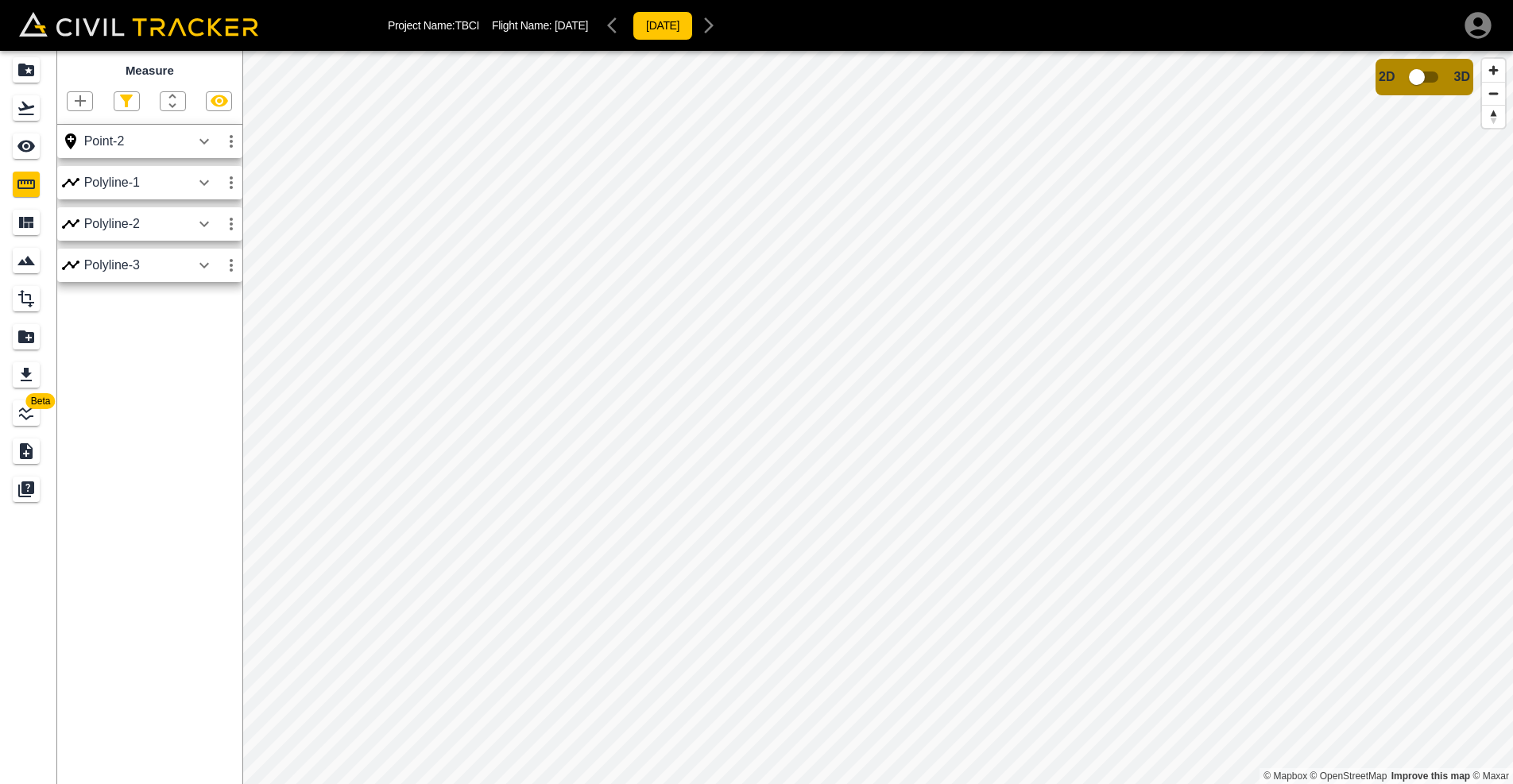
click at [228, 265] on icon "button" at bounding box center [231, 265] width 19 height 19
click at [211, 356] on li "Delete" at bounding box center [193, 350] width 102 height 25
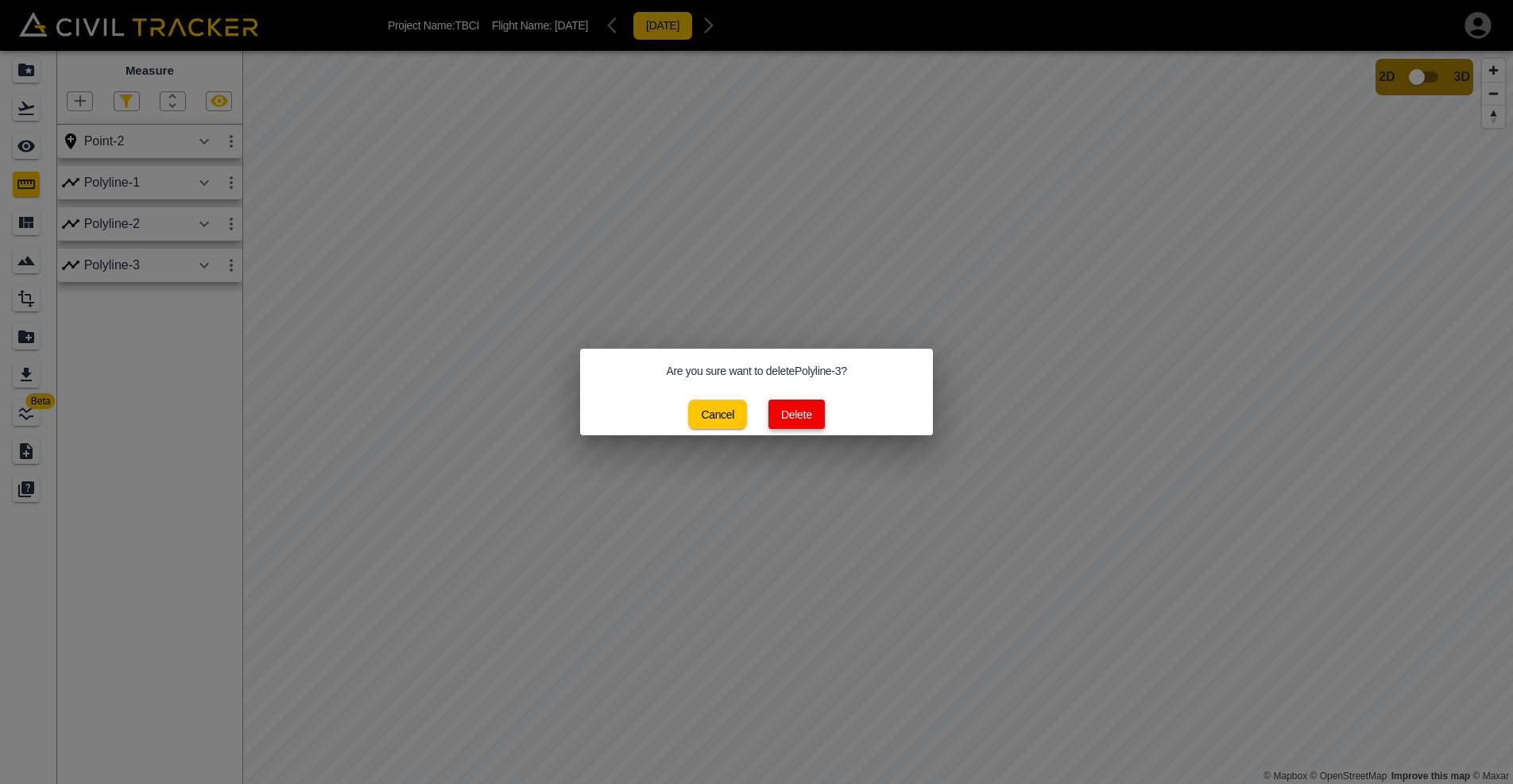
click at [809, 417] on button "Delete" at bounding box center [796, 414] width 56 height 30
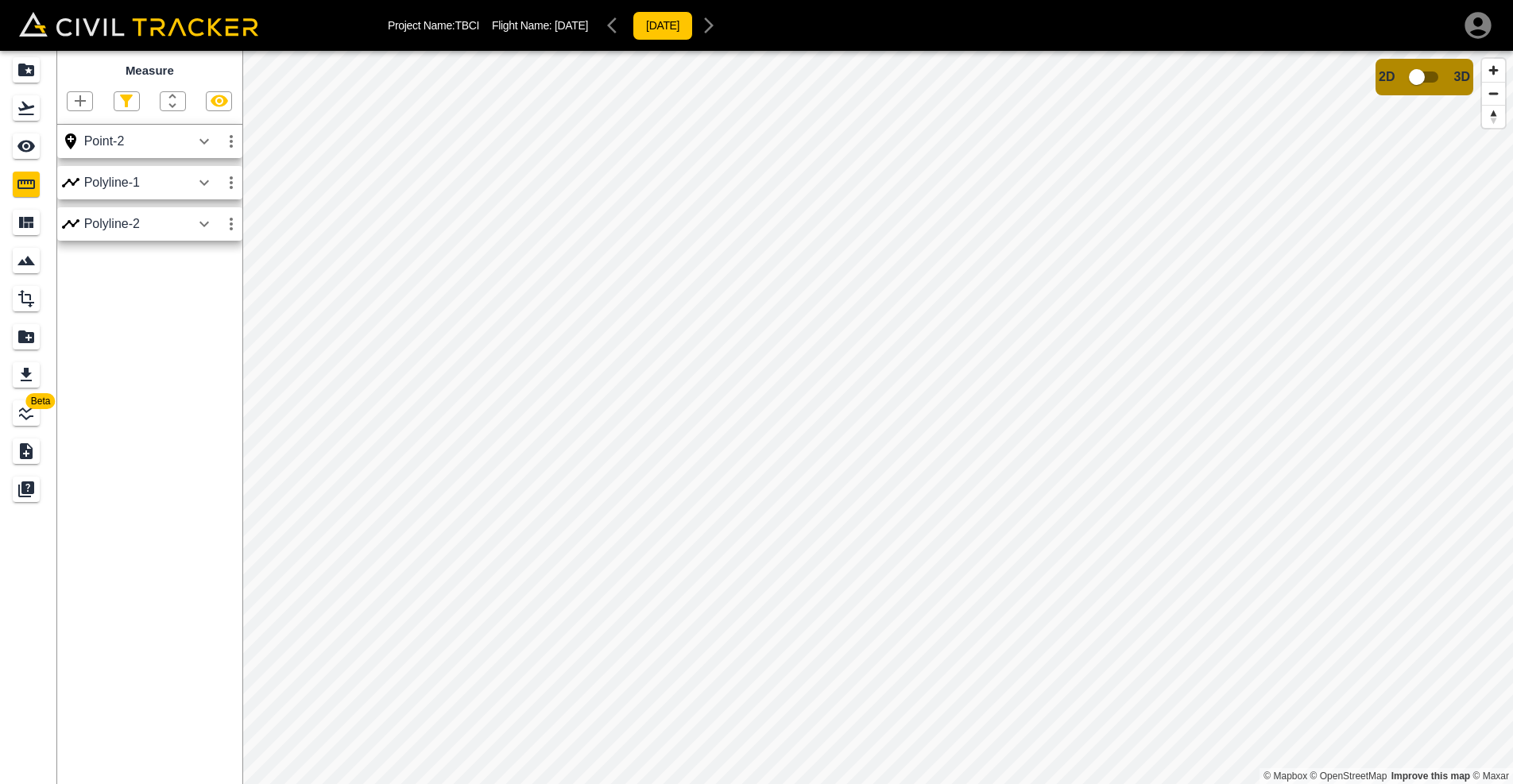
click at [229, 227] on icon "button" at bounding box center [231, 224] width 19 height 19
click at [217, 307] on h6 "Delete" at bounding box center [217, 309] width 32 height 9
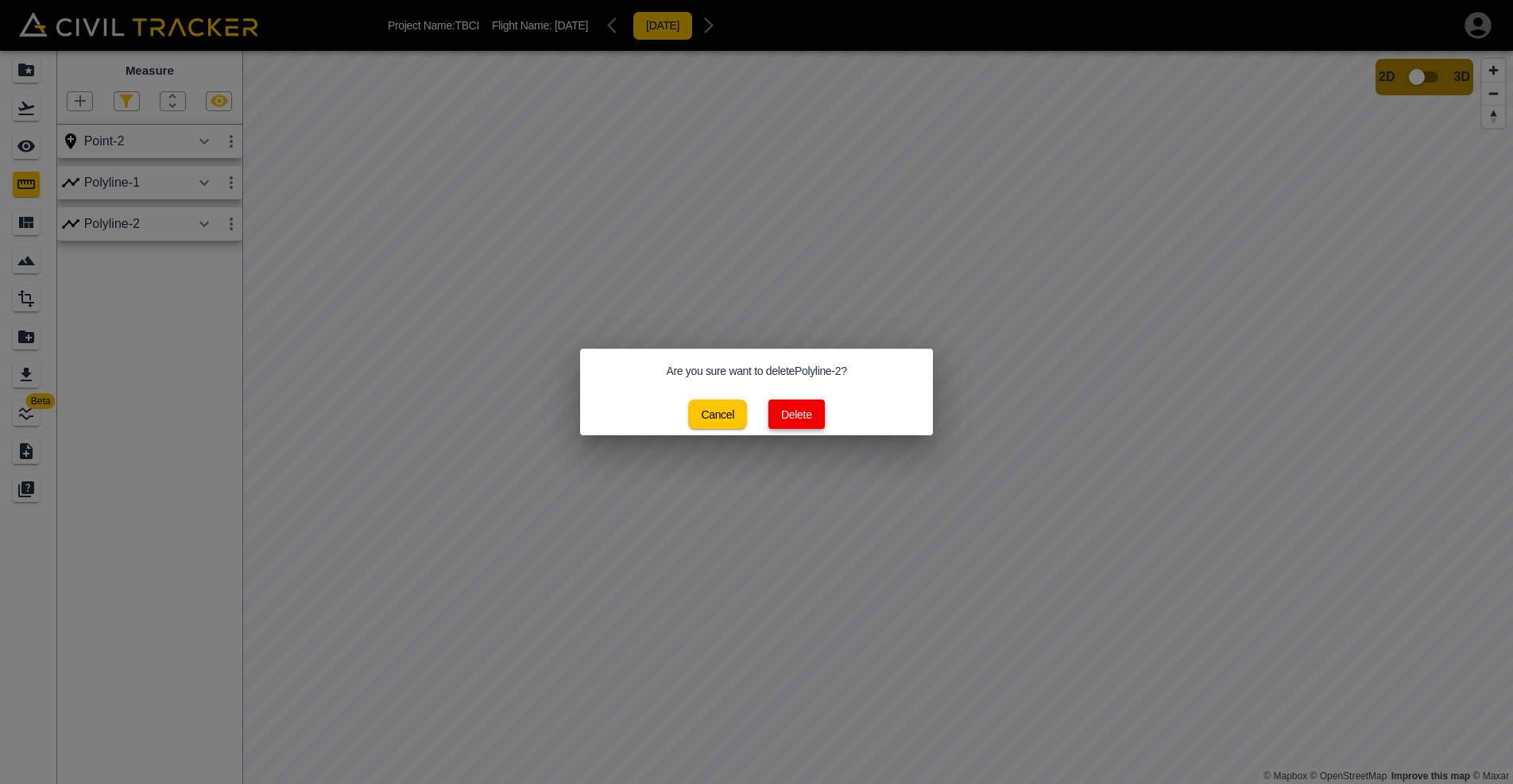
click at [798, 407] on button "Delete" at bounding box center [796, 414] width 56 height 30
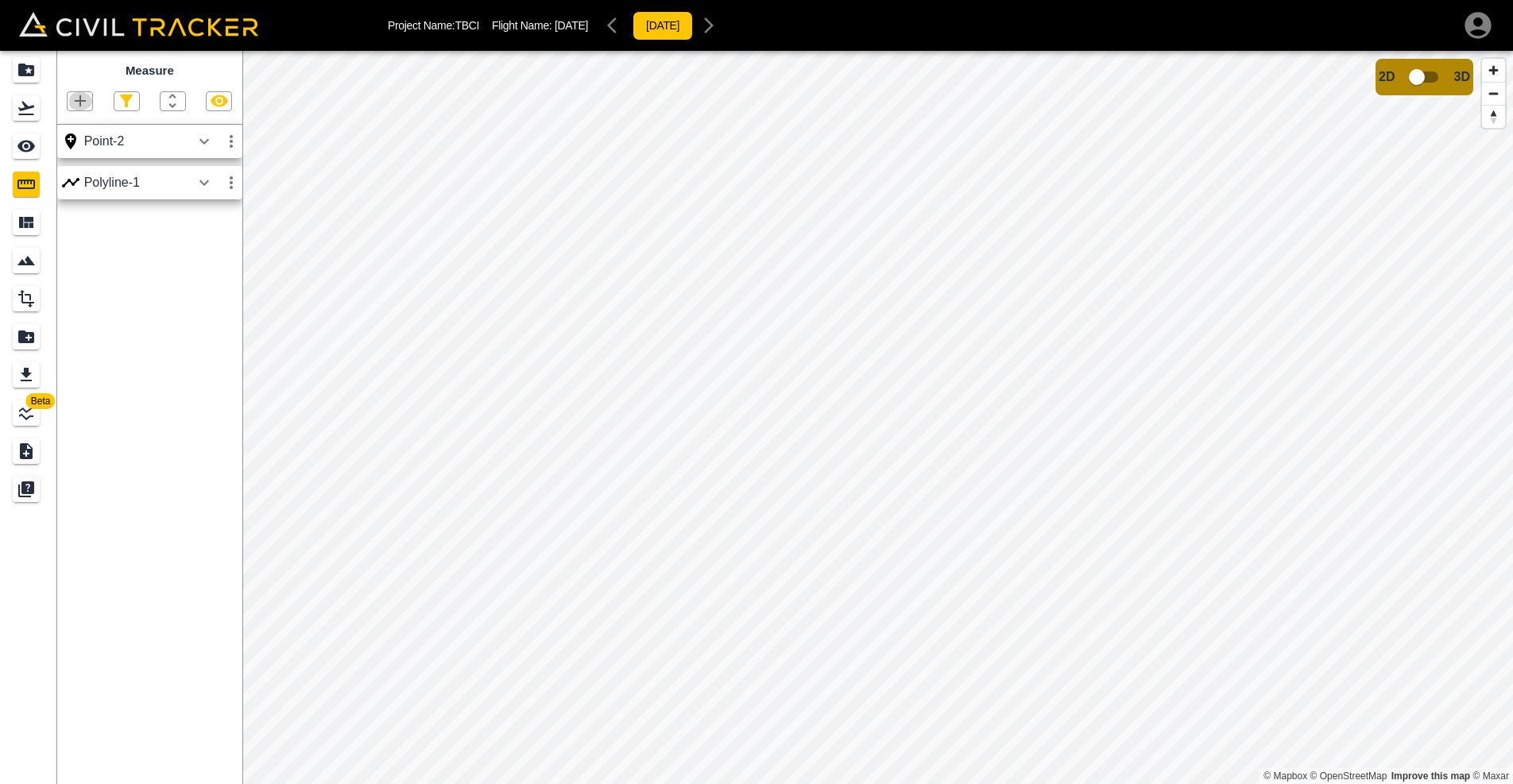
click at [71, 104] on icon "button" at bounding box center [80, 101] width 19 height 19
click at [67, 171] on p "Polygon" at bounding box center [76, 175] width 38 height 13
click at [24, 191] on icon "Measure" at bounding box center [26, 184] width 19 height 19
click at [30, 185] on icon "Measure" at bounding box center [26, 184] width 19 height 19
click at [80, 102] on icon "button" at bounding box center [80, 101] width 11 height 11
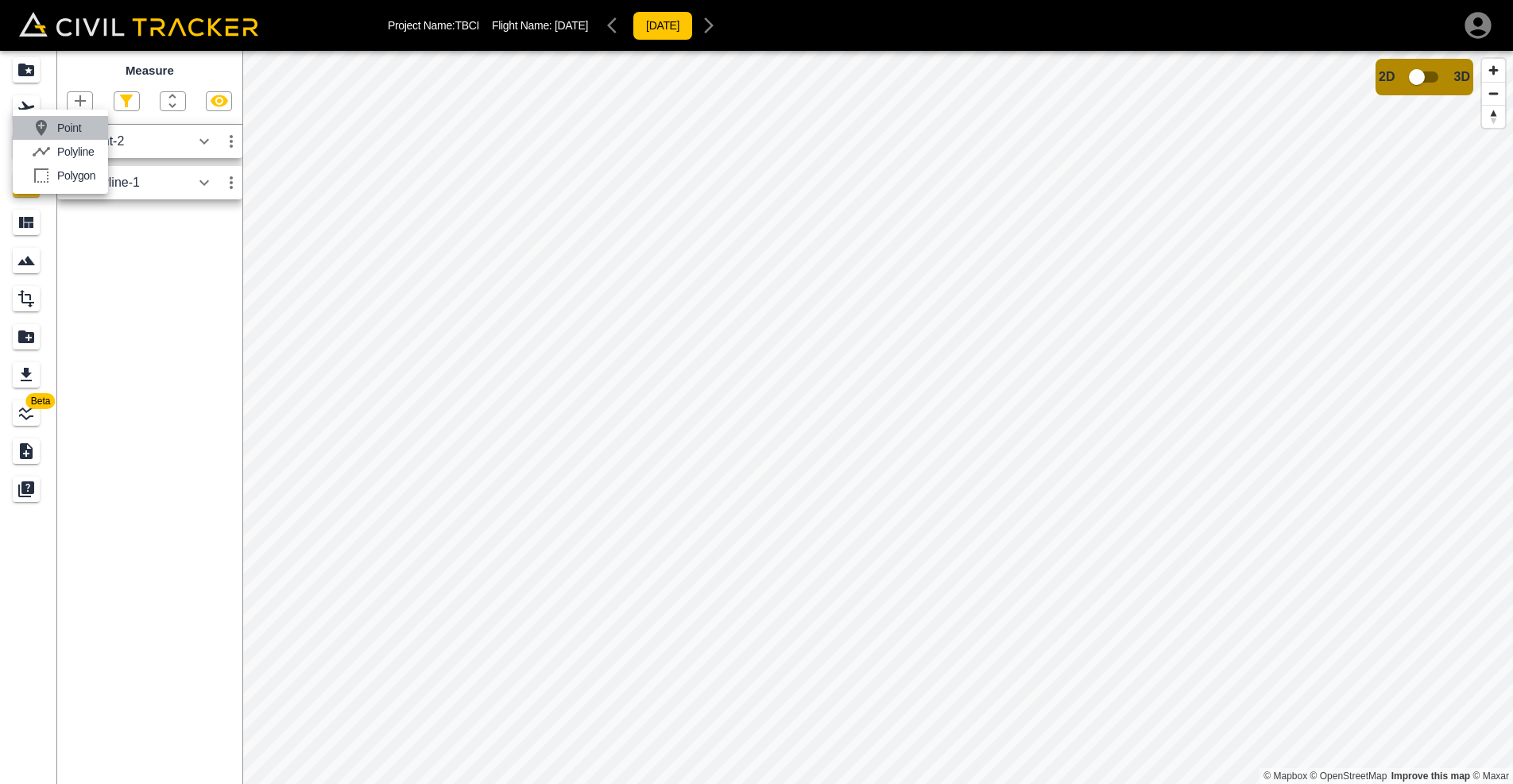
click at [85, 127] on li "Point" at bounding box center [61, 128] width 95 height 24
click at [83, 99] on icon "button" at bounding box center [80, 101] width 19 height 19
click at [68, 172] on p "Polygon" at bounding box center [76, 175] width 38 height 13
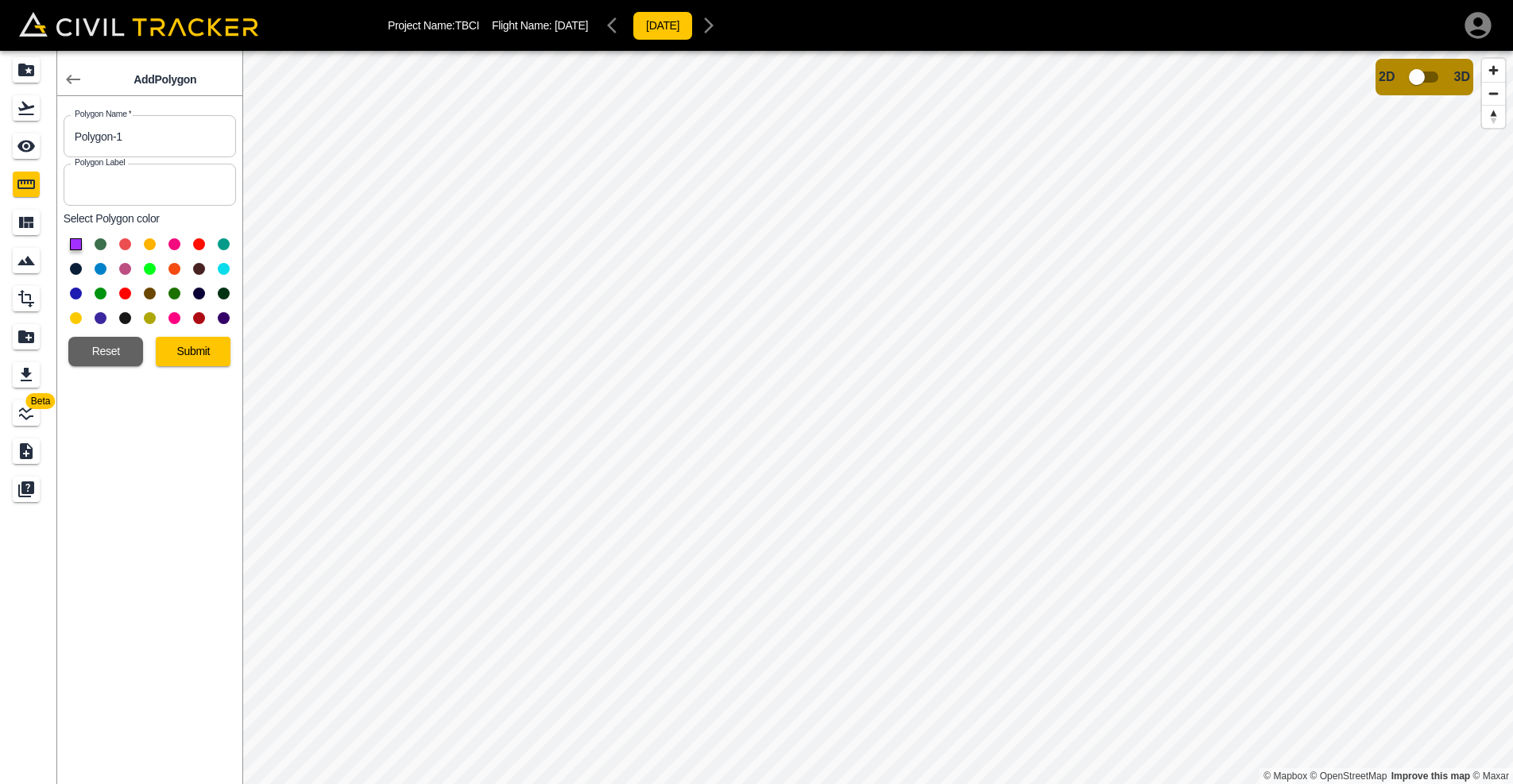
click at [76, 318] on button at bounding box center [76, 318] width 12 height 12
click at [211, 353] on button "Submit" at bounding box center [193, 352] width 75 height 30
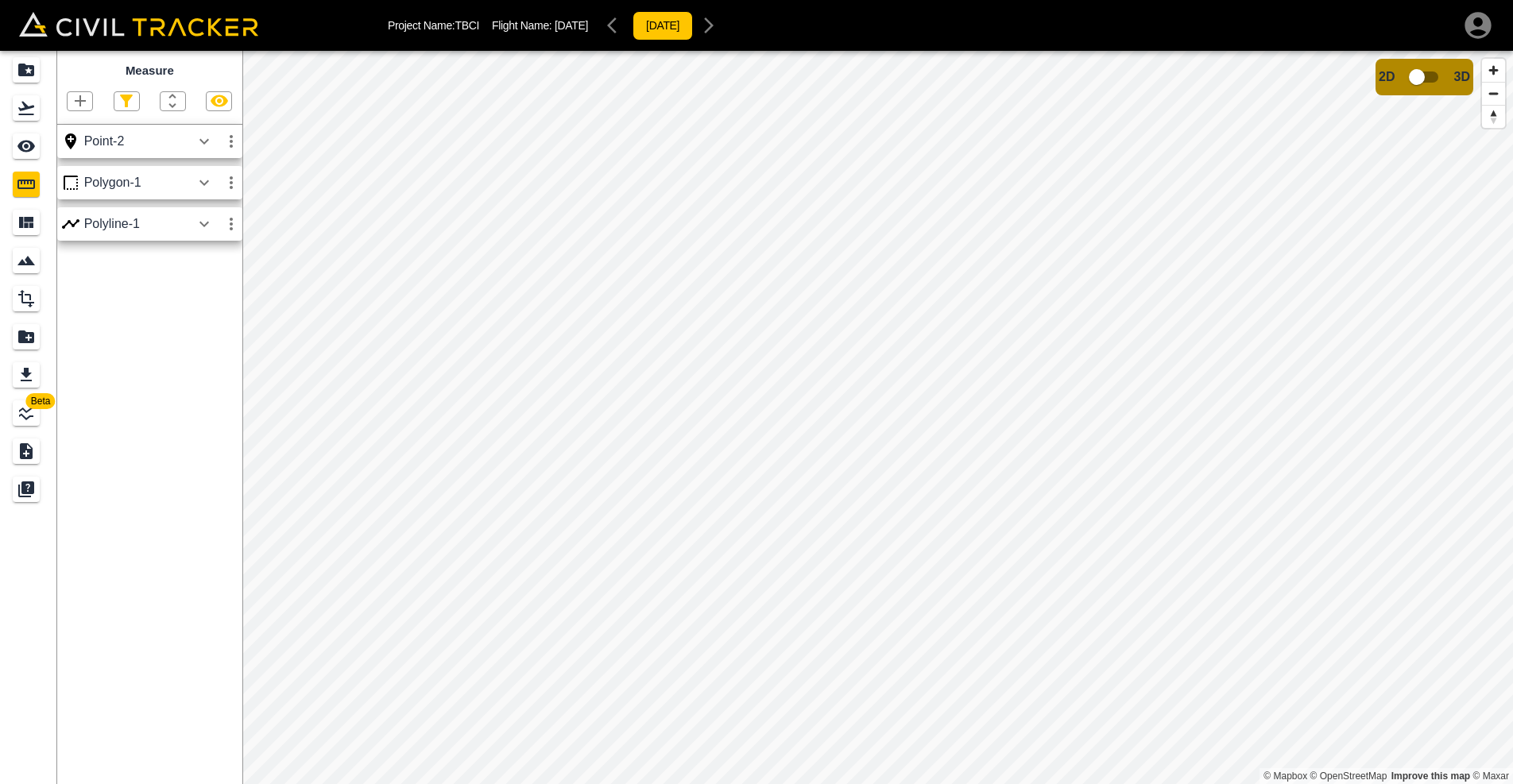
click at [199, 175] on icon "button" at bounding box center [204, 183] width 19 height 19
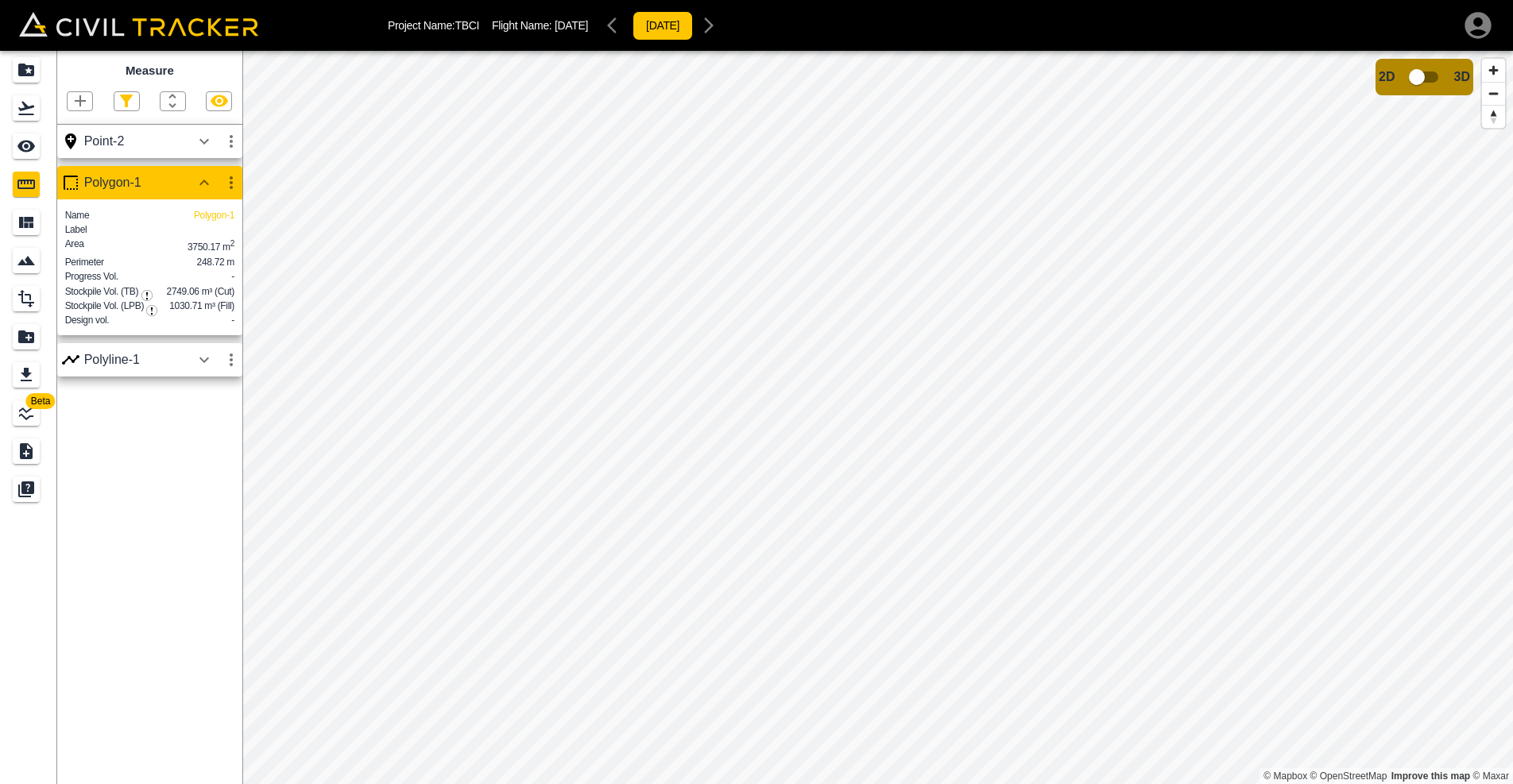
click at [147, 296] on img "button" at bounding box center [147, 296] width 11 height 11
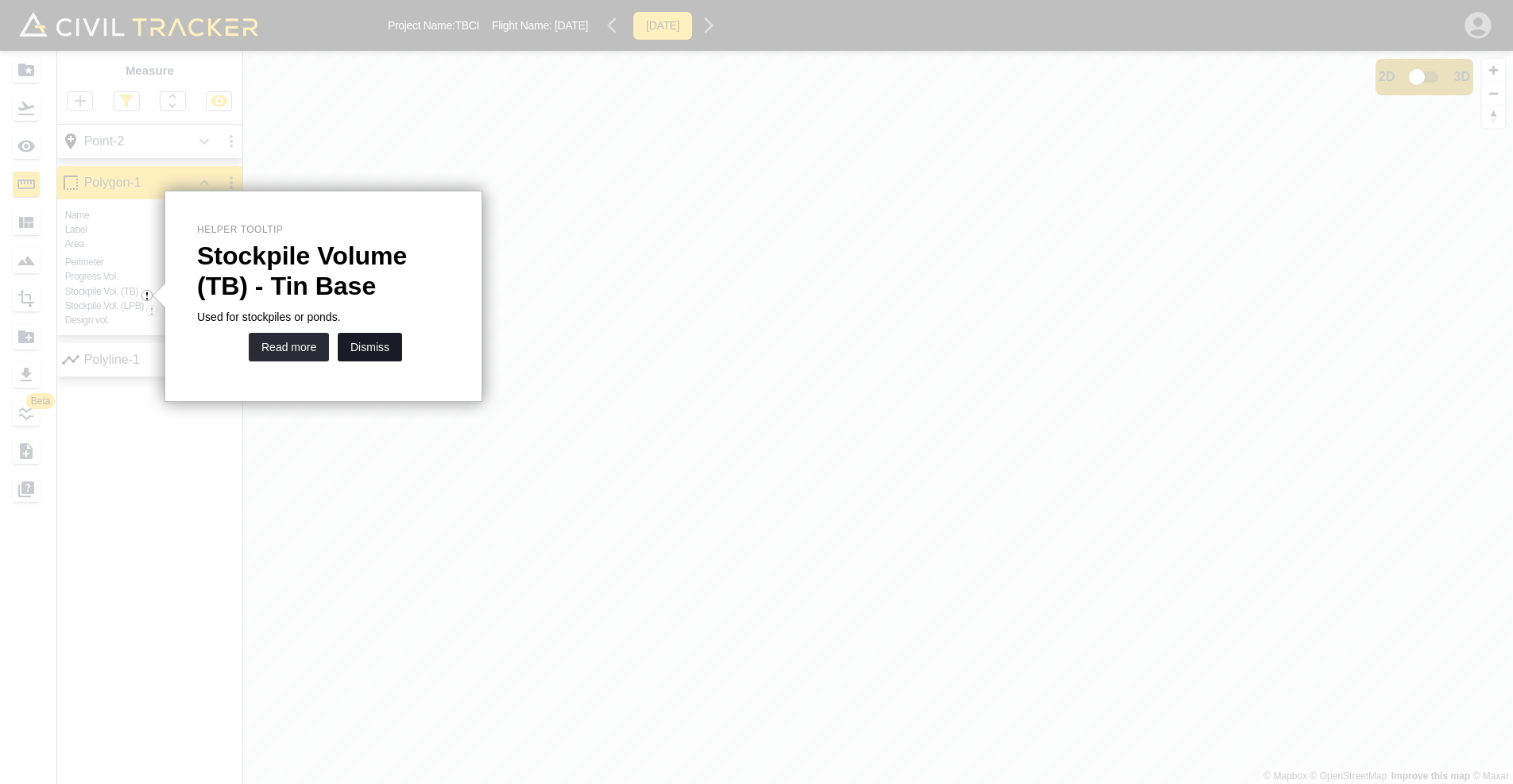
click at [356, 344] on button "Dismiss" at bounding box center [370, 347] width 64 height 29
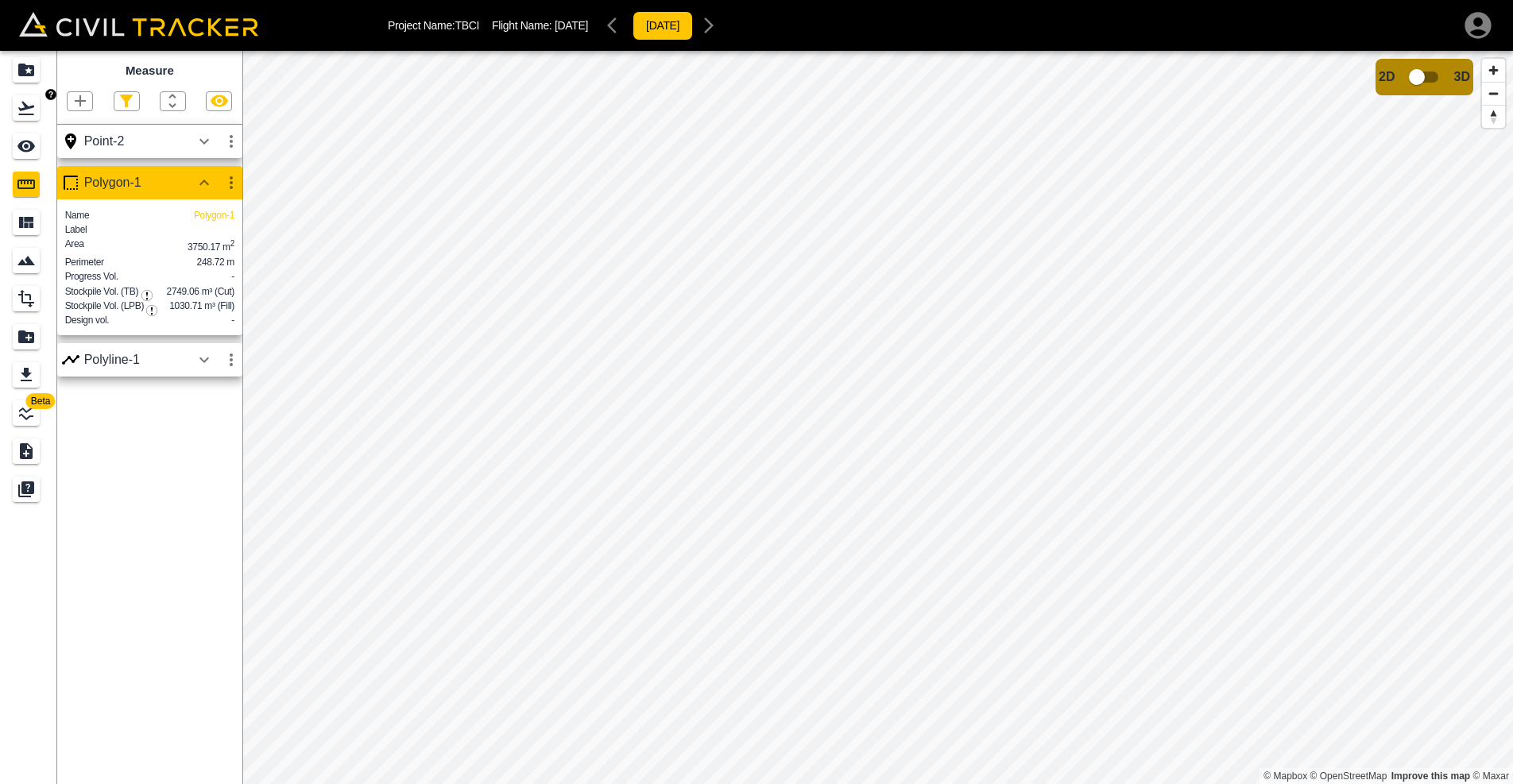
click at [25, 100] on icon "Flights" at bounding box center [26, 108] width 19 height 19
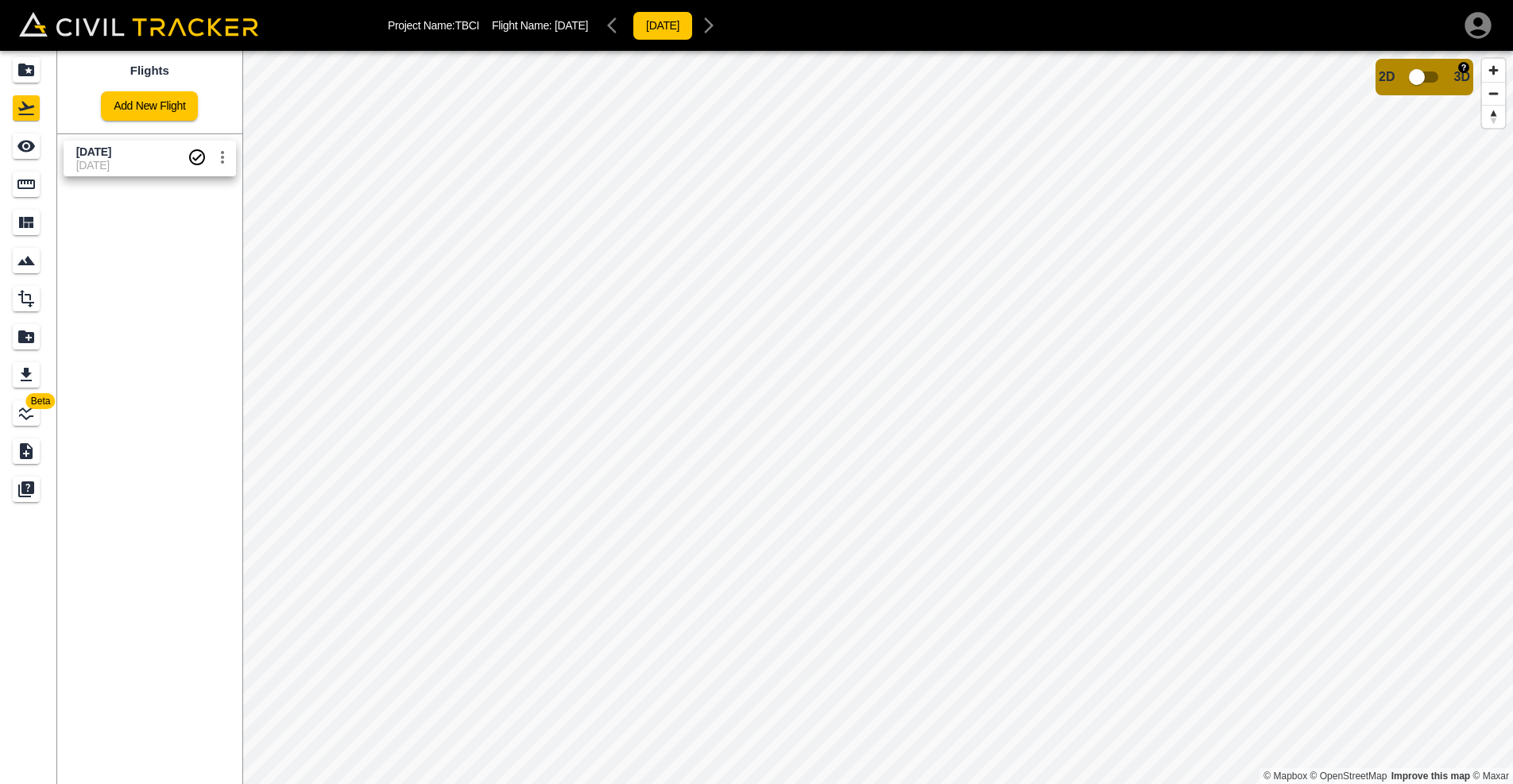
click at [1431, 84] on input "checkbox" at bounding box center [1416, 77] width 91 height 30
click at [724, 27] on div "[DATE]" at bounding box center [663, 25] width 124 height 32
click at [632, 27] on div "Project Name: TBCI Flight Name: [DATE] [DATE]" at bounding box center [555, 25] width 337 height 32
click at [22, 331] on icon "Report" at bounding box center [26, 337] width 16 height 13
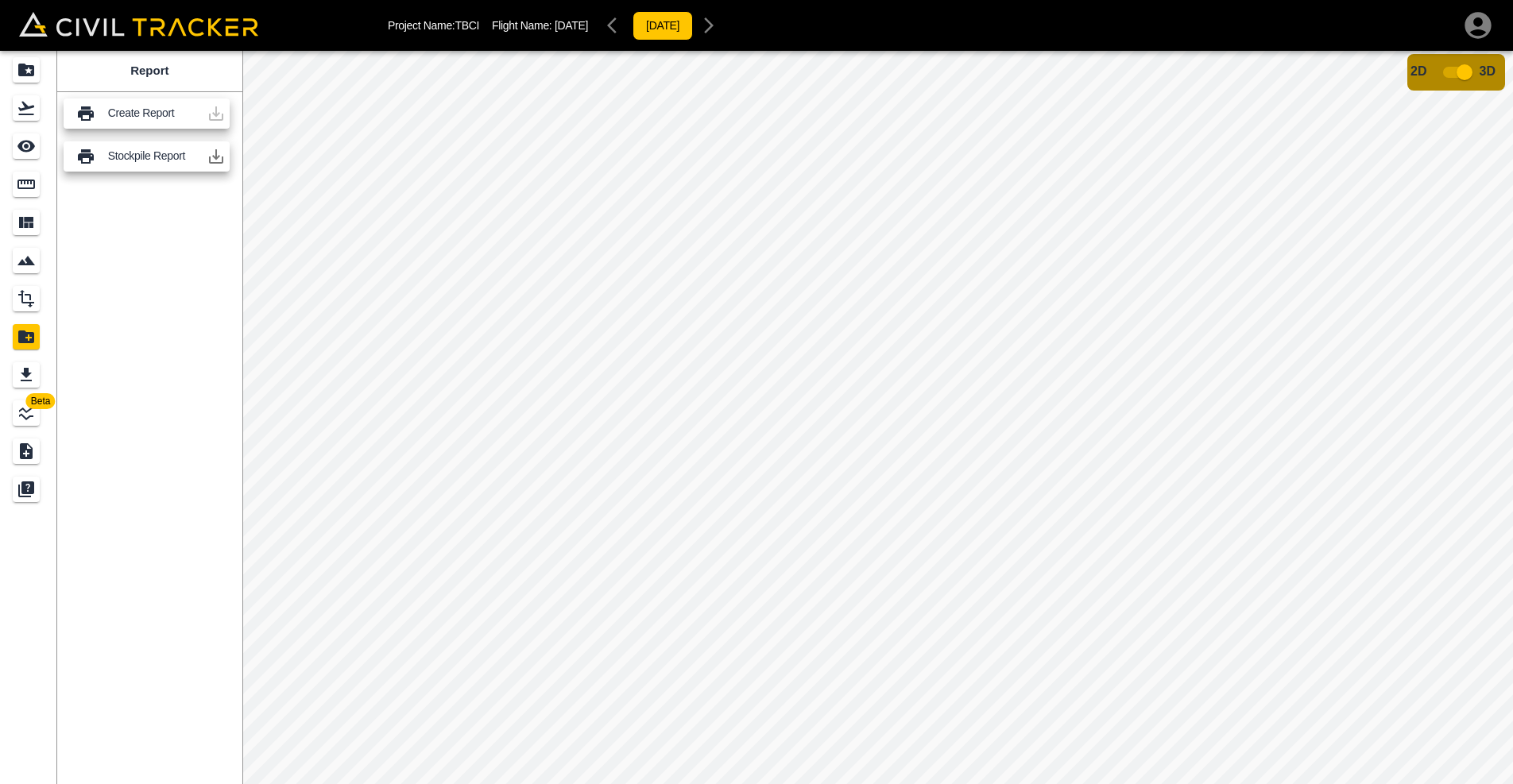
click at [138, 161] on p "Stockpile Report" at bounding box center [154, 156] width 92 height 13
click at [28, 299] on icon "Design" at bounding box center [26, 299] width 19 height 19
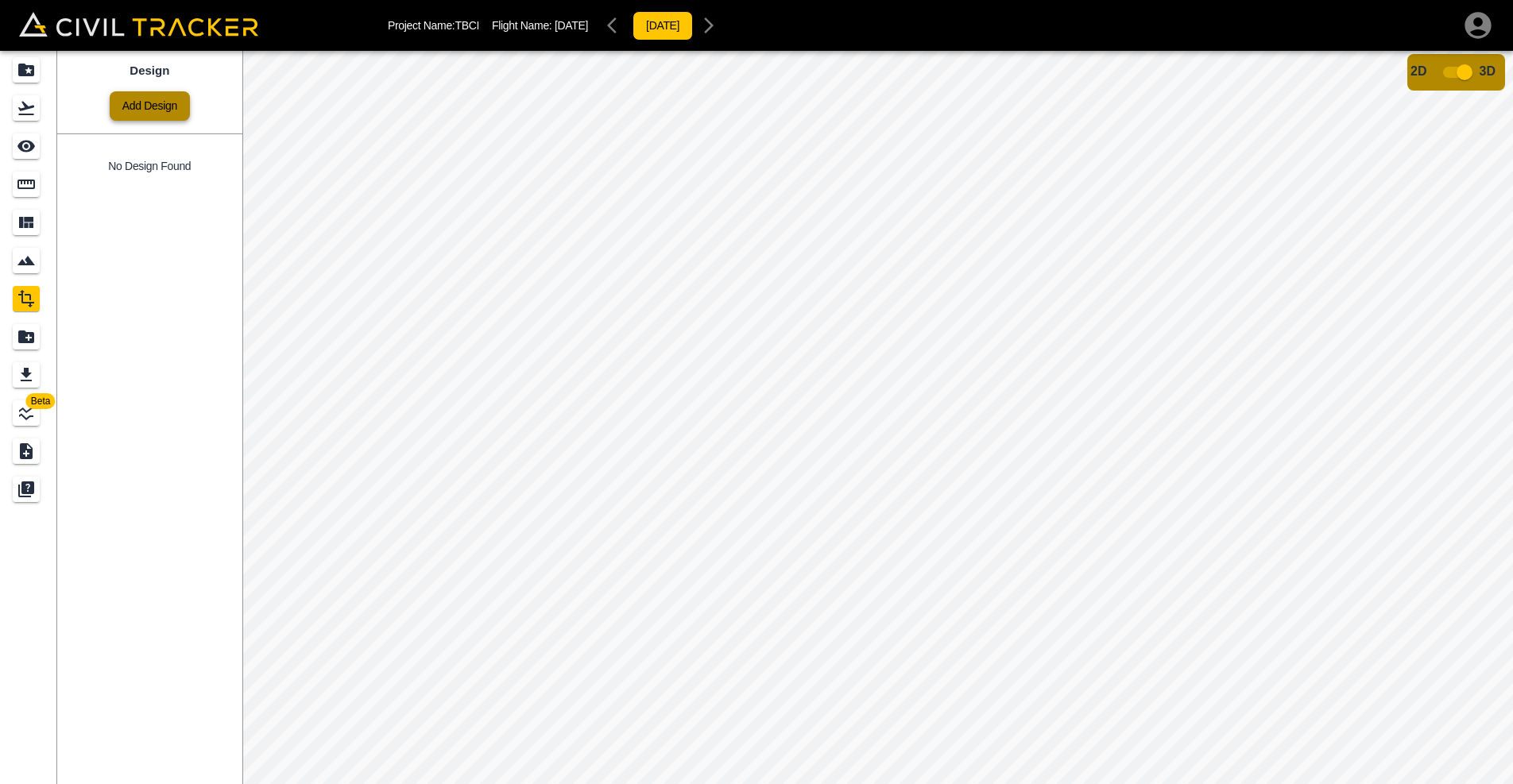
click at [140, 111] on link "Add Design" at bounding box center [149, 106] width 80 height 30
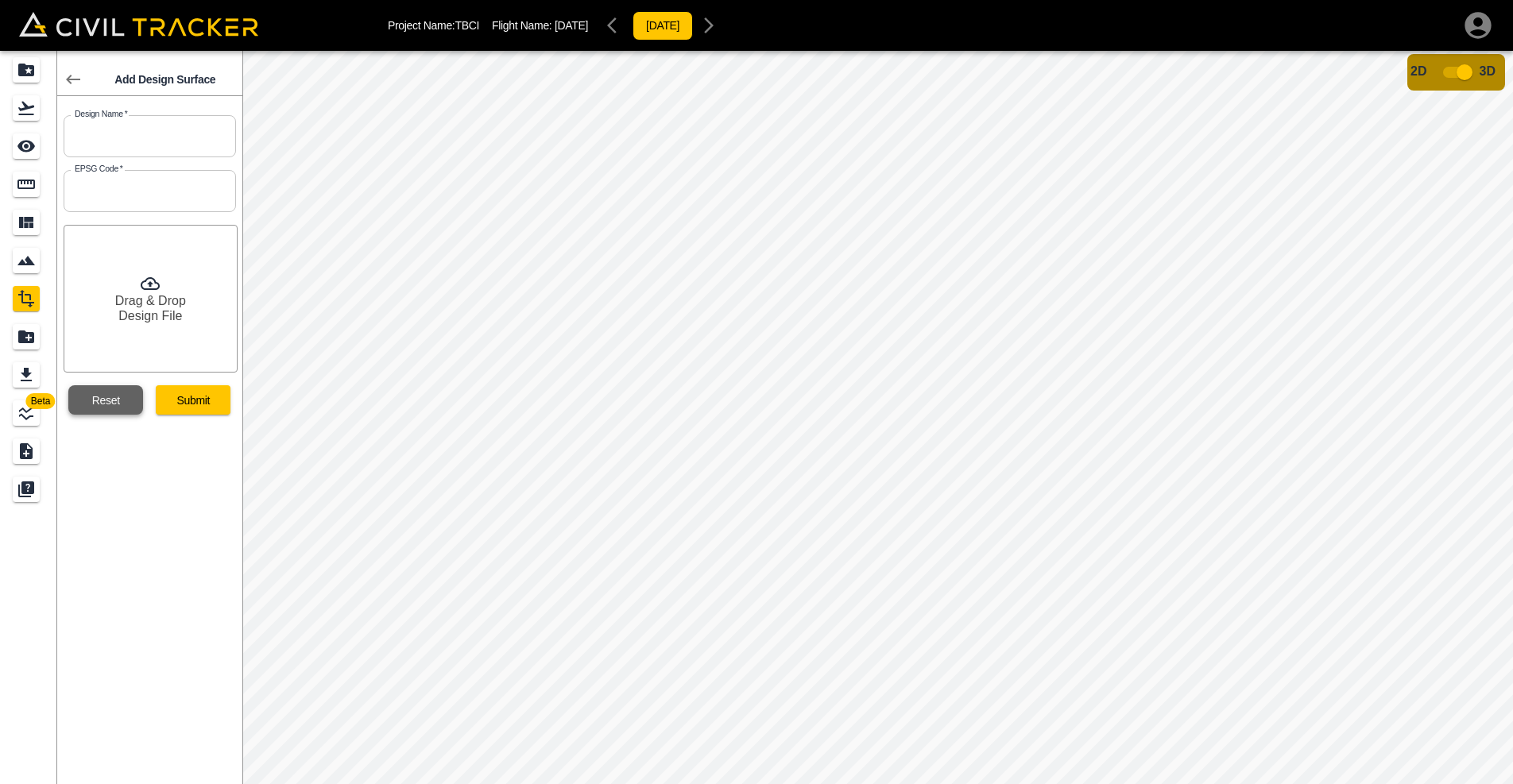
click at [96, 401] on button "Reset" at bounding box center [105, 400] width 75 height 30
click at [32, 413] on icon "LineWork" at bounding box center [26, 413] width 19 height 19
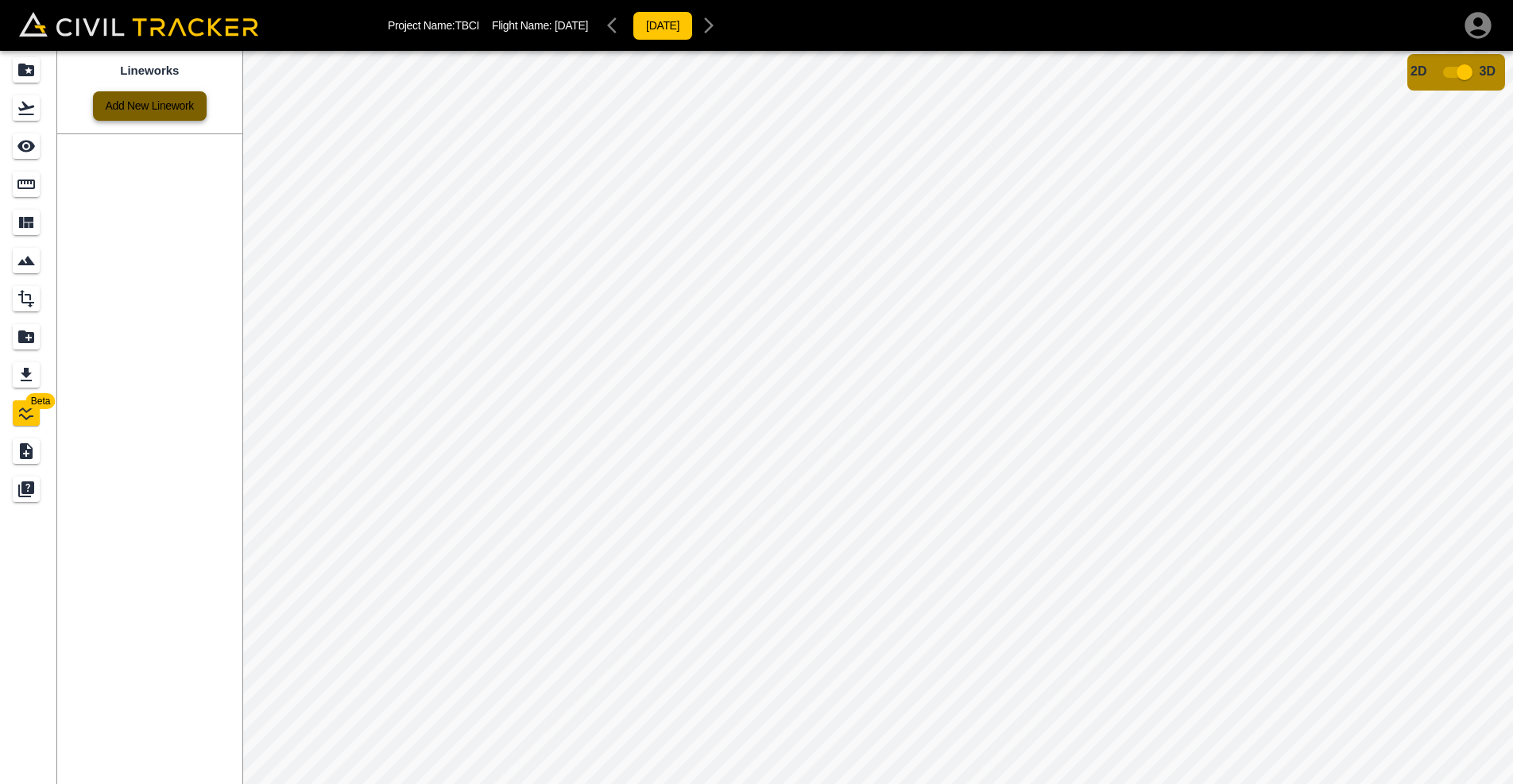
click at [131, 112] on link "Add New Linework" at bounding box center [150, 106] width 114 height 30
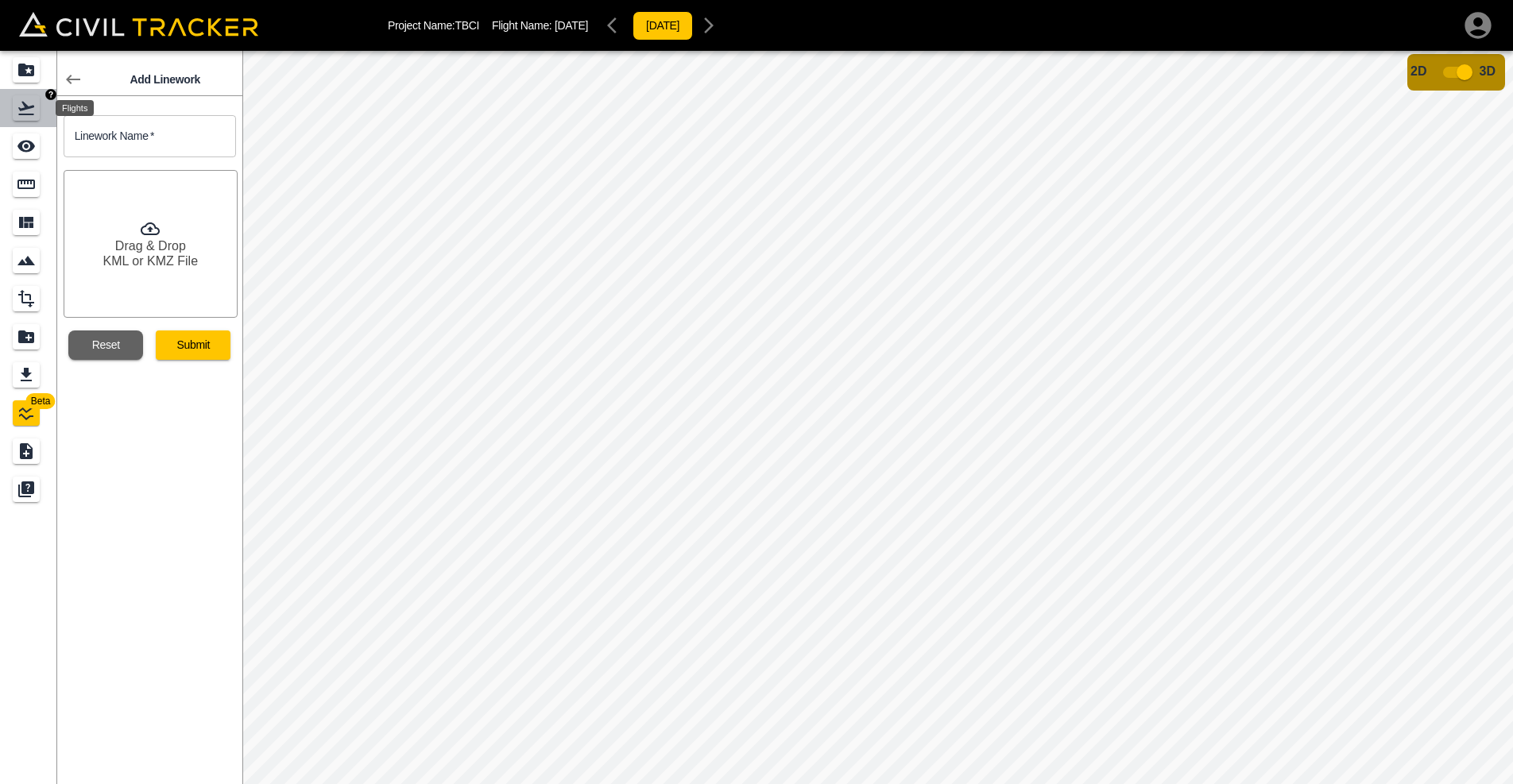
click at [33, 105] on icon "Flights" at bounding box center [26, 108] width 16 height 13
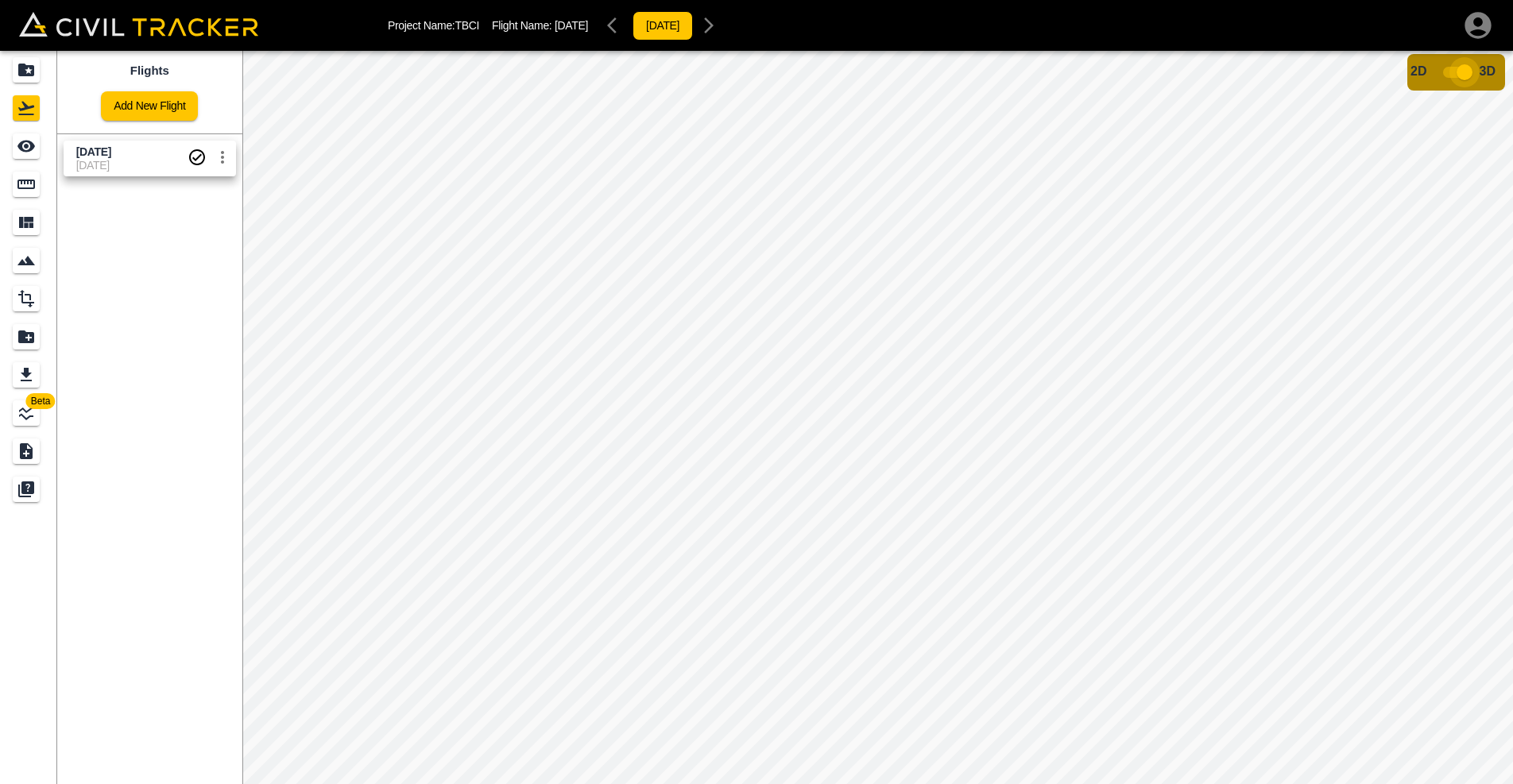
click at [1462, 77] on input "checkbox" at bounding box center [1464, 72] width 91 height 30
click at [1461, 72] on img "button" at bounding box center [1464, 67] width 11 height 11
click at [35, 142] on icon "See" at bounding box center [26, 146] width 19 height 19
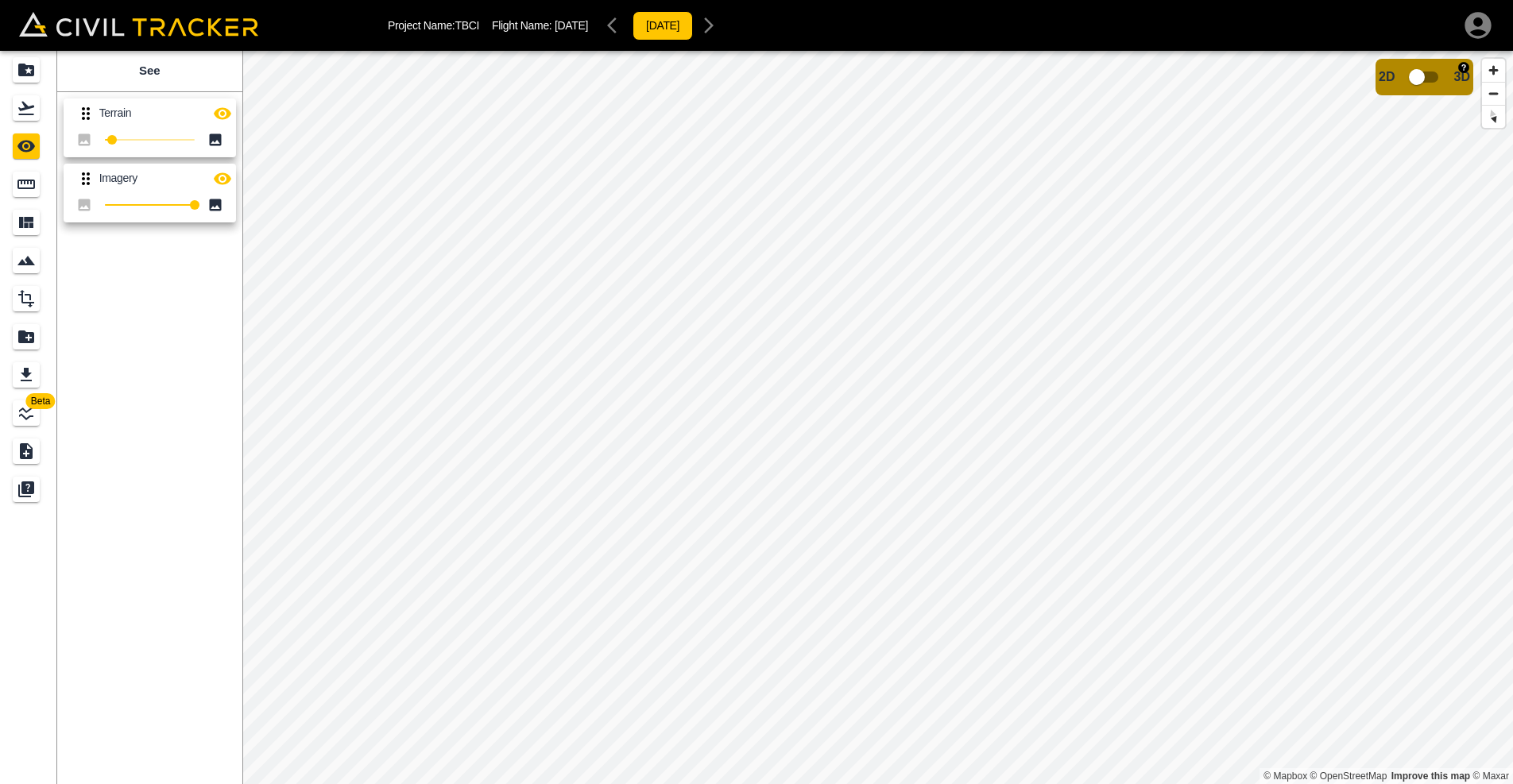
click at [1422, 80] on input "checkbox" at bounding box center [1416, 77] width 91 height 30
click at [797, 783] on html "Project Name: TBCI Flight Name: [DATE] [DATE] Beta See Terrain 8 Imagery 100 Da…" at bounding box center [756, 392] width 1513 height 784
click at [792, 783] on html "Project Name: TBCI Flight Name: [DATE] [DATE] Beta See Terrain 8 Imagery 100 Da…" at bounding box center [756, 392] width 1513 height 784
click at [693, 783] on html "Project Name: TBCI Flight Name: [DATE] [DATE] Beta See Terrain 8 Imagery 100 Da…" at bounding box center [756, 392] width 1513 height 784
click at [620, 783] on html "Project Name: TBCI Flight Name: [DATE] [DATE] Beta See Terrain 8 Imagery 100 Da…" at bounding box center [756, 392] width 1513 height 784
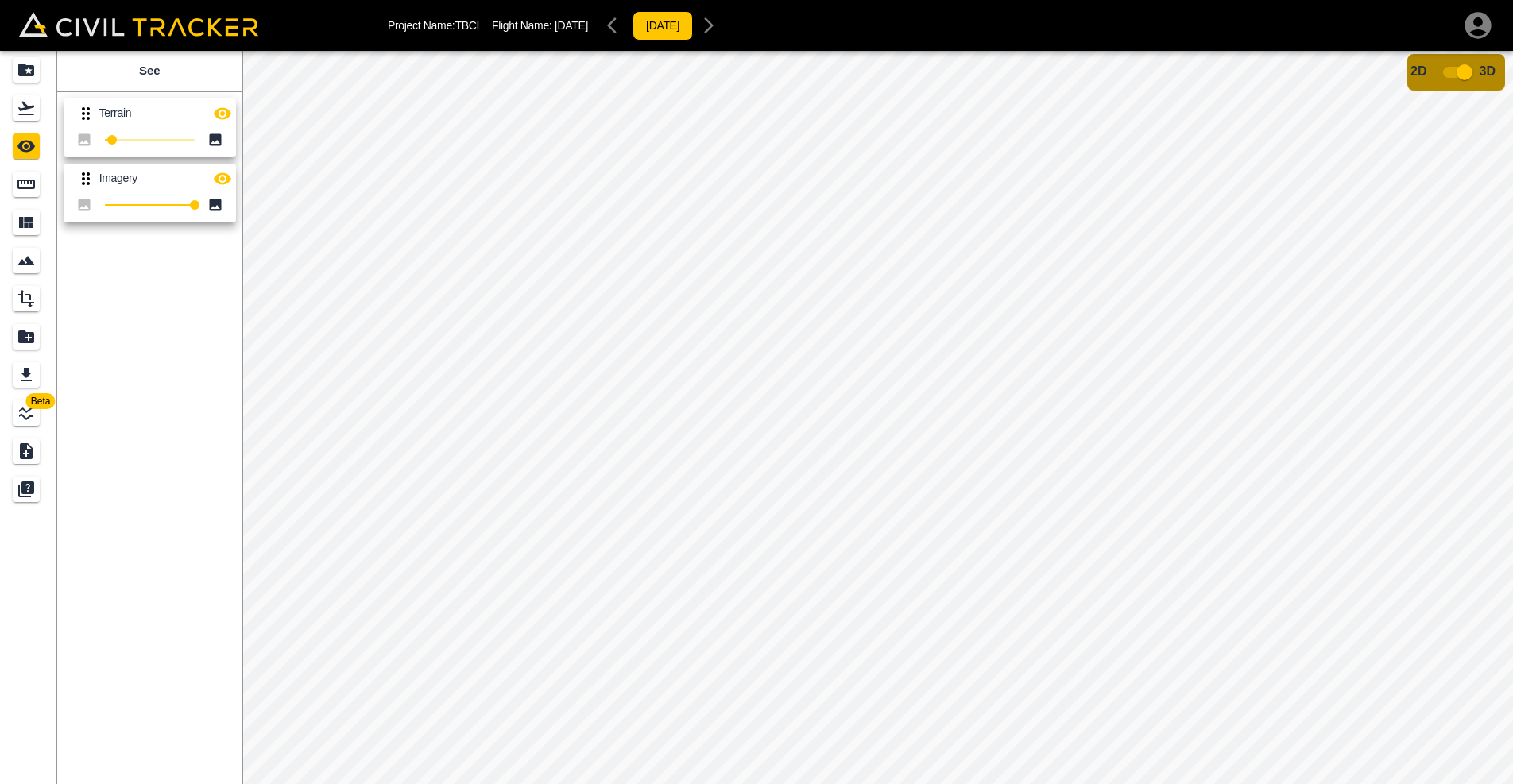
click at [1129, 783] on html "Project Name: TBCI Flight Name: [DATE] [DATE] Beta See Terrain 8 Imagery 100 Da…" at bounding box center [756, 392] width 1513 height 784
click at [1260, 783] on html "Project Name: TBCI Flight Name: [DATE] [DATE] Beta See Terrain 8 Imagery 100 Da…" at bounding box center [756, 392] width 1513 height 784
click at [1457, 74] on input "checkbox" at bounding box center [1464, 72] width 91 height 30
click at [30, 186] on icon "Measure" at bounding box center [26, 184] width 19 height 19
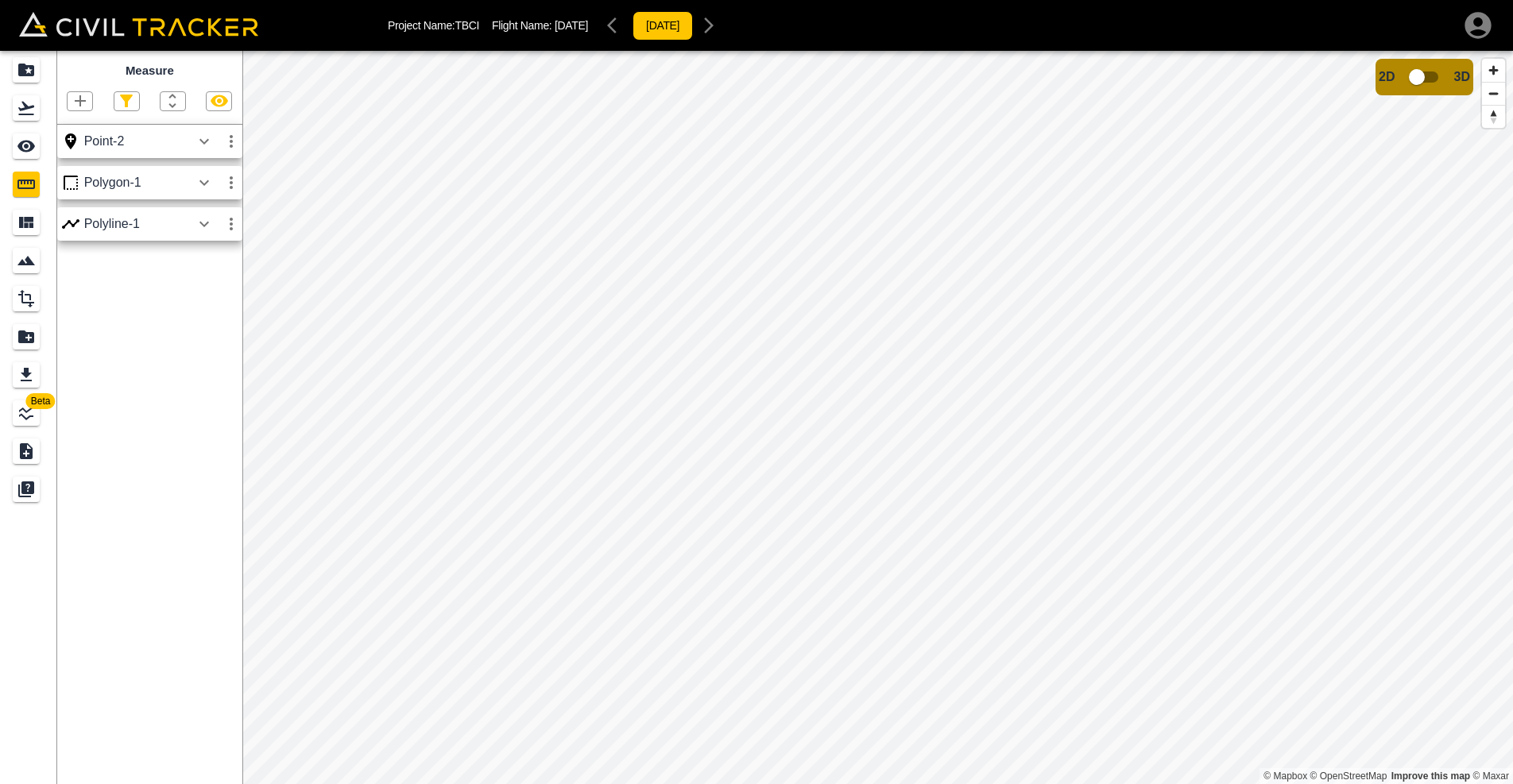
click at [80, 95] on icon "button" at bounding box center [80, 101] width 11 height 11
click at [54, 147] on button "button" at bounding box center [41, 152] width 32 height 32
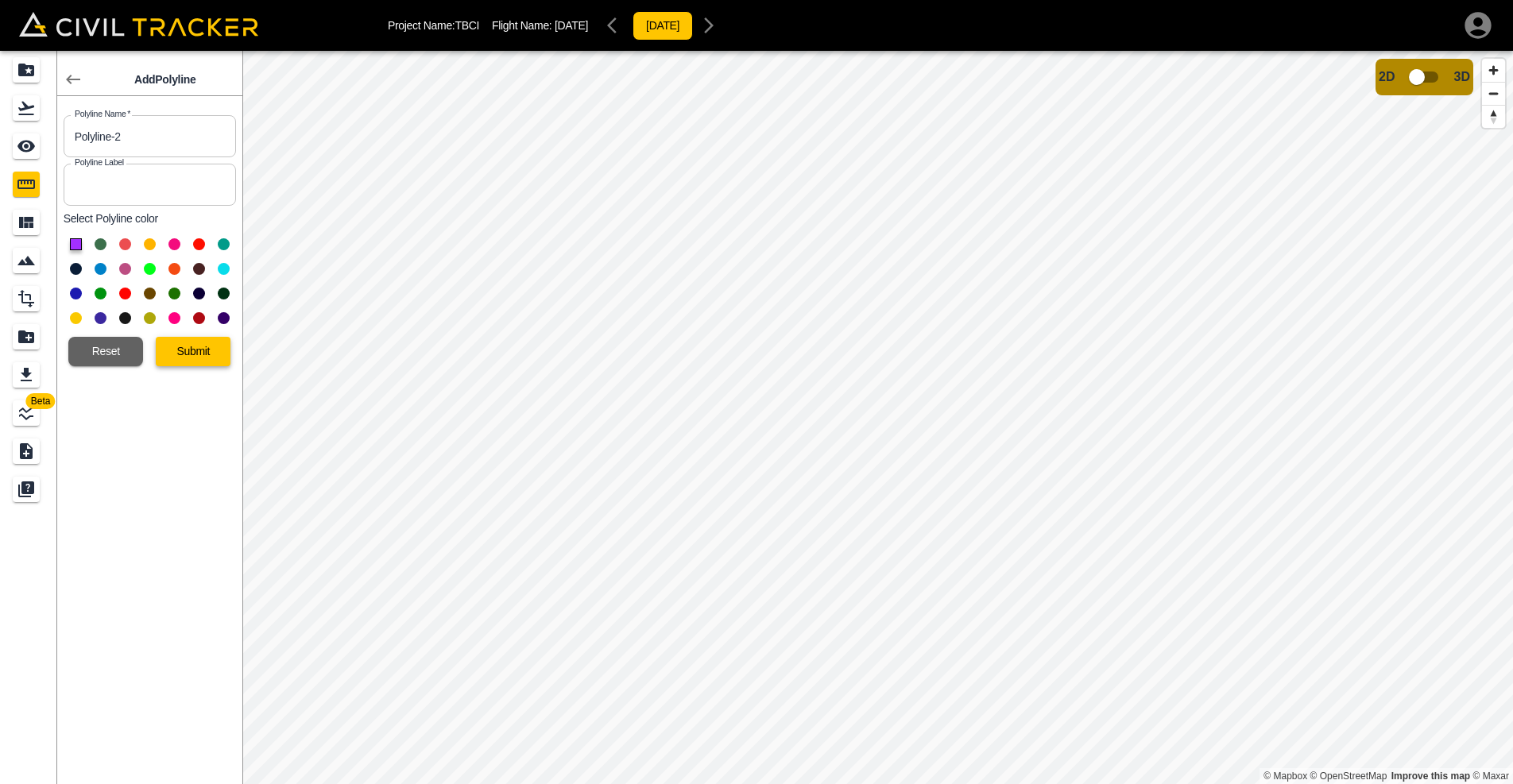
click at [177, 347] on button "Submit" at bounding box center [193, 352] width 75 height 30
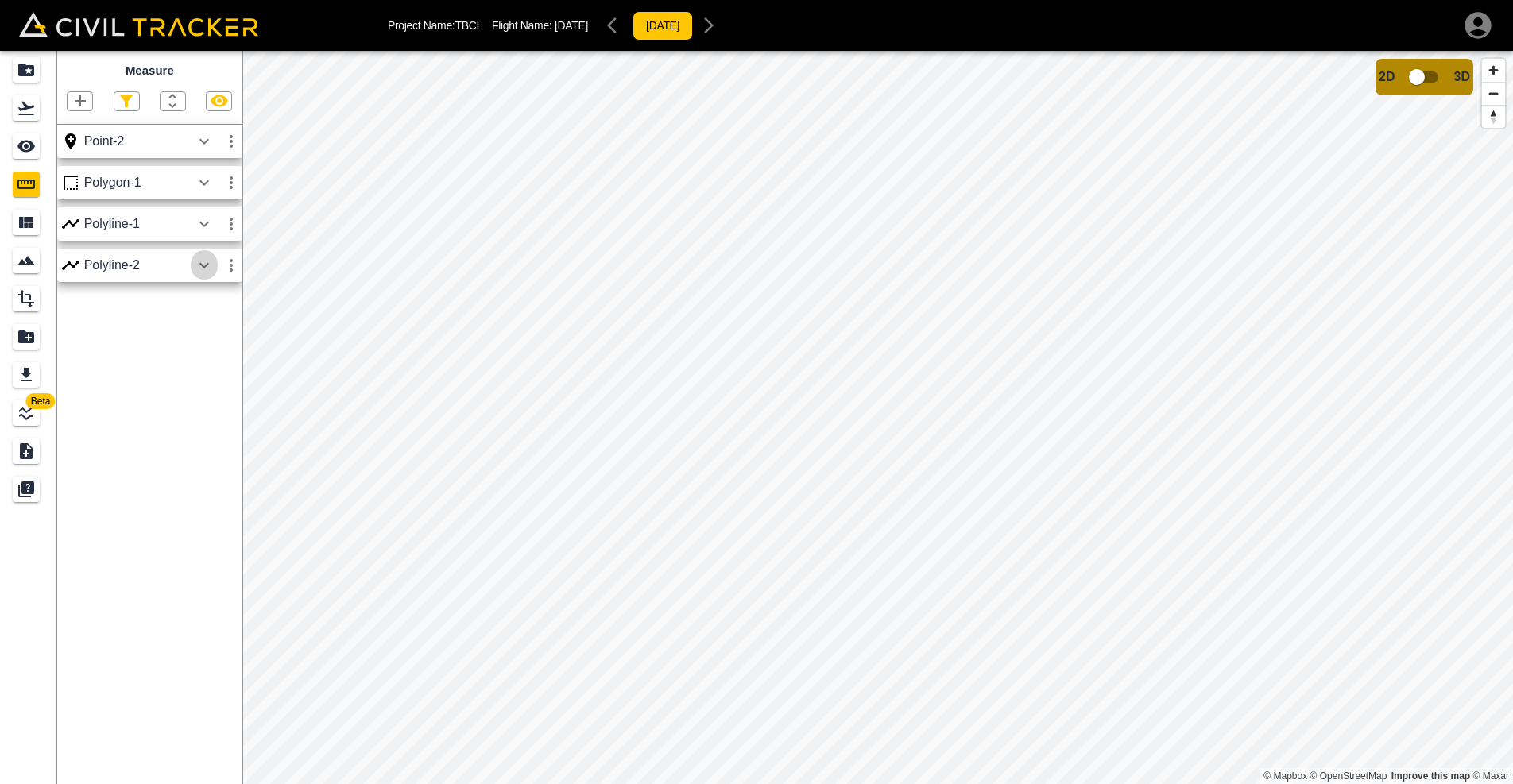
click at [208, 261] on icon "button" at bounding box center [204, 265] width 19 height 19
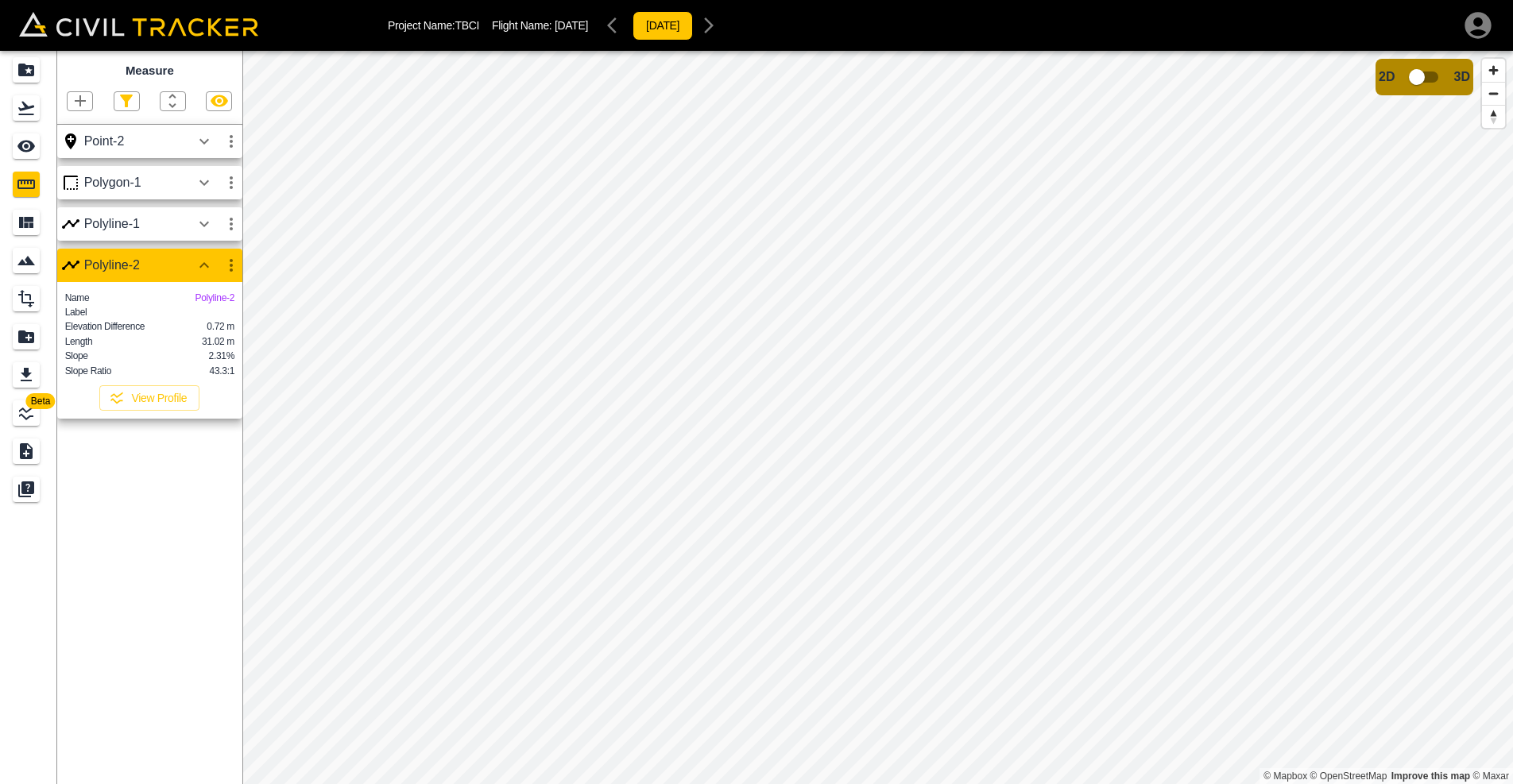
click at [79, 106] on icon "button" at bounding box center [80, 101] width 19 height 19
click at [77, 124] on p "Point" at bounding box center [69, 128] width 24 height 13
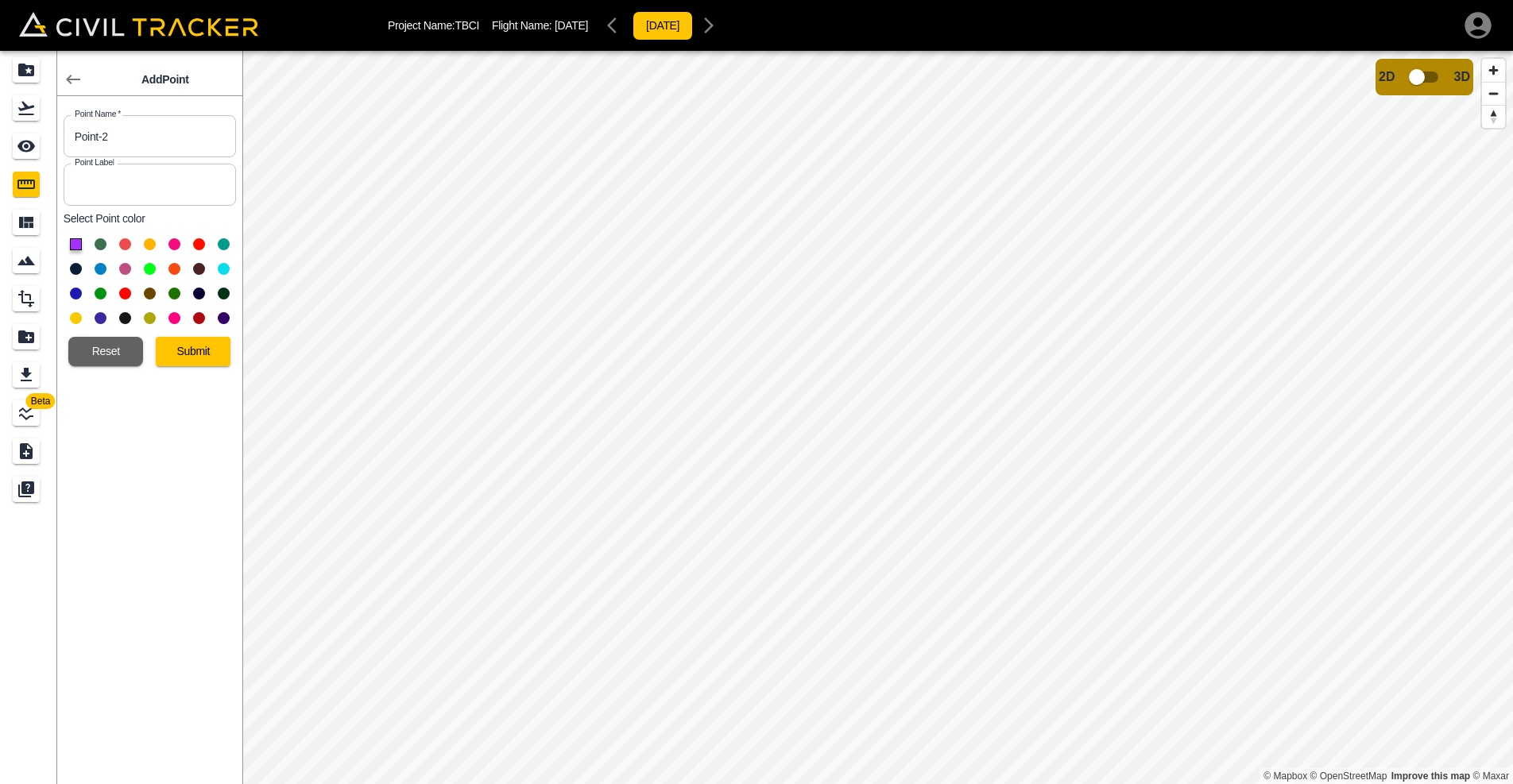
click at [206, 357] on button "Submit" at bounding box center [193, 352] width 75 height 30
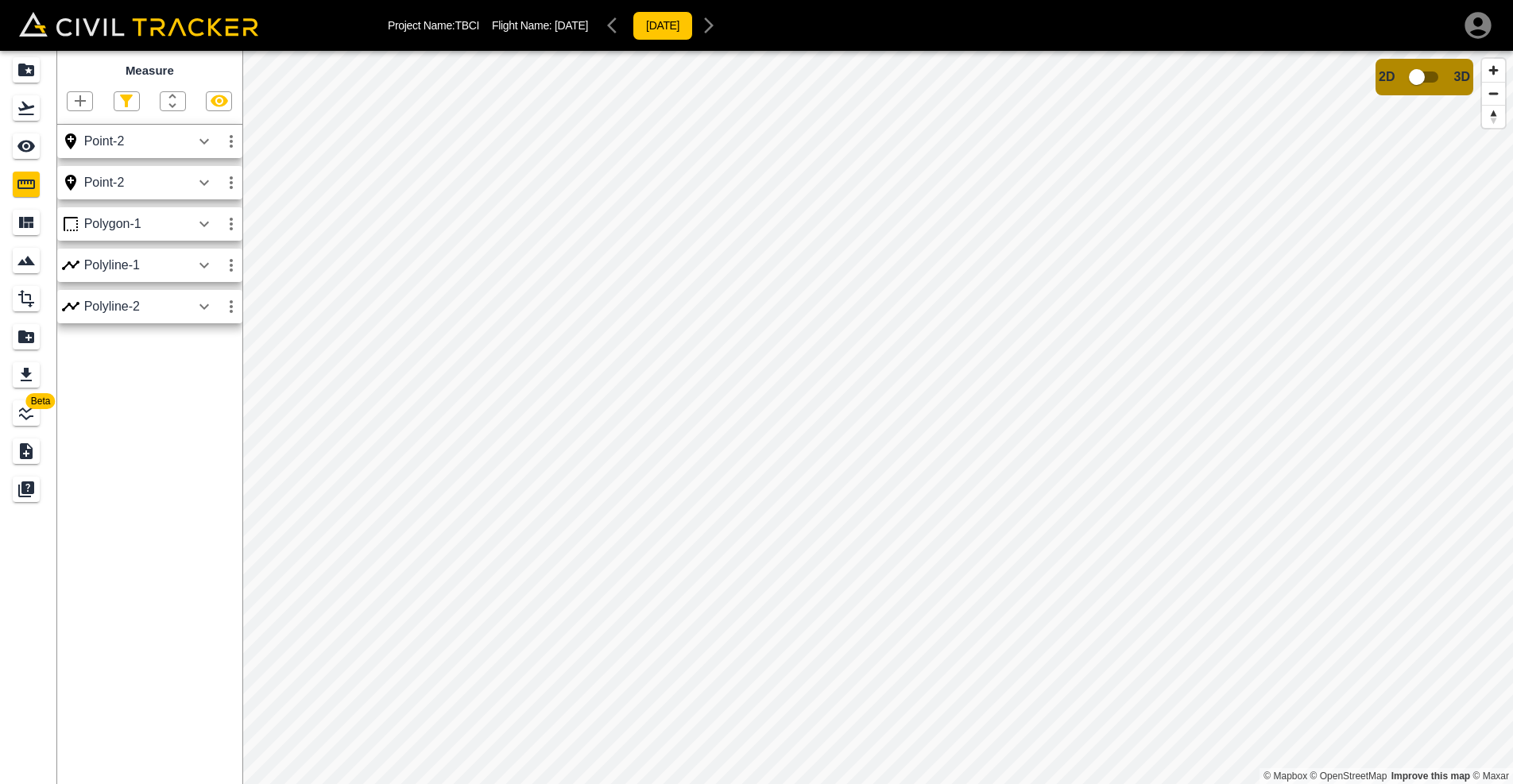
click at [203, 178] on icon "button" at bounding box center [204, 183] width 19 height 19
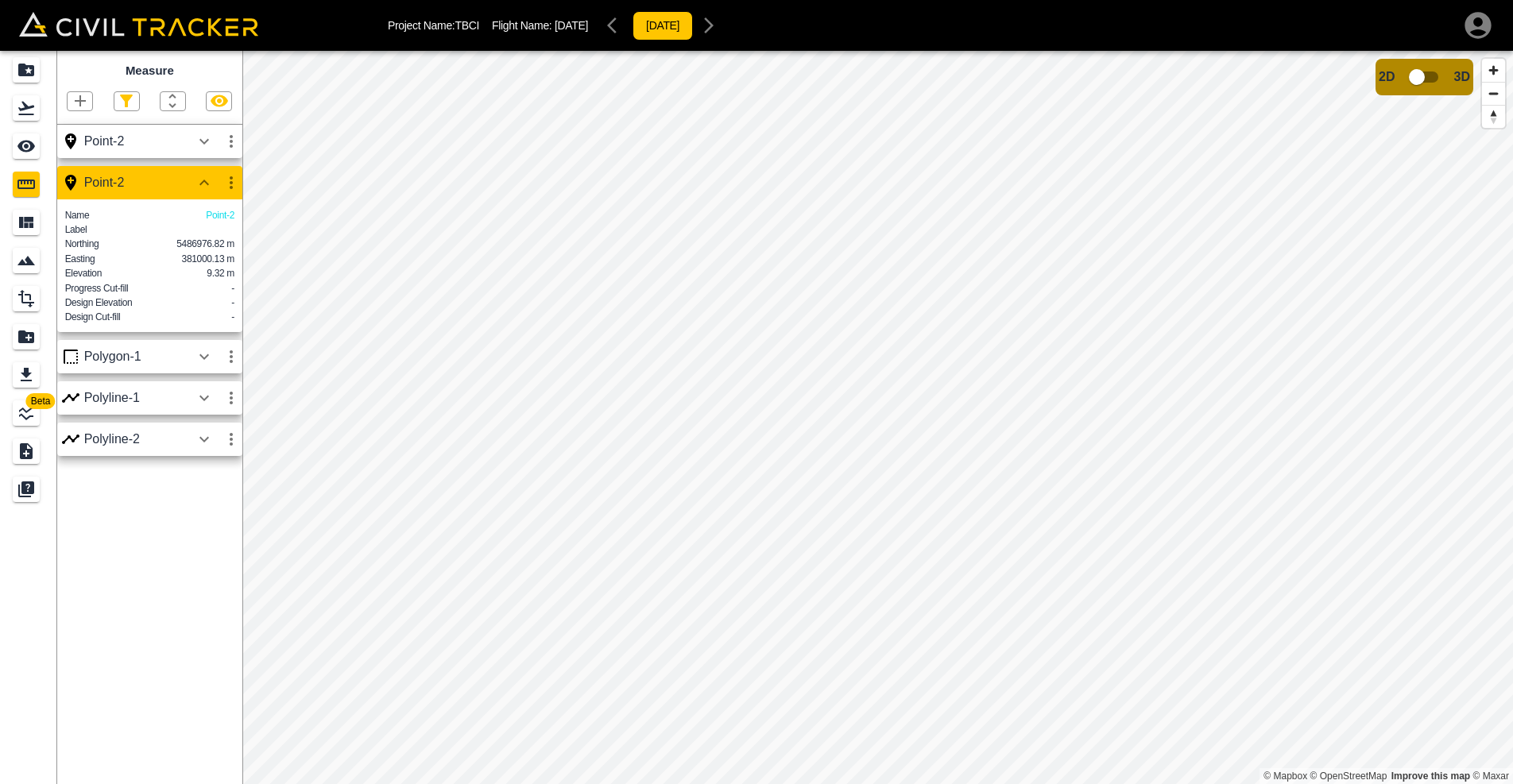
click at [203, 146] on icon "button" at bounding box center [204, 141] width 19 height 19
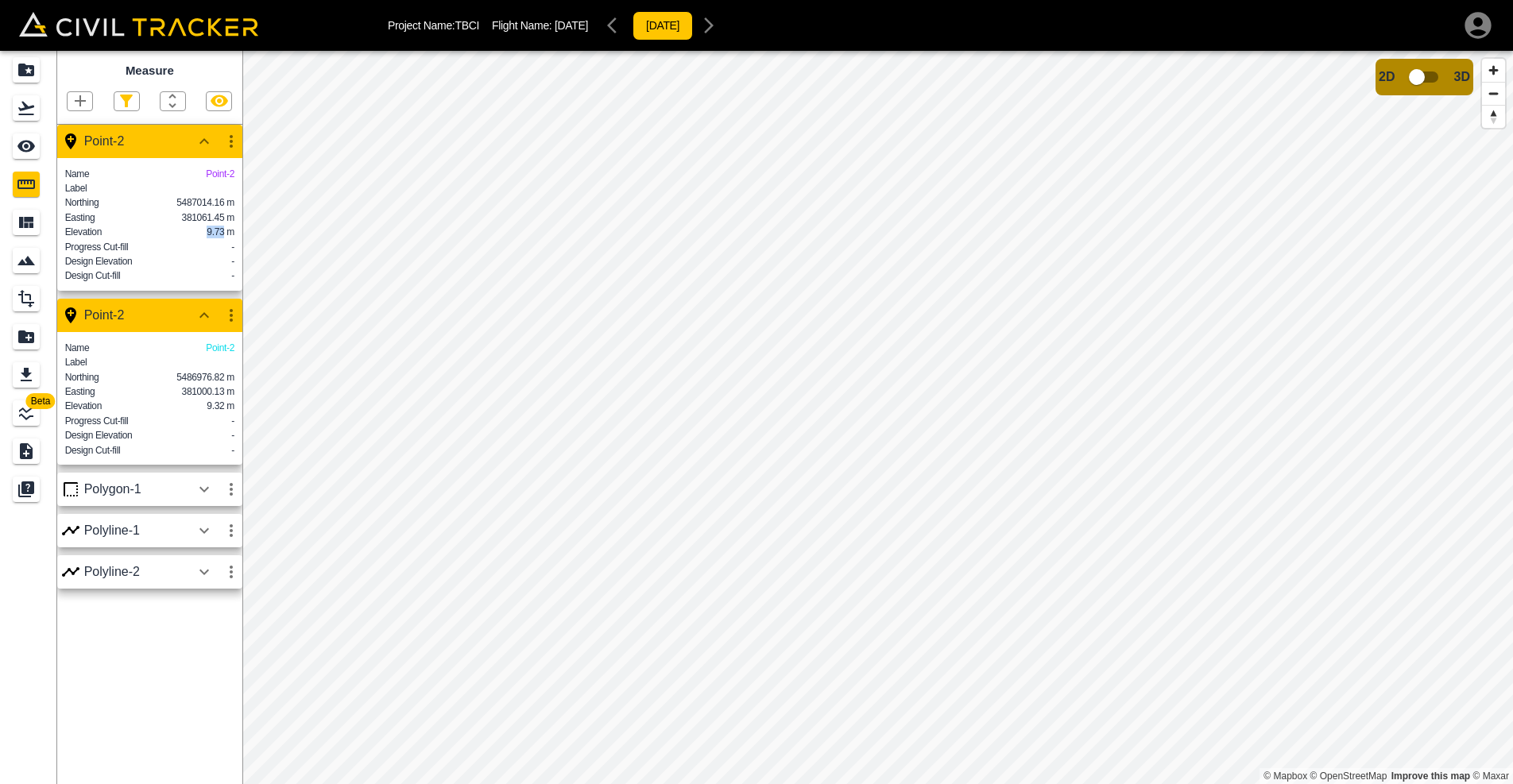
drag, startPoint x: 214, startPoint y: 234, endPoint x: 223, endPoint y: 234, distance: 9.0
click at [223, 234] on p "9.73 m" at bounding box center [220, 232] width 28 height 13
click at [227, 147] on icon "button" at bounding box center [231, 141] width 19 height 19
click at [222, 220] on li "Delete" at bounding box center [193, 226] width 102 height 25
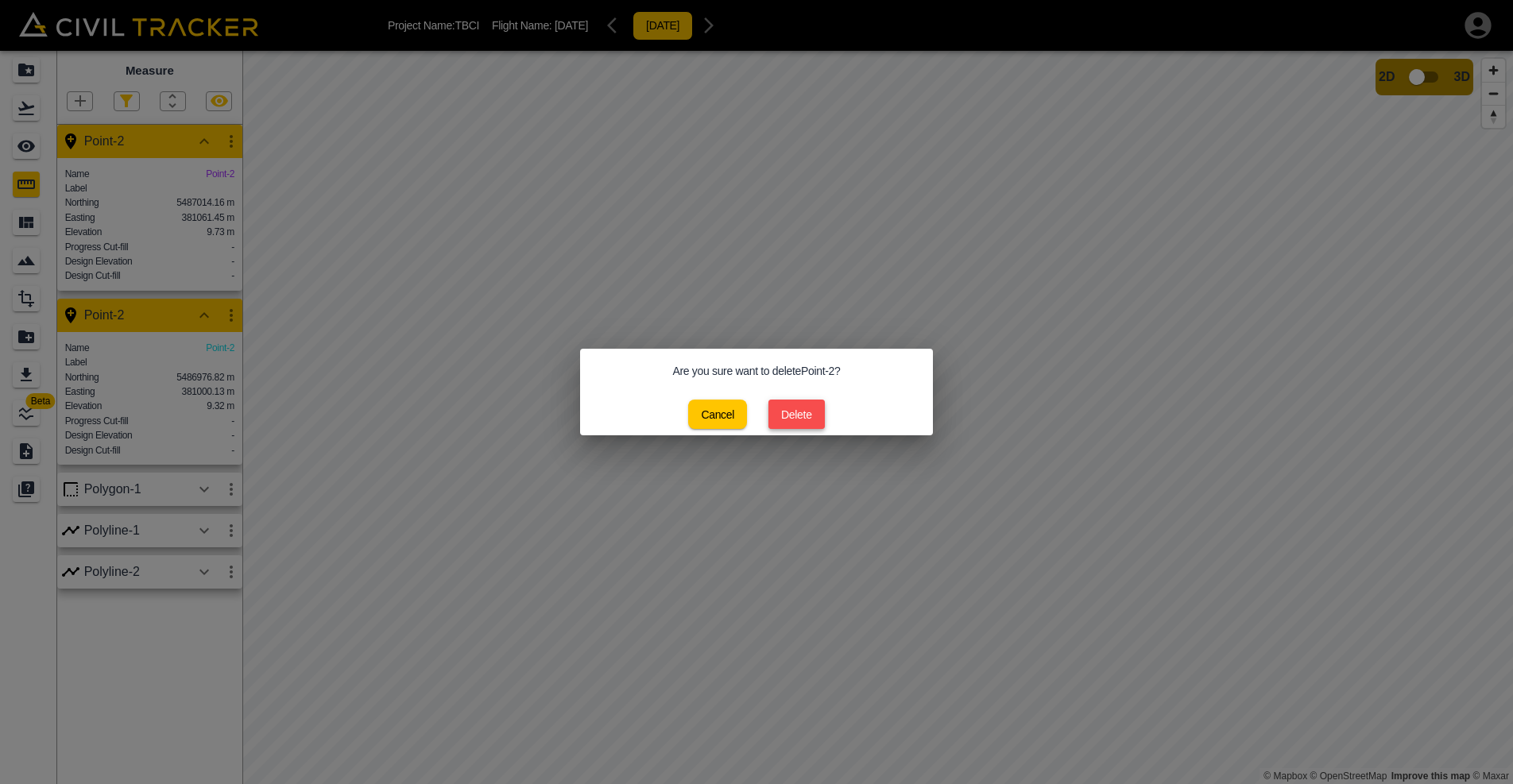
click at [773, 407] on button "Delete" at bounding box center [796, 414] width 56 height 30
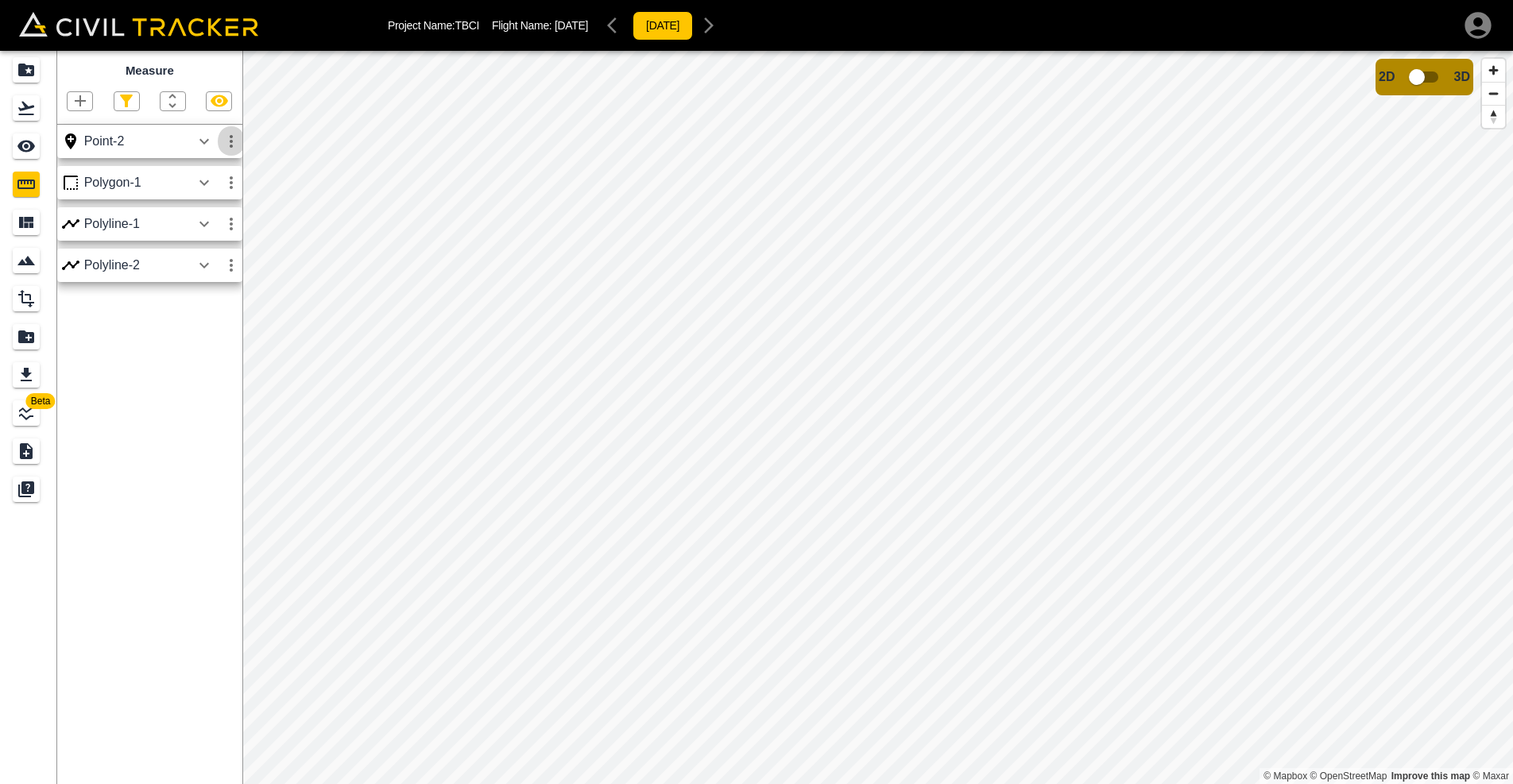
click at [233, 147] on icon "button" at bounding box center [231, 141] width 19 height 19
click at [212, 222] on h6 "Delete" at bounding box center [217, 227] width 32 height 9
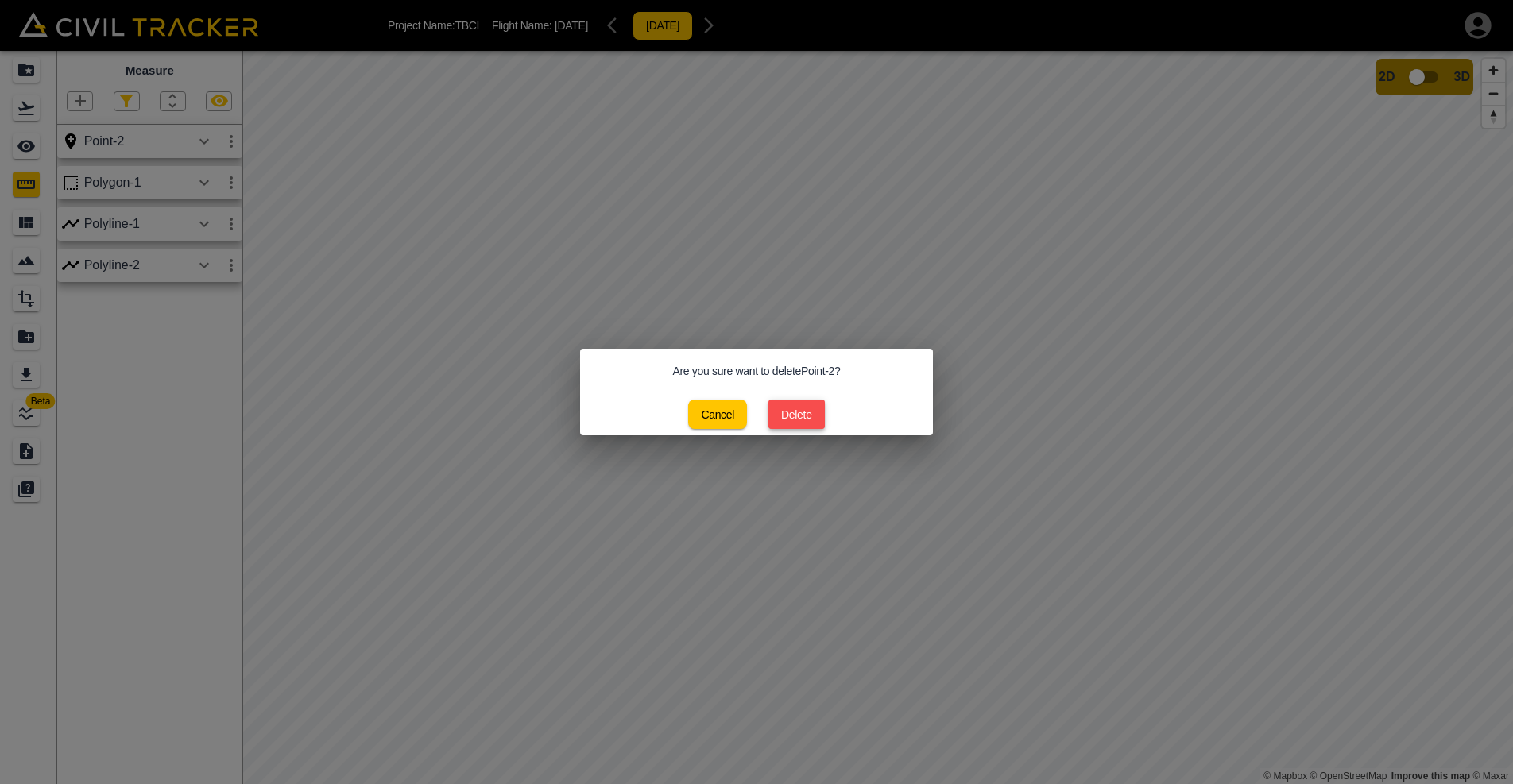
click at [792, 402] on button "Delete" at bounding box center [796, 414] width 56 height 30
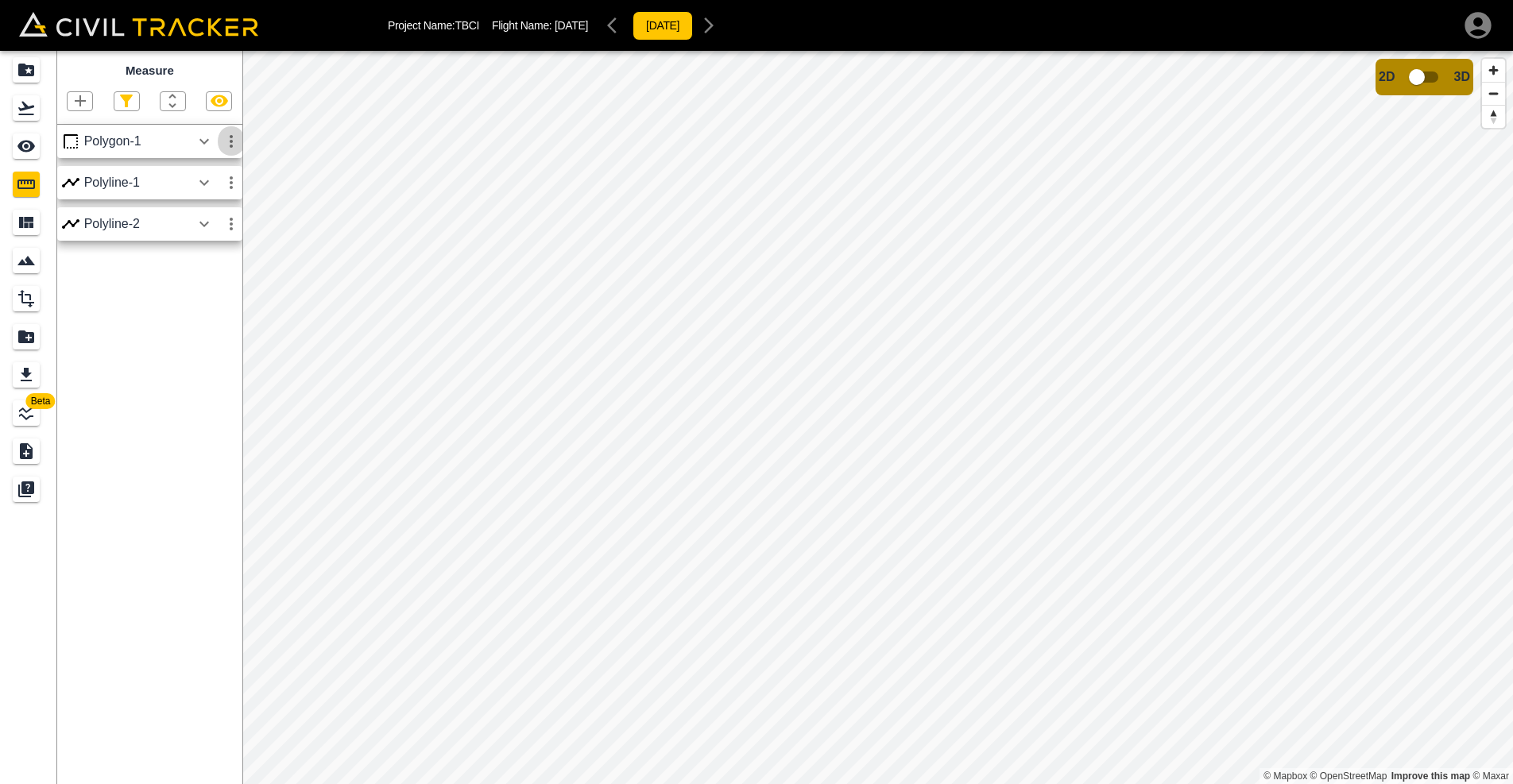
click at [235, 143] on icon "button" at bounding box center [231, 141] width 19 height 19
click at [236, 239] on ul "Download Edit Delete" at bounding box center [193, 201] width 102 height 89
click at [229, 231] on li "Delete" at bounding box center [193, 226] width 102 height 25
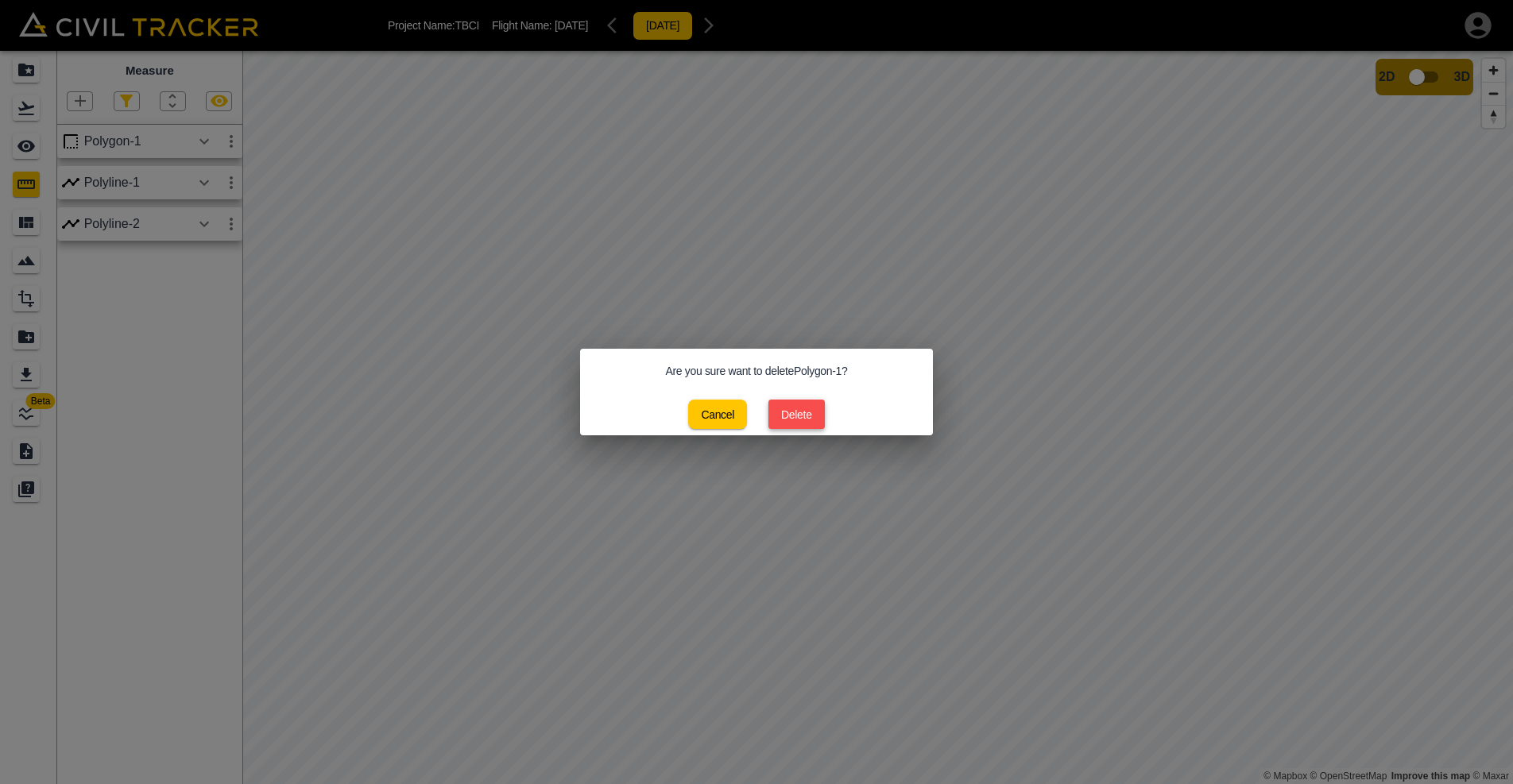
click at [783, 427] on button "Delete" at bounding box center [796, 414] width 56 height 30
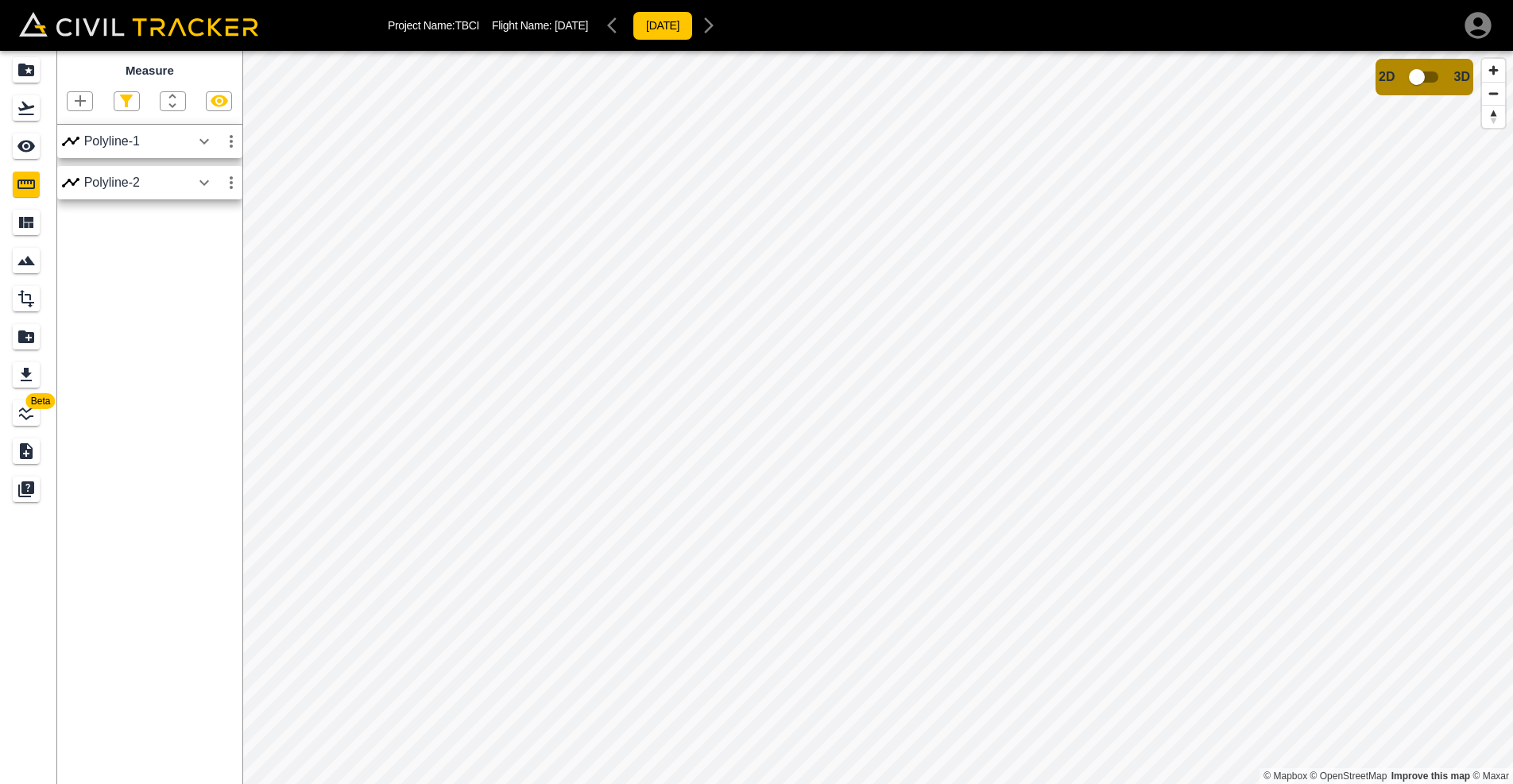
click at [232, 142] on icon "button" at bounding box center [231, 141] width 19 height 19
click at [213, 217] on li "Delete" at bounding box center [193, 226] width 102 height 25
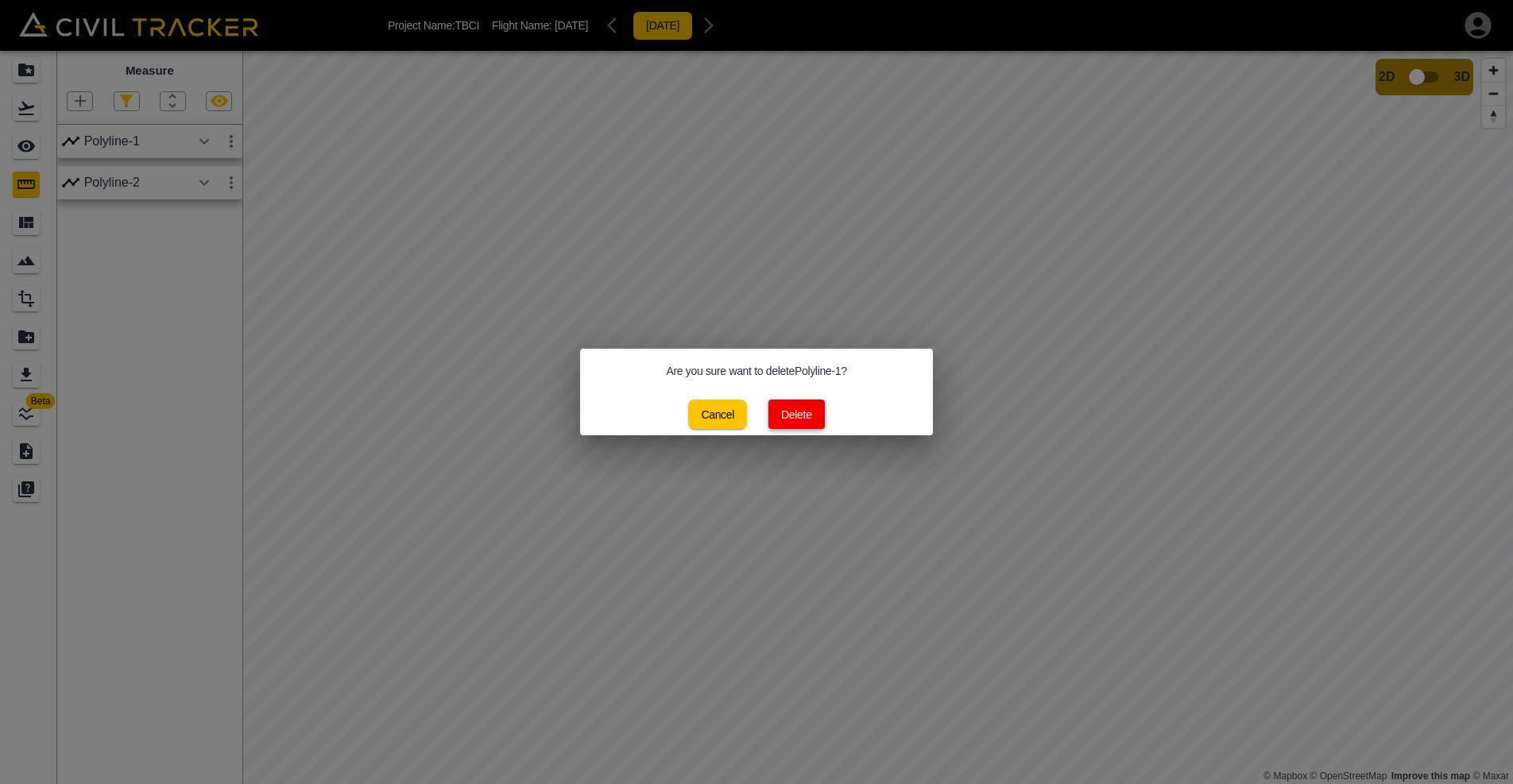
click at [805, 410] on button "Delete" at bounding box center [796, 414] width 56 height 30
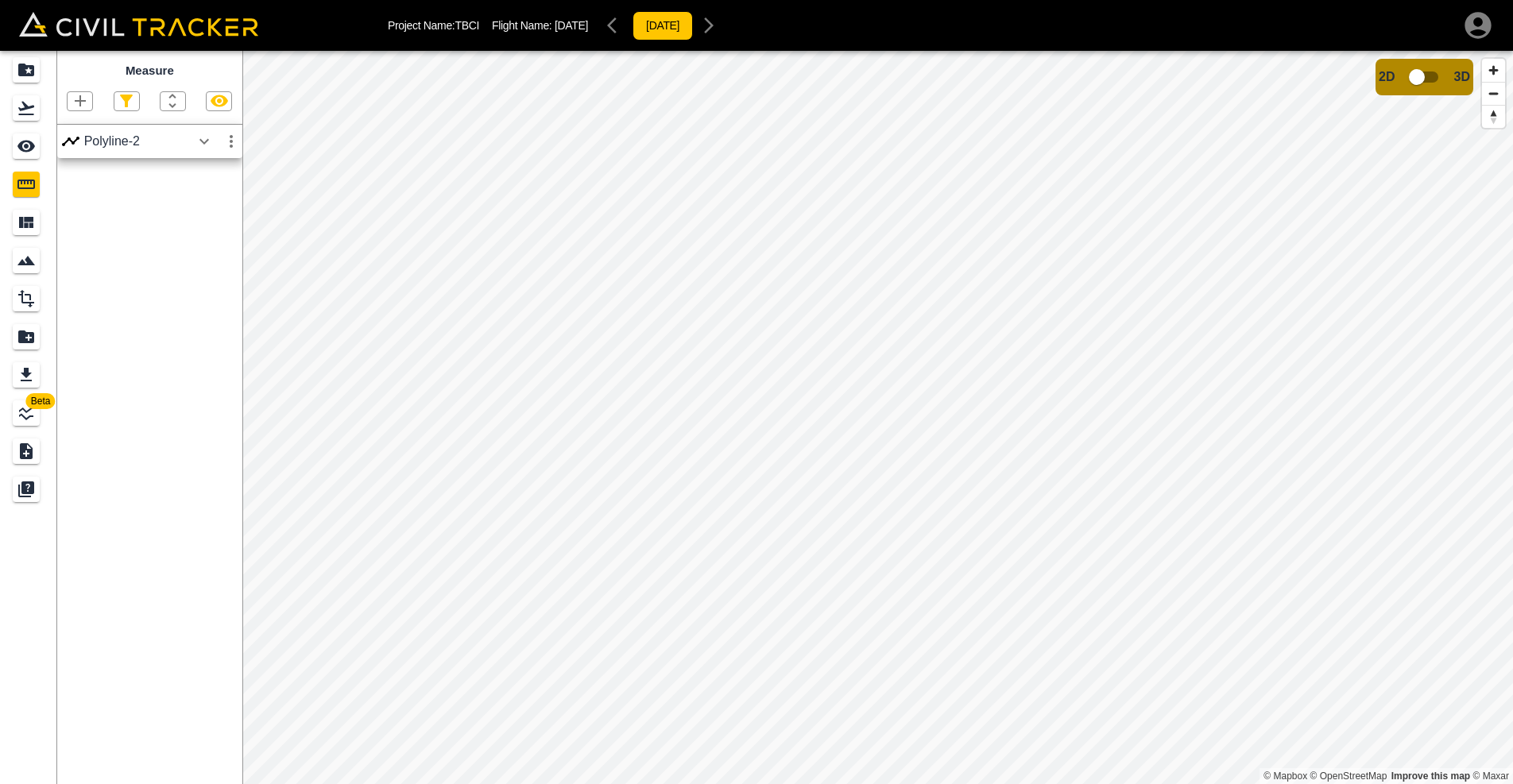
click at [236, 142] on icon "button" at bounding box center [231, 141] width 19 height 19
click at [218, 231] on h6 "Delete" at bounding box center [217, 227] width 32 height 9
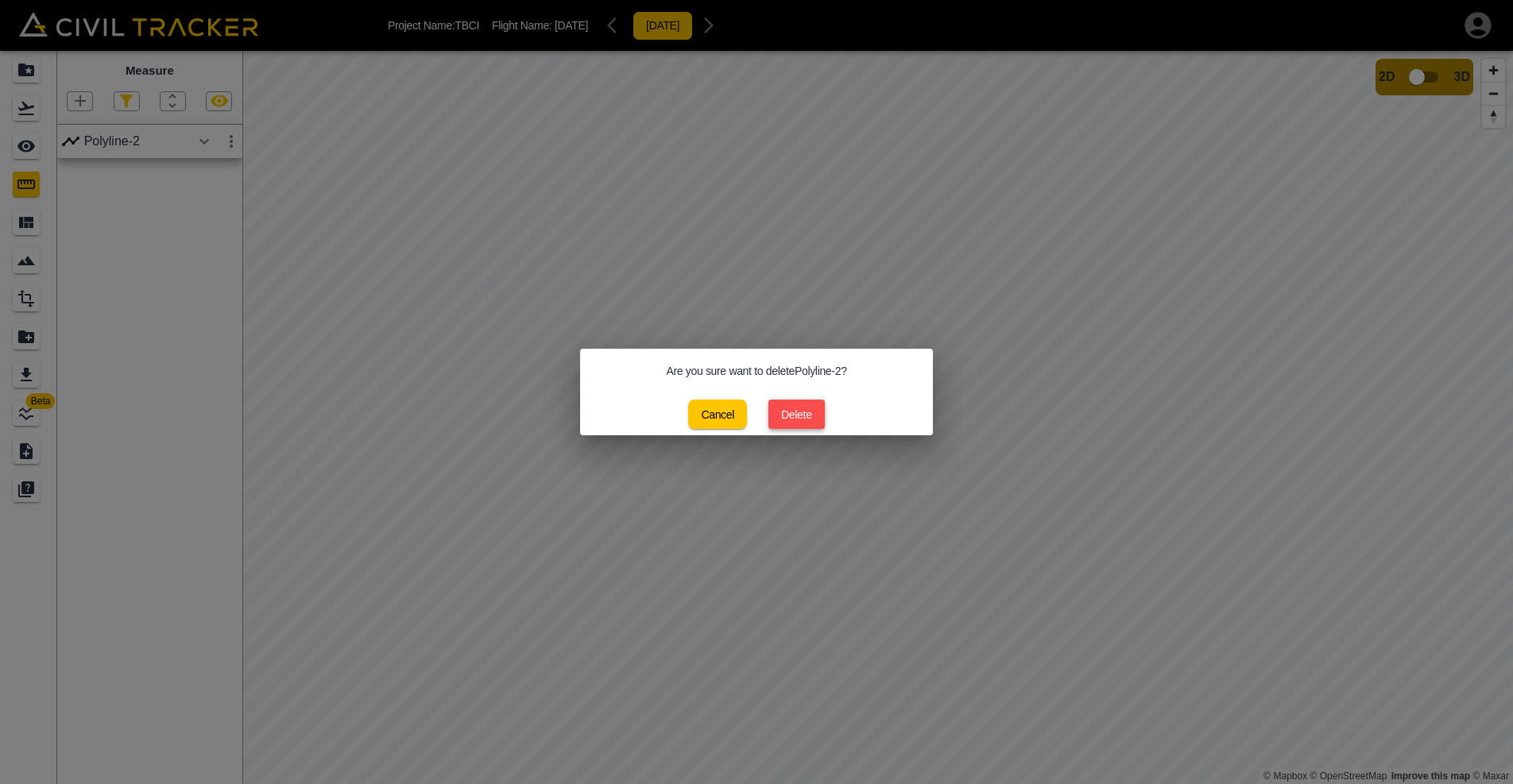
click at [792, 409] on button "Delete" at bounding box center [796, 414] width 56 height 30
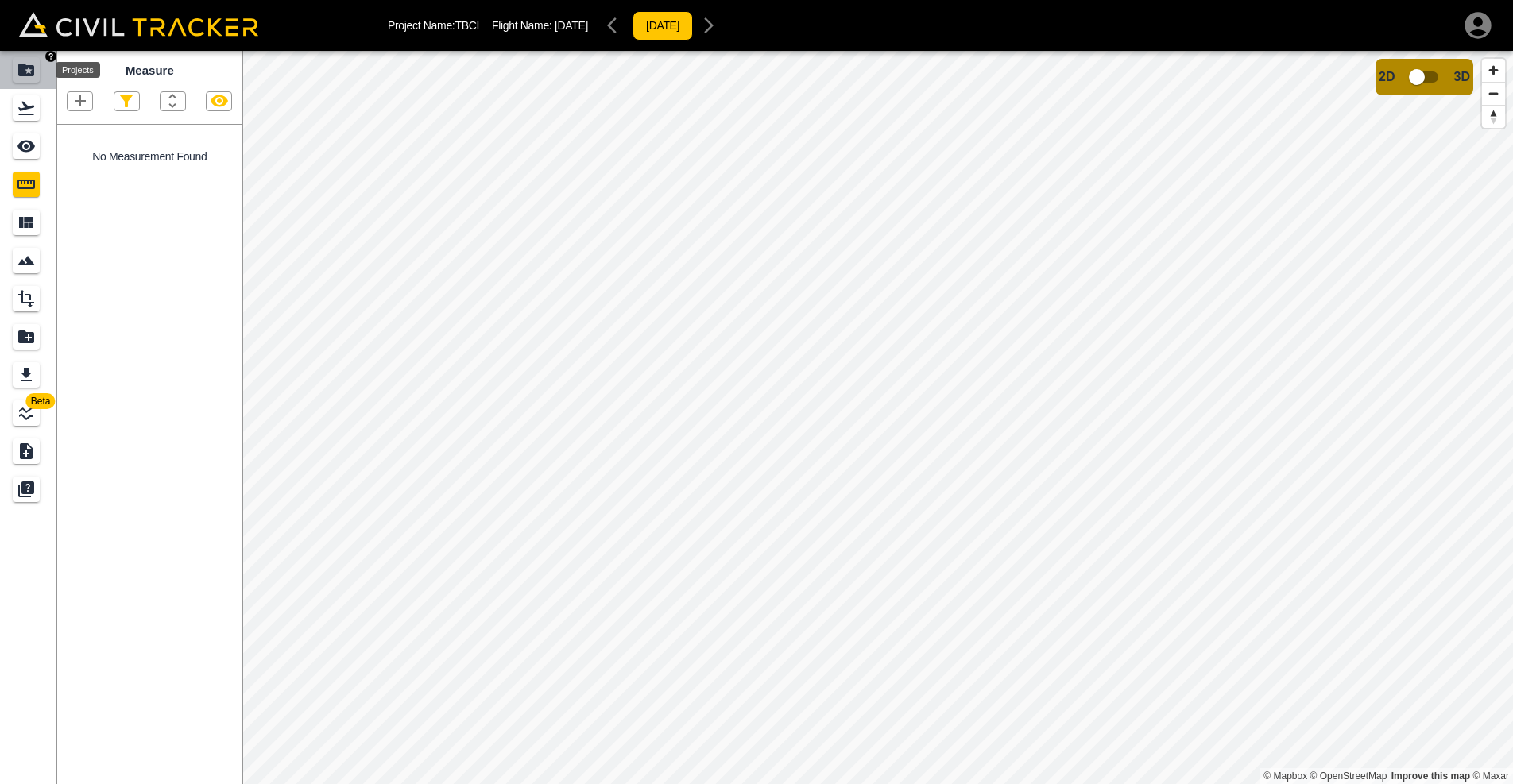
click at [24, 72] on icon "Projects" at bounding box center [26, 70] width 16 height 13
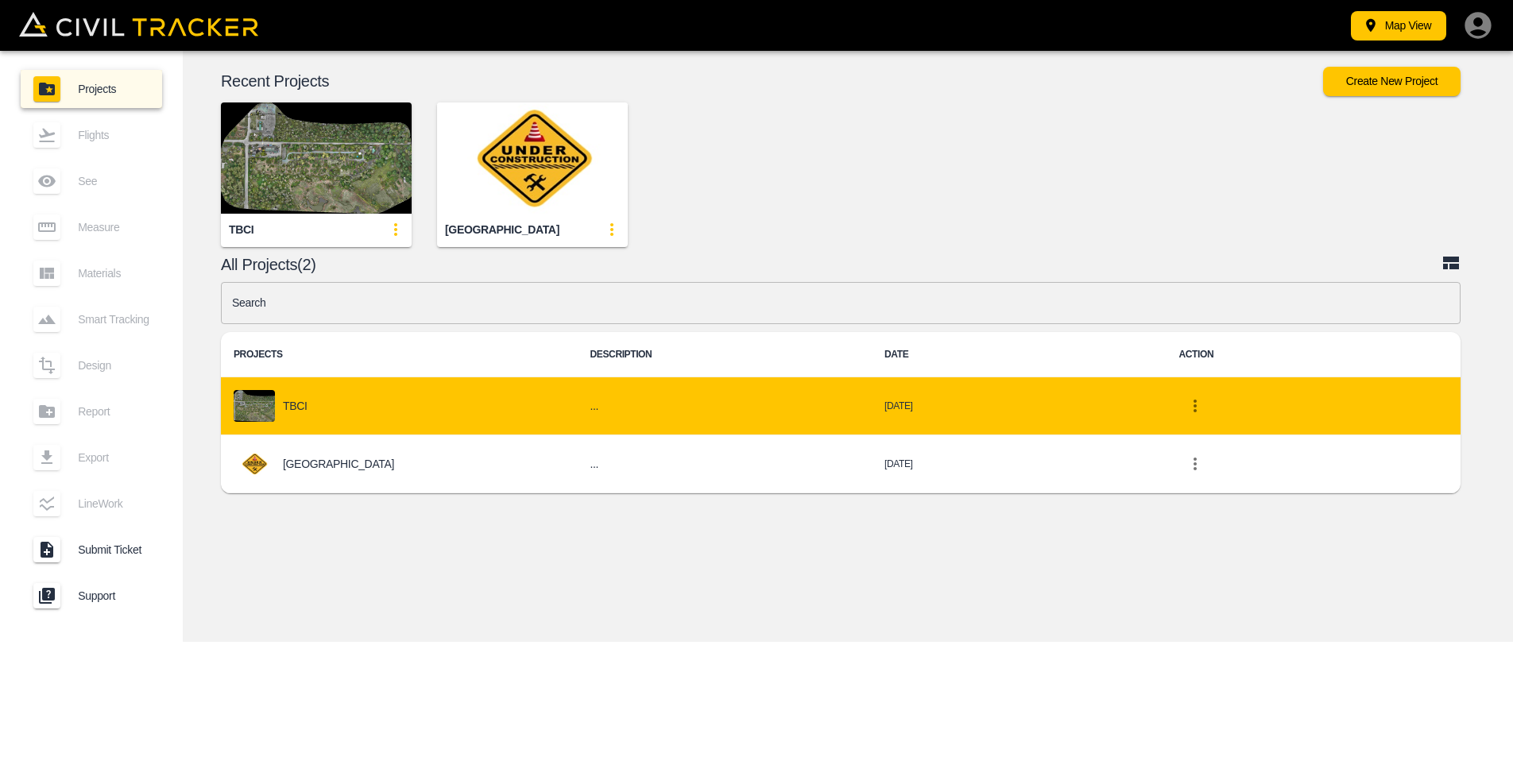
click at [459, 391] on div "TBCI" at bounding box center [399, 406] width 331 height 32
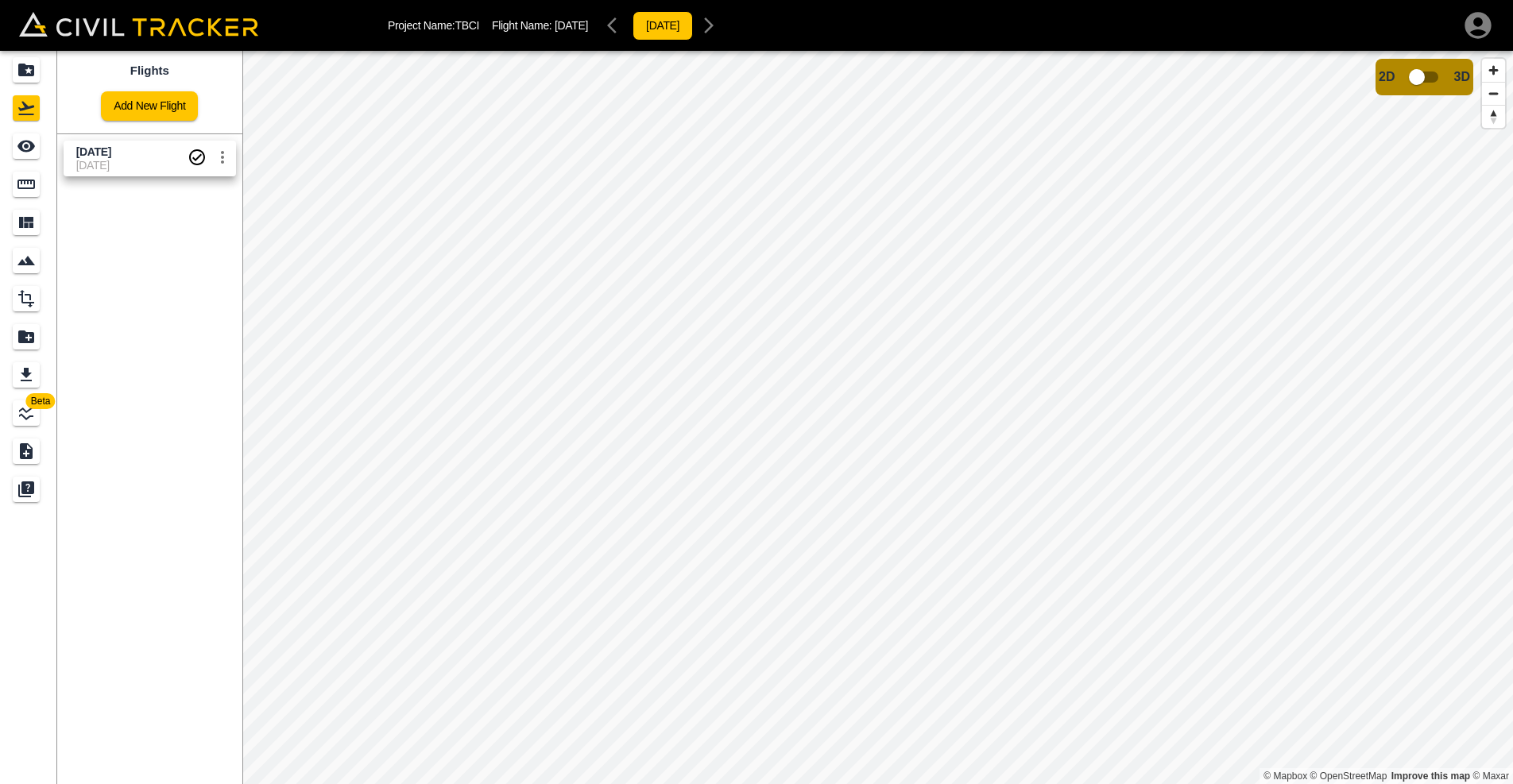
click at [588, 5] on div "Project Name: TBCI Flight Name: Sep 30, 2025 2025-09-30 Beta Flights Add New Fl…" at bounding box center [756, 392] width 1513 height 784
click at [1423, 75] on input "checkbox" at bounding box center [1416, 77] width 91 height 30
click at [29, 188] on icon "Measure" at bounding box center [26, 184] width 18 height 9
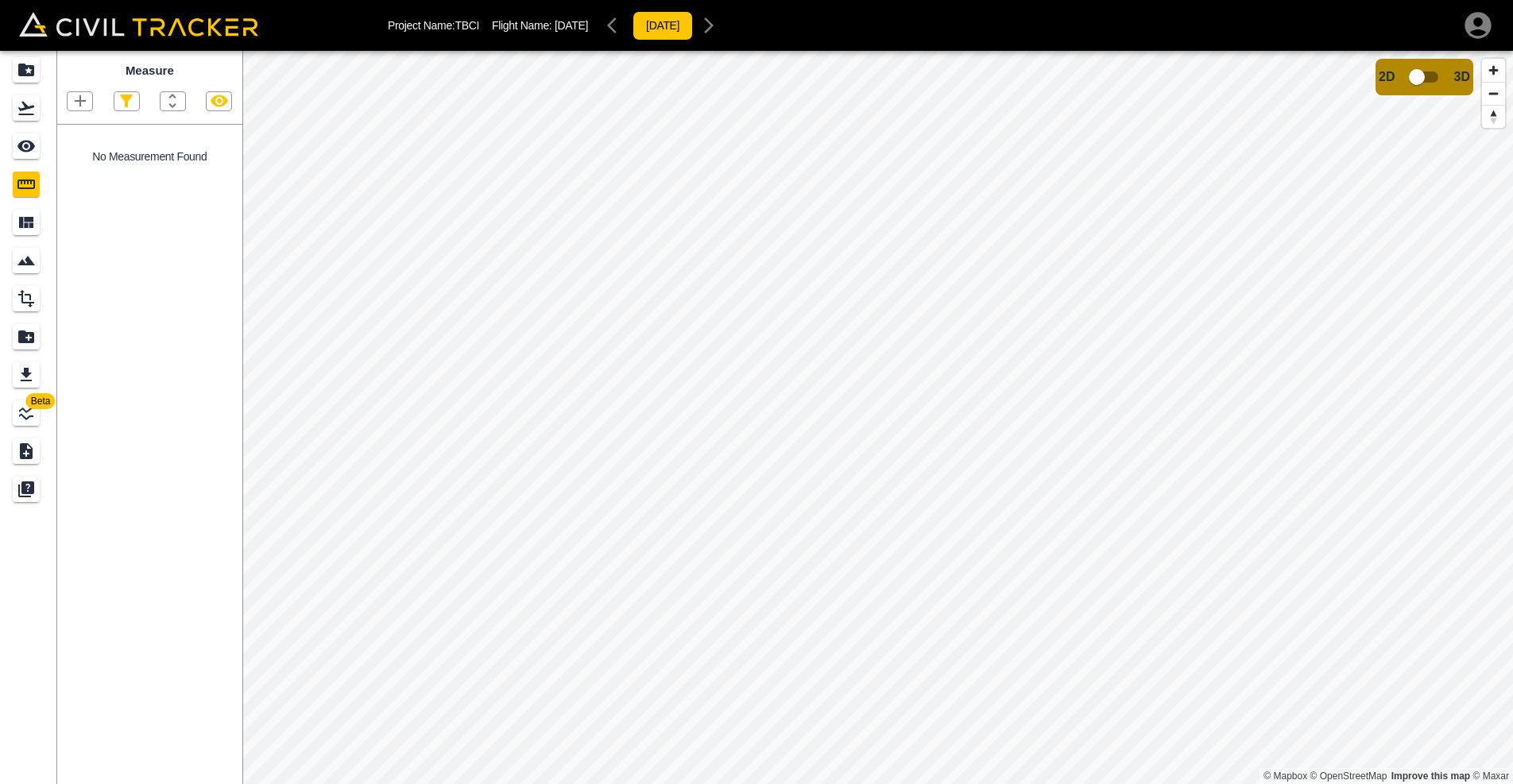
click at [79, 101] on icon "button" at bounding box center [80, 101] width 11 height 11
click at [83, 158] on p "Polyline" at bounding box center [75, 152] width 36 height 13
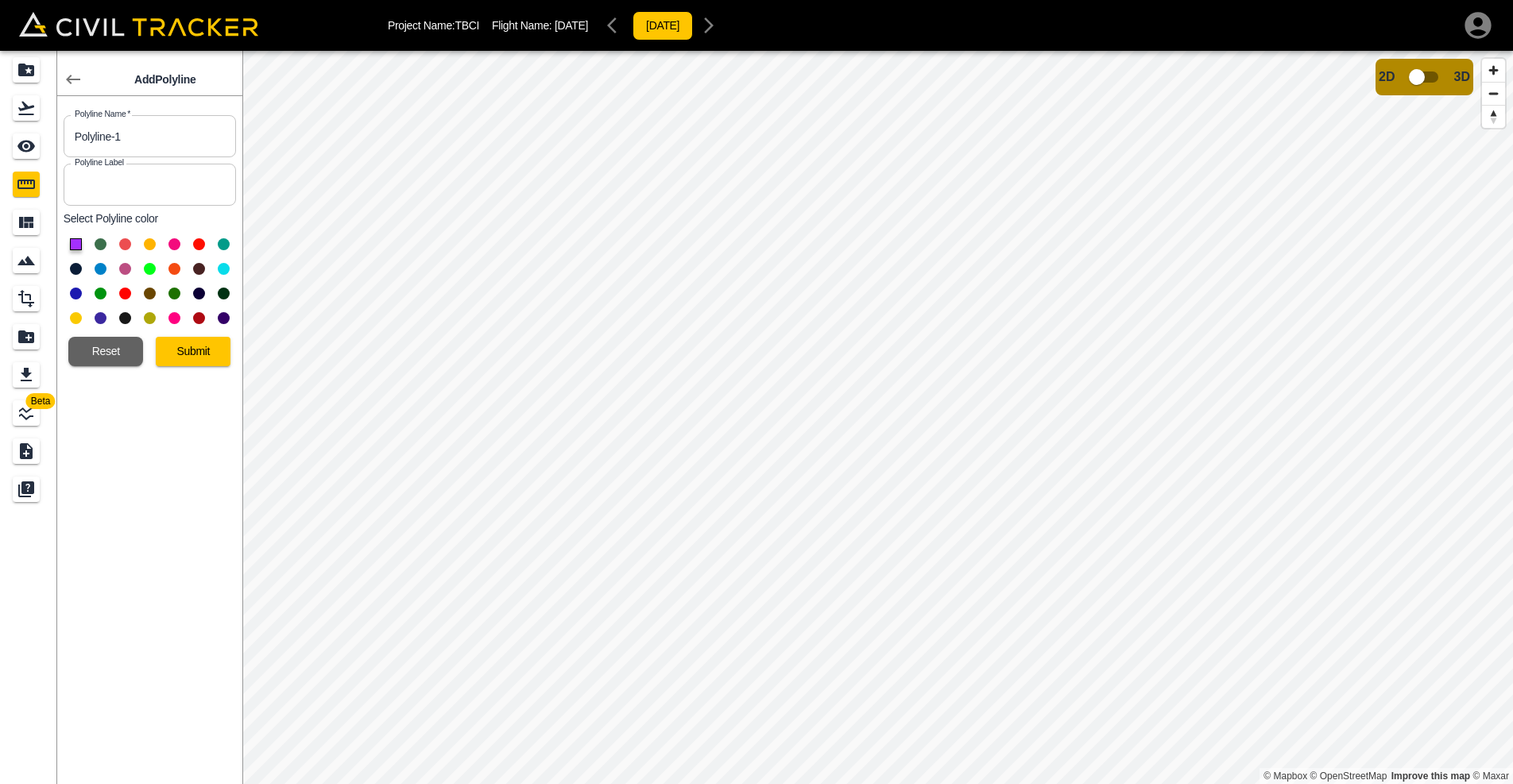
click at [70, 315] on button at bounding box center [76, 318] width 12 height 12
click at [170, 346] on button "Submit" at bounding box center [193, 352] width 75 height 30
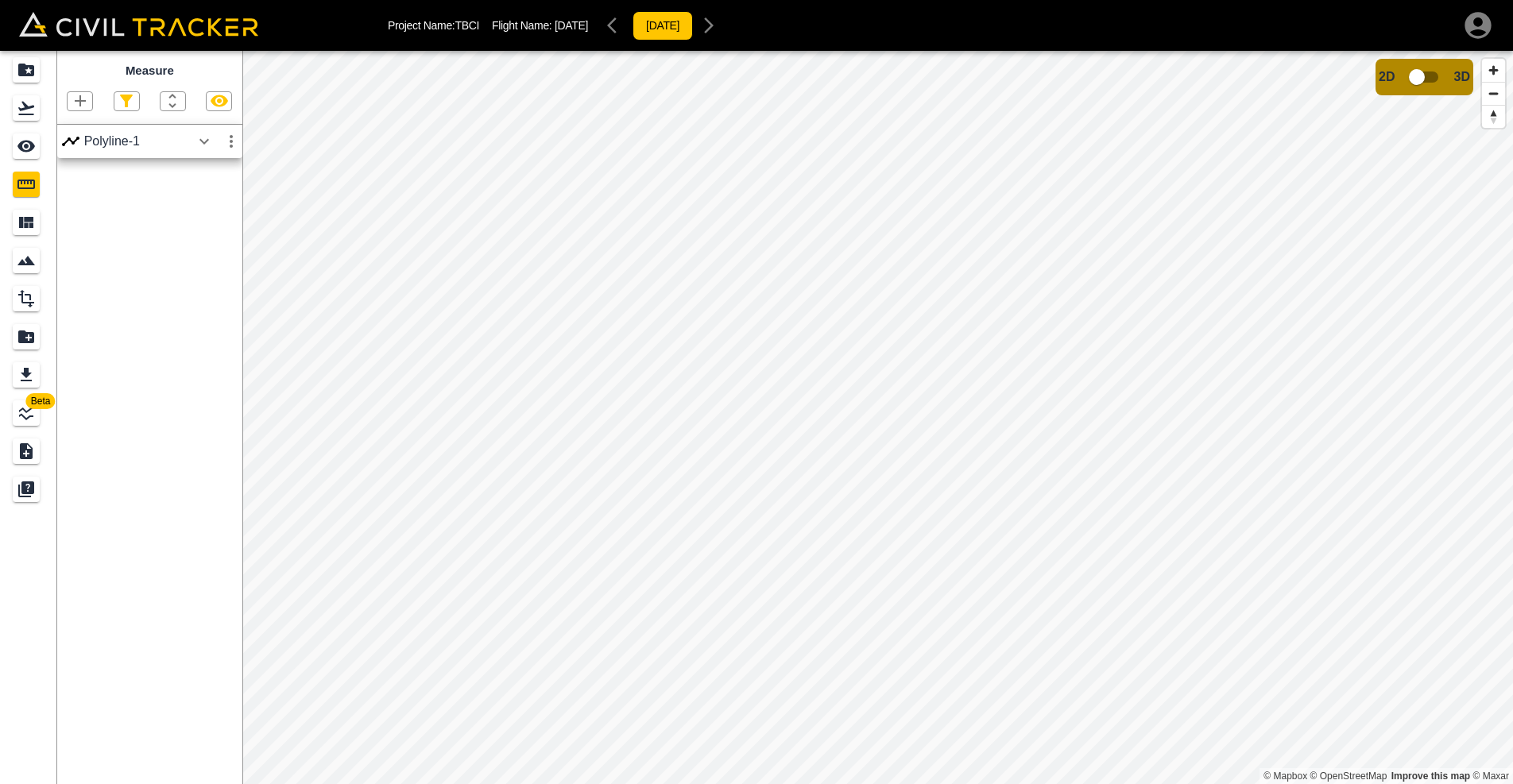
click at [206, 141] on icon "button" at bounding box center [204, 141] width 9 height 6
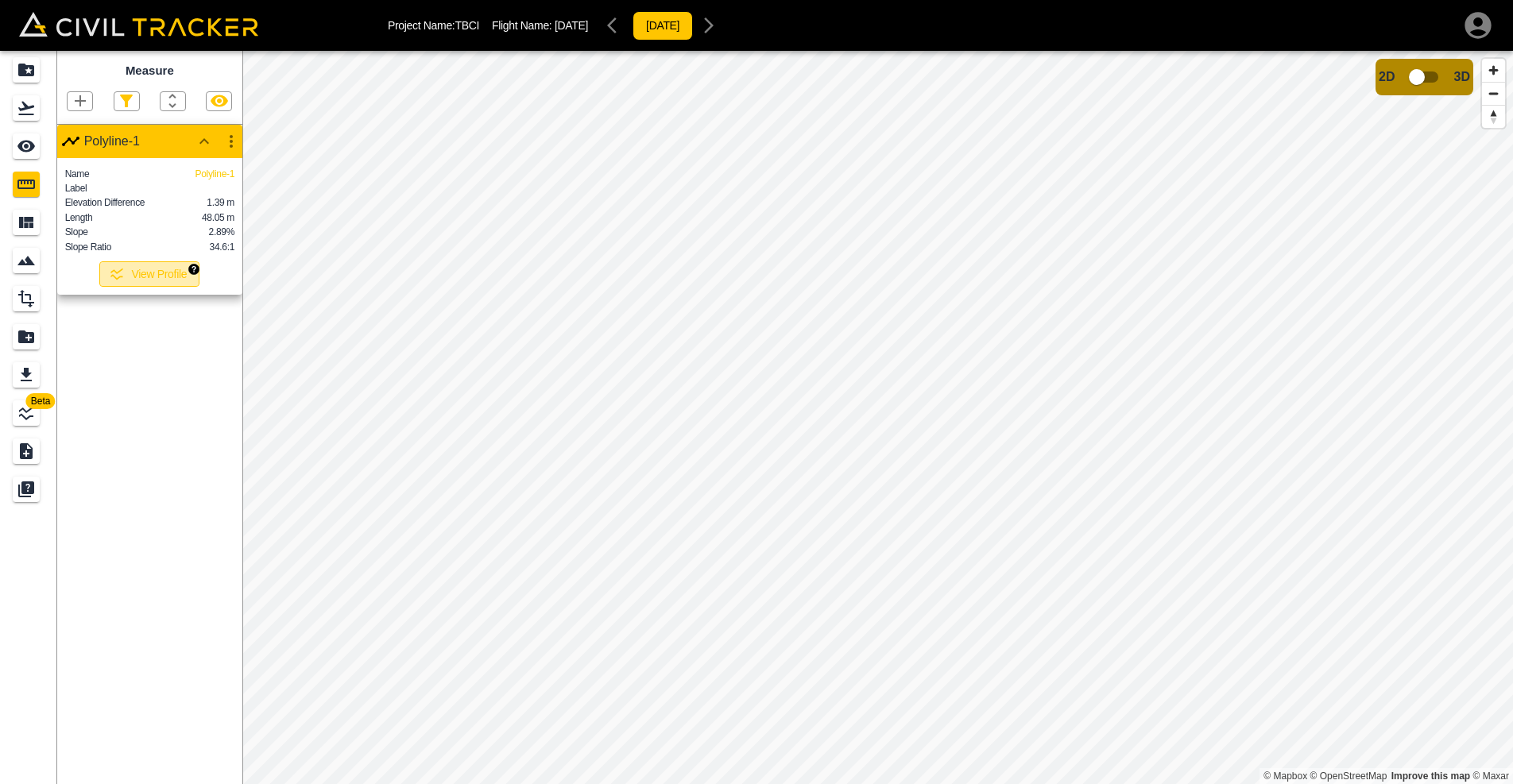
click at [159, 275] on button "View Profile" at bounding box center [148, 273] width 100 height 25
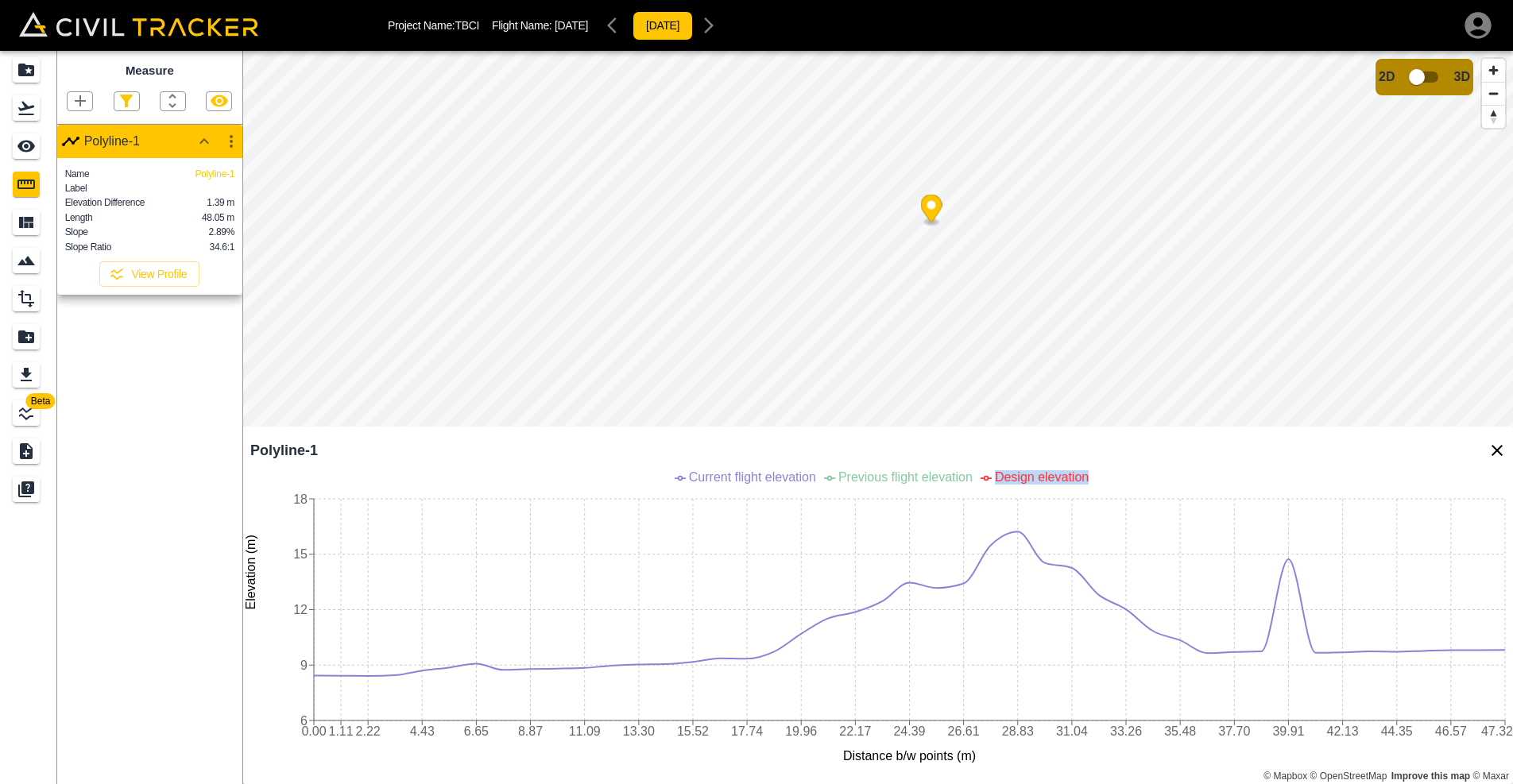
drag, startPoint x: 999, startPoint y: 479, endPoint x: 1090, endPoint y: 480, distance: 91.0
click at [1088, 480] on span "Design elevation" at bounding box center [1042, 477] width 93 height 13
click at [1060, 480] on span "Design elevation" at bounding box center [1042, 477] width 93 height 13
click at [1489, 453] on icon "Close Profile" at bounding box center [1497, 451] width 19 height 19
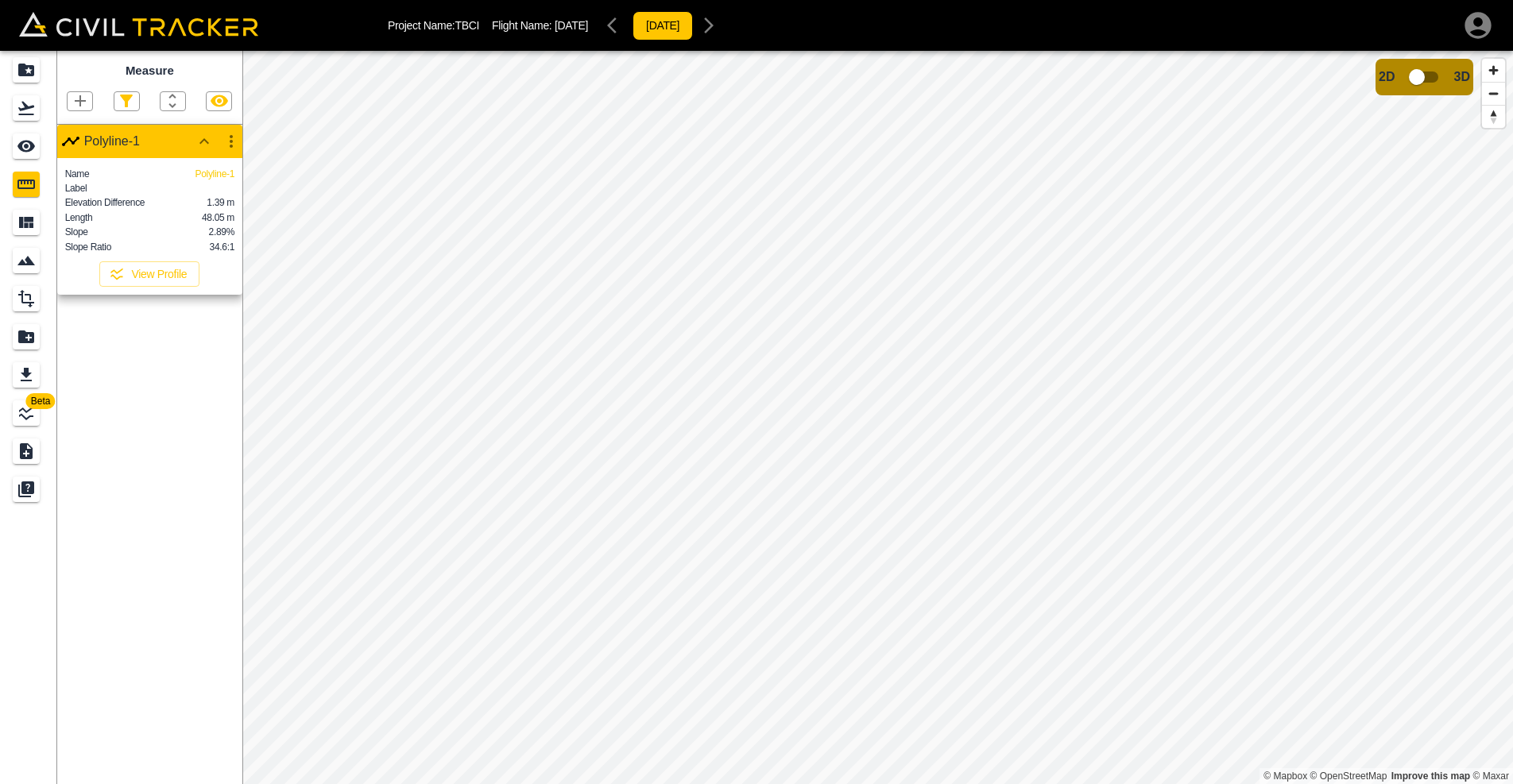
click at [235, 134] on icon "button" at bounding box center [231, 141] width 19 height 19
click at [215, 227] on h6 "Delete" at bounding box center [217, 227] width 32 height 9
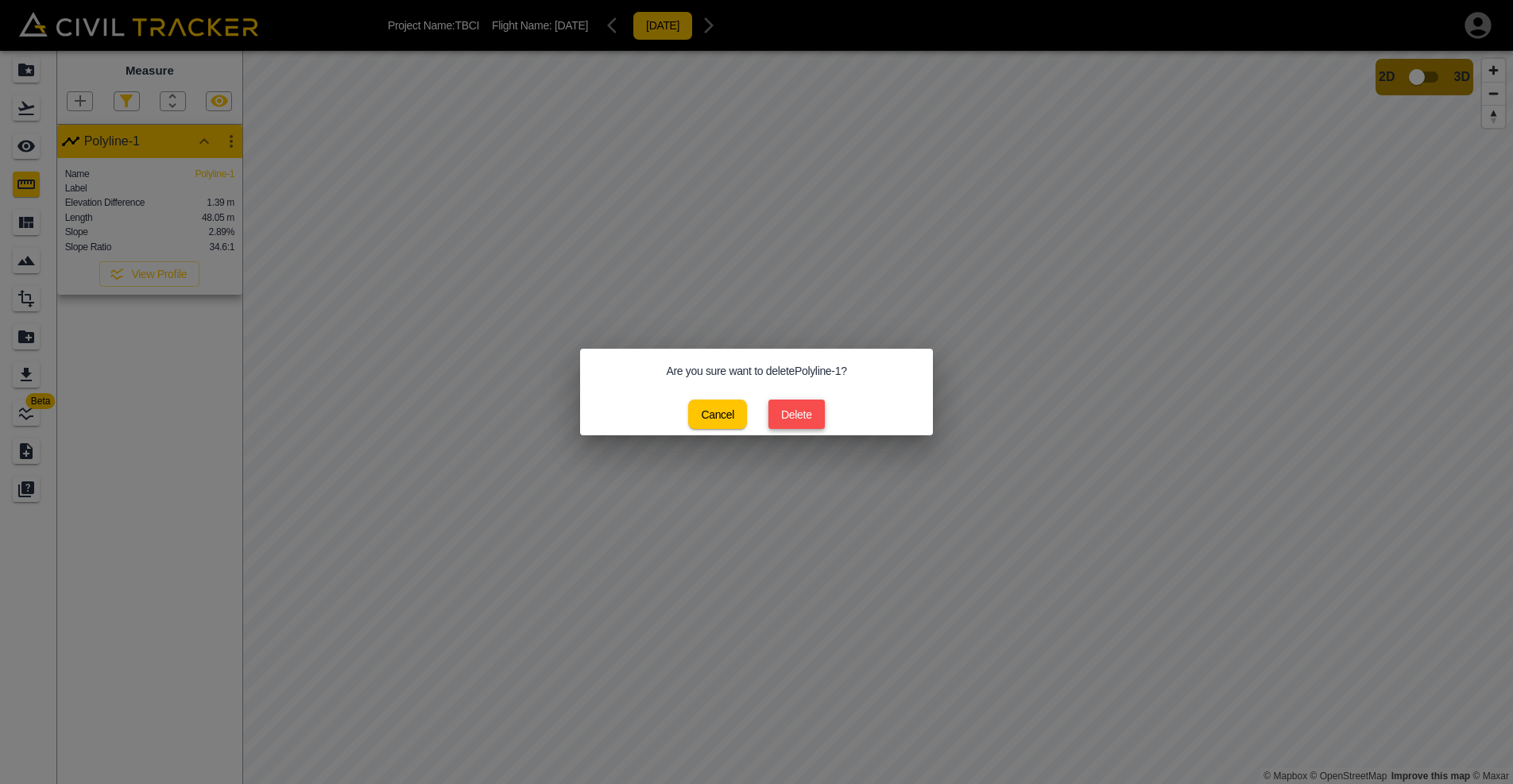
click at [792, 414] on button "Delete" at bounding box center [796, 414] width 56 height 30
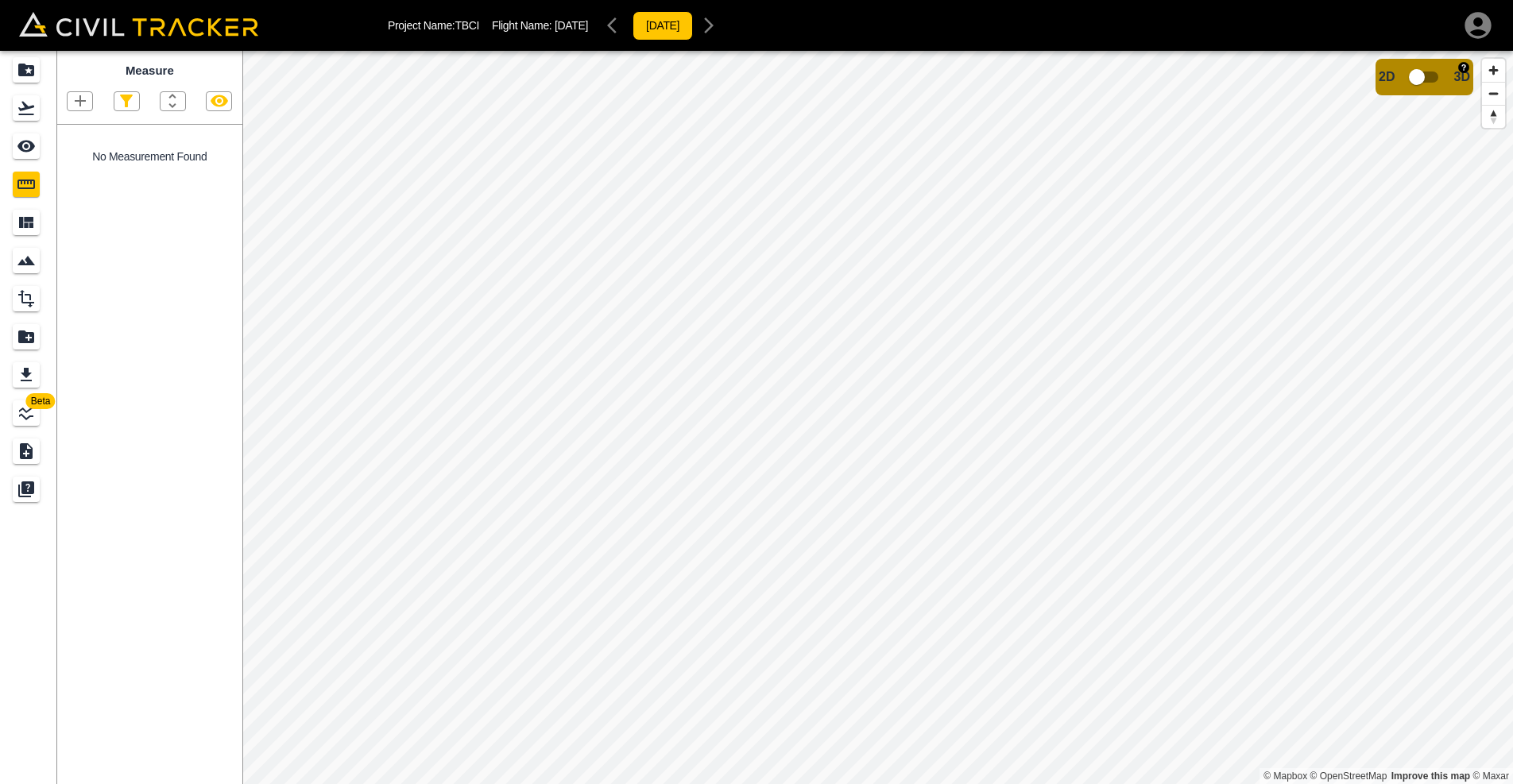
click at [1422, 78] on input "checkbox" at bounding box center [1416, 77] width 91 height 30
click at [30, 749] on div "Beta" at bounding box center [28, 417] width 57 height 734
click at [1451, 76] on input "checkbox" at bounding box center [1464, 72] width 91 height 30
click at [21, 735] on div "Beta" at bounding box center [28, 417] width 57 height 734
click at [25, 105] on icon "Flights" at bounding box center [26, 108] width 16 height 13
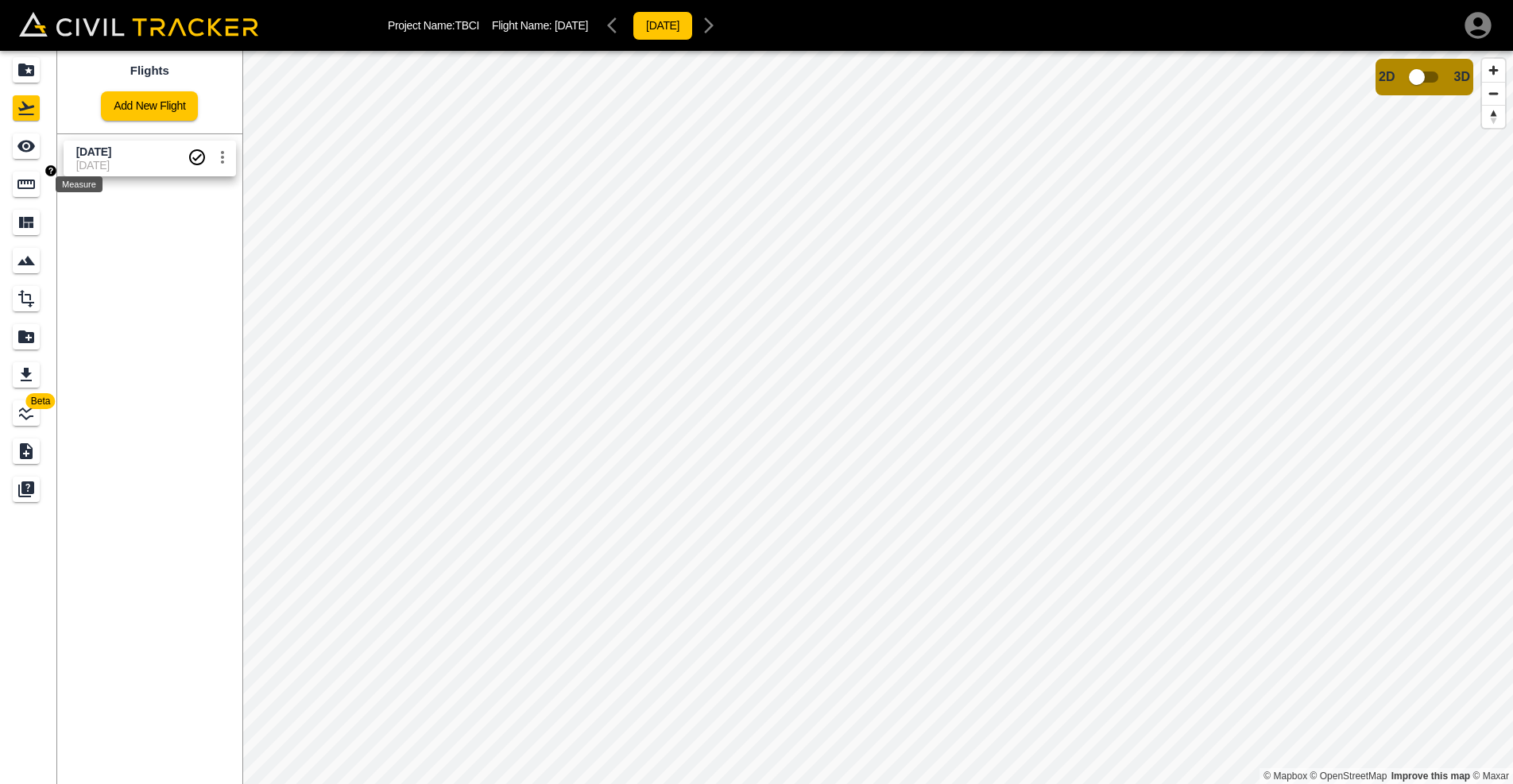
click at [22, 185] on icon "Measure" at bounding box center [26, 184] width 19 height 19
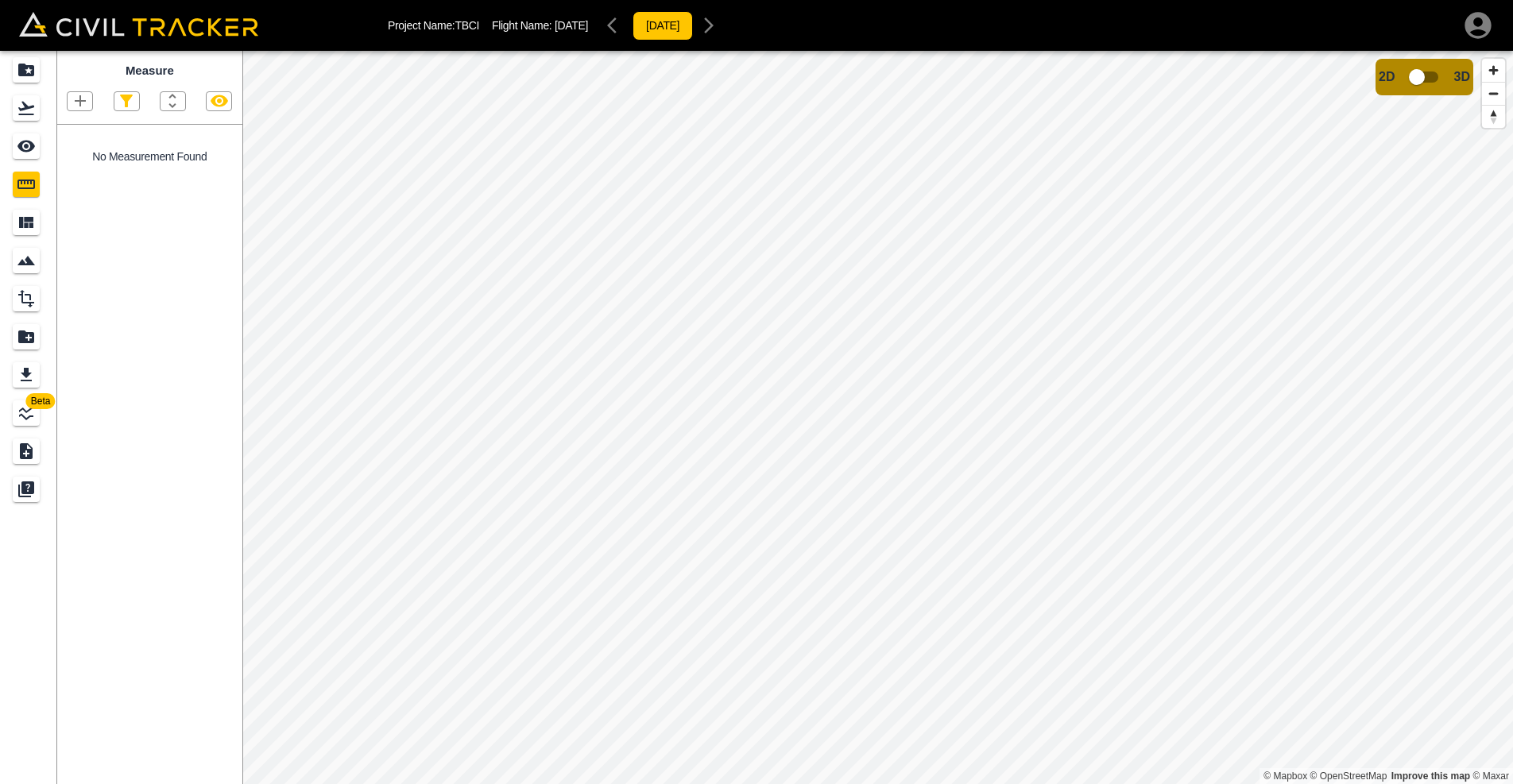
click at [21, 751] on div "Beta" at bounding box center [28, 417] width 57 height 734
click at [67, 610] on div "Measure No Measurement Found" at bounding box center [149, 417] width 185 height 734
click at [31, 756] on div "Beta" at bounding box center [28, 417] width 57 height 734
click at [31, 419] on icon "LineWork" at bounding box center [26, 413] width 19 height 19
click at [32, 720] on div "Beta" at bounding box center [28, 417] width 57 height 734
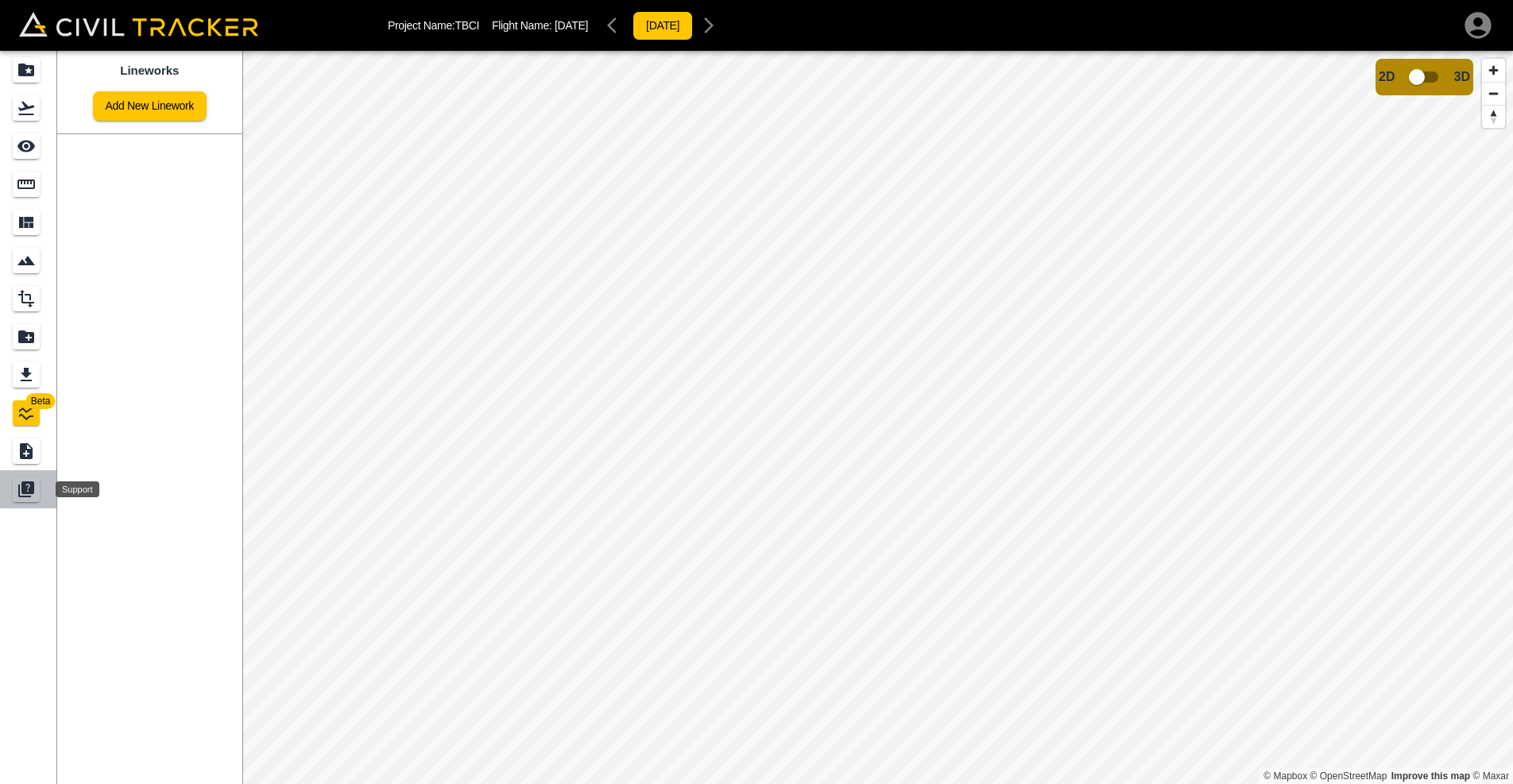
click at [21, 489] on icon "Support" at bounding box center [28, 488] width 13 height 13
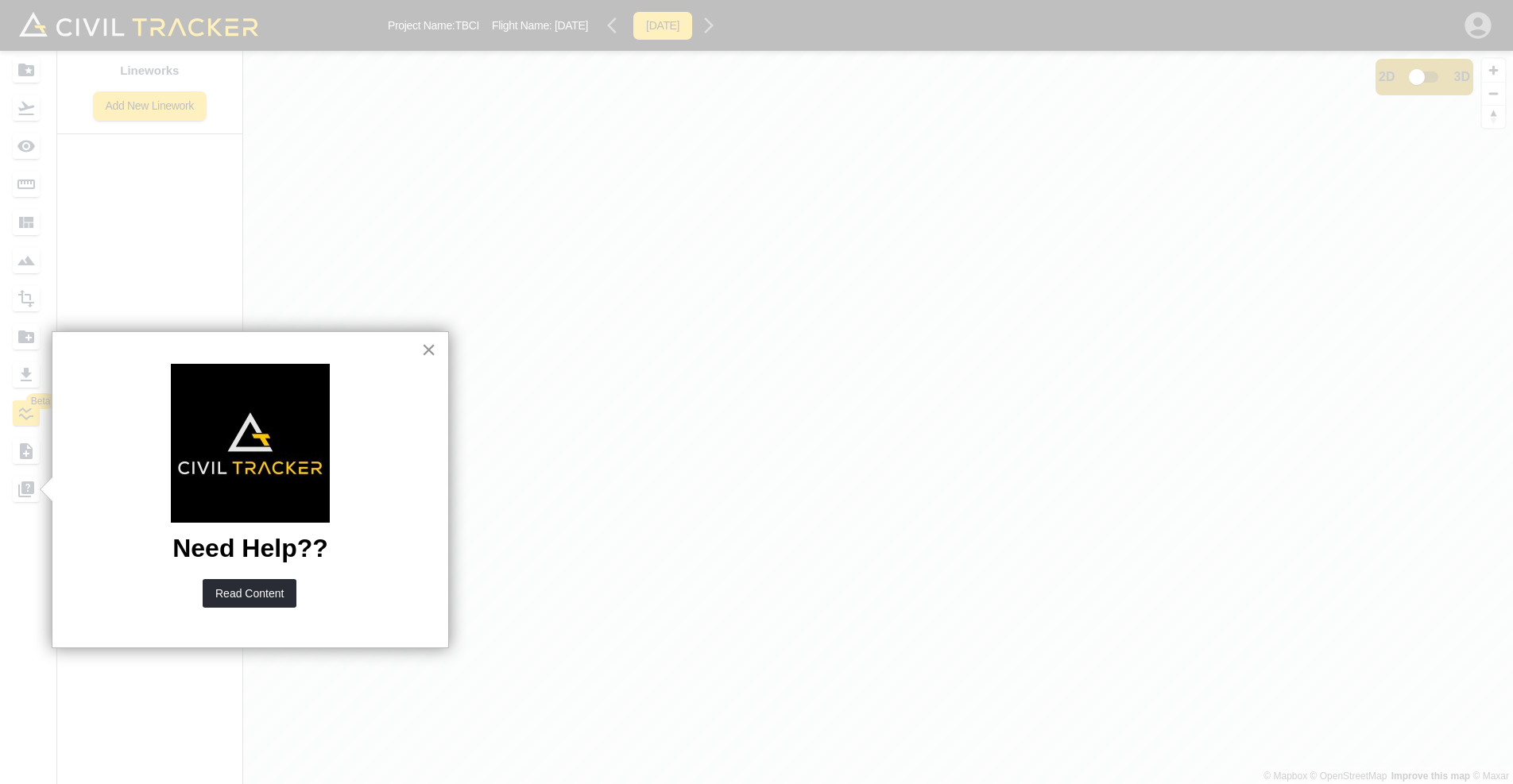
click at [421, 346] on button "×" at bounding box center [428, 349] width 15 height 25
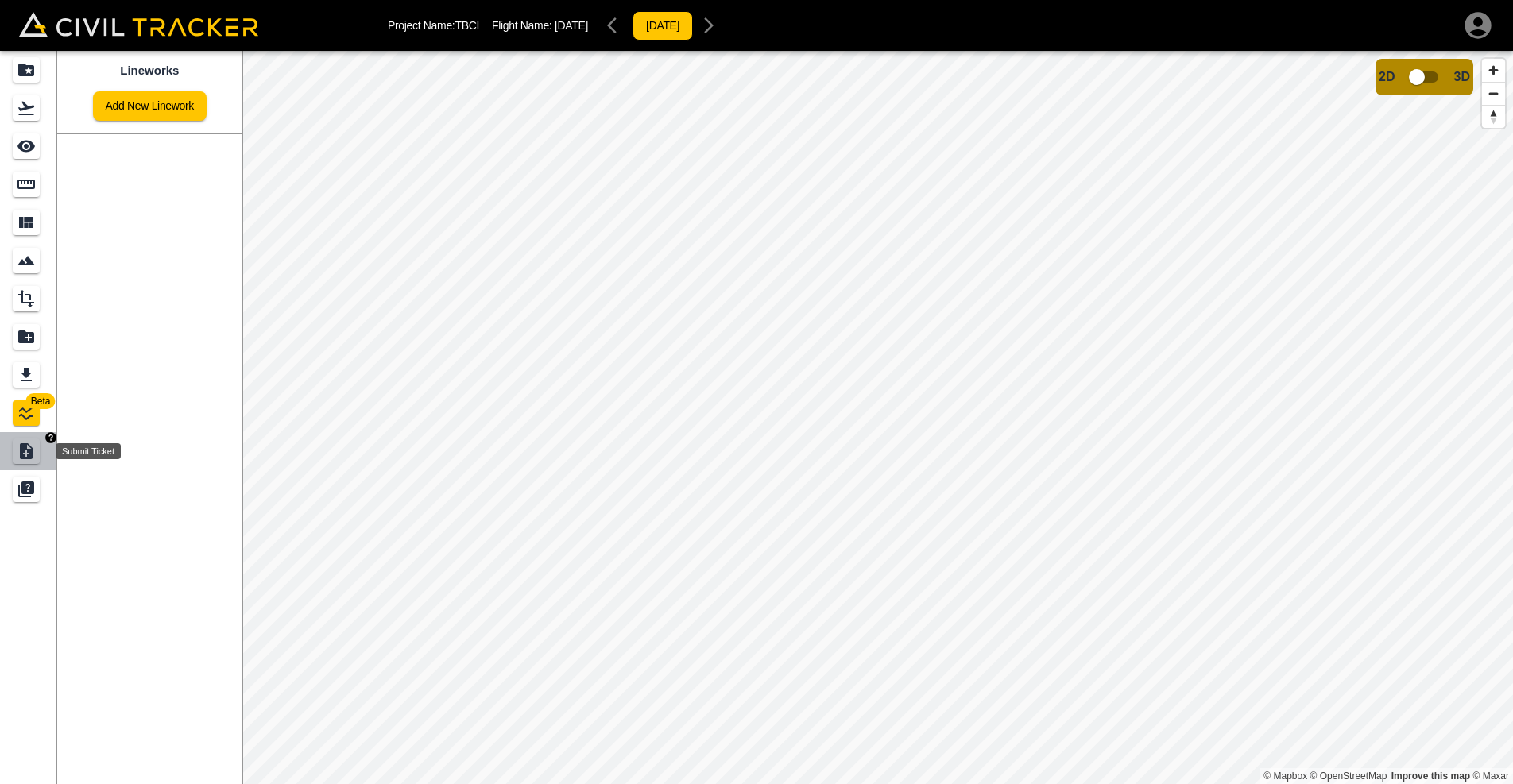
click at [23, 450] on icon "Submit Ticket" at bounding box center [26, 451] width 13 height 16
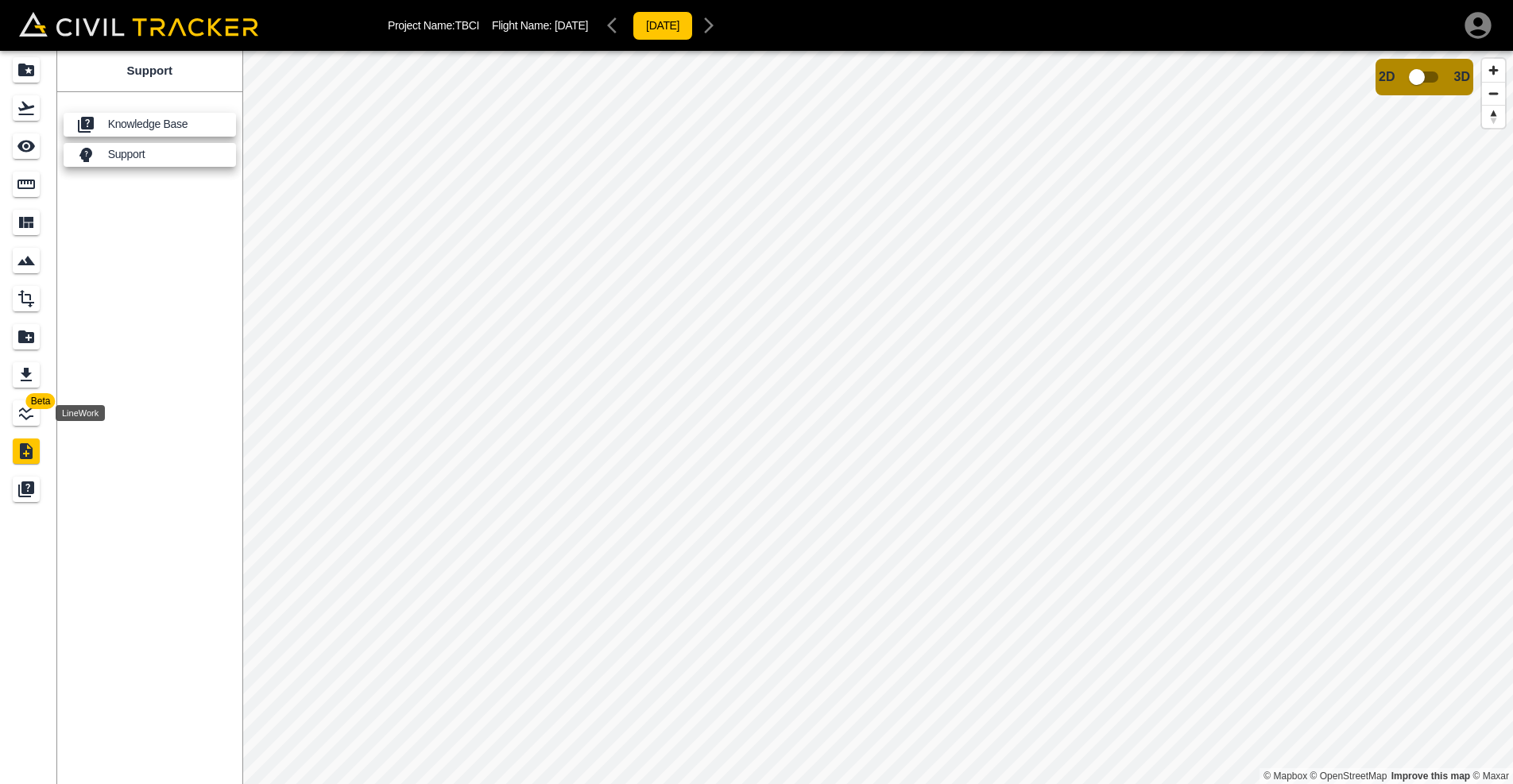
click at [24, 414] on icon "LineWork" at bounding box center [26, 413] width 19 height 19
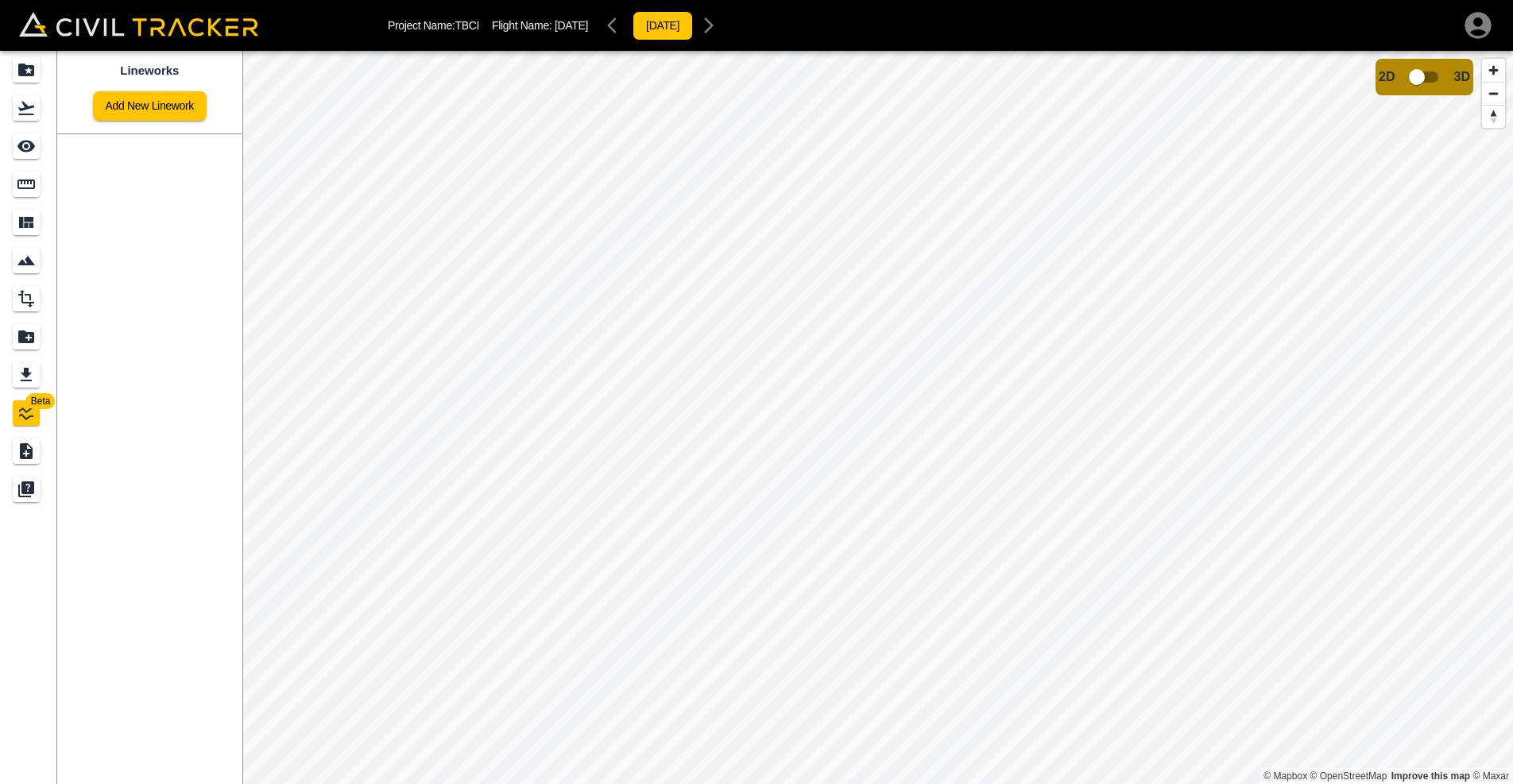
click at [146, 89] on div "Add New Linework" at bounding box center [150, 99] width 114 height 42
click at [146, 94] on link "Add New Linework" at bounding box center [150, 106] width 114 height 30
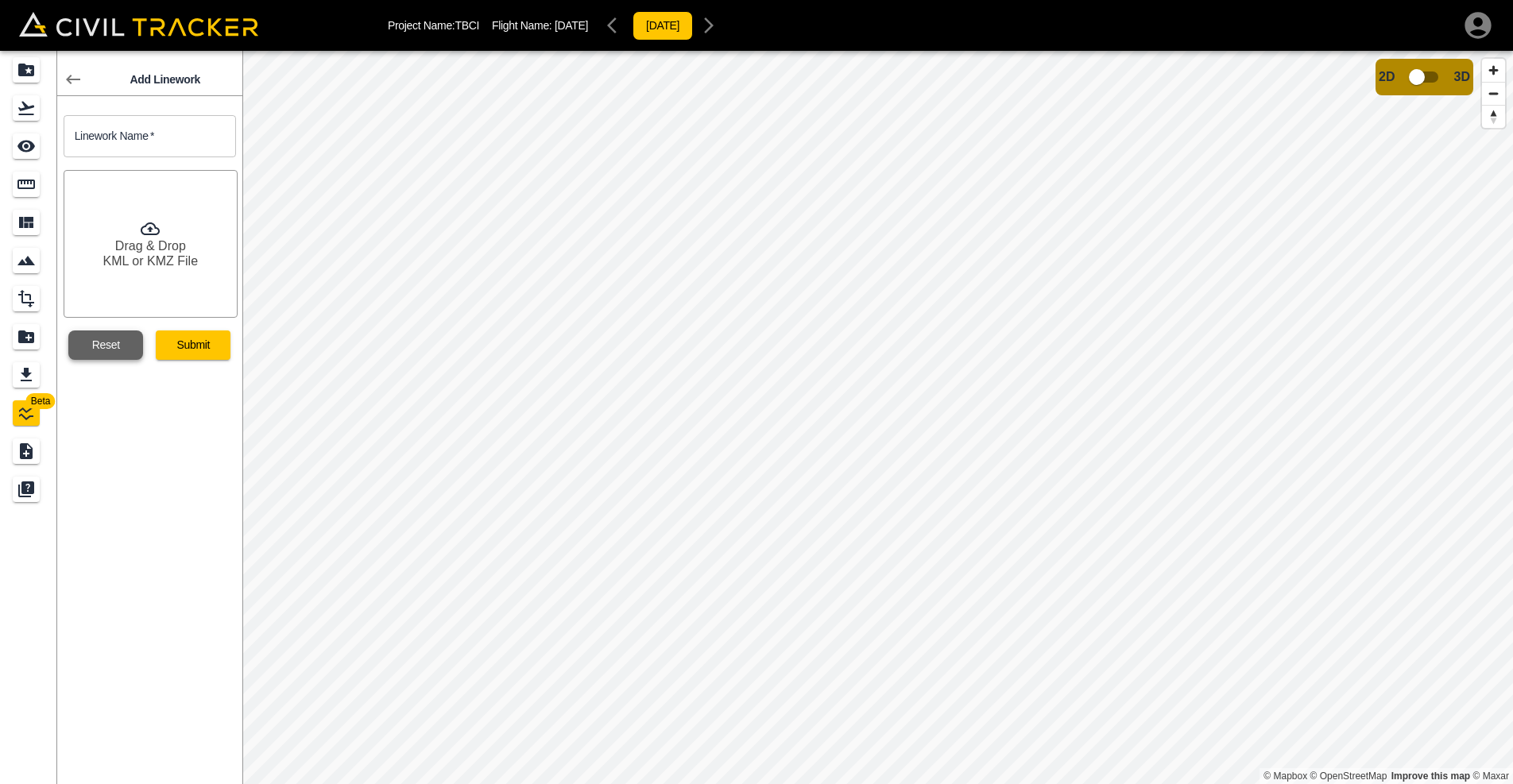
click at [121, 338] on button "Reset" at bounding box center [105, 345] width 75 height 30
click at [17, 377] on icon "Export" at bounding box center [26, 375] width 19 height 19
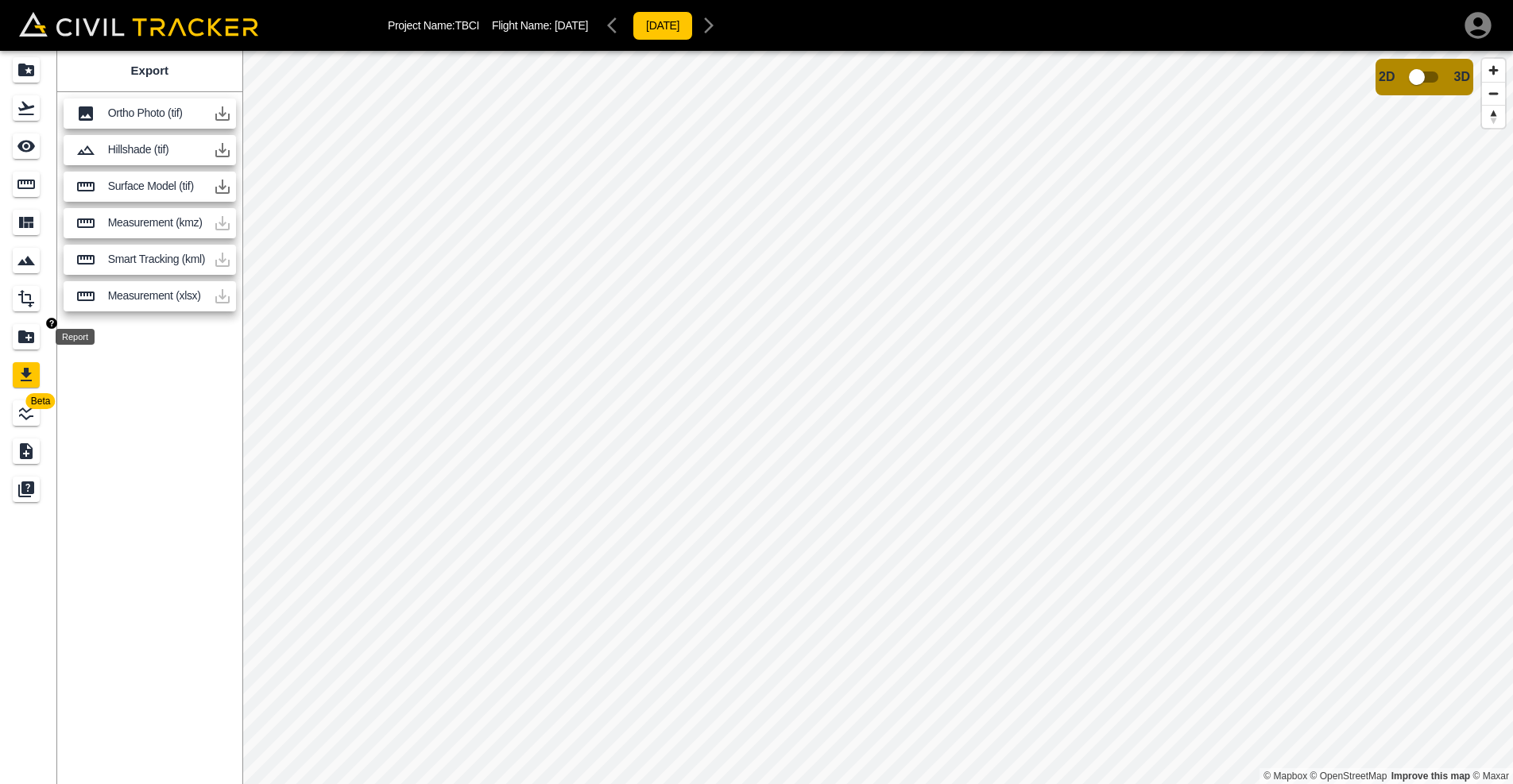
click at [17, 335] on div "Report" at bounding box center [26, 336] width 27 height 25
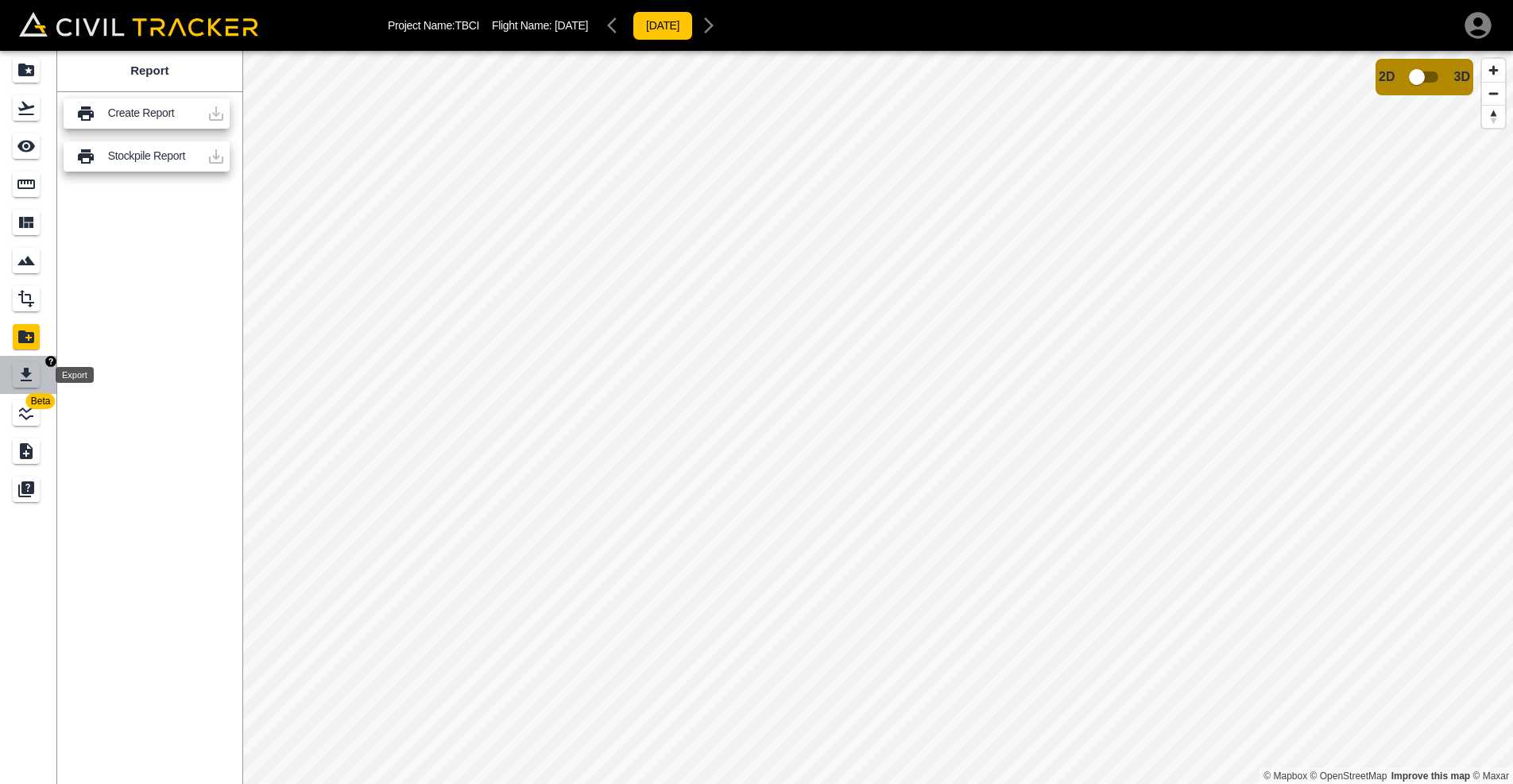
click at [18, 371] on icon "Export" at bounding box center [26, 375] width 19 height 19
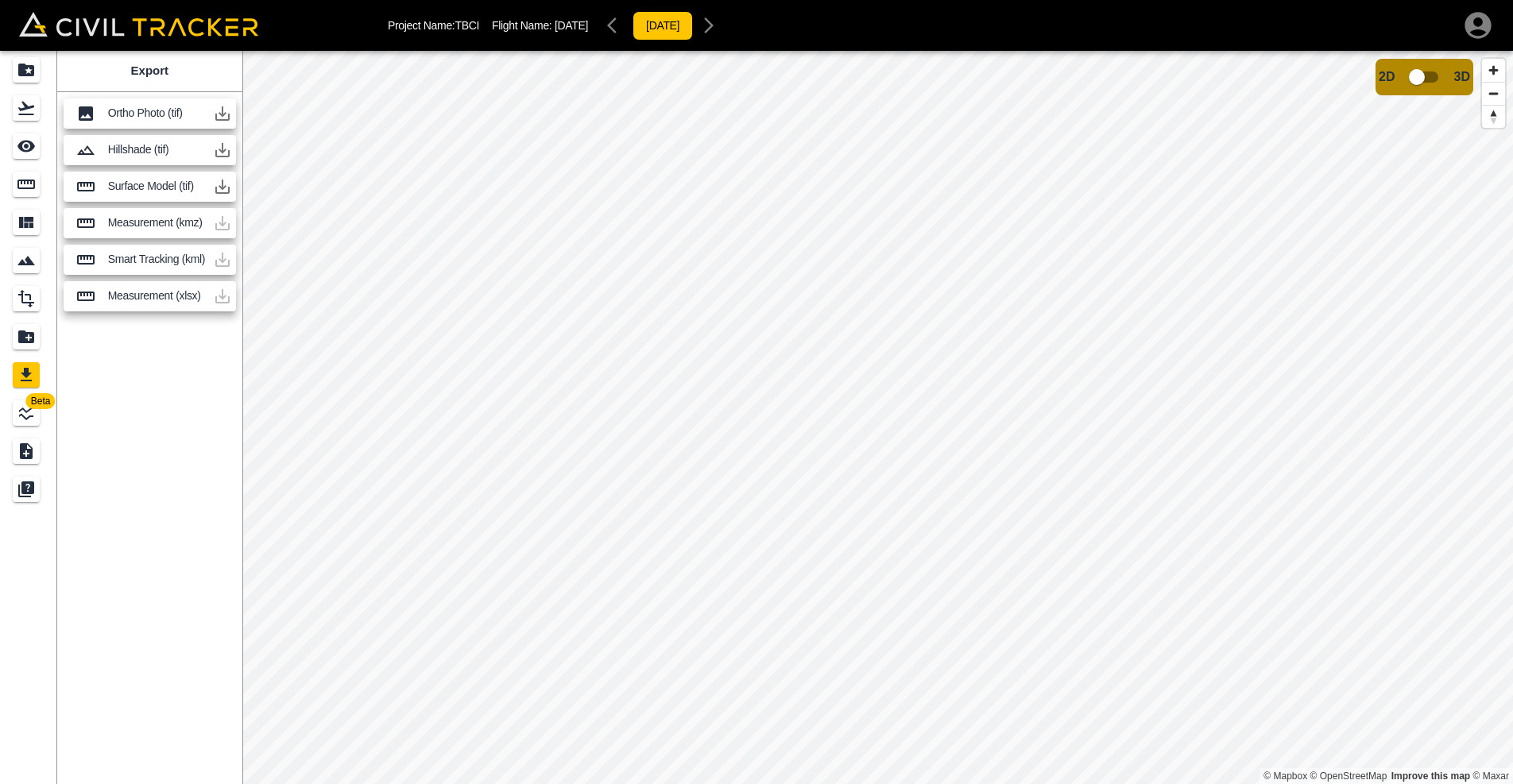
click at [226, 110] on icon "button" at bounding box center [222, 114] width 19 height 19
click at [218, 384] on div "Export Ortho Photo (tif) Hillshade (tif) Surface Model (tif) Measurement (kmz) …" at bounding box center [149, 417] width 185 height 734
click at [21, 340] on icon "Report" at bounding box center [26, 337] width 16 height 13
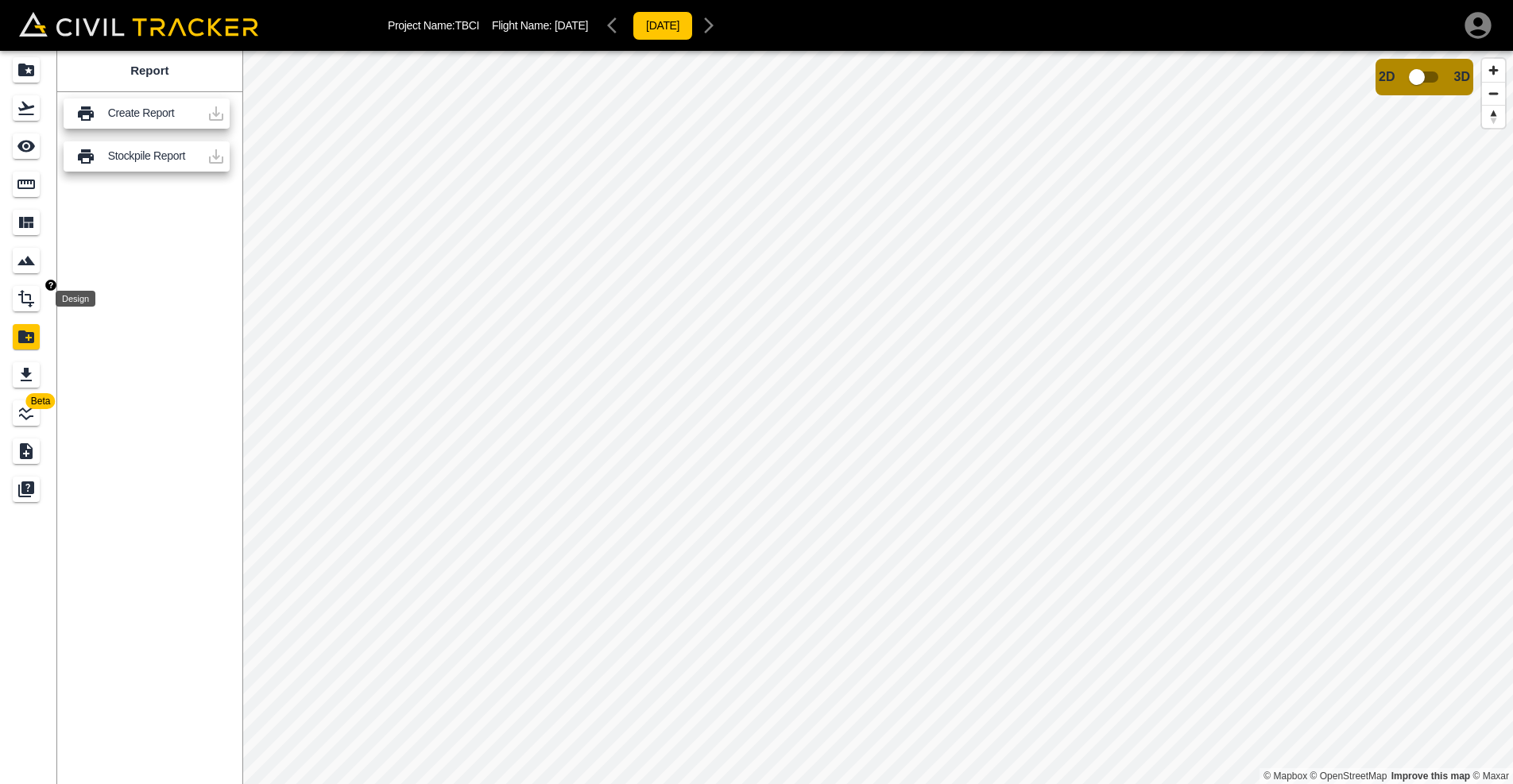
click at [14, 295] on div "Design" at bounding box center [26, 298] width 27 height 25
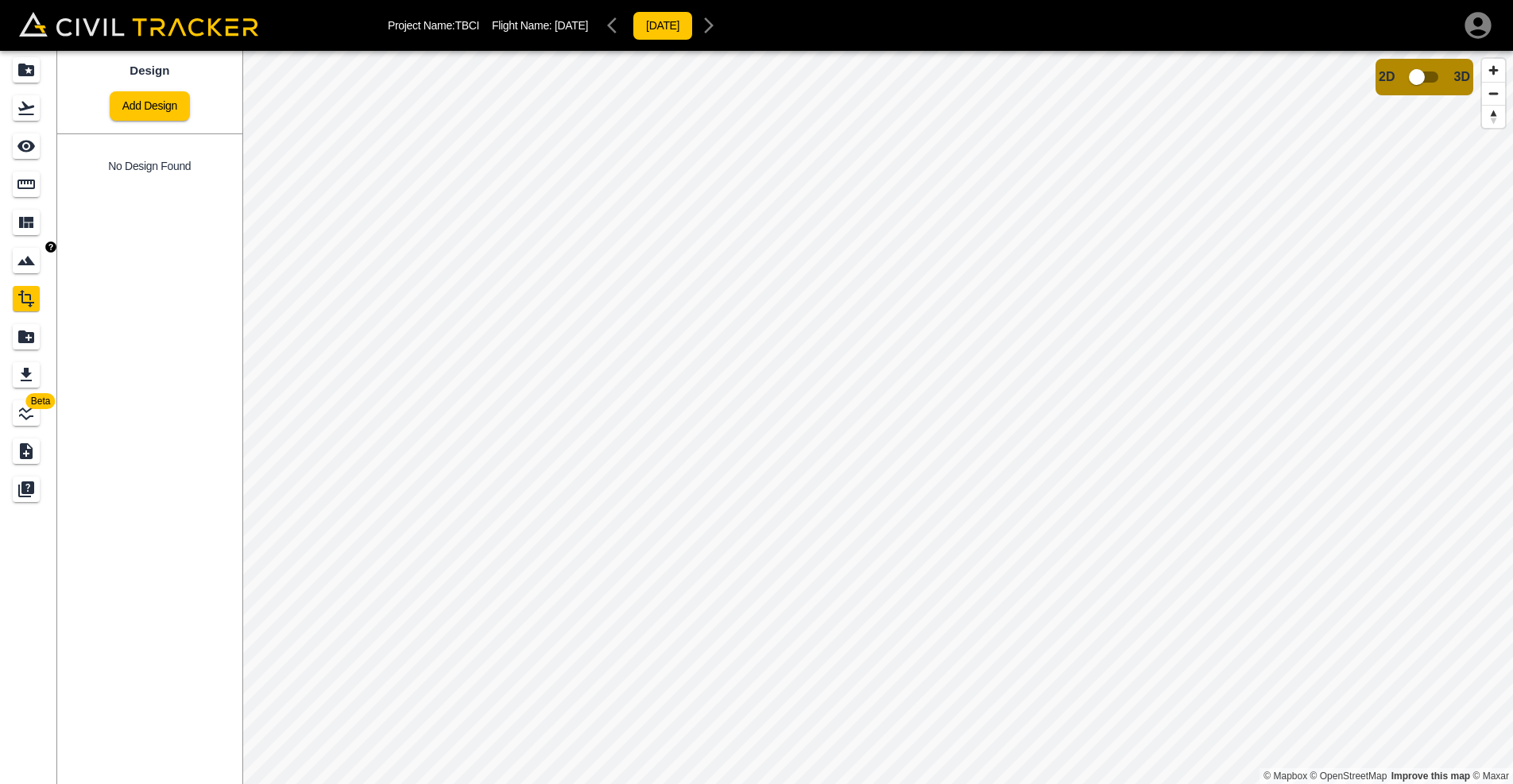
click at [19, 273] on link at bounding box center [28, 260] width 57 height 38
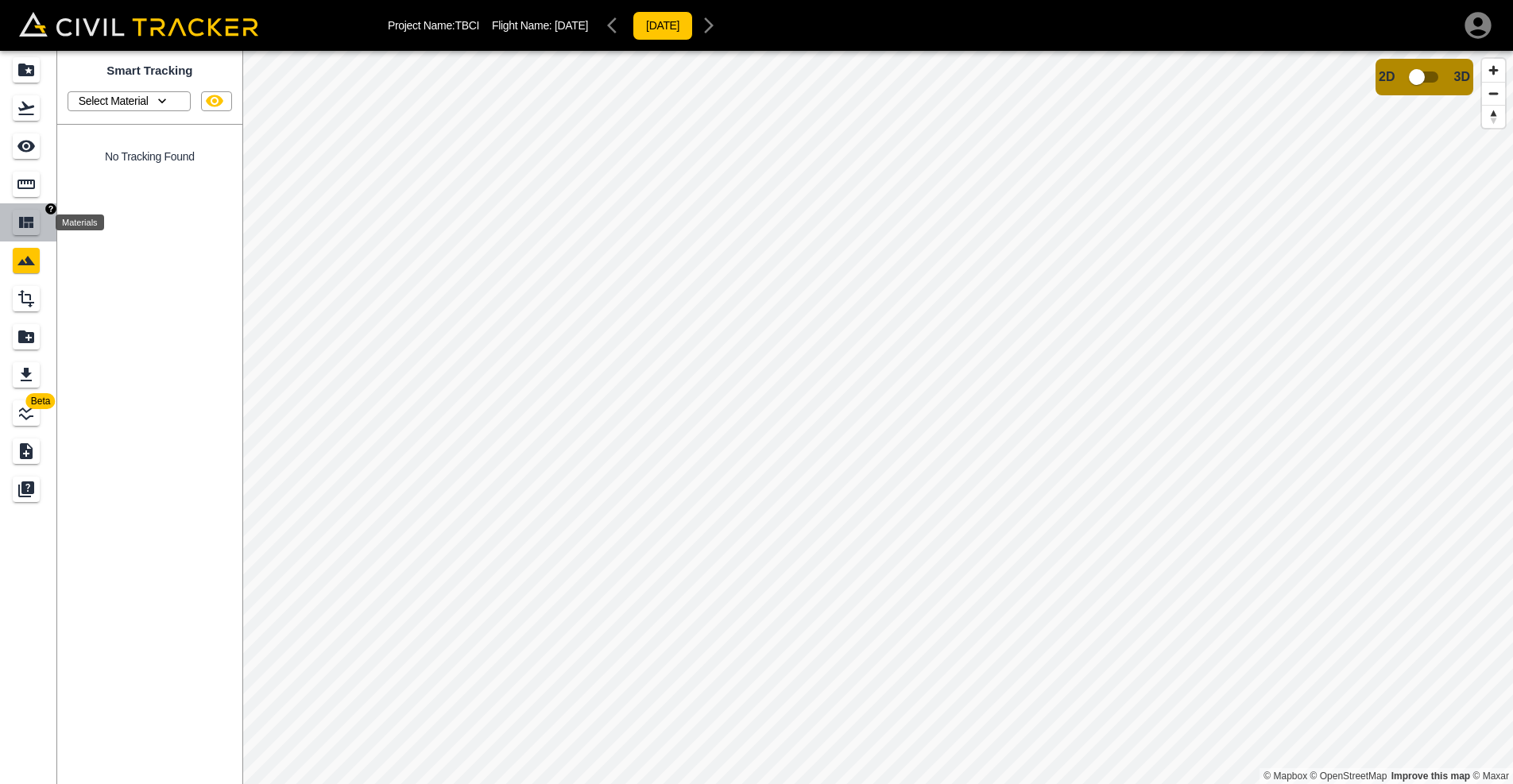
click at [18, 221] on icon "Materials" at bounding box center [26, 222] width 19 height 19
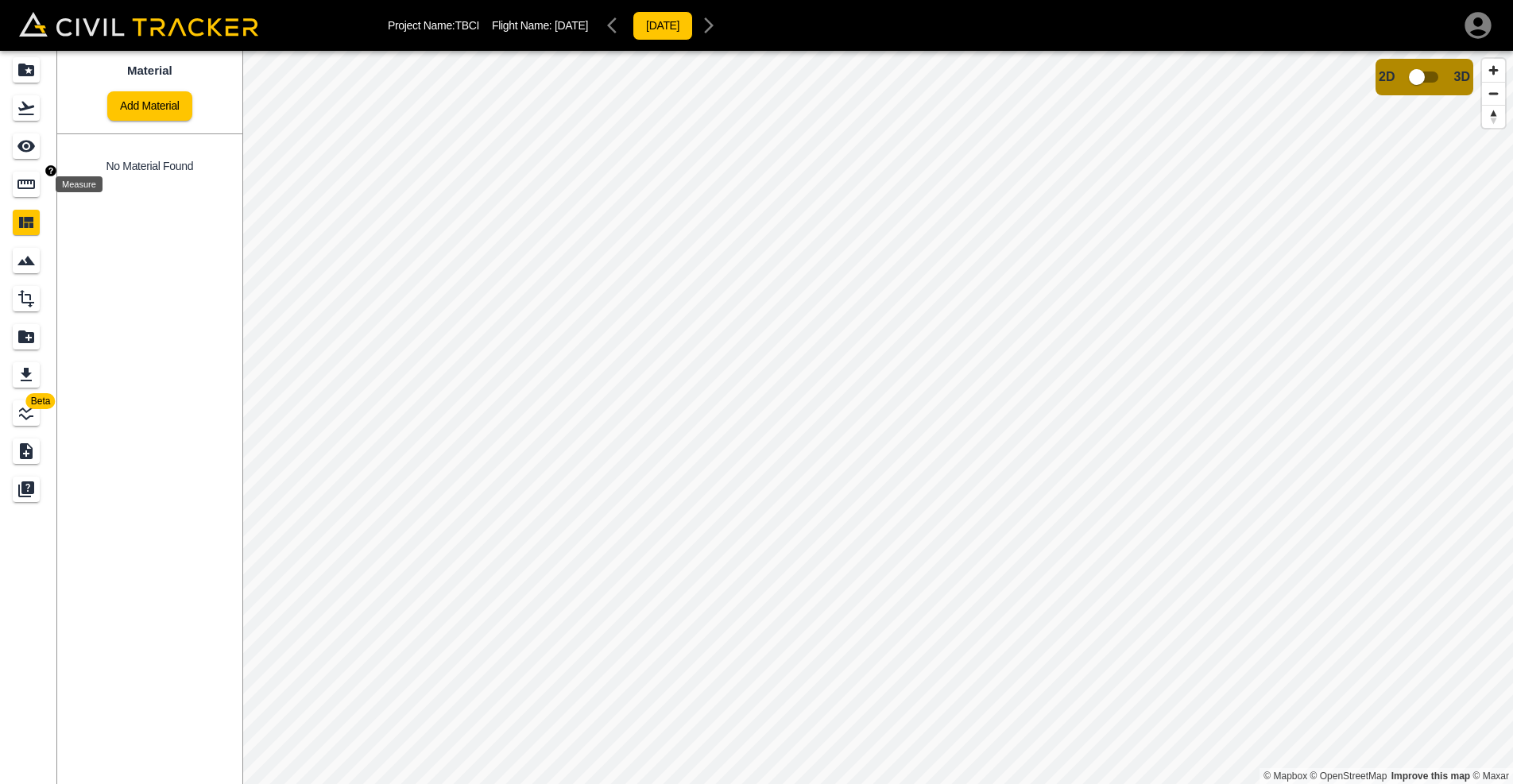
click at [24, 181] on icon "Measure" at bounding box center [26, 184] width 18 height 9
click at [27, 181] on icon "Measure" at bounding box center [26, 184] width 18 height 9
click at [79, 99] on icon "button" at bounding box center [80, 101] width 19 height 19
click at [56, 170] on button "button" at bounding box center [41, 175] width 32 height 32
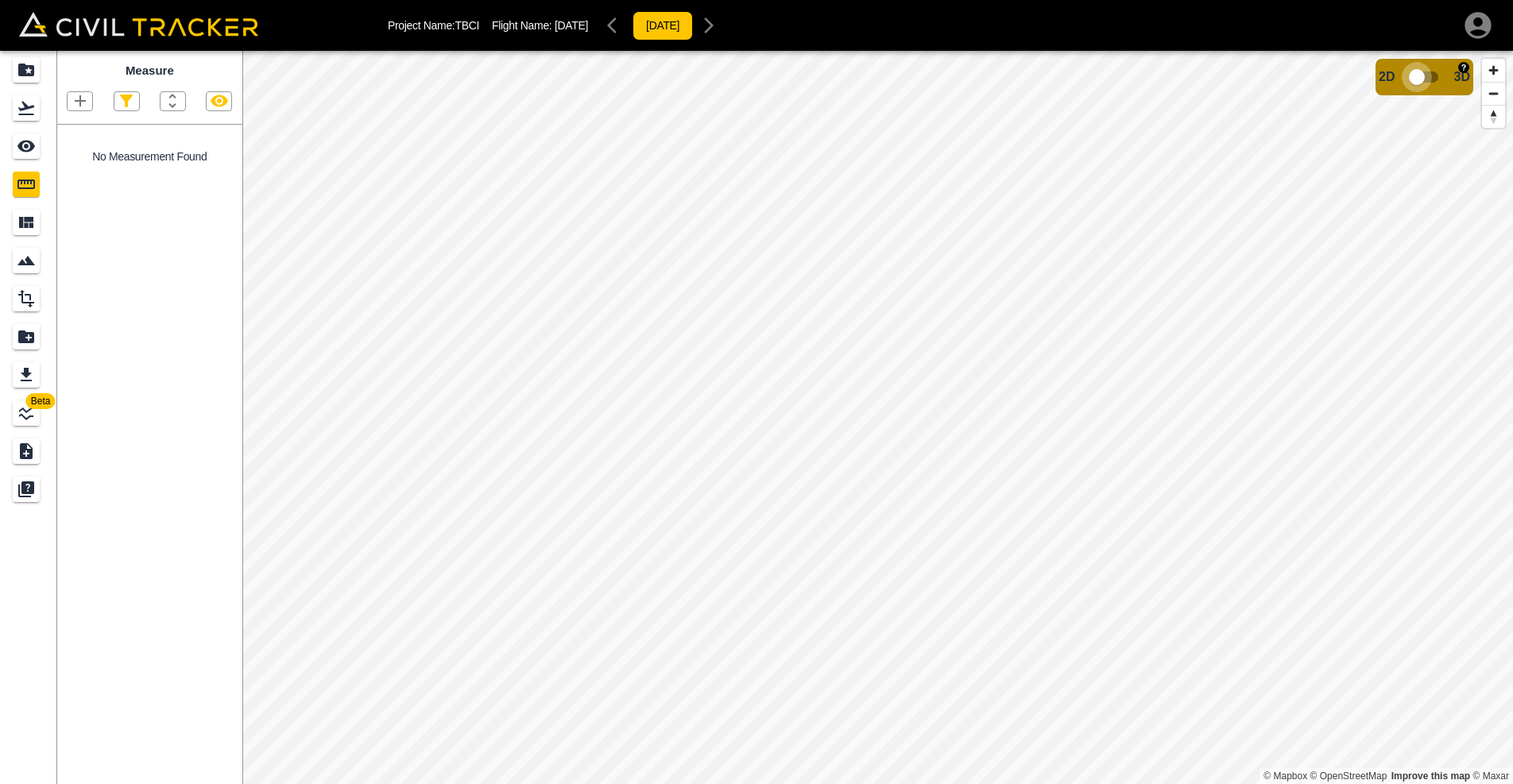
click at [1418, 72] on input "checkbox" at bounding box center [1416, 77] width 91 height 30
